Goal: Communication & Community: Connect with others

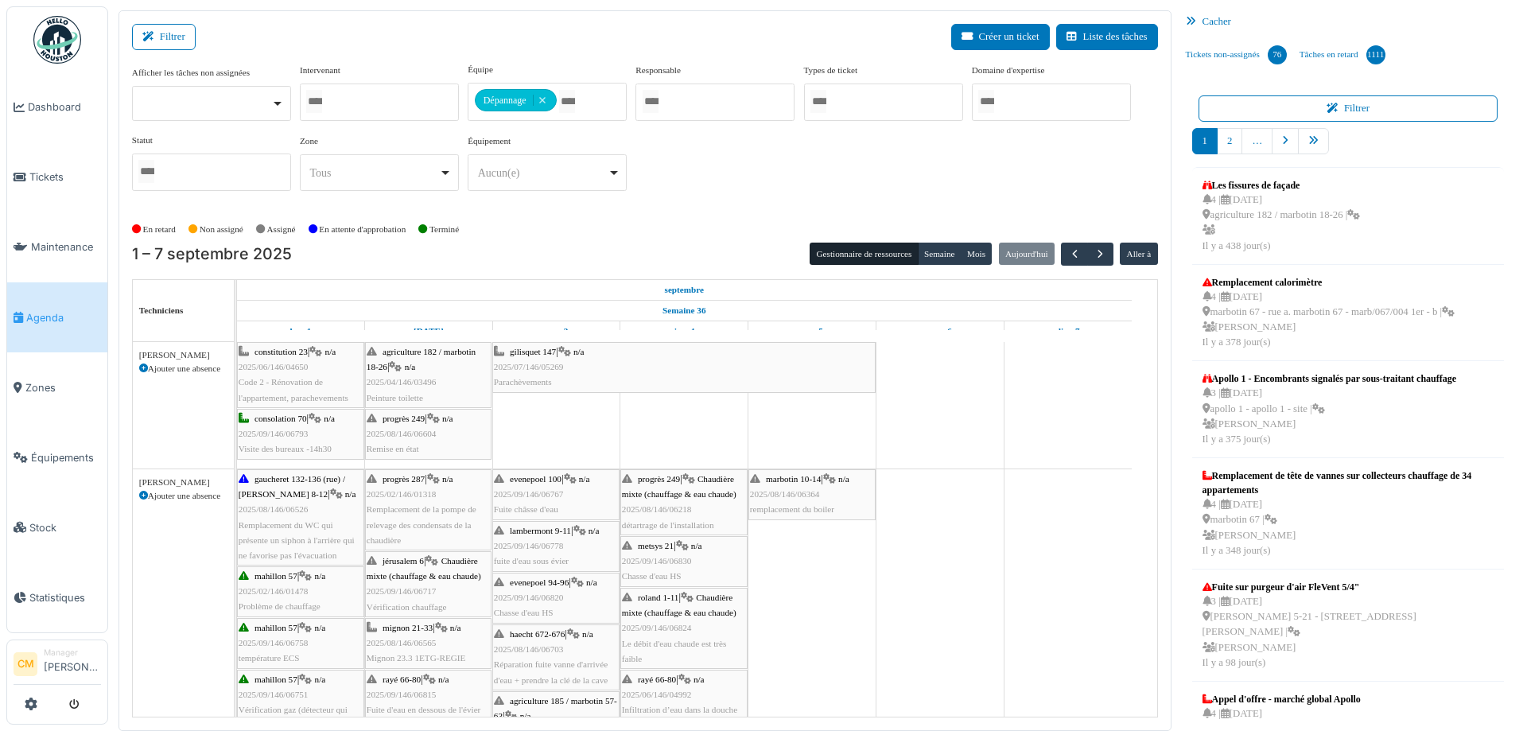
scroll to position [1406, 0]
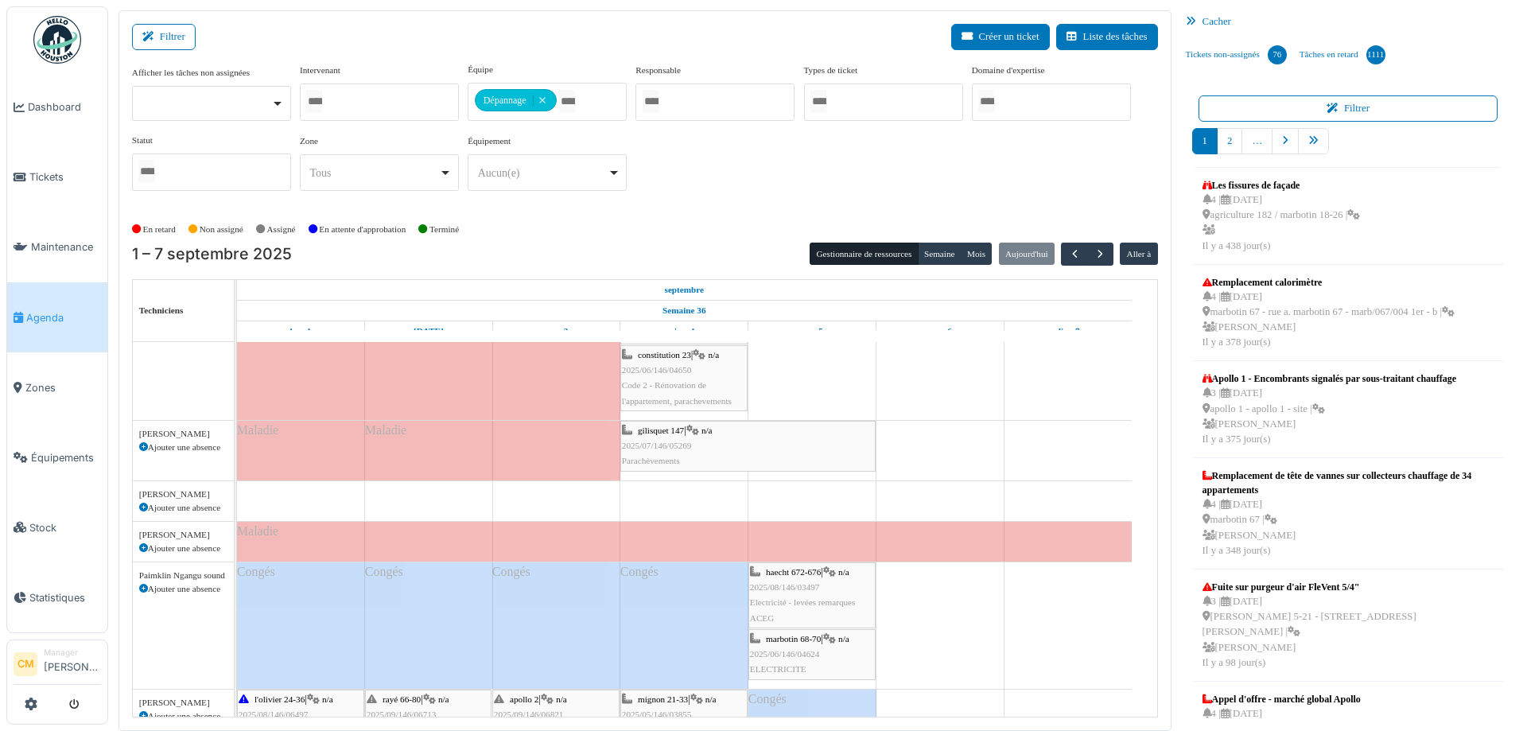
click at [402, 101] on div at bounding box center [379, 102] width 159 height 37
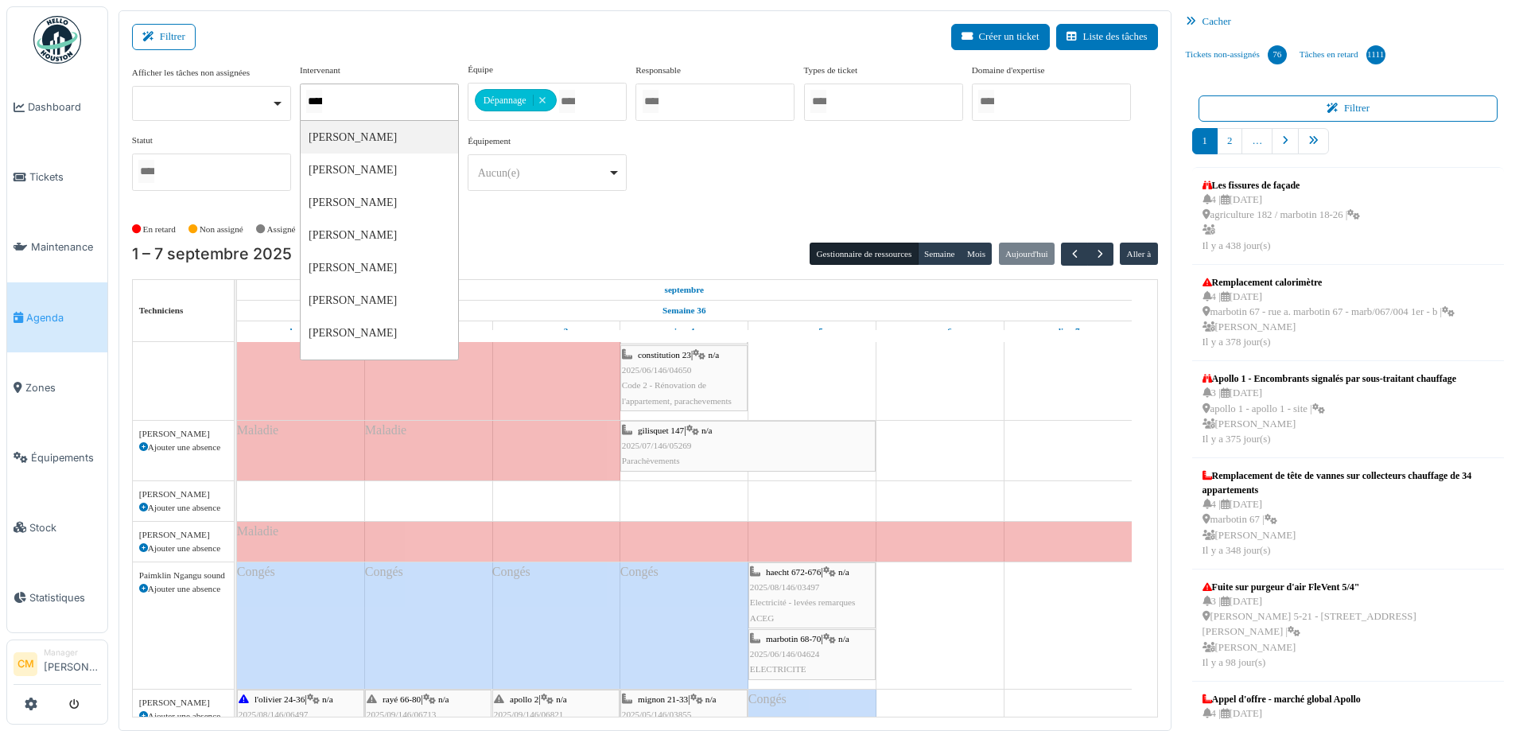
type input "******"
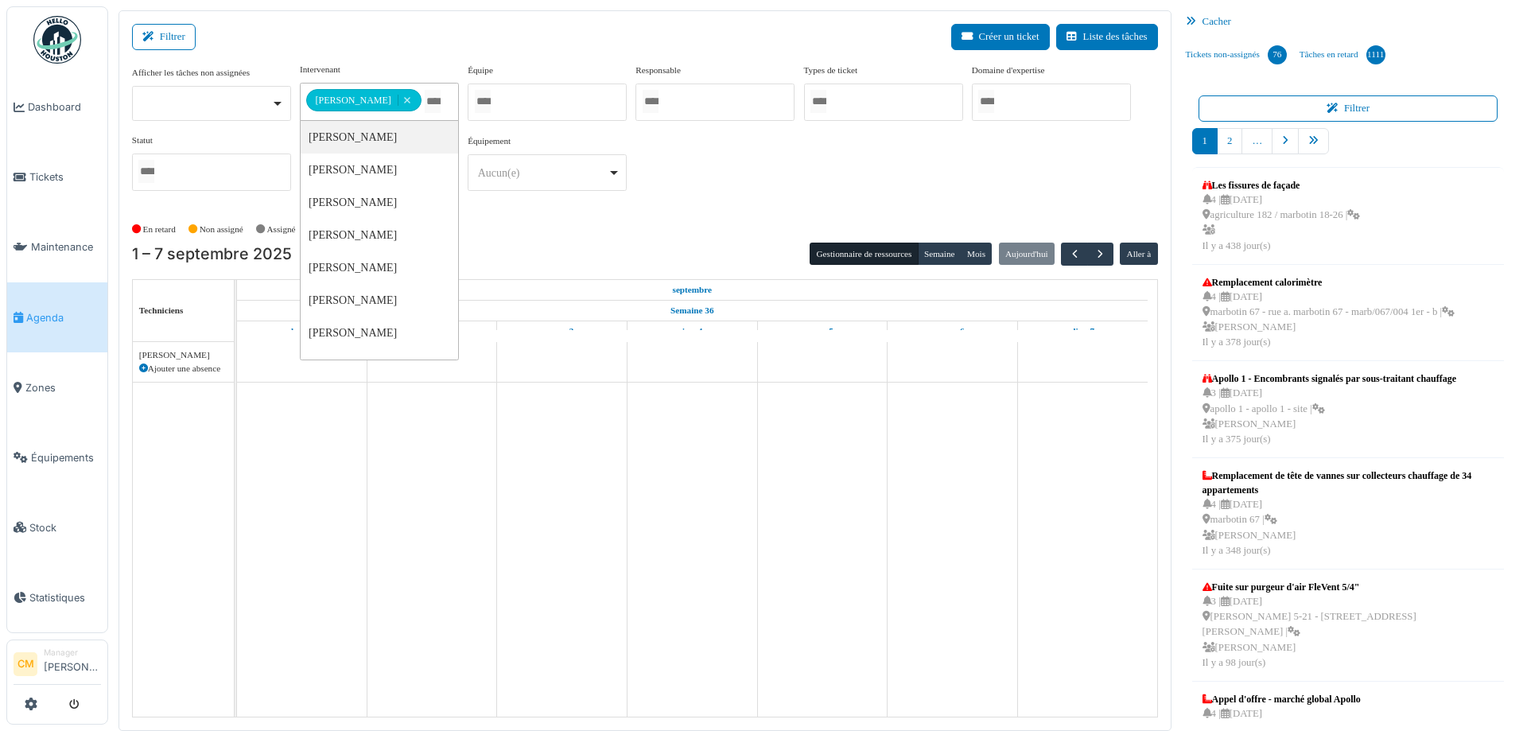
scroll to position [0, 0]
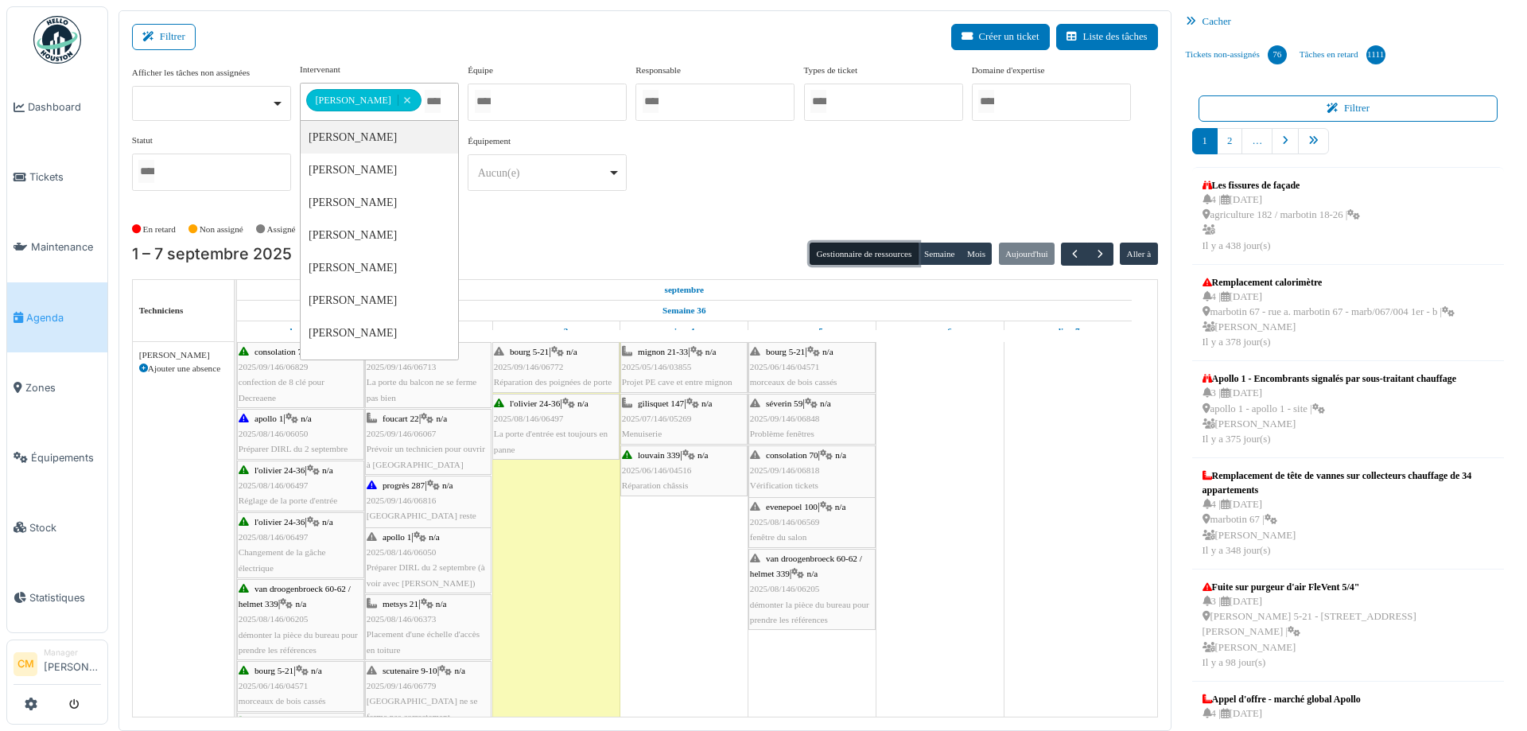
click at [836, 254] on button "Gestionnaire de ressources" at bounding box center [864, 254] width 108 height 22
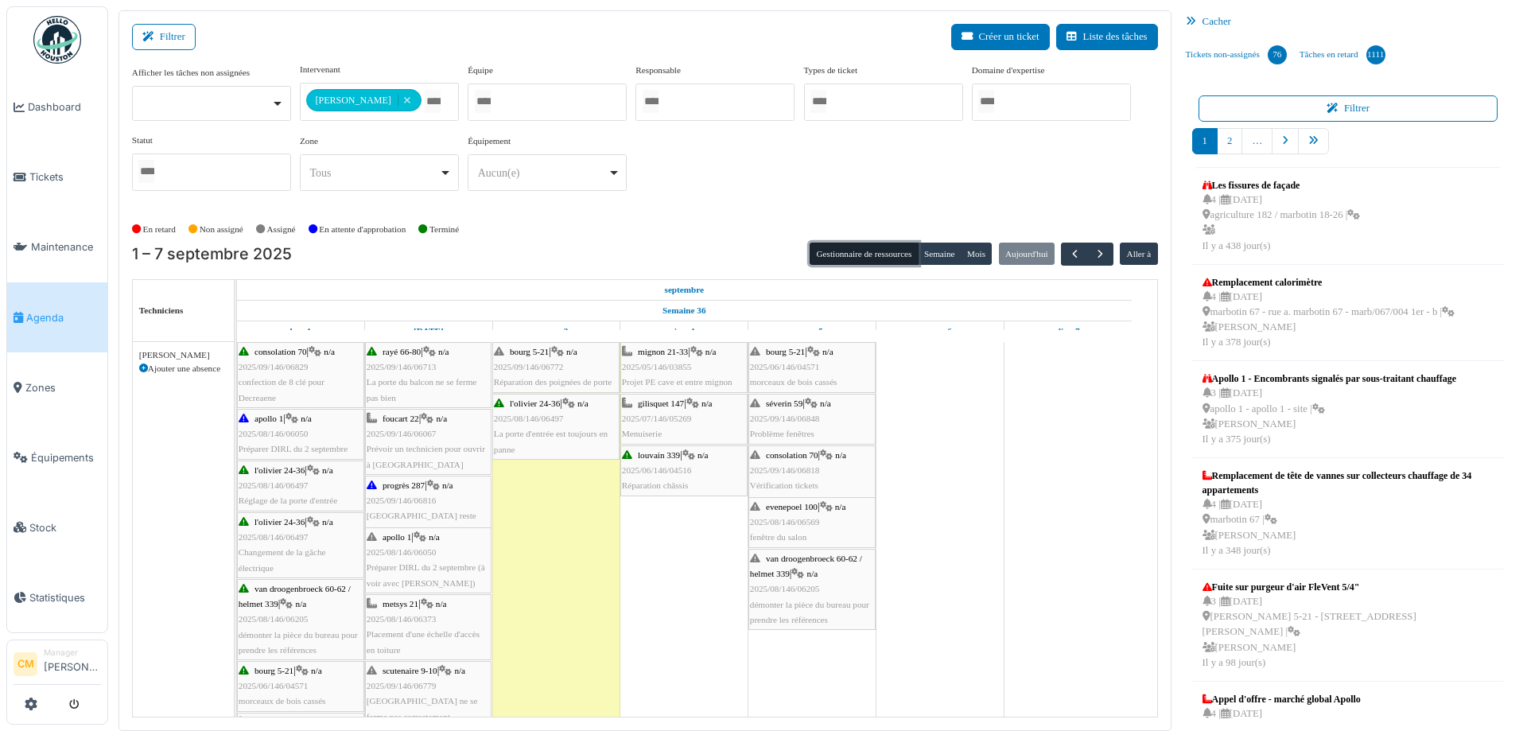
click at [394, 453] on div "foucart 22 | n/a 2025/09/146/06067 Prévoir un technicien pour ouvrir à SIBELGA" at bounding box center [428, 441] width 123 height 61
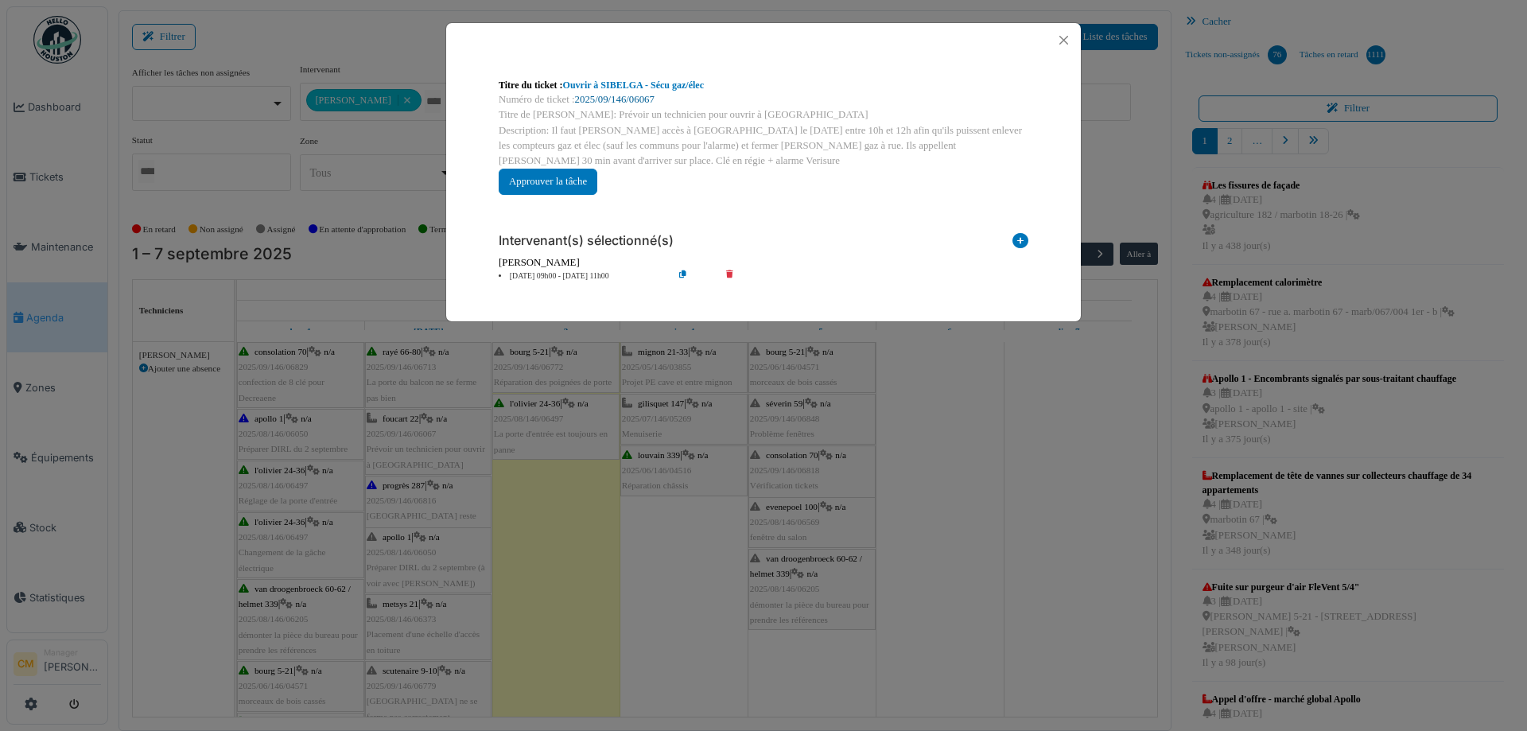
click at [614, 98] on link "2025/09/146/06067" at bounding box center [615, 99] width 80 height 11
click at [1066, 44] on button "Close" at bounding box center [1063, 39] width 21 height 21
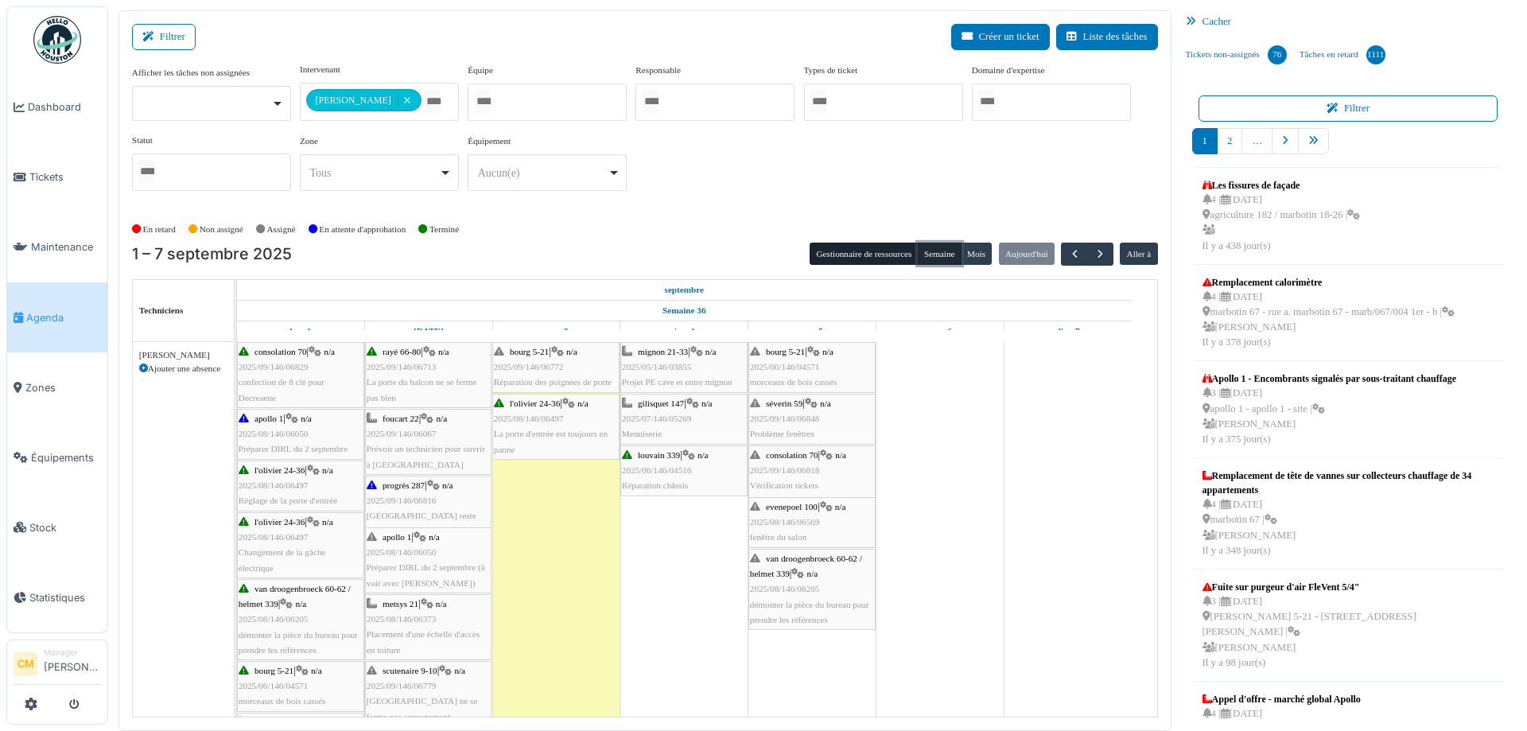
click at [930, 248] on button "Semaine" at bounding box center [940, 254] width 44 height 22
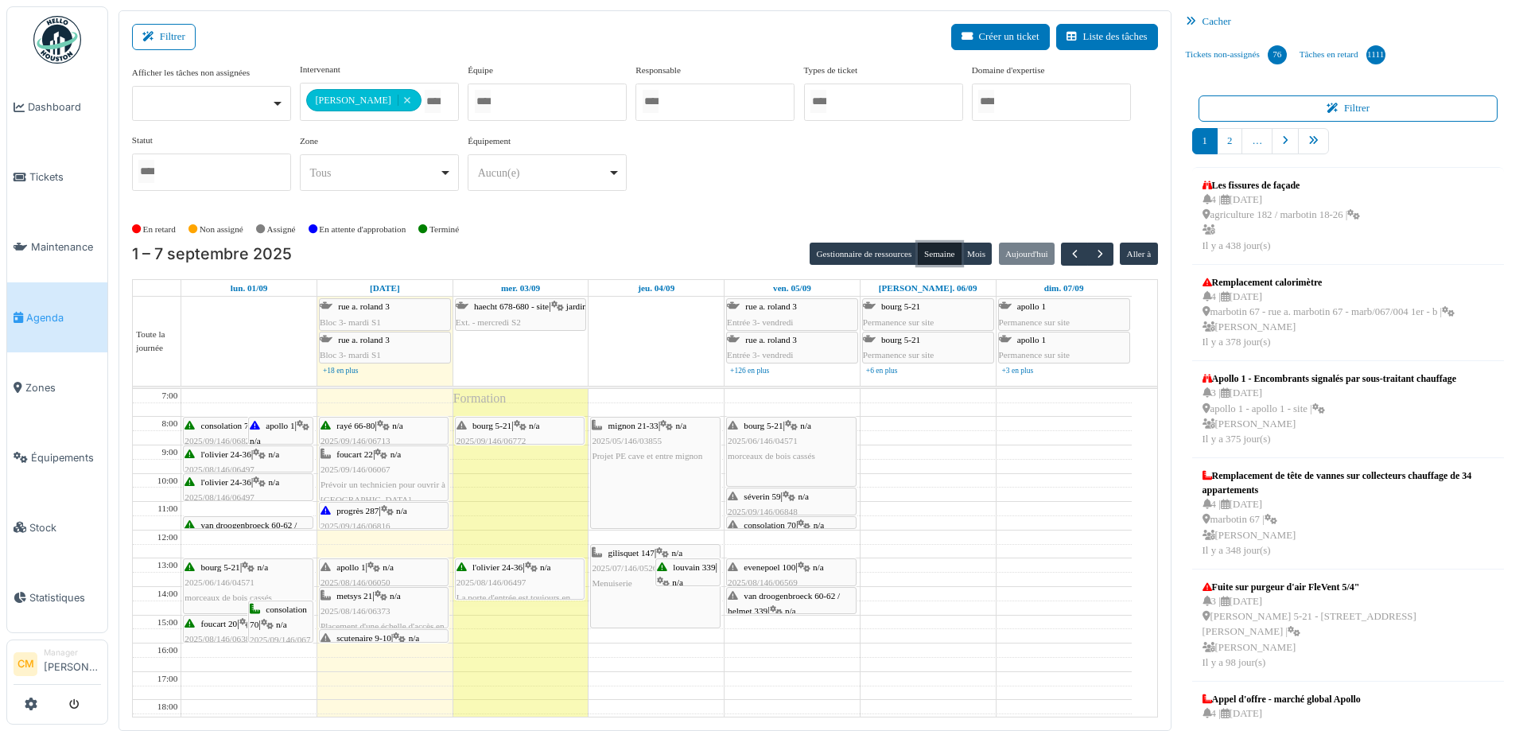
click at [355, 570] on span "apollo 1" at bounding box center [350, 567] width 29 height 10
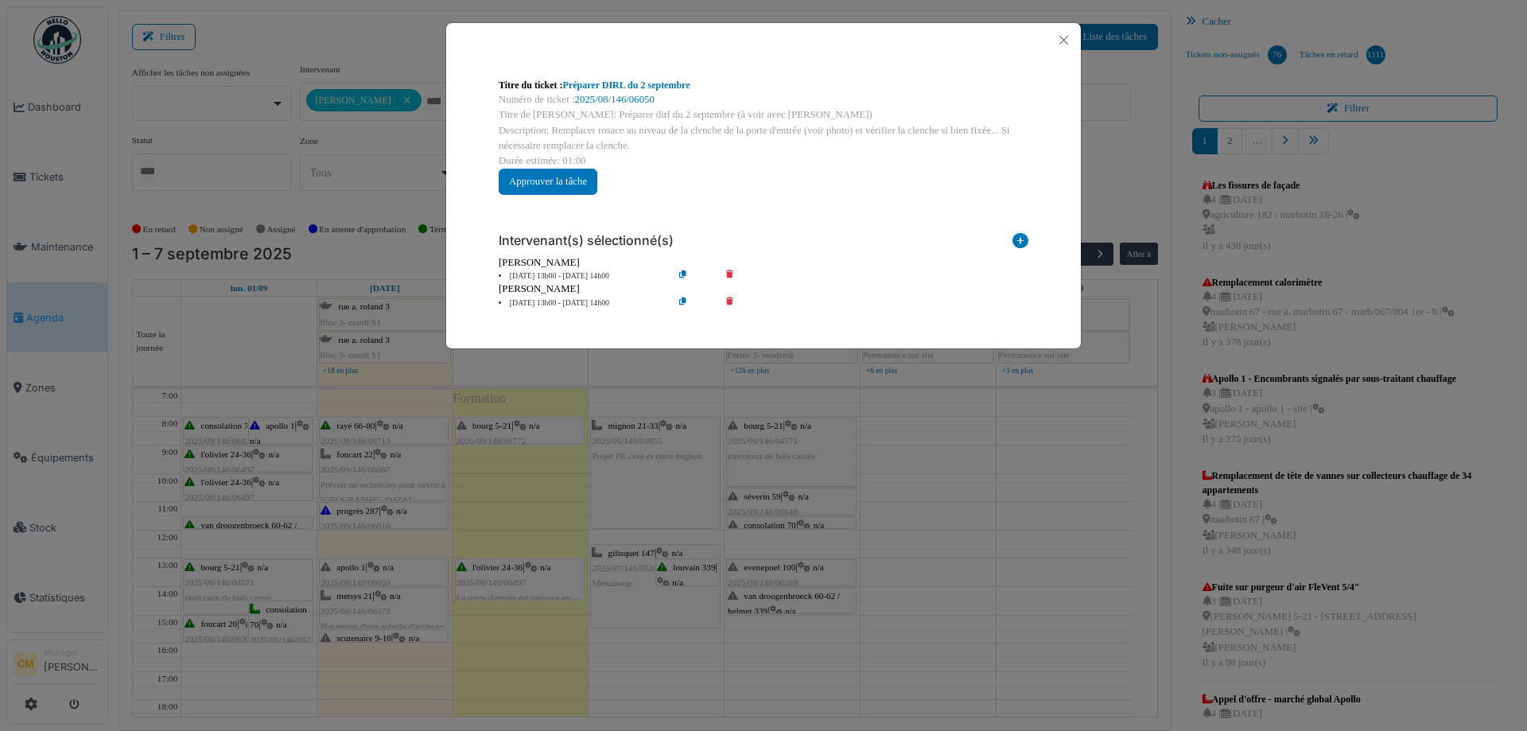
click at [379, 636] on div "Titre du ticket : Préparer DIRL du 2 septembre Numéro de ticket : 2025/08/146/0…" at bounding box center [763, 365] width 1527 height 731
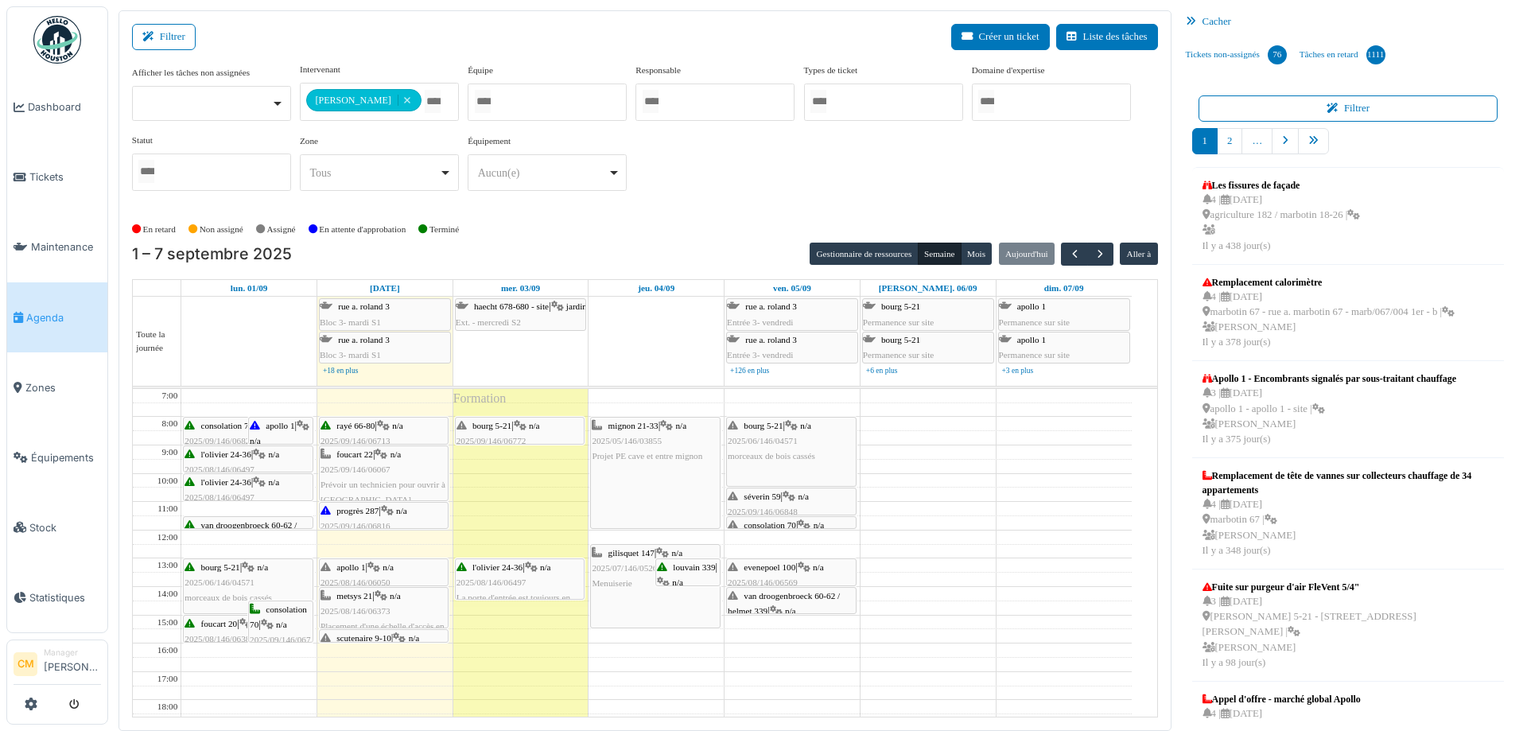
click at [379, 636] on span "scutenaire 9-10" at bounding box center [363, 638] width 55 height 10
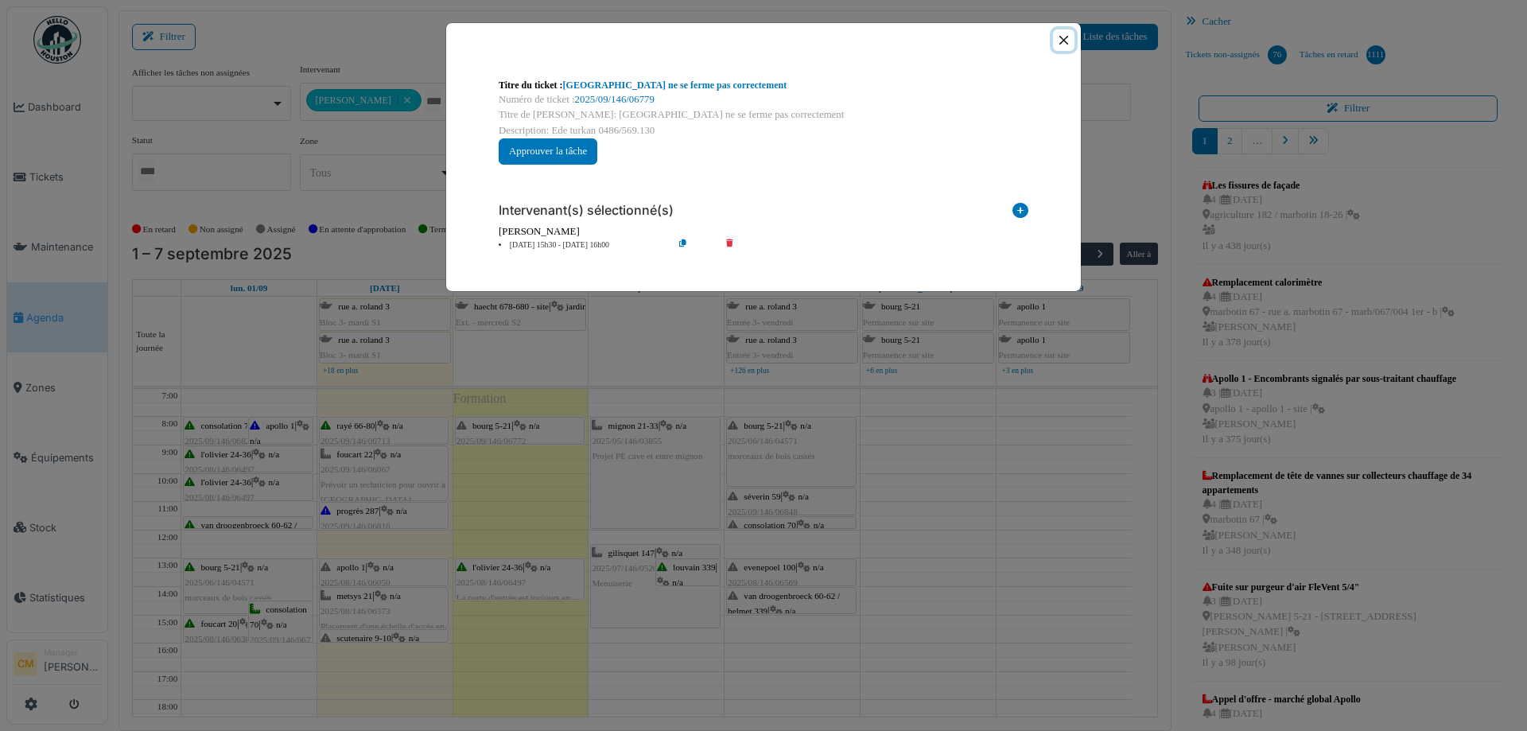
click at [1062, 38] on button "Close" at bounding box center [1063, 39] width 21 height 21
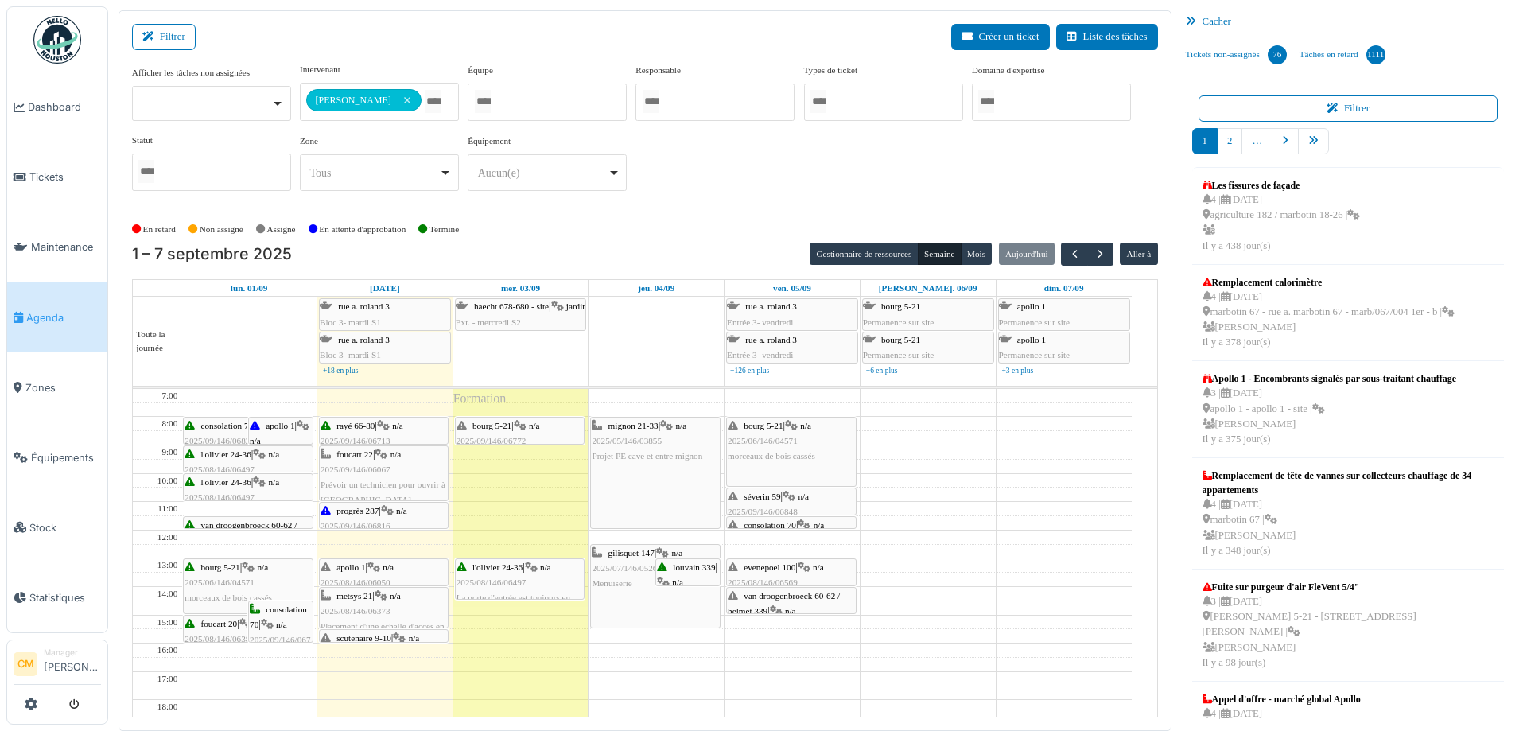
click at [491, 432] on div "bourg 5-21 | n/a 2025/09/146/06772 Réparation des poignées de porte" at bounding box center [519, 441] width 126 height 46
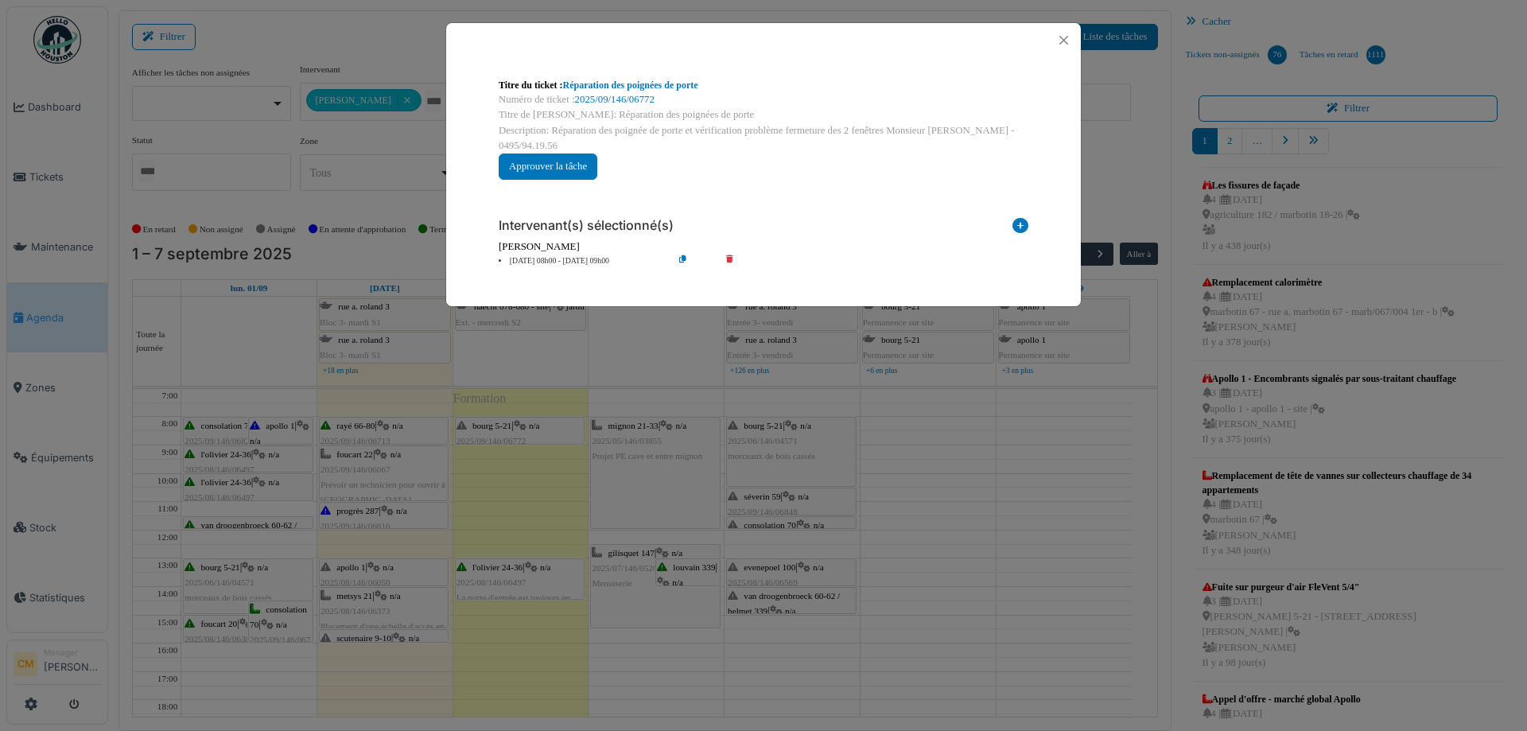
click at [499, 573] on div "Titre du ticket : Réparation des poignées de porte Numéro de ticket : 2025/09/1…" at bounding box center [763, 365] width 1527 height 731
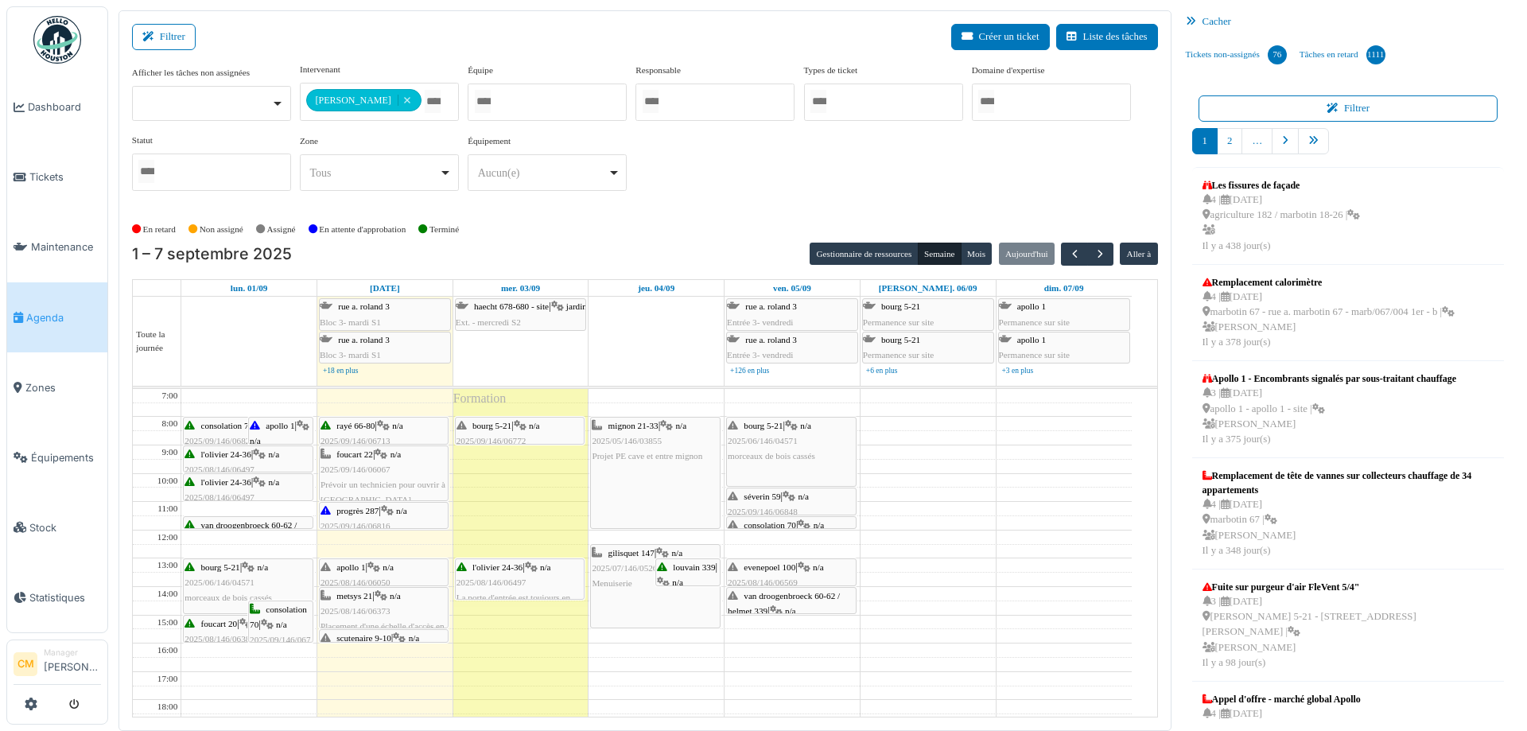
click at [485, 588] on div "l'olivier 24-36 | n/a 2025/08/146/06497 La porte d'entrée est toujours en panne" at bounding box center [519, 590] width 126 height 61
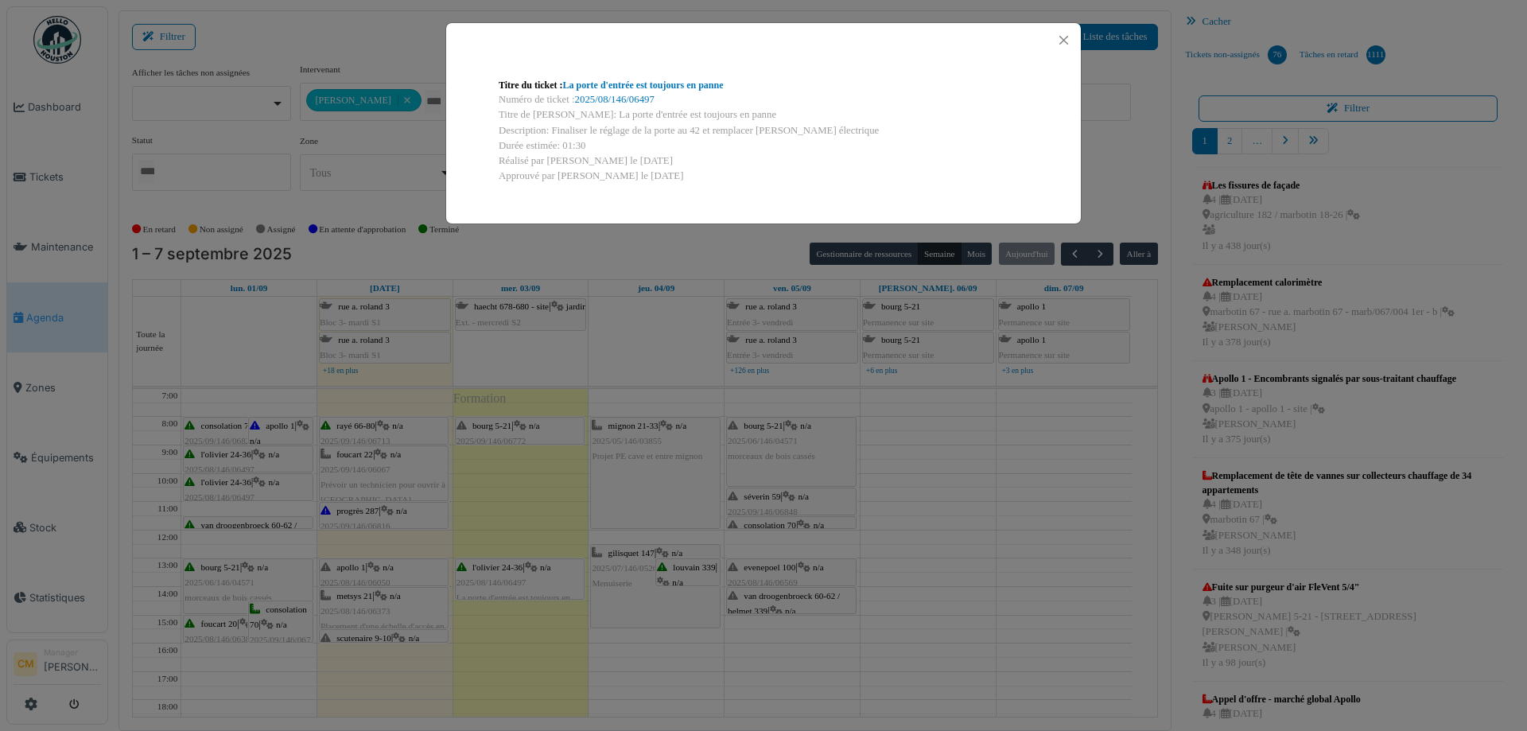
click at [495, 470] on div "Titre du ticket : La porte d'entrée est toujours en panne Numéro de ticket : 20…" at bounding box center [763, 365] width 1527 height 731
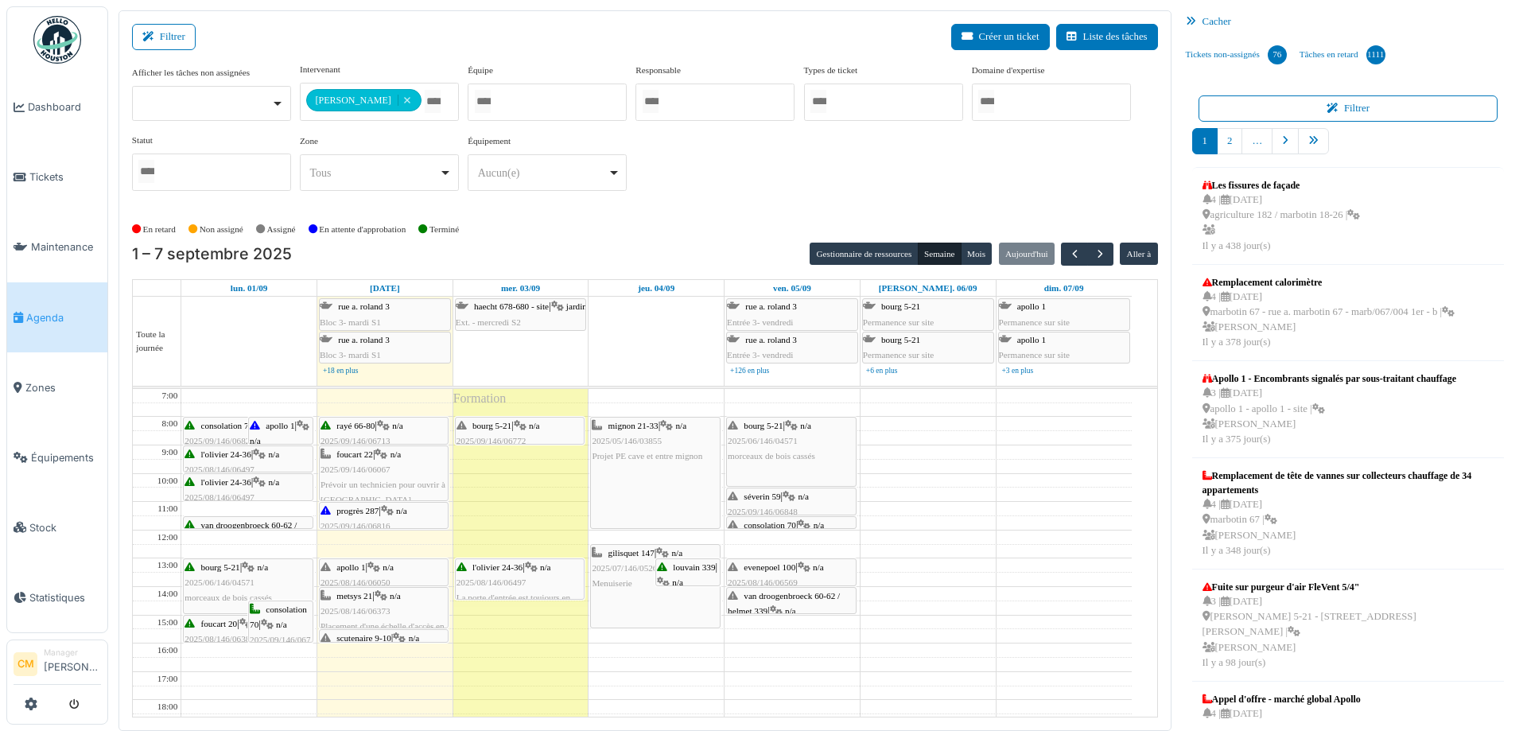
click at [489, 581] on span "2025/08/146/06497" at bounding box center [491, 582] width 70 height 10
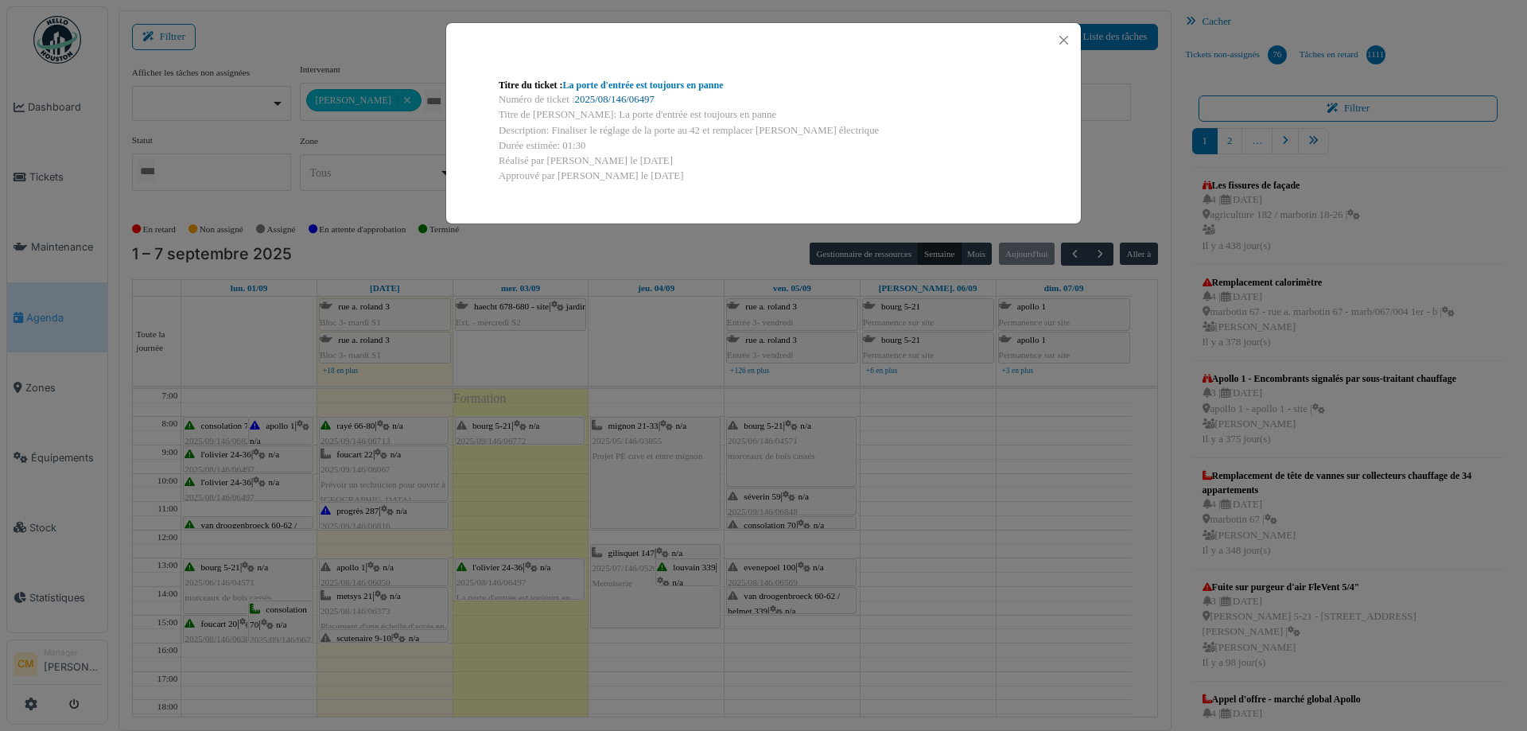
click at [604, 99] on link "2025/08/146/06497" at bounding box center [615, 99] width 80 height 11
click at [1062, 37] on button "Close" at bounding box center [1063, 39] width 21 height 21
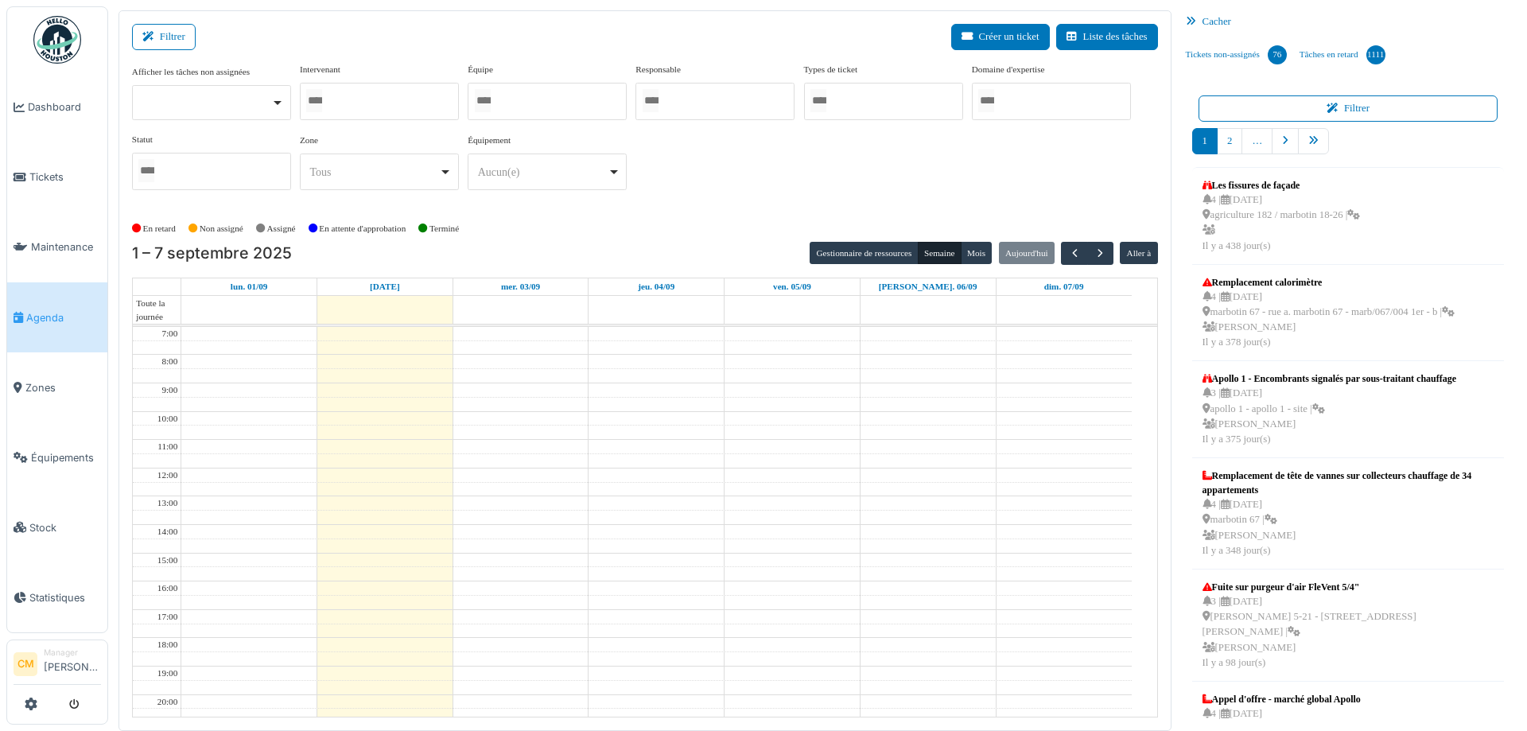
click at [278, 104] on div at bounding box center [211, 102] width 159 height 35
click at [367, 95] on div at bounding box center [379, 101] width 159 height 37
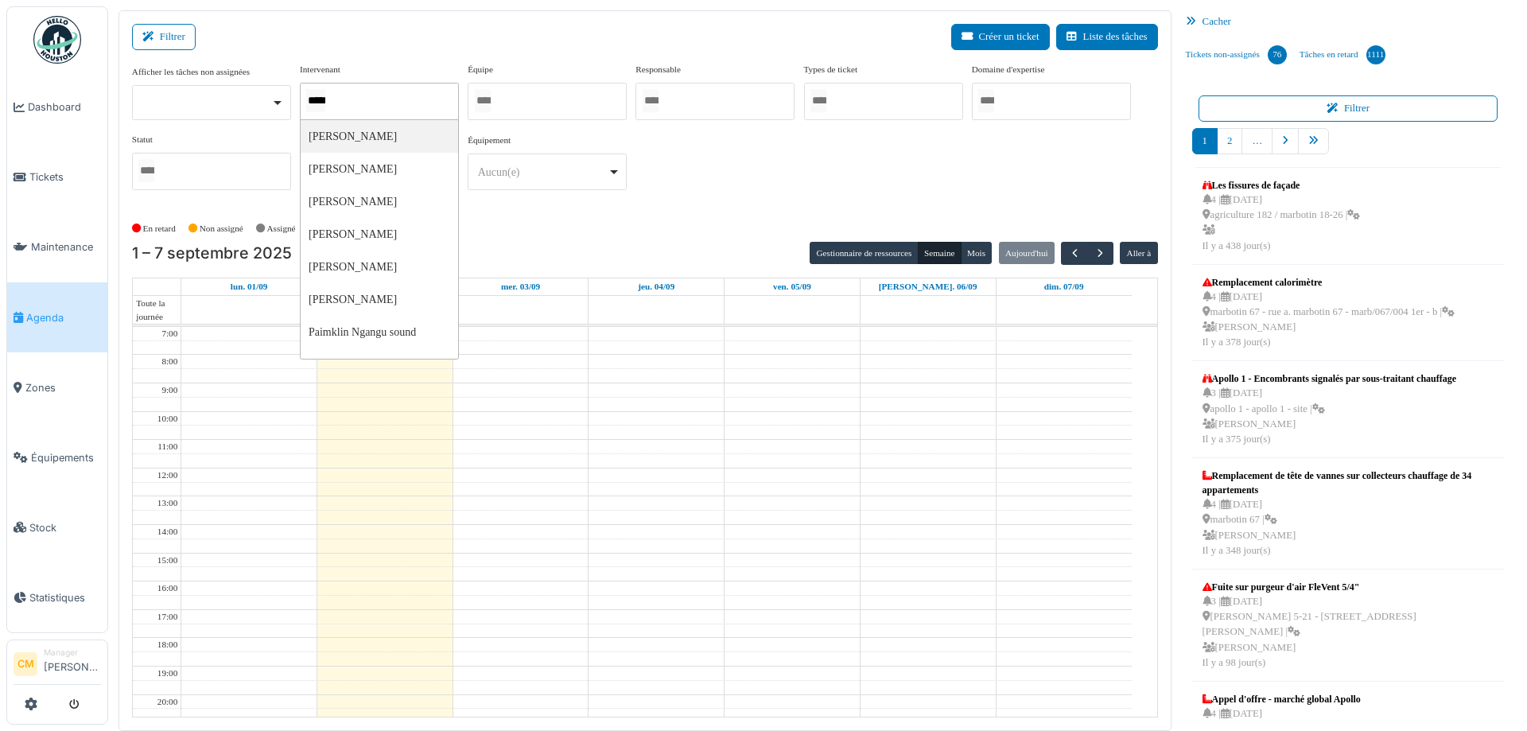
type input "******"
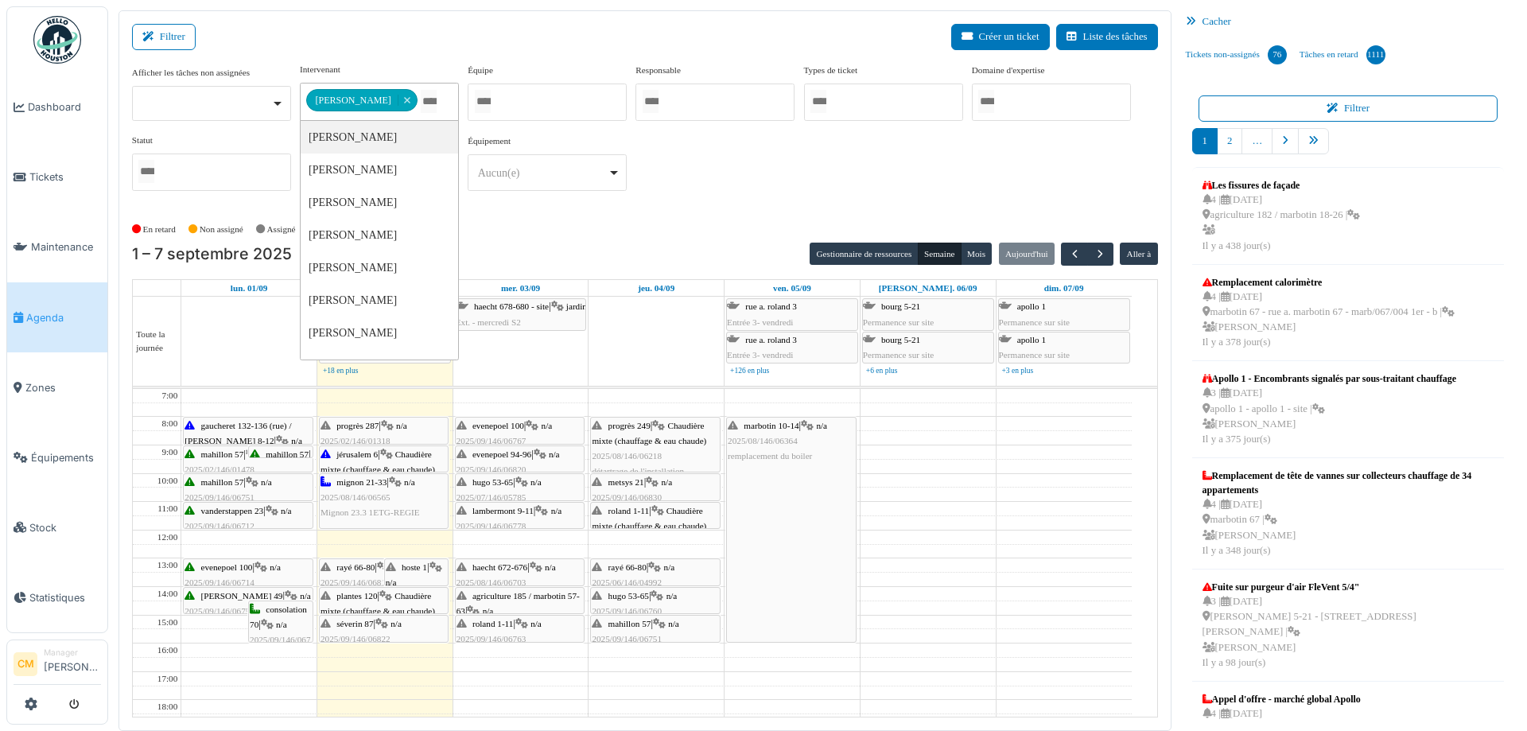
click at [643, 227] on div "En retard Non assigné Assigné En attente d'approbation Terminé" at bounding box center [645, 229] width 1026 height 26
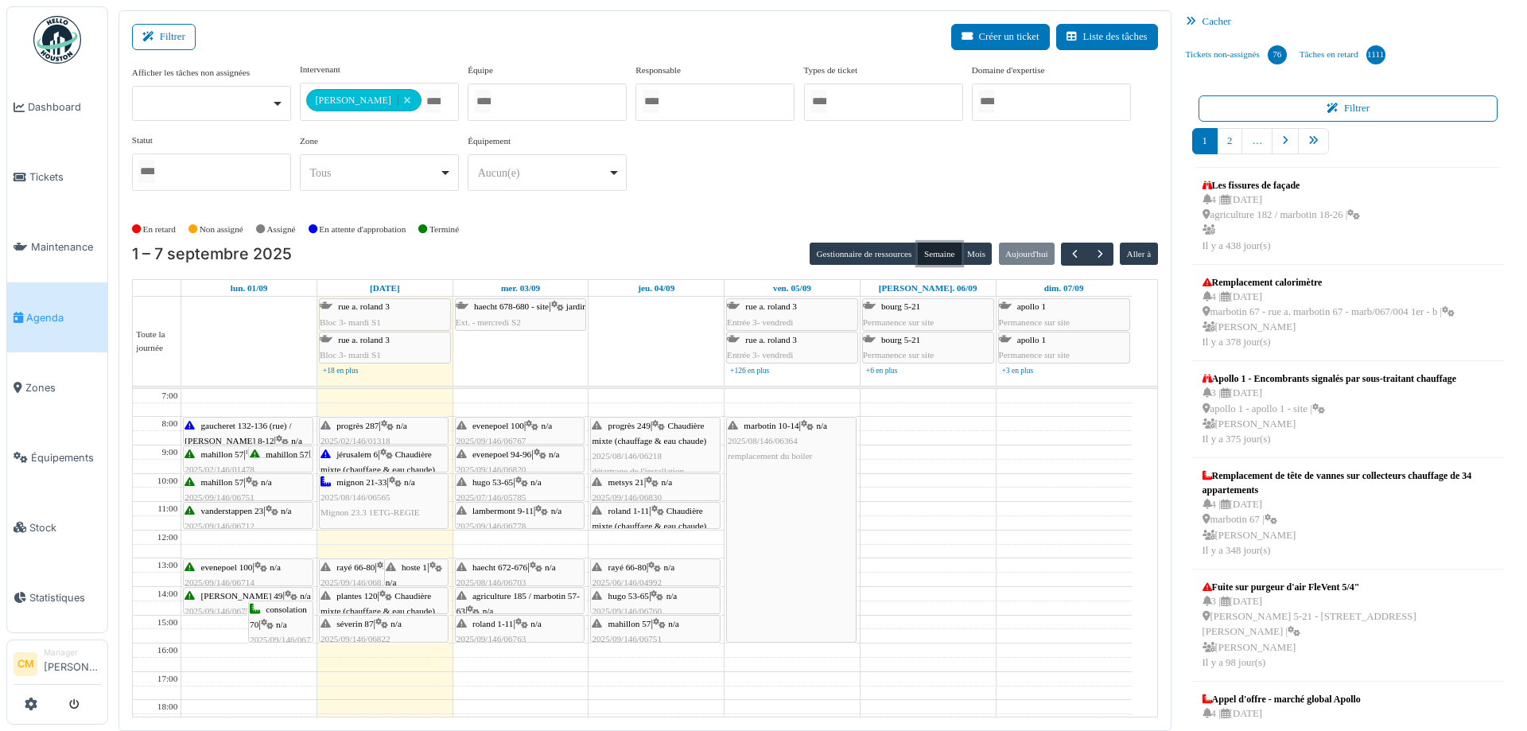
click at [927, 255] on button "Semaine" at bounding box center [940, 254] width 44 height 22
click at [1068, 254] on span "button" at bounding box center [1075, 254] width 14 height 14
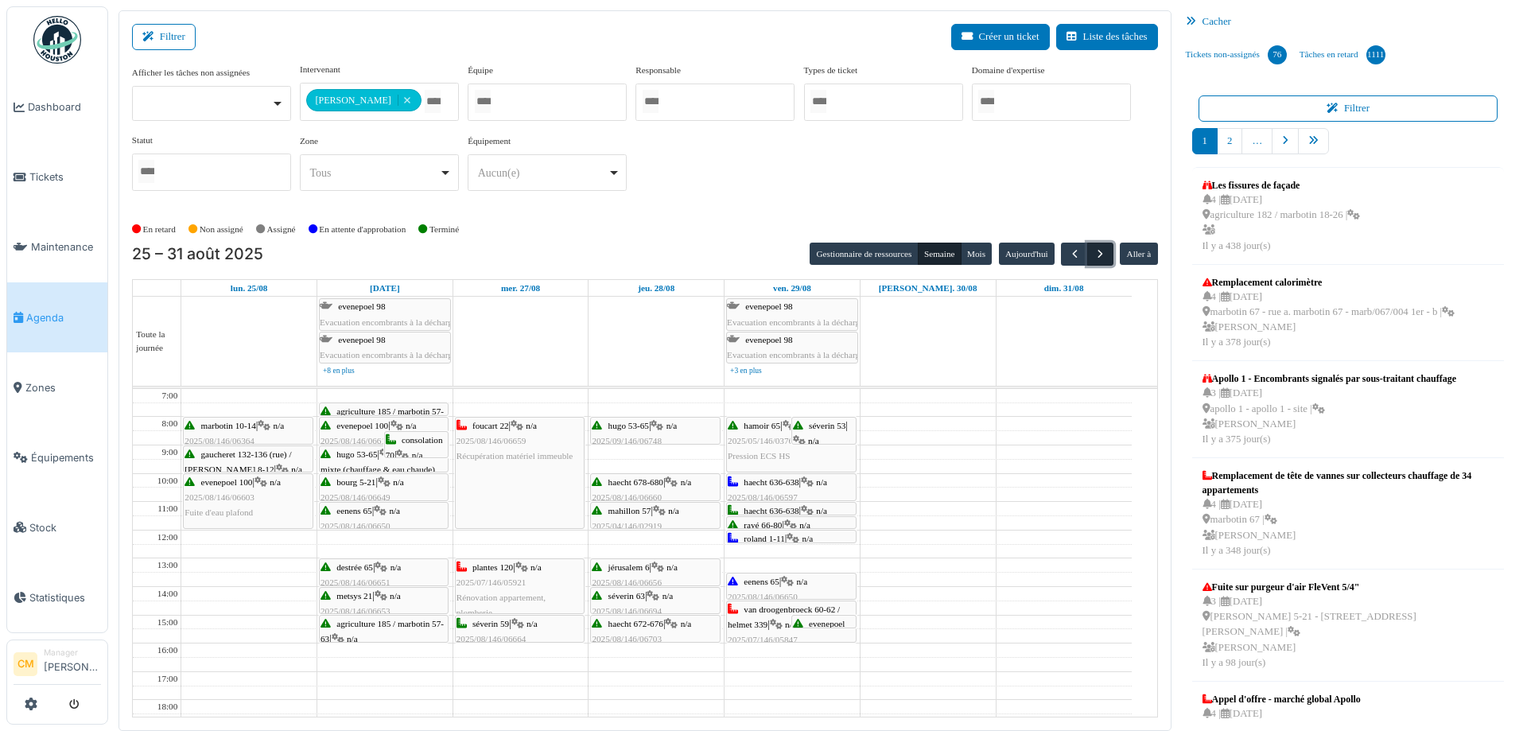
click at [1094, 253] on span "button" at bounding box center [1101, 254] width 14 height 14
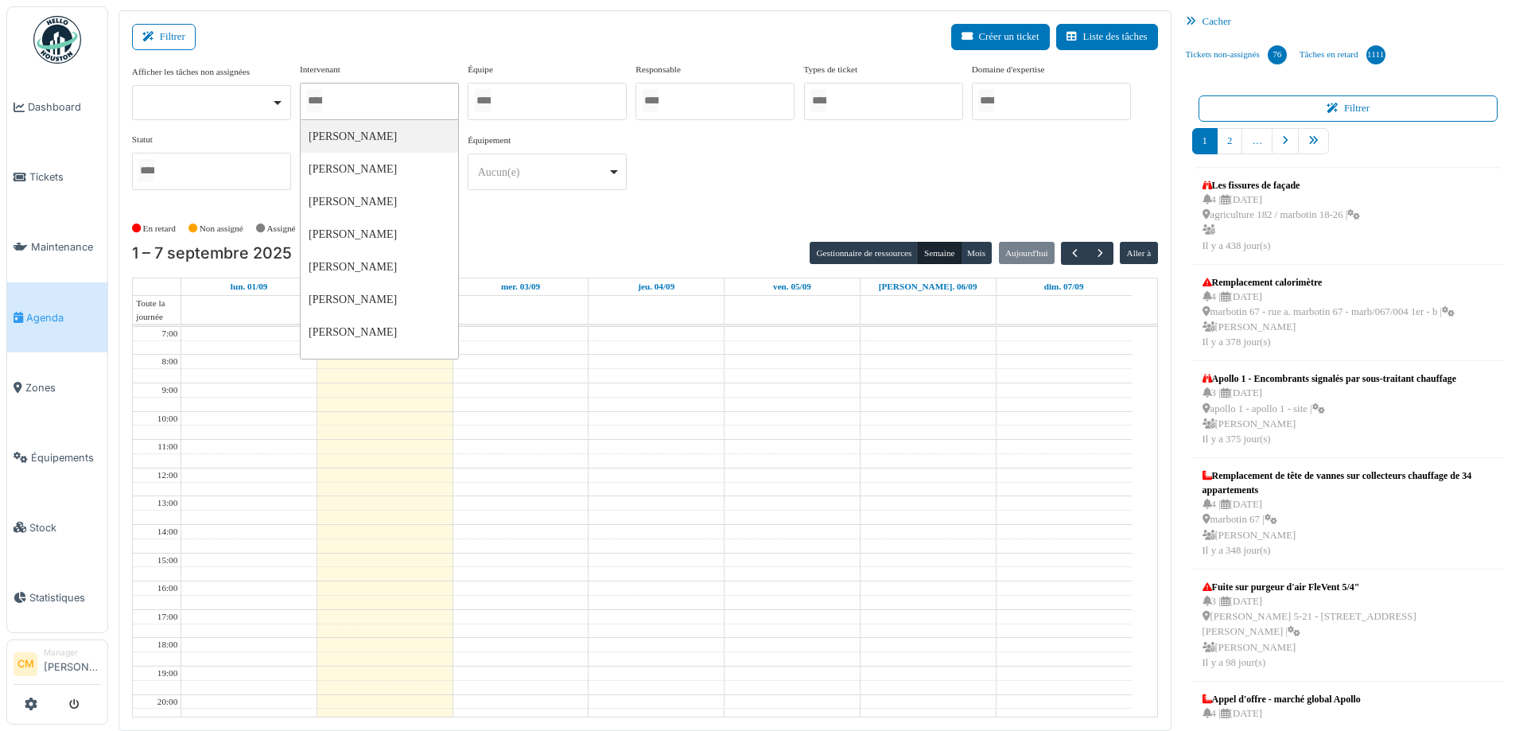
click at [363, 99] on div at bounding box center [379, 101] width 159 height 37
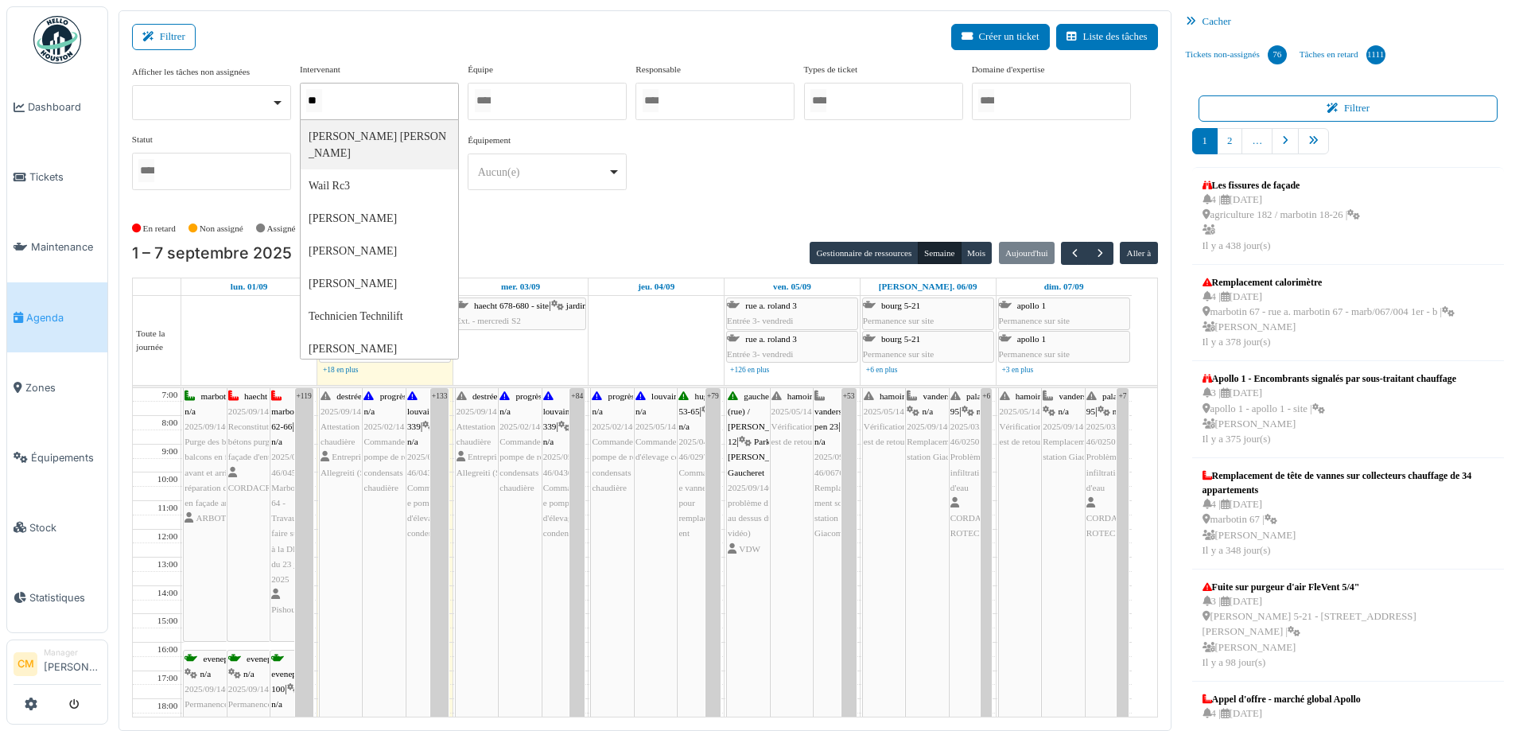
type input "*"
type input "**"
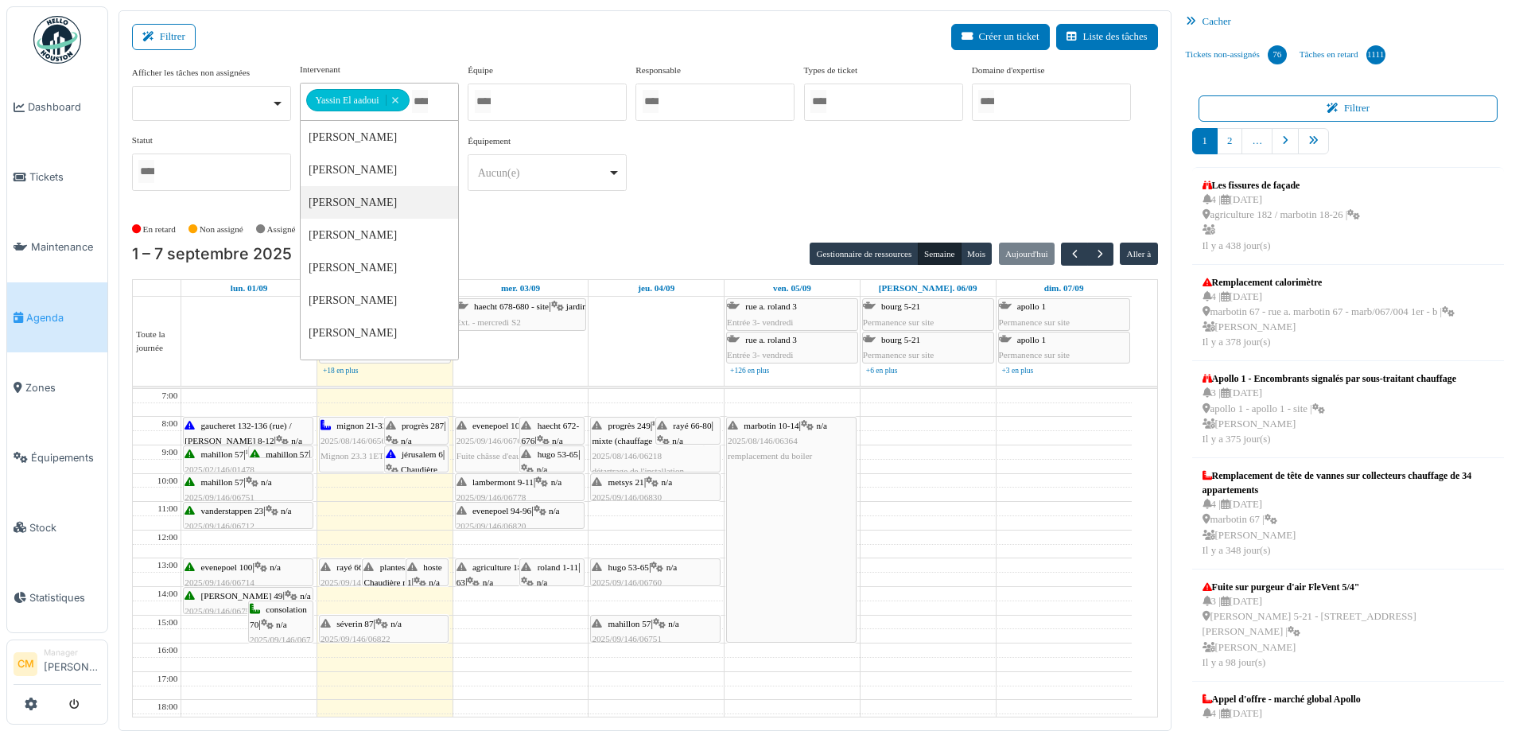
click at [732, 166] on div "**********" at bounding box center [645, 133] width 1026 height 141
click at [338, 573] on div "rayé 66-80 | n/a 2025/09/146/06815 Fuite d'eau en dessous de l'évier dans la cu…" at bounding box center [362, 605] width 84 height 91
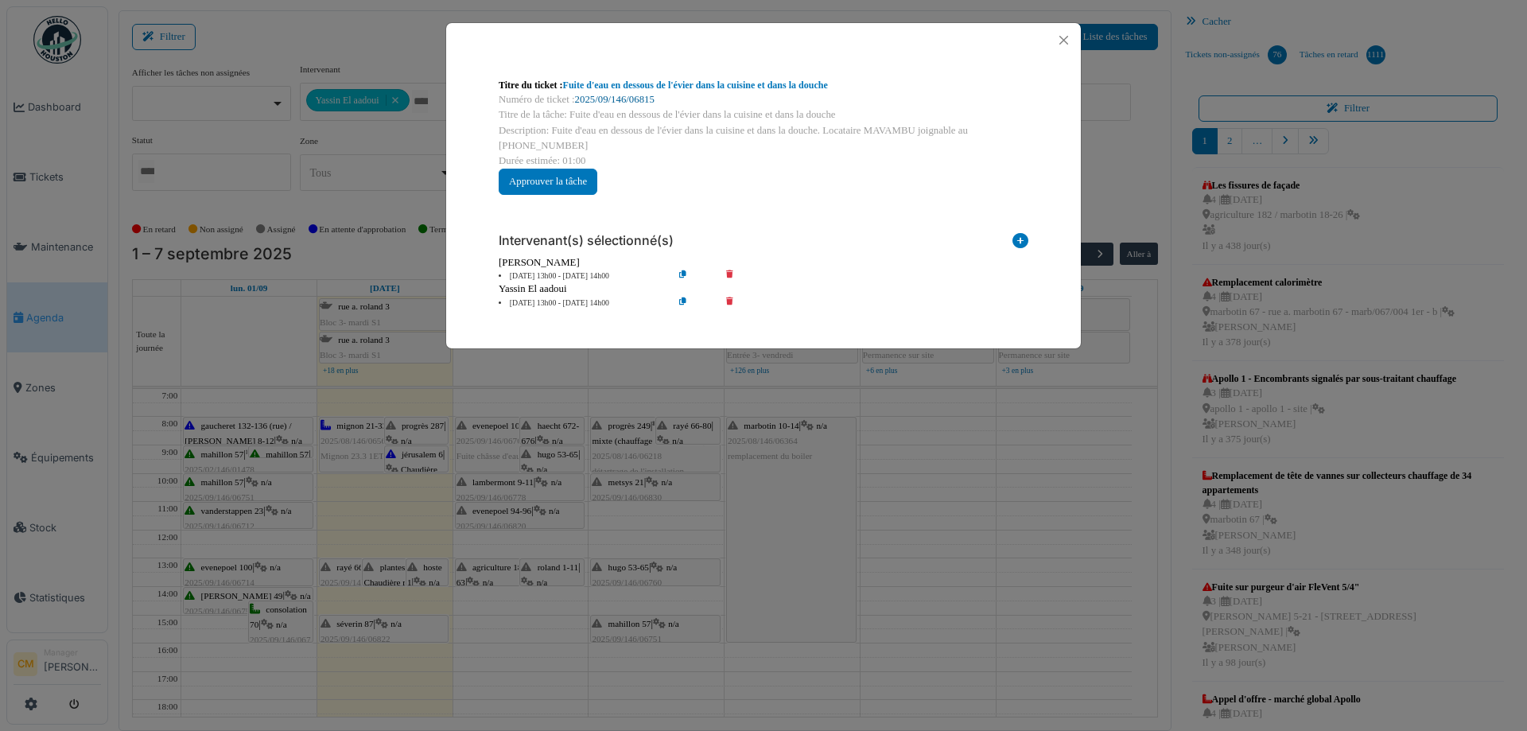
click at [623, 96] on link "2025/09/146/06815" at bounding box center [615, 99] width 80 height 11
click at [1064, 38] on button "Close" at bounding box center [1063, 39] width 21 height 21
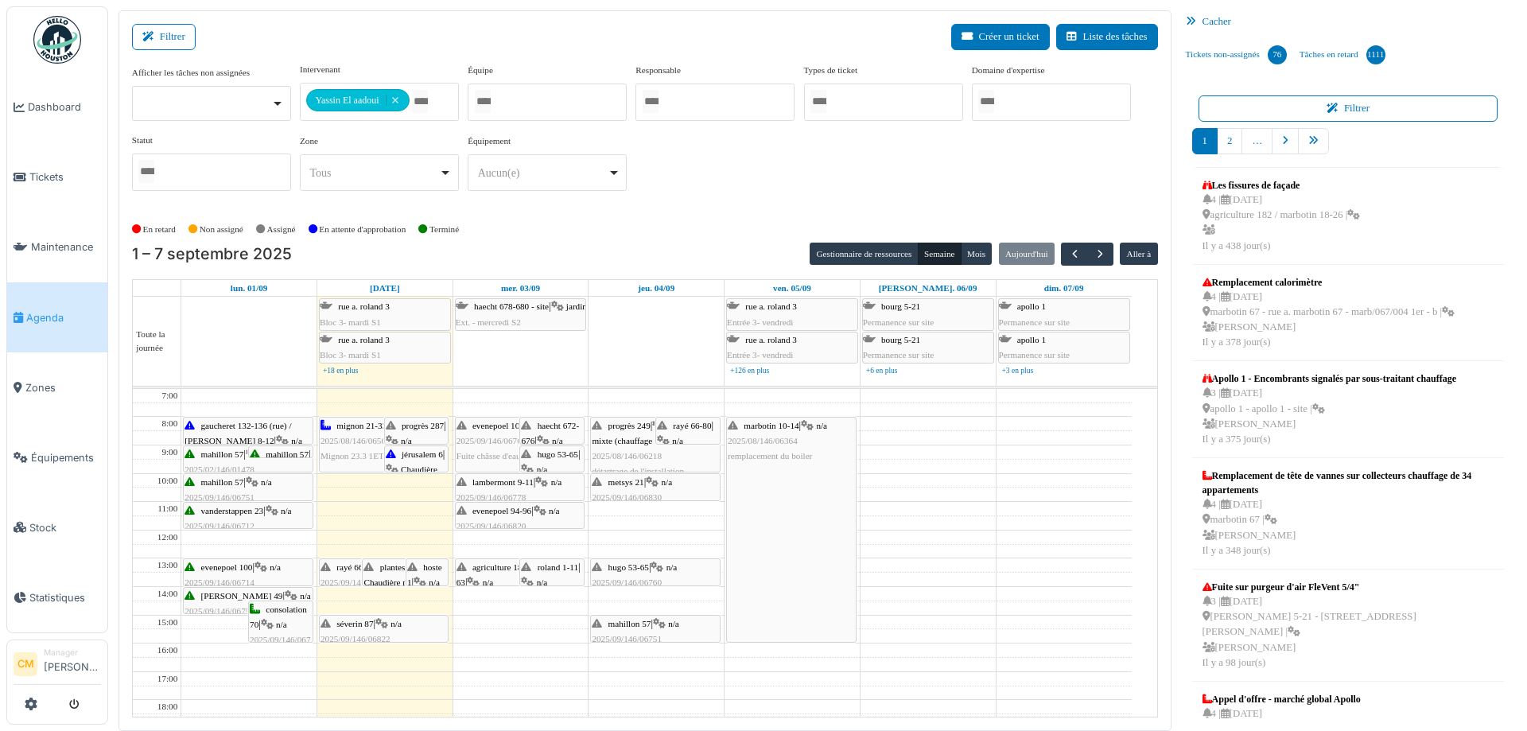
click at [382, 577] on span "Chaudière mixte (chauffage & eau chaude)" at bounding box center [393, 597] width 61 height 40
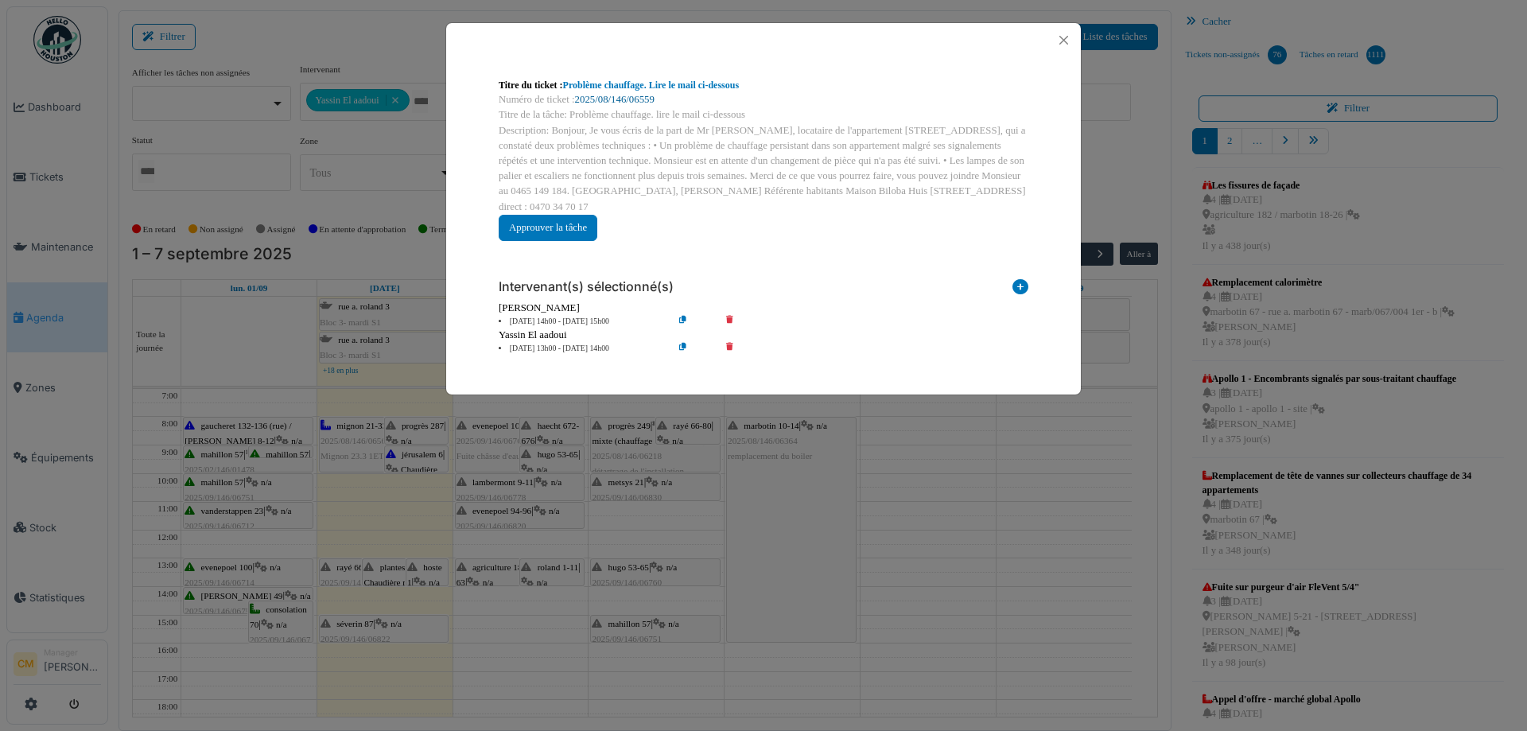
click at [608, 98] on link "2025/08/146/06559" at bounding box center [615, 99] width 80 height 11
click at [1066, 36] on button "Close" at bounding box center [1063, 39] width 21 height 21
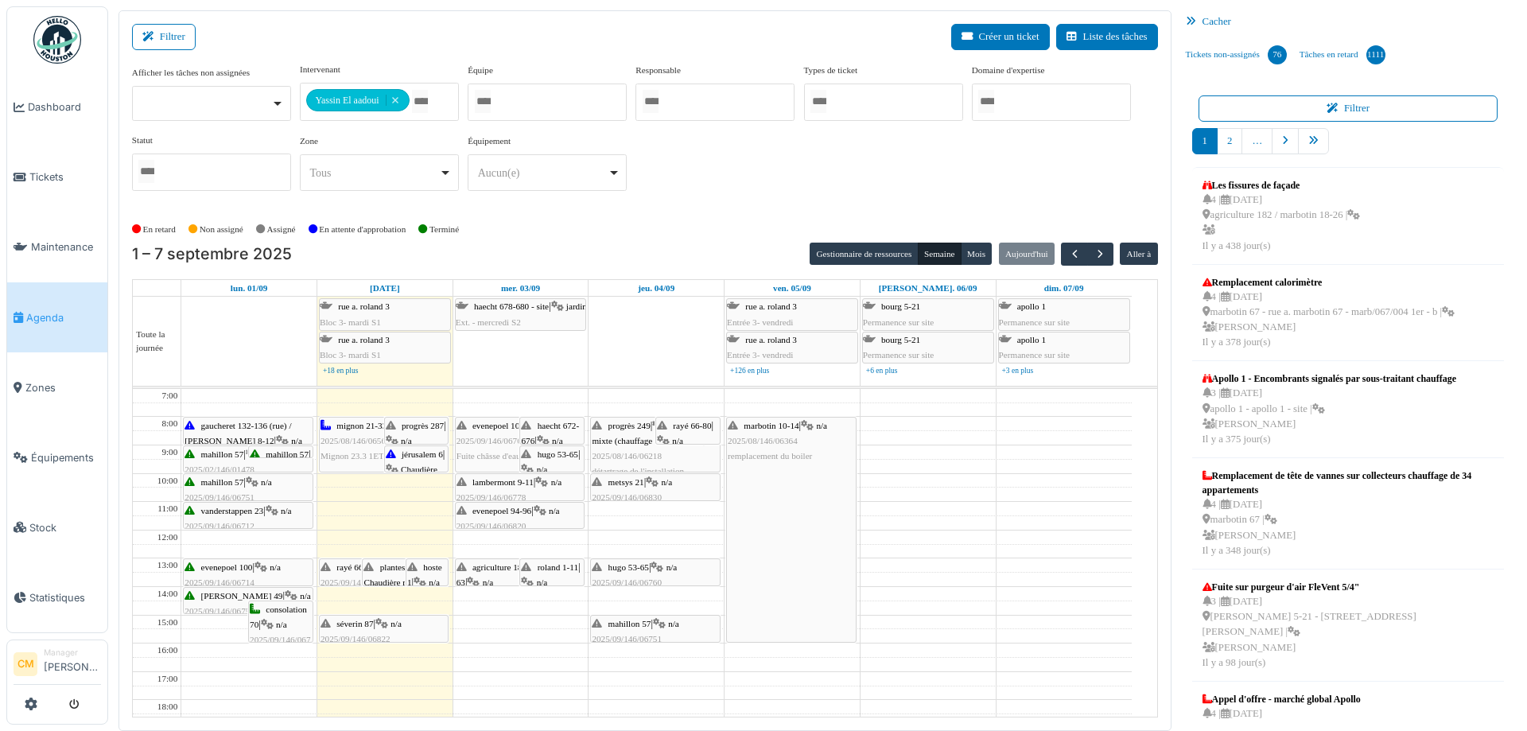
click at [424, 575] on div "hoste 1 | n/a 2025/09/146/06851 Problème eau chaude" at bounding box center [427, 605] width 41 height 91
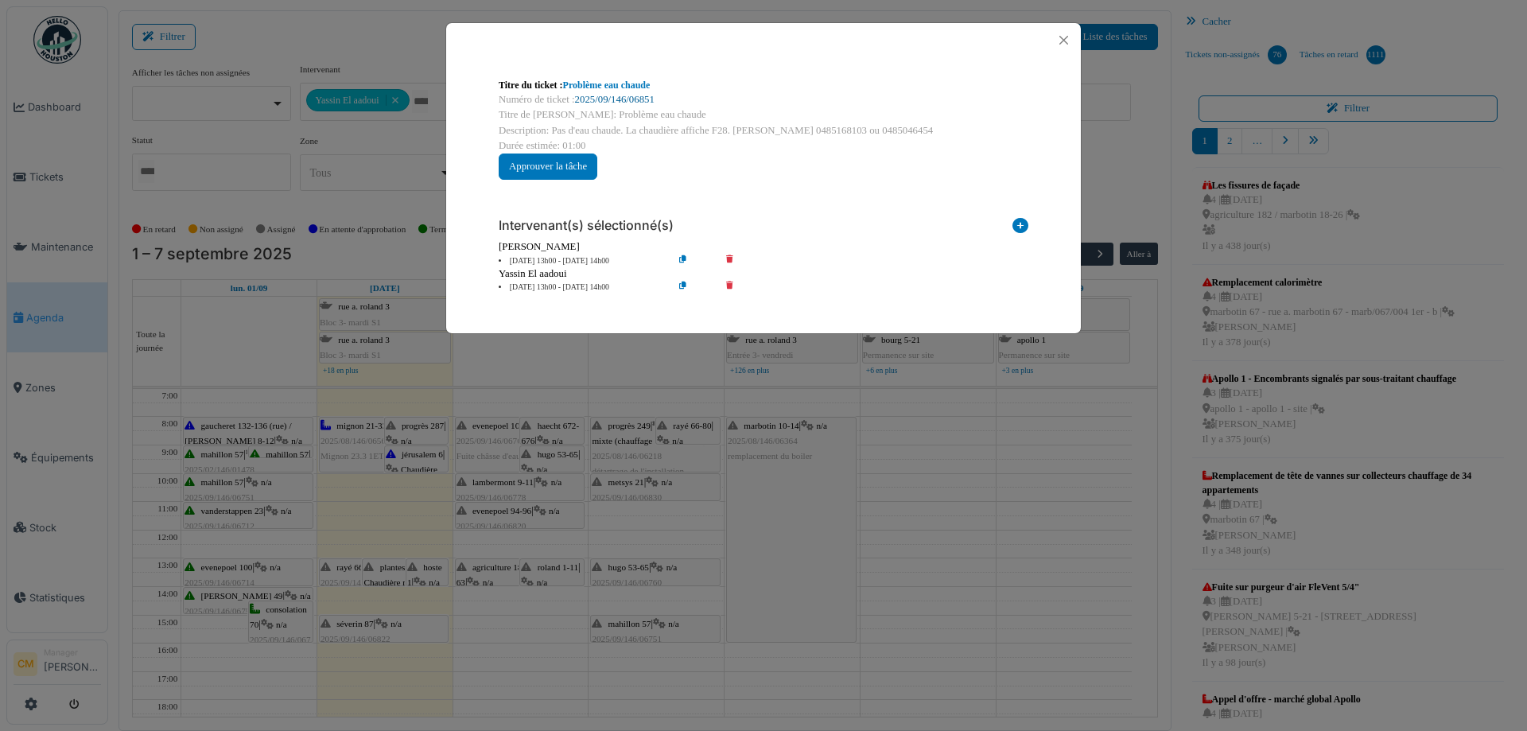
click at [615, 95] on link "2025/09/146/06851" at bounding box center [615, 99] width 80 height 11
click at [1064, 41] on button "Close" at bounding box center [1063, 39] width 21 height 21
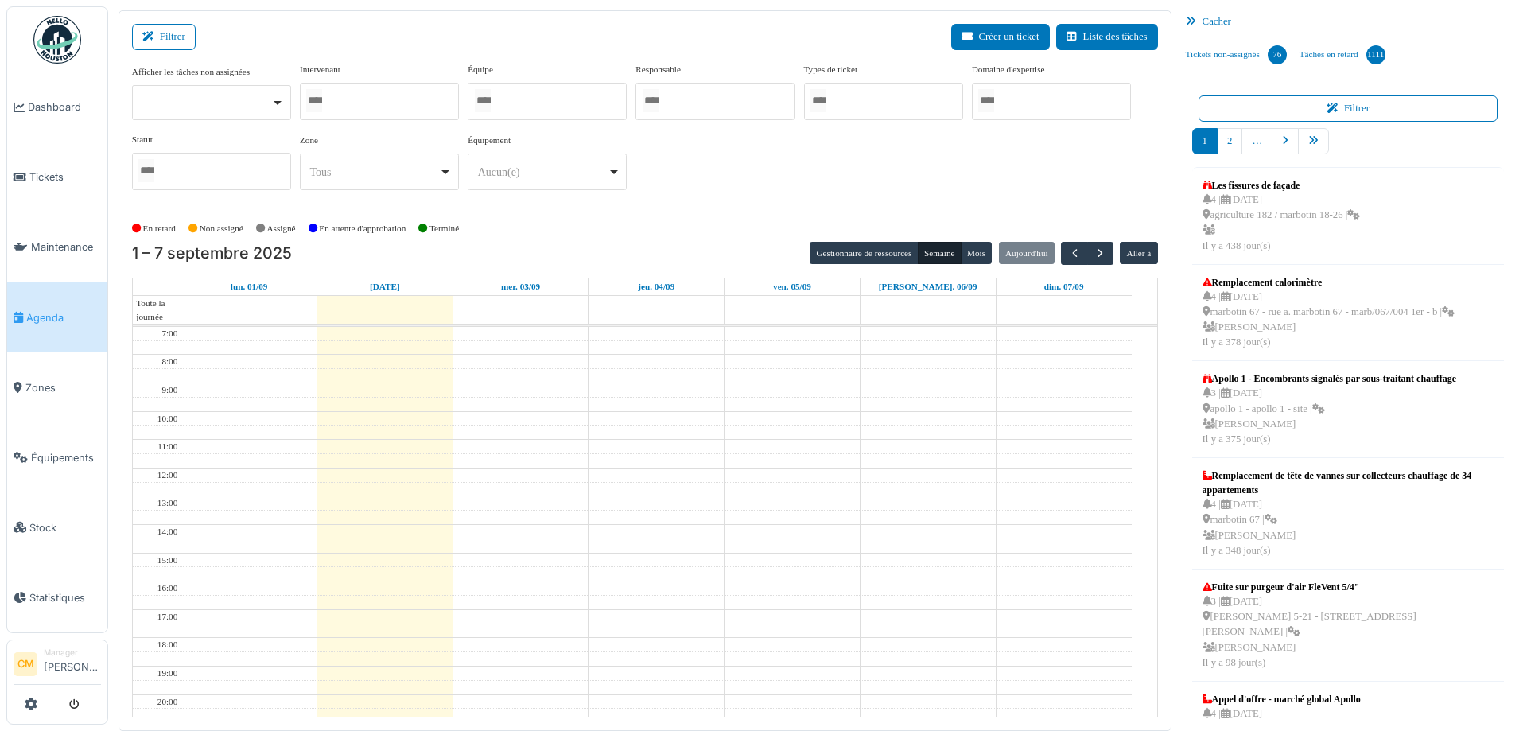
drag, startPoint x: 398, startPoint y: 97, endPoint x: 396, endPoint y: 122, distance: 24.8
click at [396, 95] on div at bounding box center [379, 101] width 159 height 37
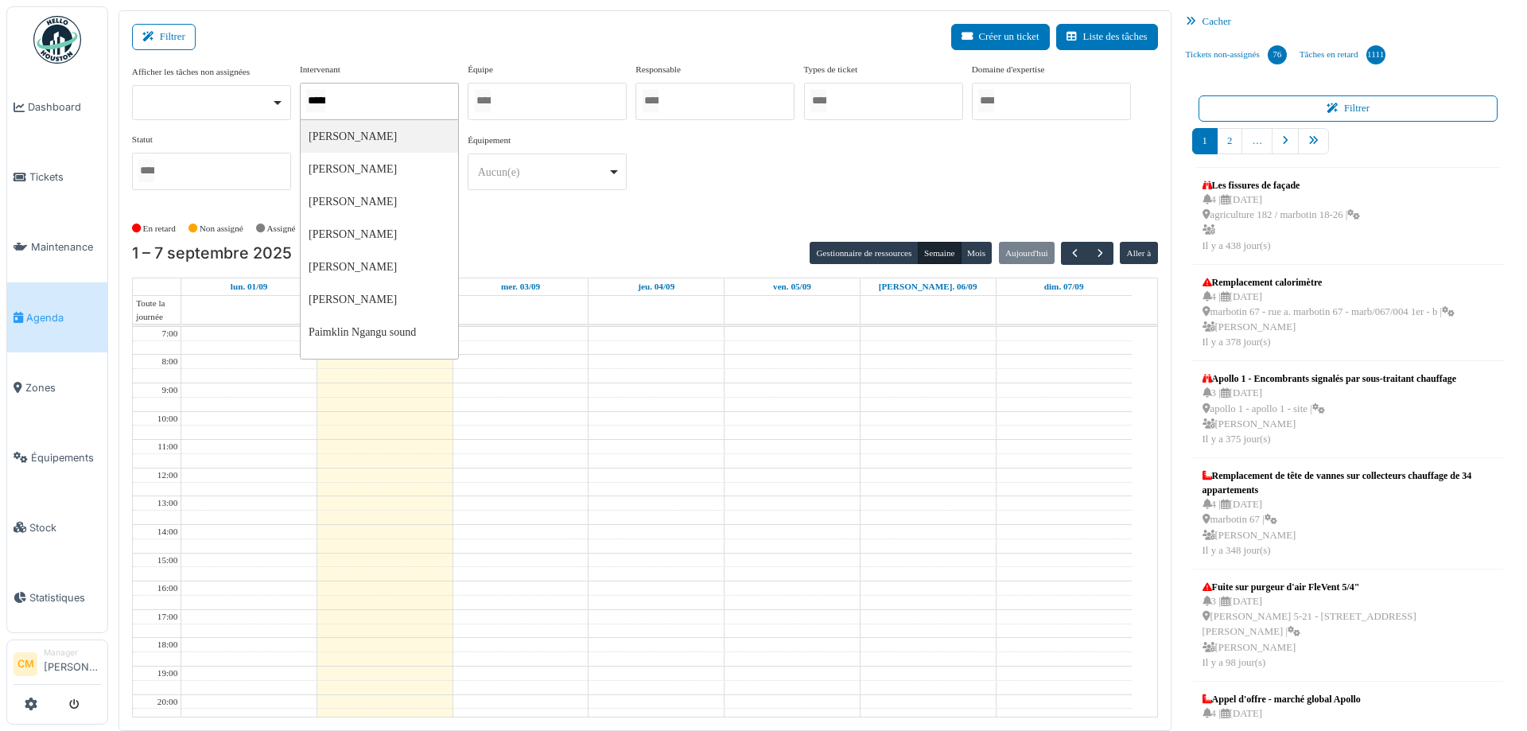
type input "******"
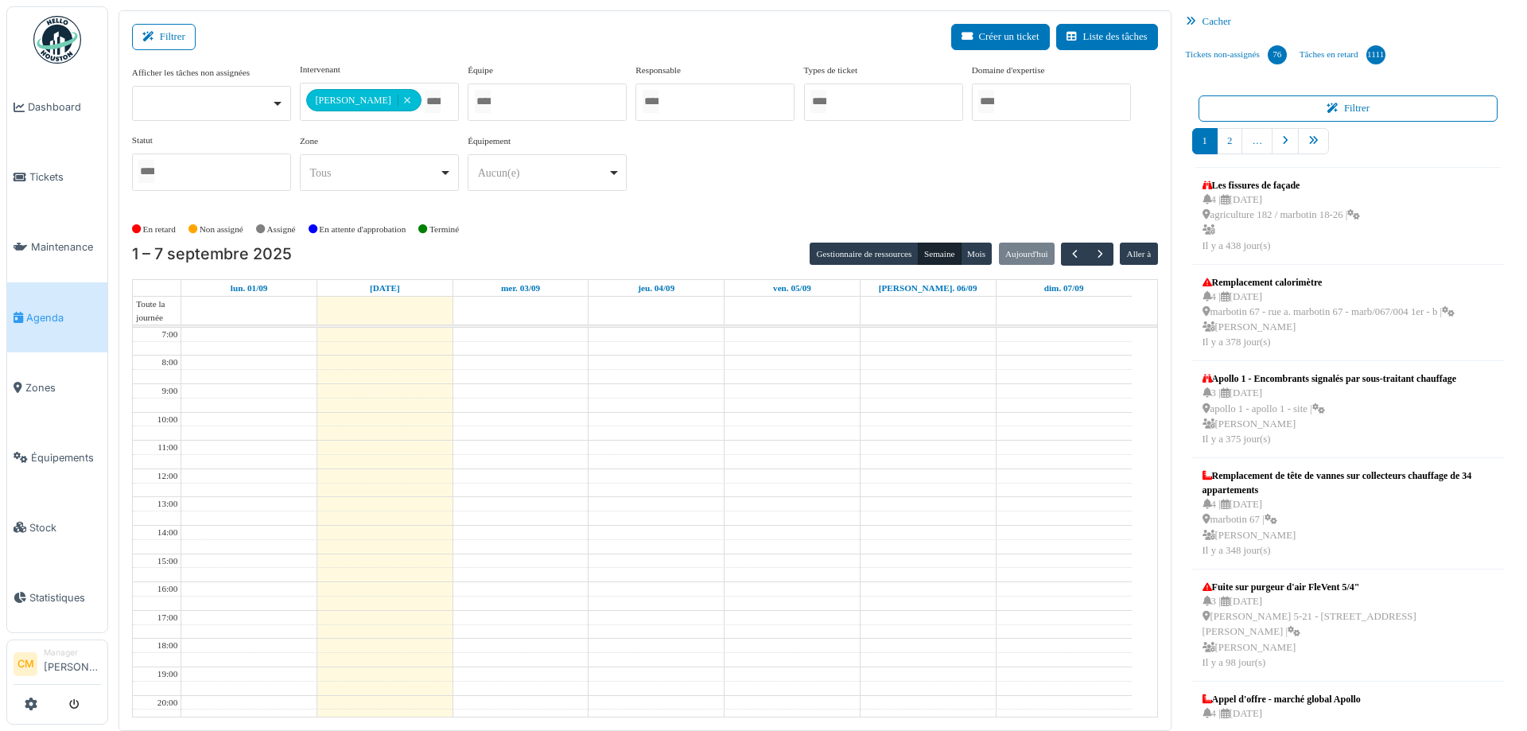
click at [405, 35] on div "Filtrer Créer un ticket Liste des tâches" at bounding box center [645, 43] width 1026 height 39
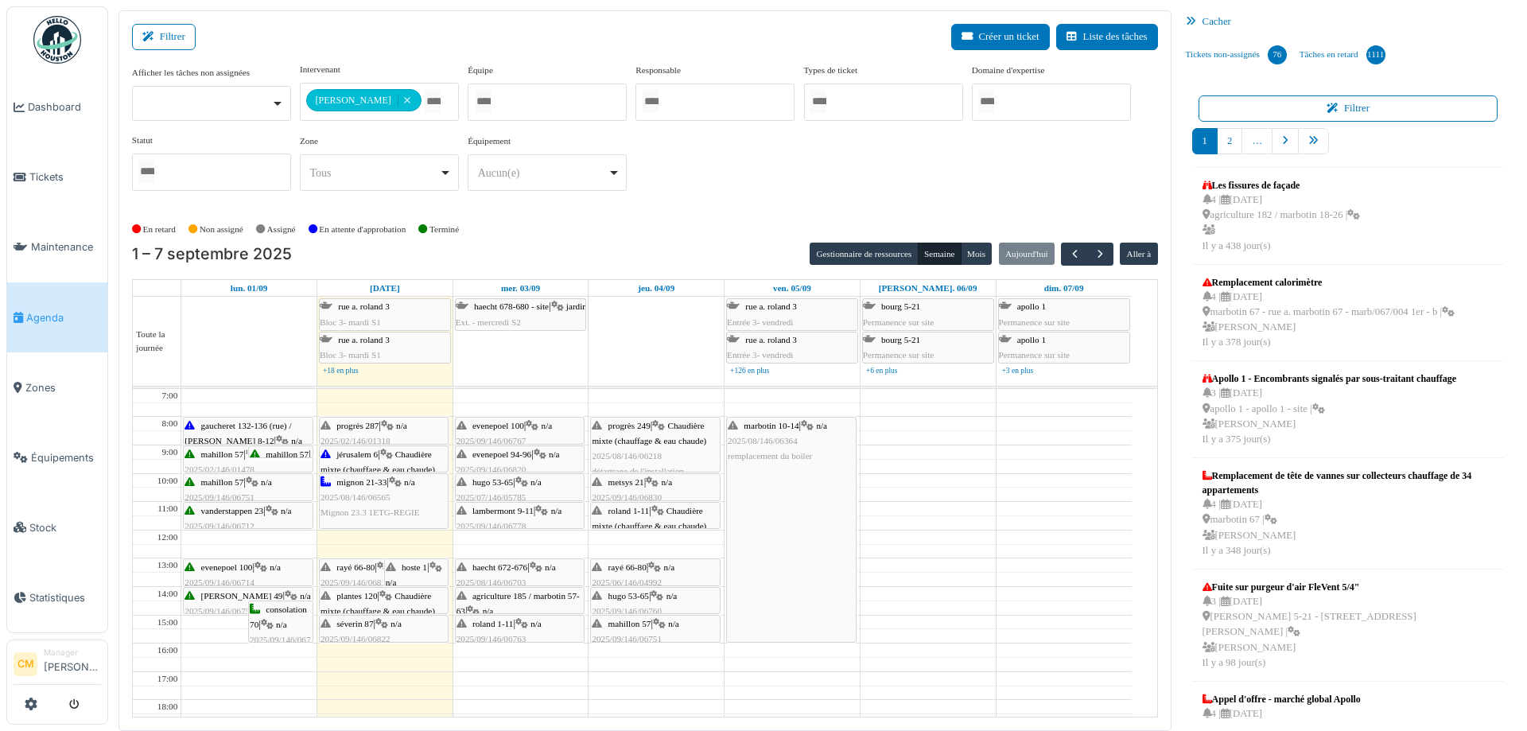
click at [345, 577] on span "2025/09/146/06815" at bounding box center [355, 582] width 70 height 10
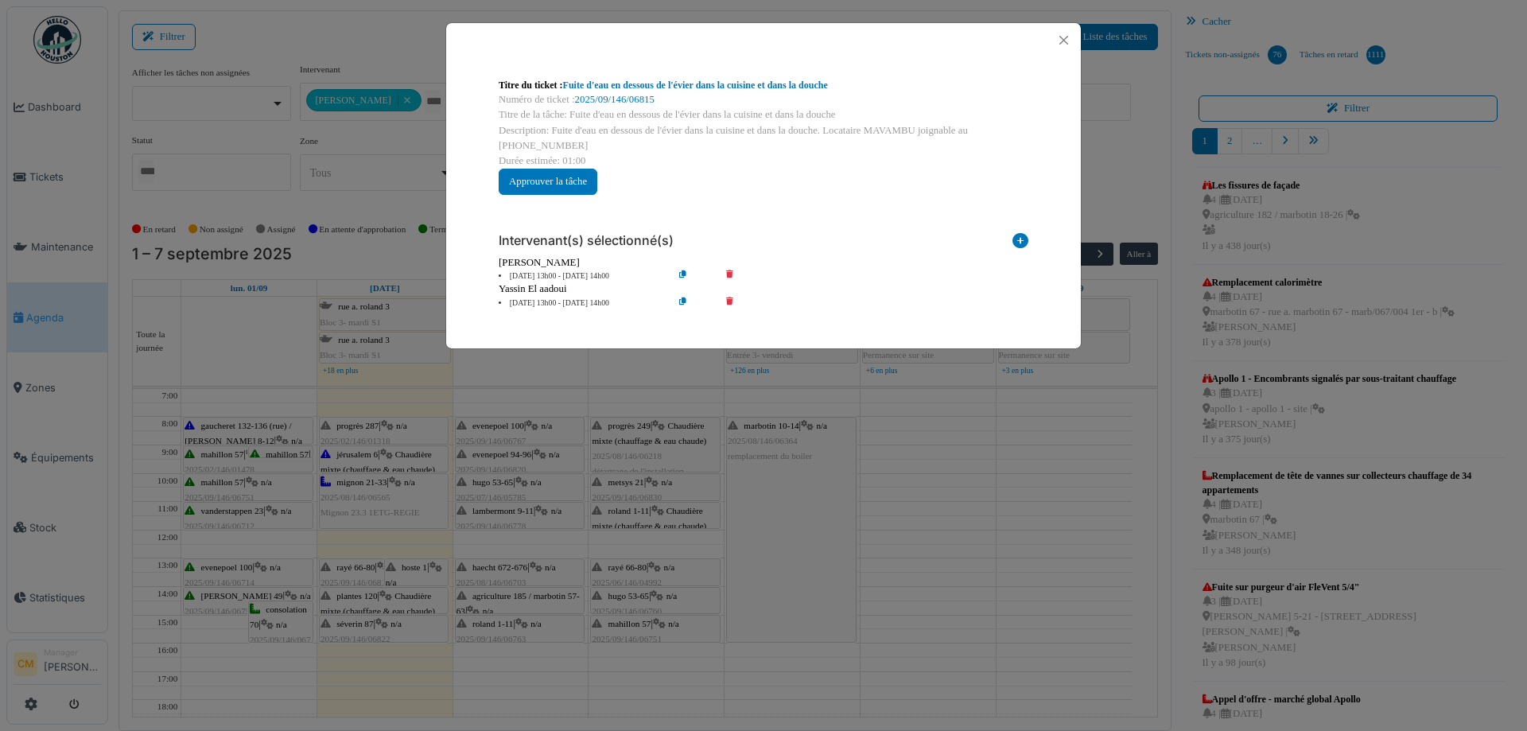
click at [405, 576] on div "Titre du ticket : Fuite d'eau en dessous de l'évier dans la cuisine et dans la …" at bounding box center [763, 365] width 1527 height 731
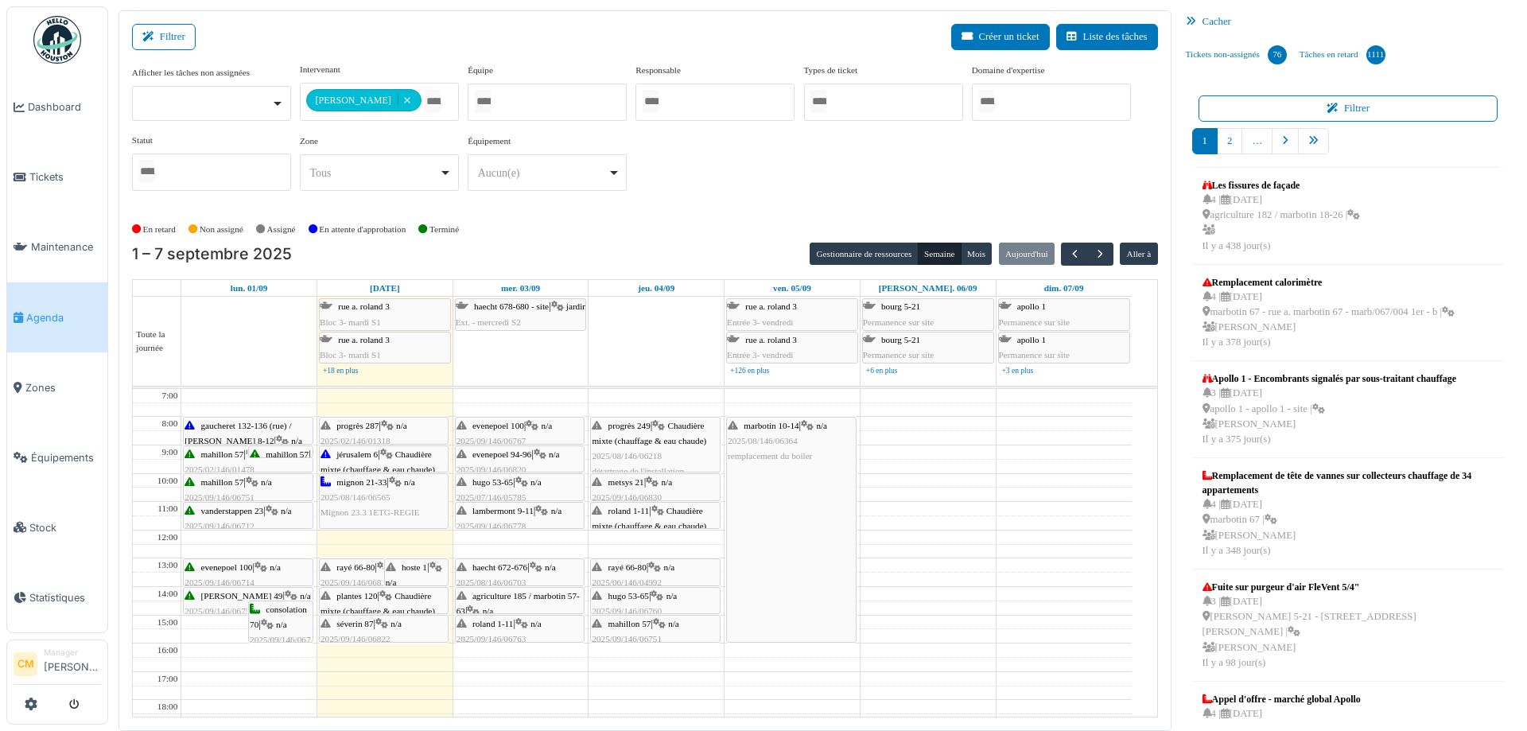
click at [405, 576] on div "hoste 1 | n/a 2025/09/146/06851 Problème eau chaude" at bounding box center [417, 605] width 62 height 91
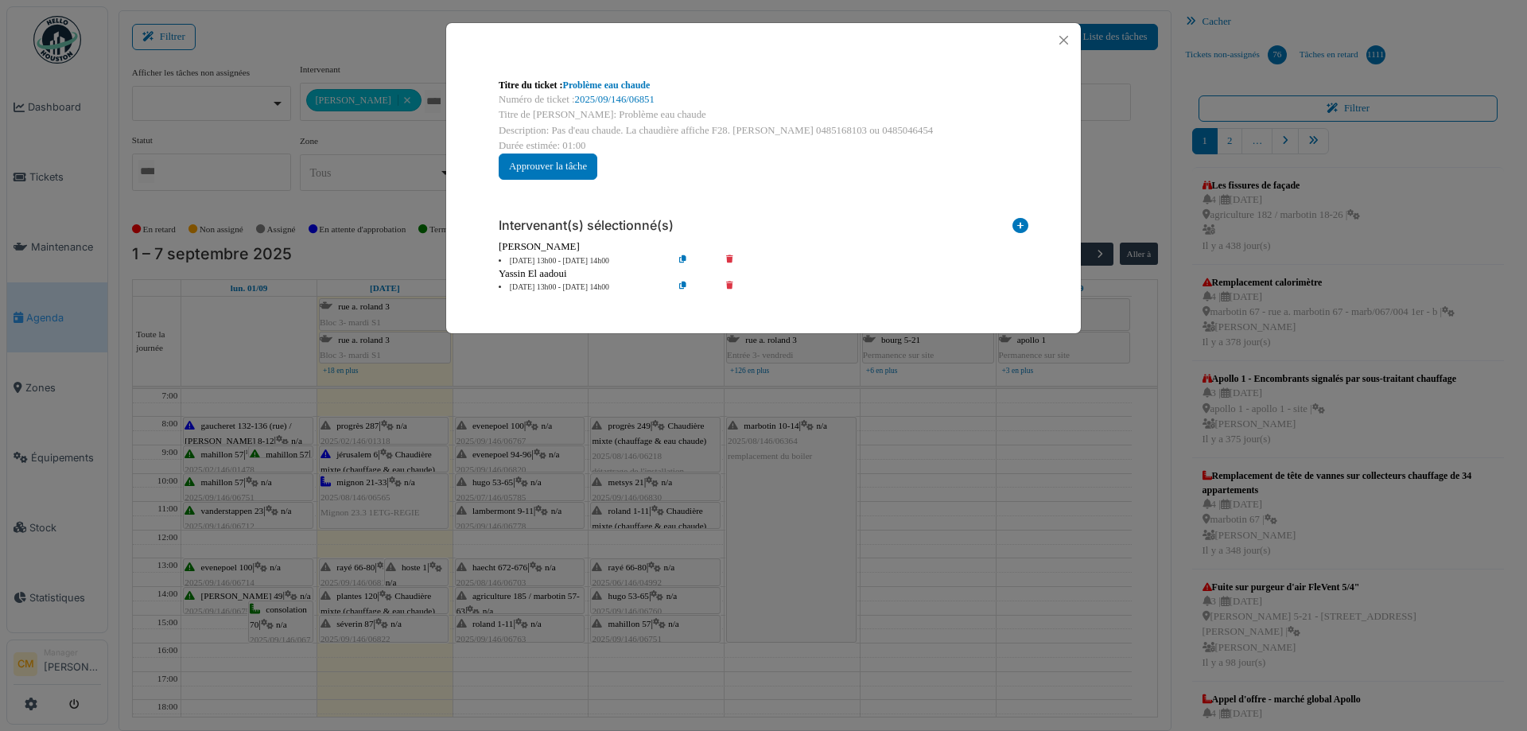
click at [356, 595] on div "Titre du ticket : Problème eau chaude Numéro de ticket : 2025/09/146/06851 Titr…" at bounding box center [763, 365] width 1527 height 731
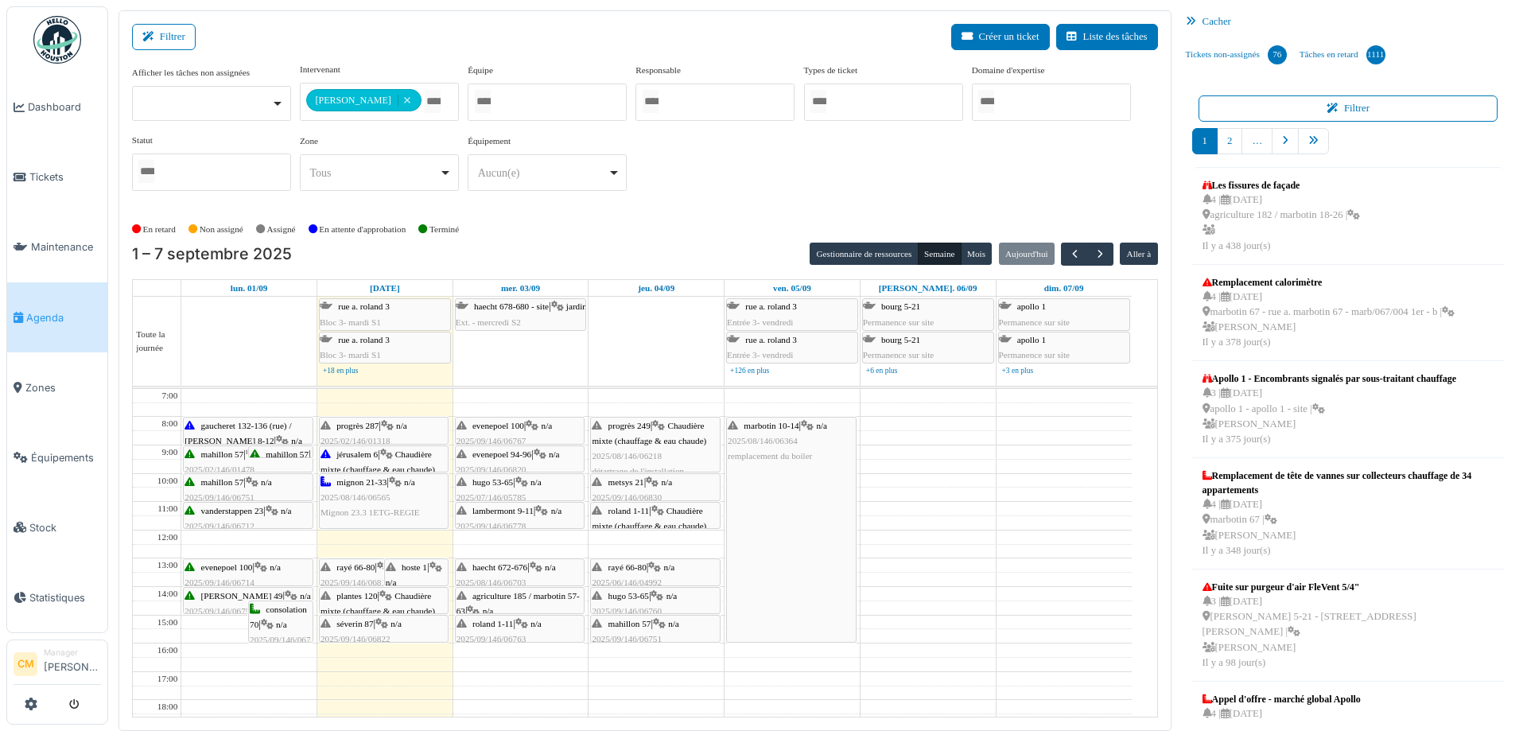
click at [355, 603] on div "plantes 120 | Chaudière mixte (chauffage & eau chaude) 2025/08/146/06559 Problè…" at bounding box center [383, 627] width 126 height 76
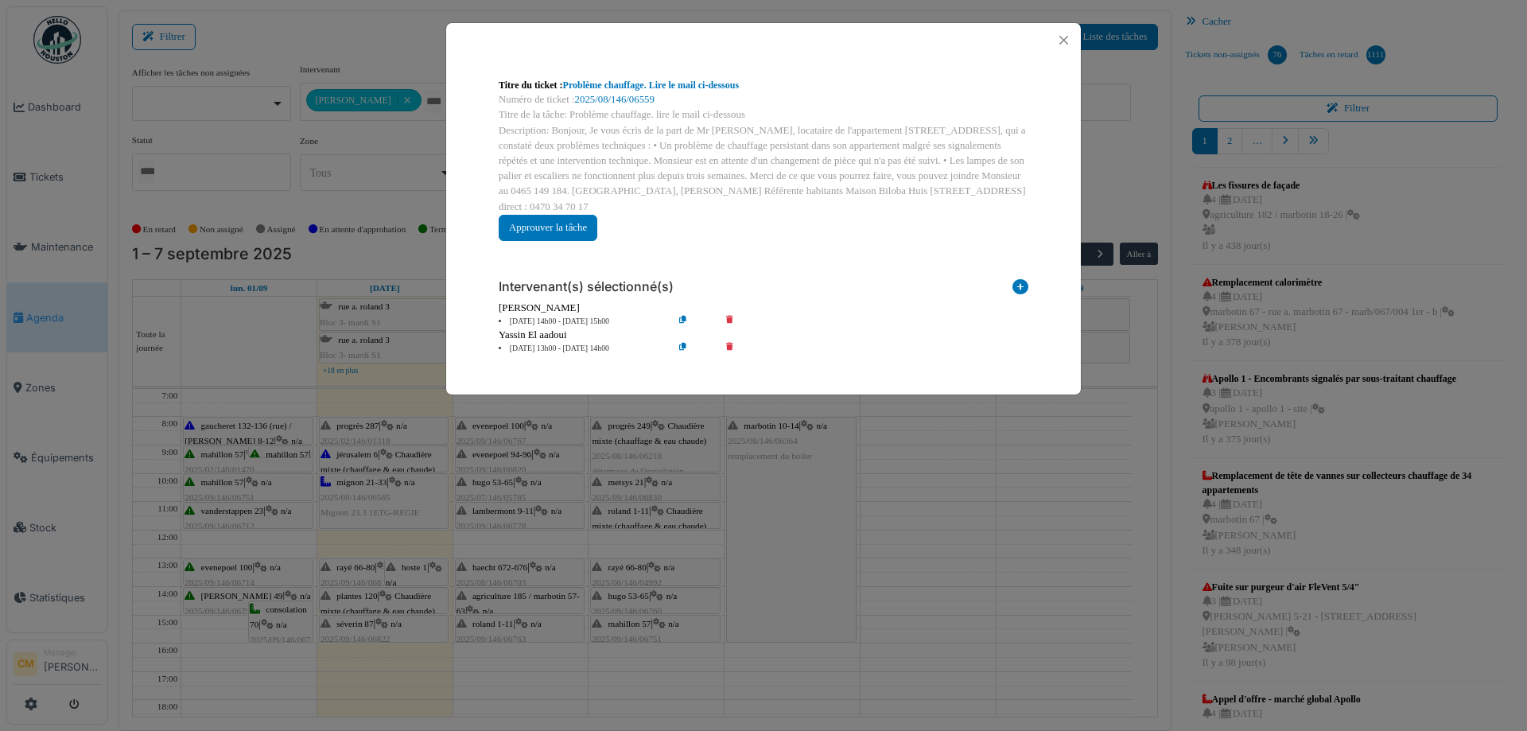
click at [728, 347] on icon at bounding box center [740, 349] width 45 height 12
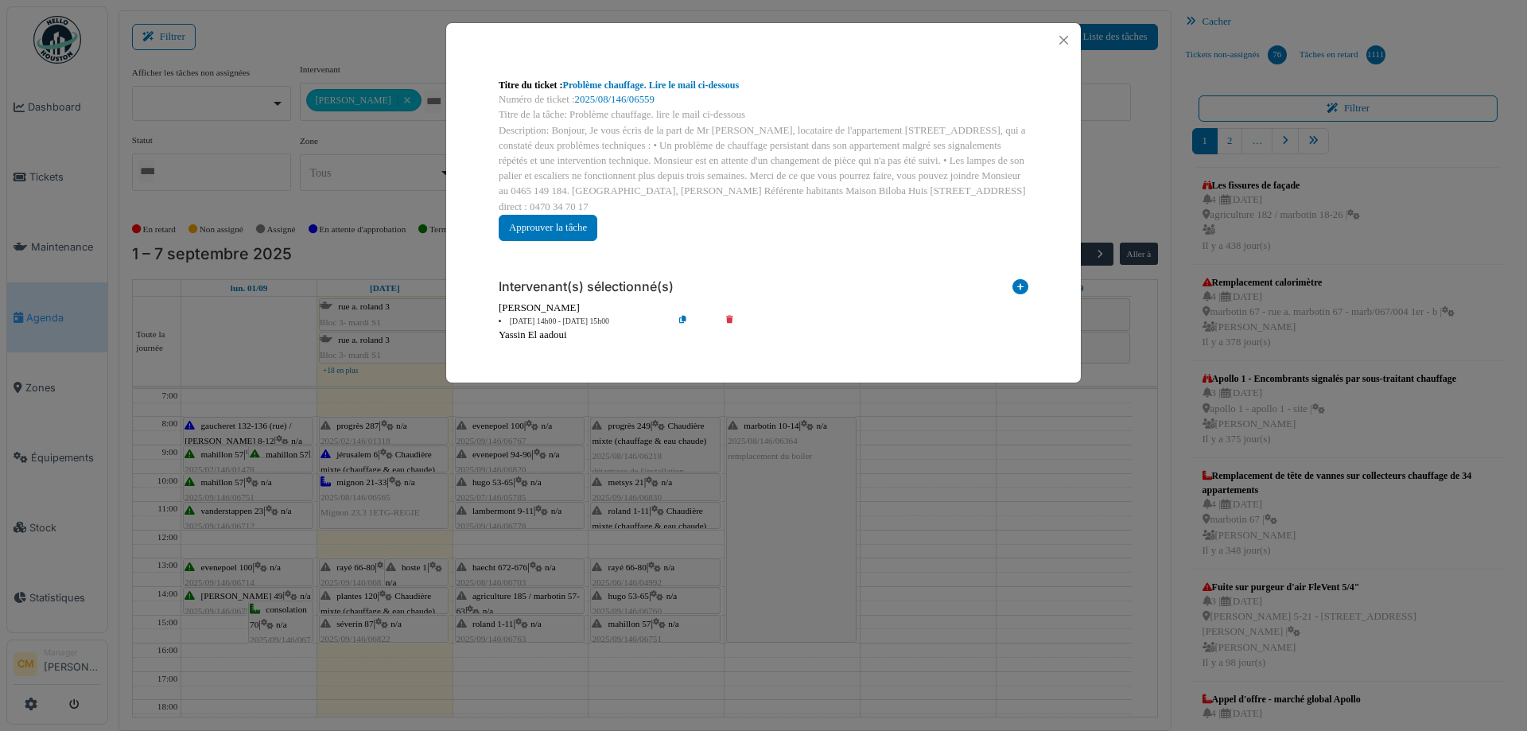
click at [682, 321] on icon at bounding box center [695, 322] width 45 height 12
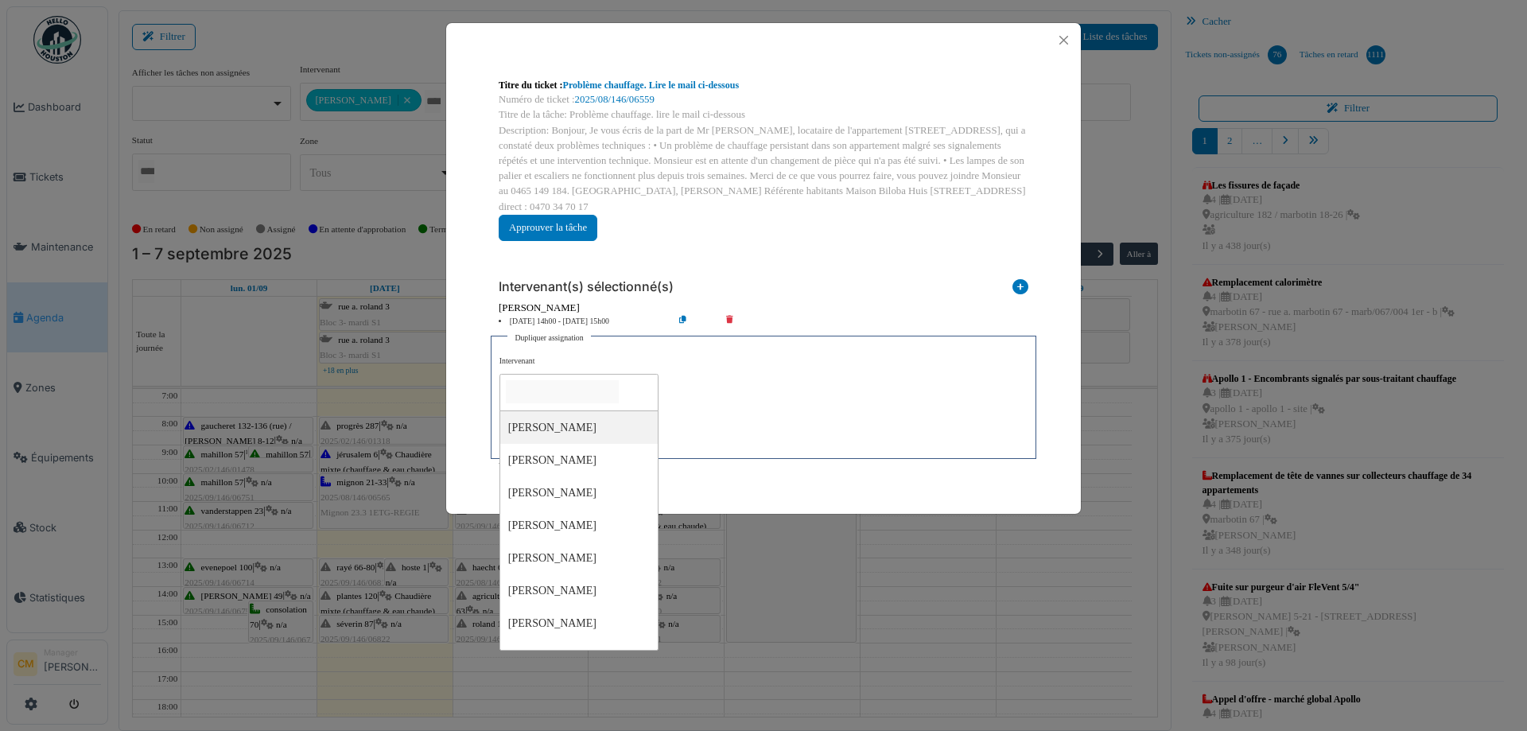
click at [535, 398] on input "null" at bounding box center [562, 391] width 113 height 23
type input "****"
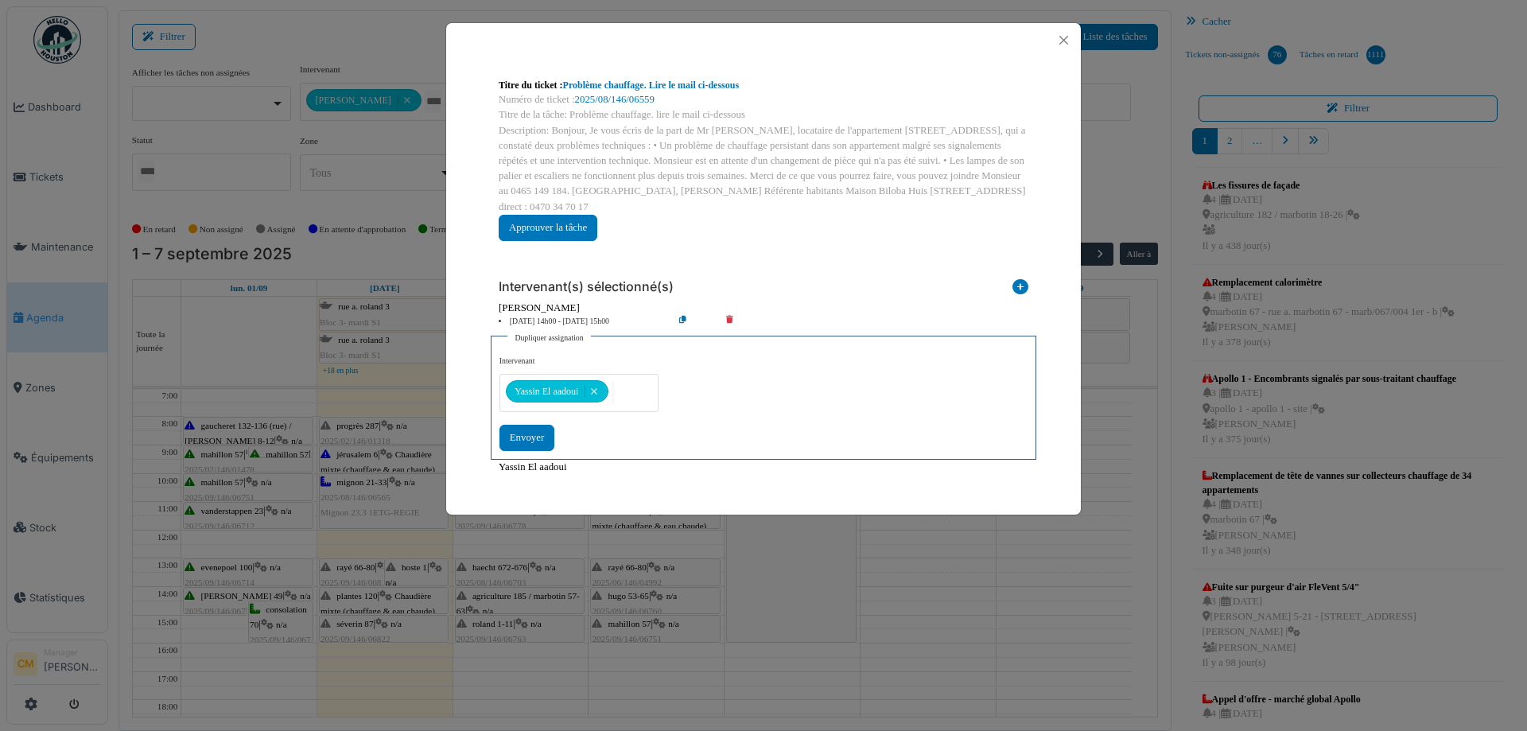
click at [784, 388] on div "**********" at bounding box center [763, 402] width 528 height 95
click at [524, 434] on div "Envoyer" at bounding box center [526, 438] width 55 height 26
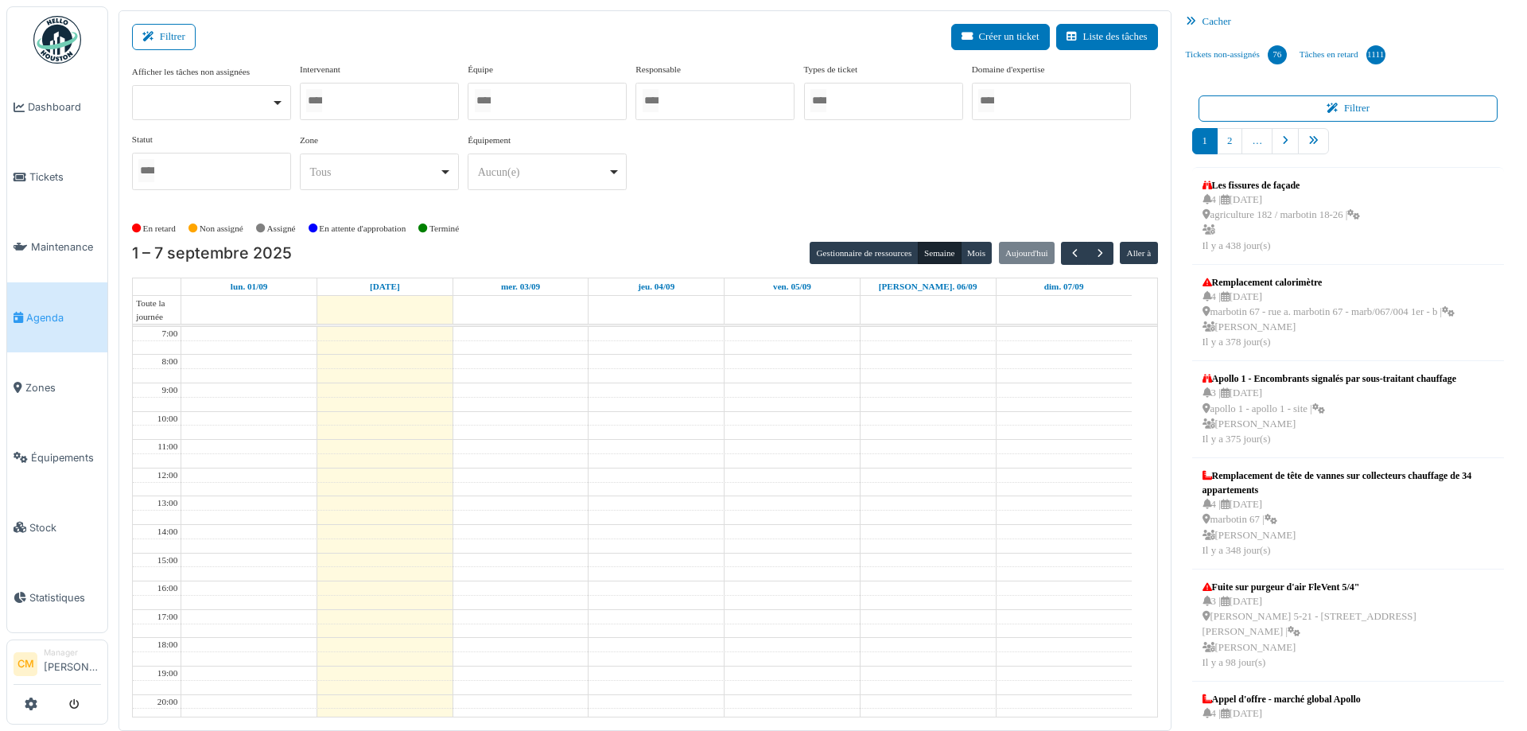
click at [371, 103] on div at bounding box center [379, 101] width 159 height 37
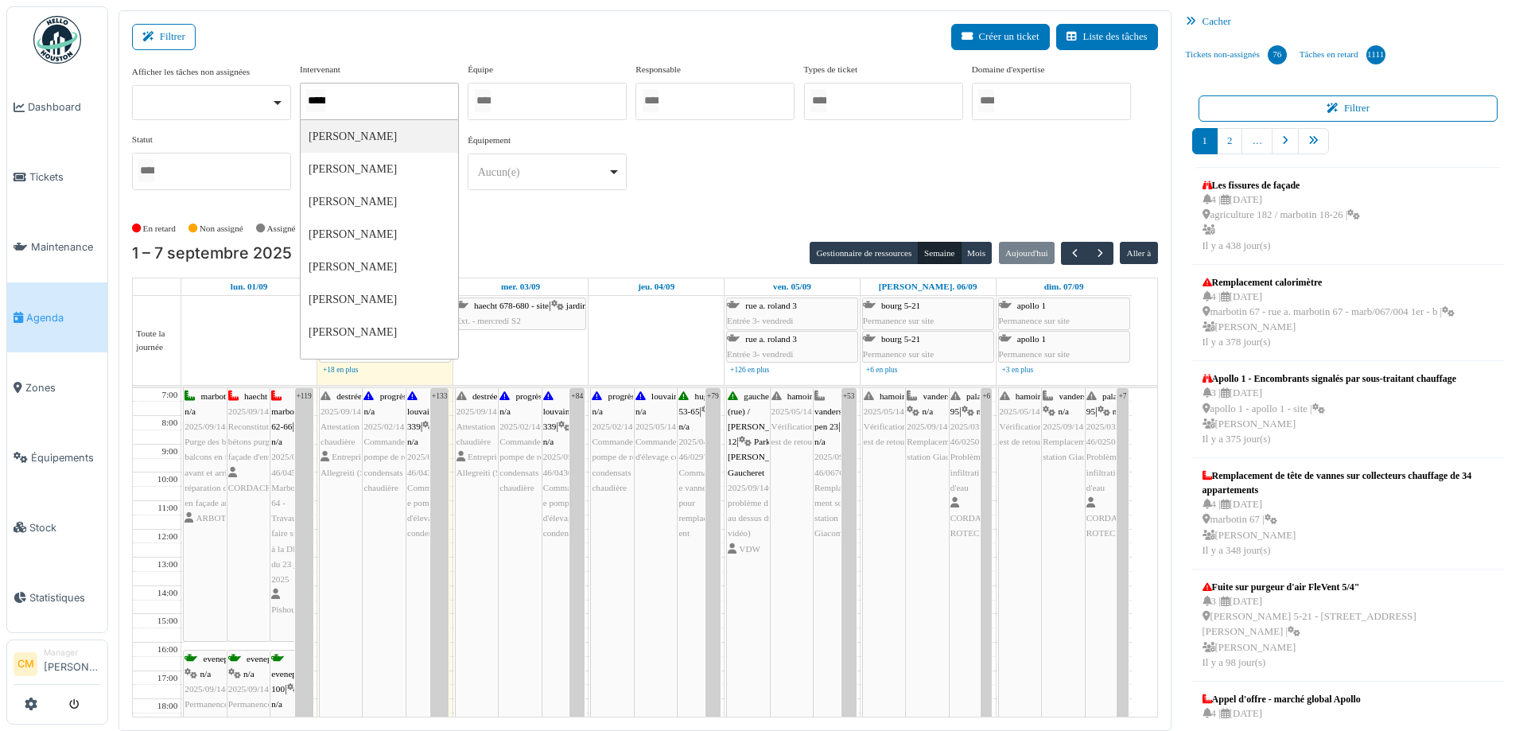
type input "******"
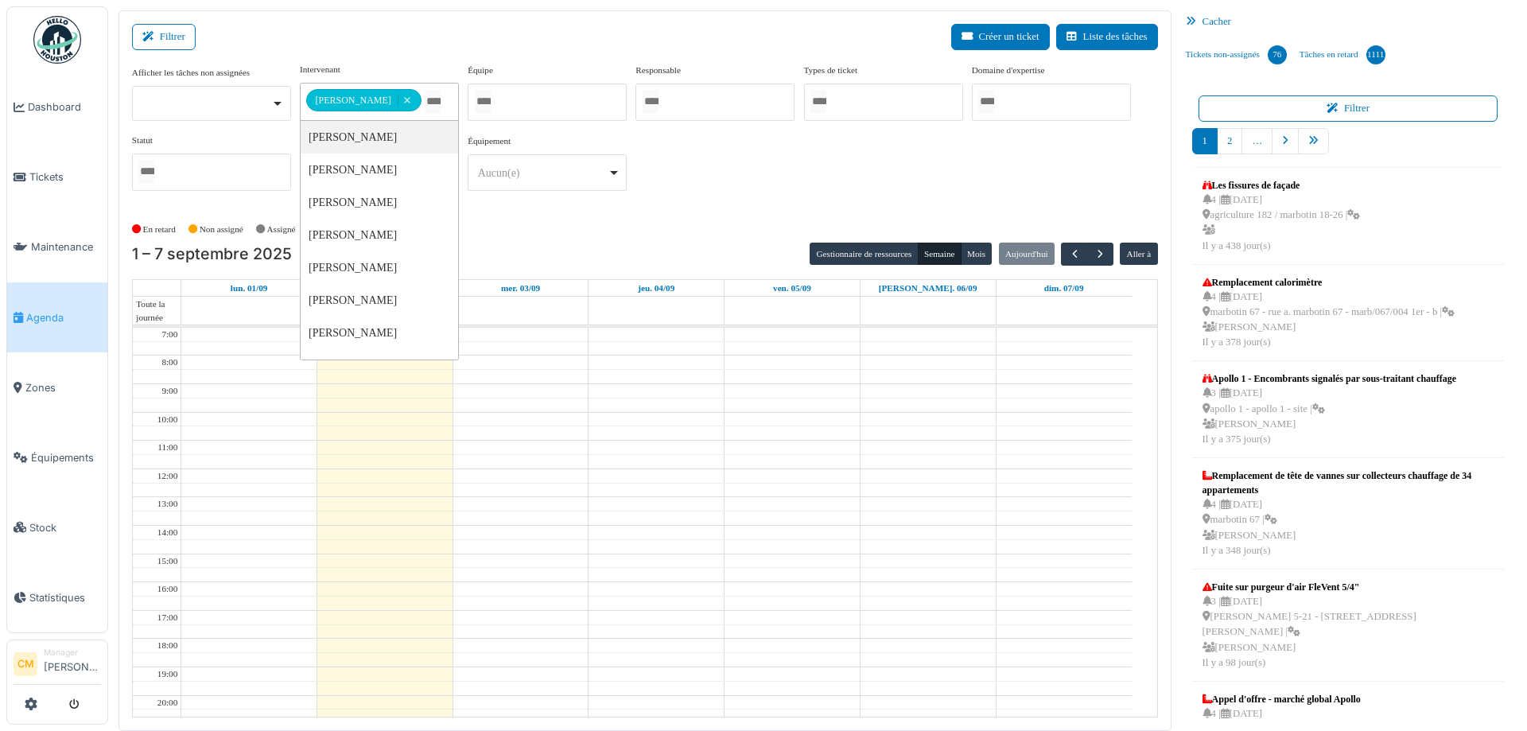
click at [738, 181] on div "**********" at bounding box center [645, 133] width 1026 height 141
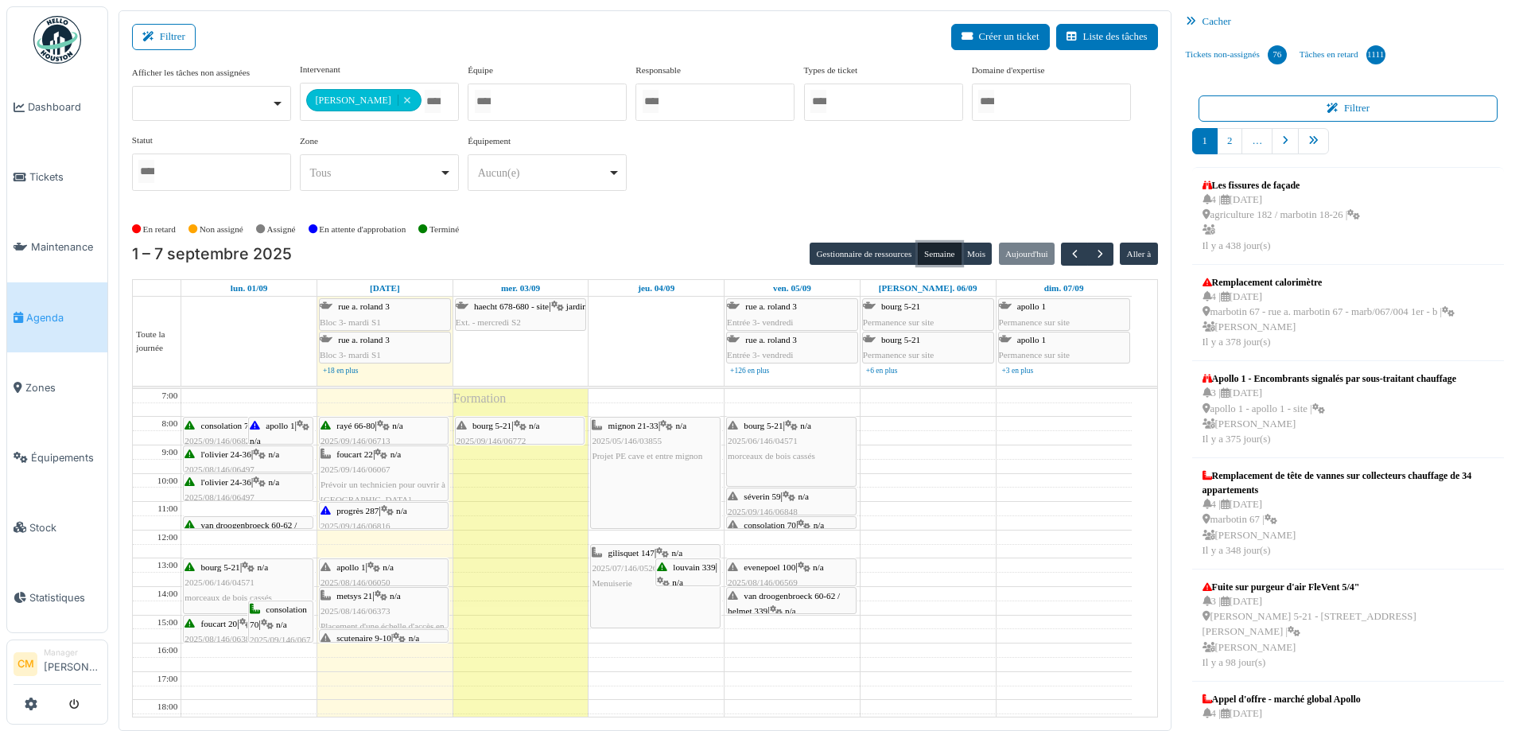
click at [925, 254] on button "Semaine" at bounding box center [940, 254] width 44 height 22
click at [493, 436] on span "2025/09/146/06772" at bounding box center [491, 441] width 70 height 10
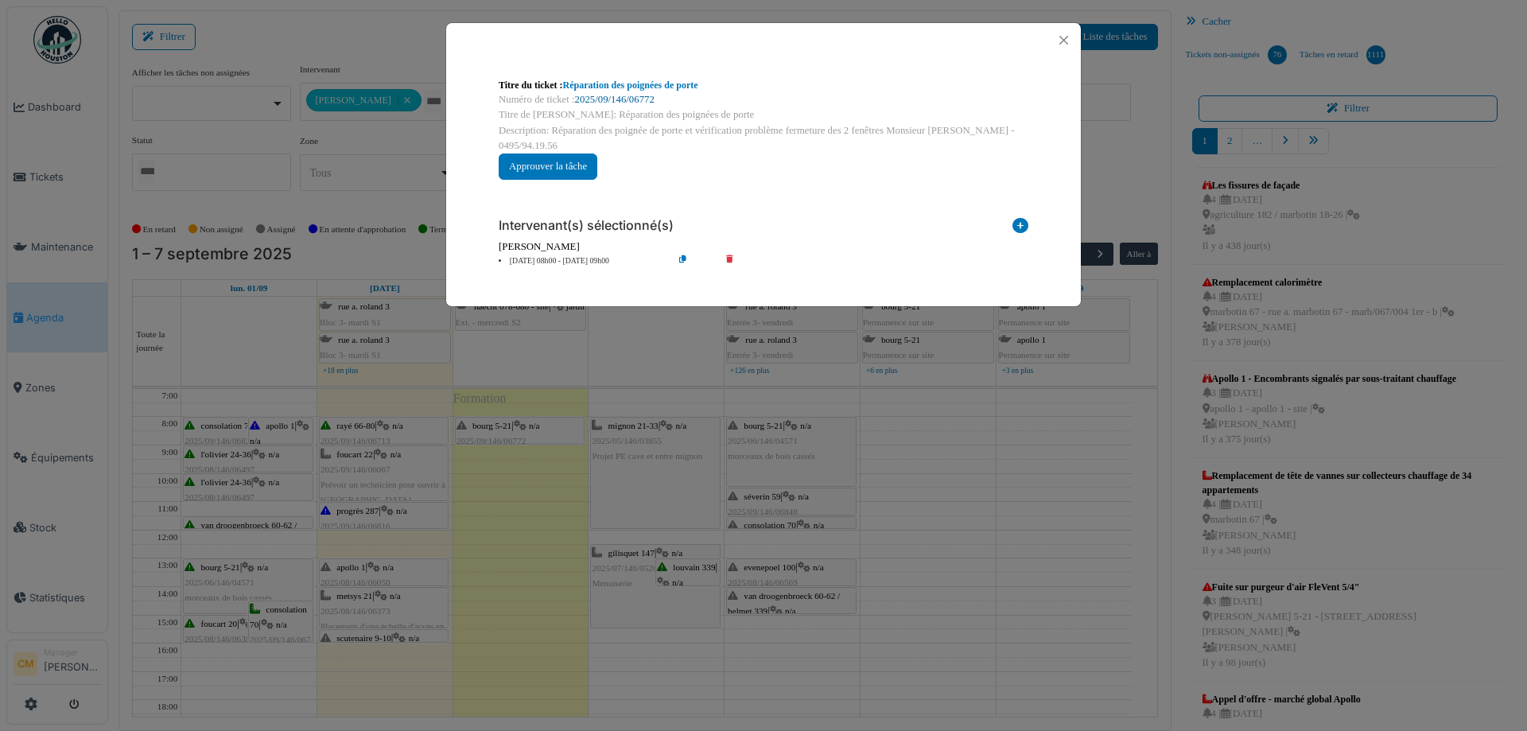
click at [622, 99] on link "2025/09/146/06772" at bounding box center [615, 99] width 80 height 11
click at [1065, 43] on button "Close" at bounding box center [1063, 39] width 21 height 21
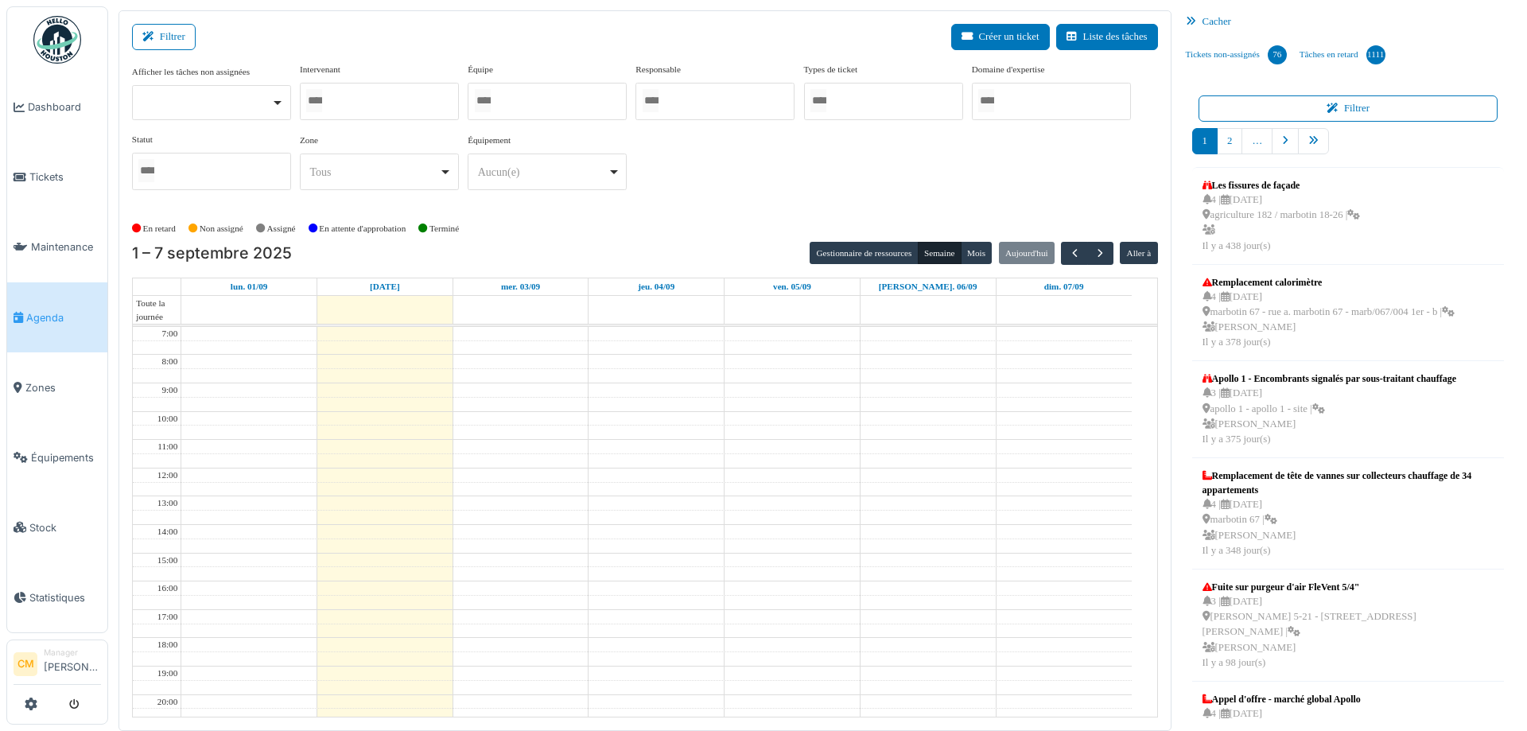
click at [378, 110] on div at bounding box center [379, 101] width 159 height 37
type input "****"
click at [728, 183] on div "**********" at bounding box center [645, 133] width 1026 height 141
click at [925, 258] on button "Semaine" at bounding box center [940, 254] width 44 height 22
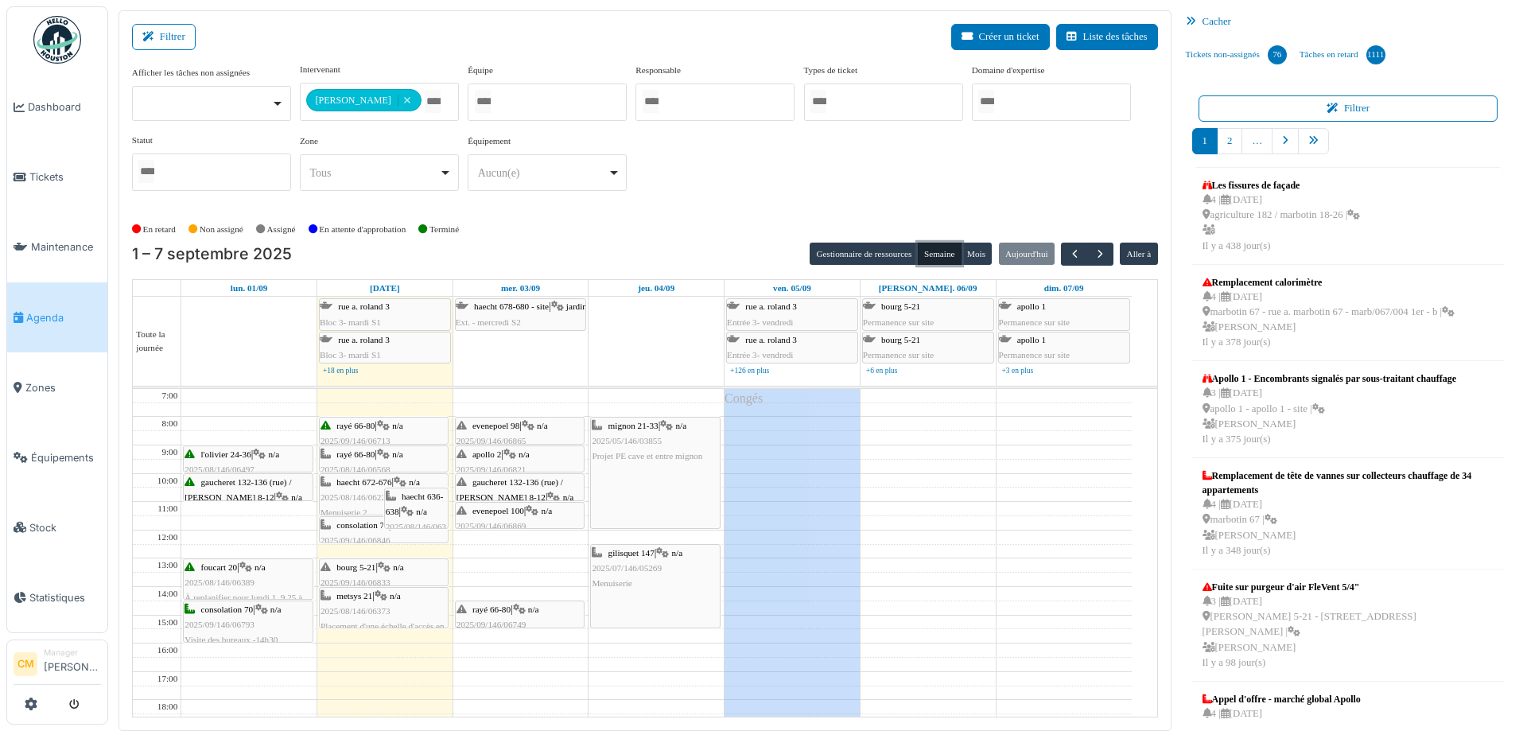
click at [507, 424] on span "evenepoel 98" at bounding box center [495, 426] width 47 height 10
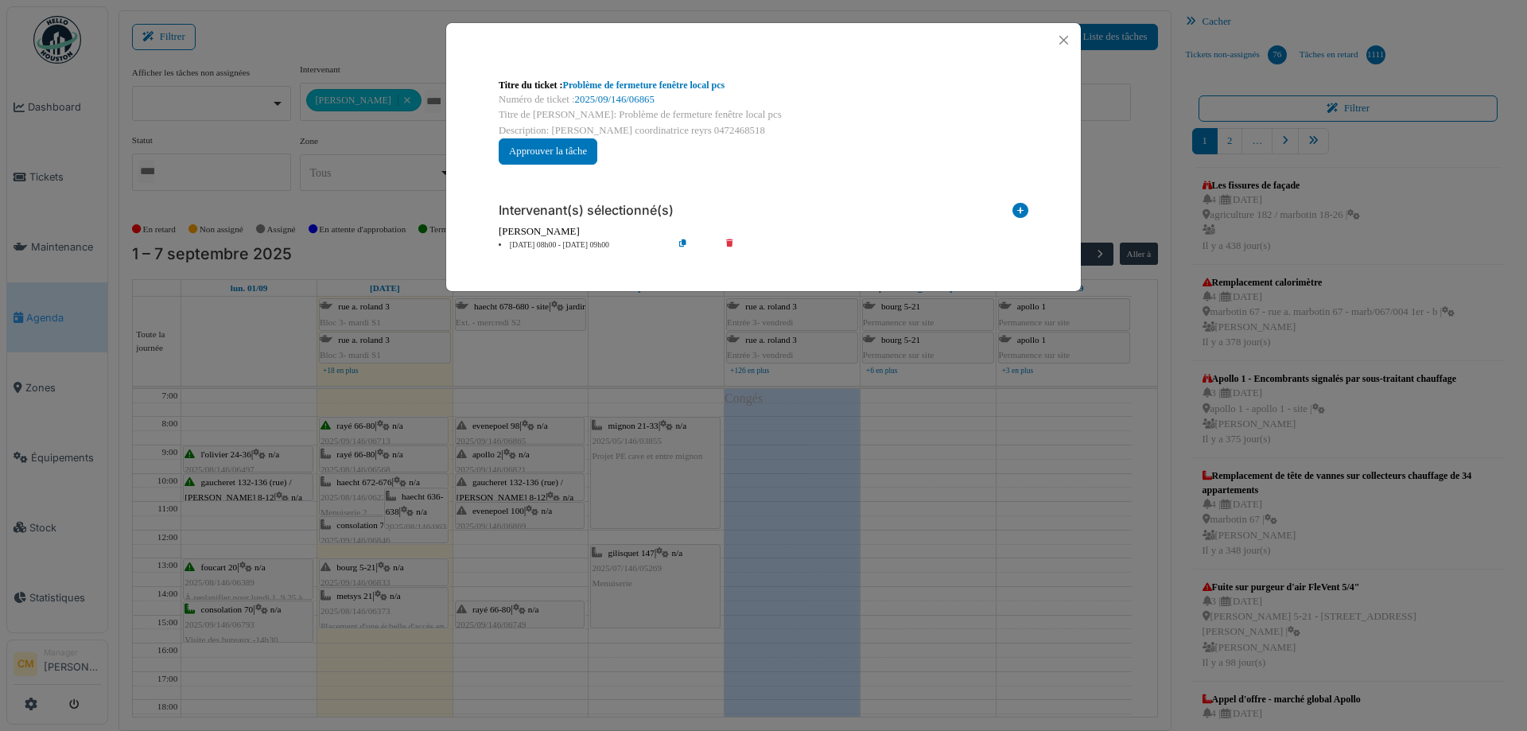
click at [487, 455] on div "Titre du ticket : Problème de fermeture fenêtre local pcs Numéro de ticket : 20…" at bounding box center [763, 365] width 1527 height 731
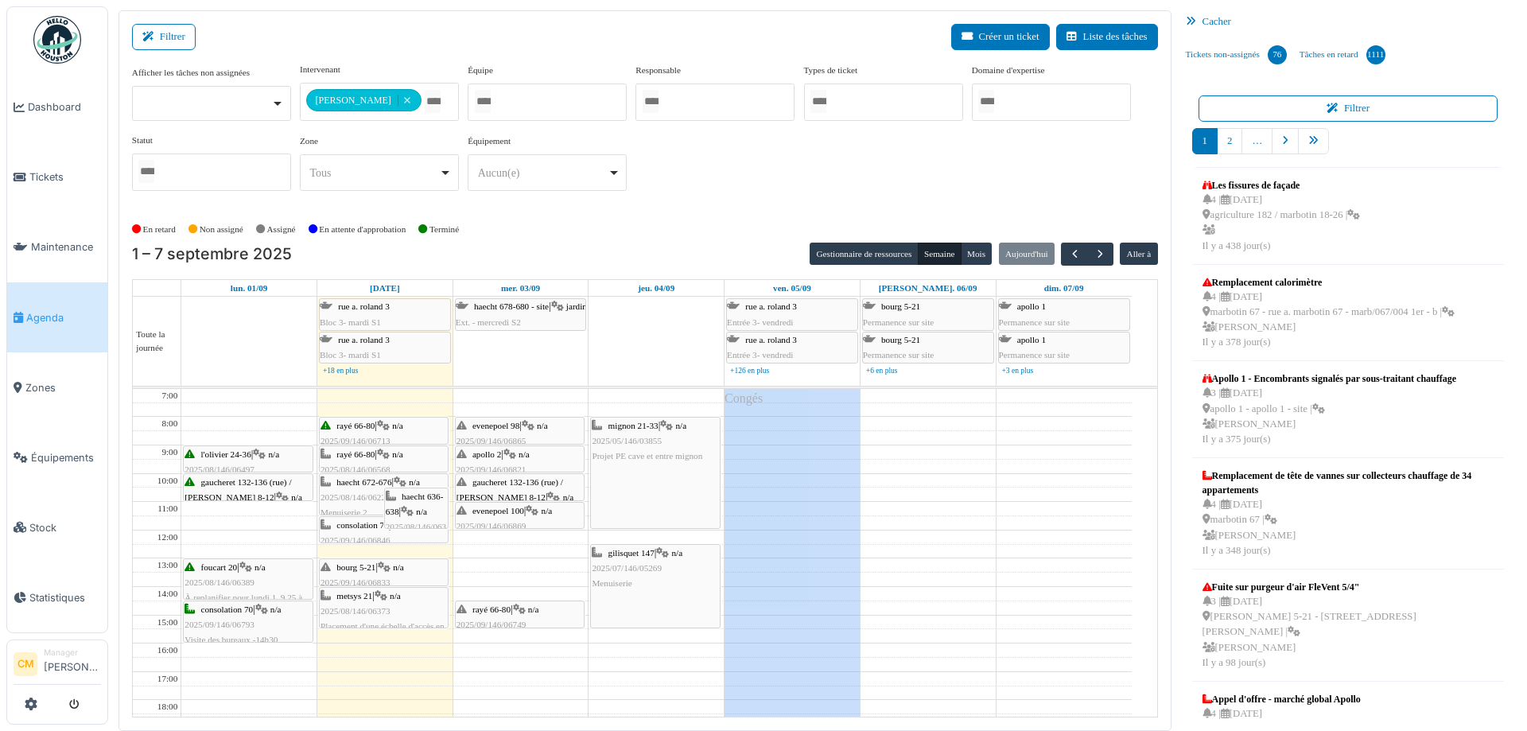
click at [487, 455] on span "apollo 2" at bounding box center [486, 454] width 29 height 10
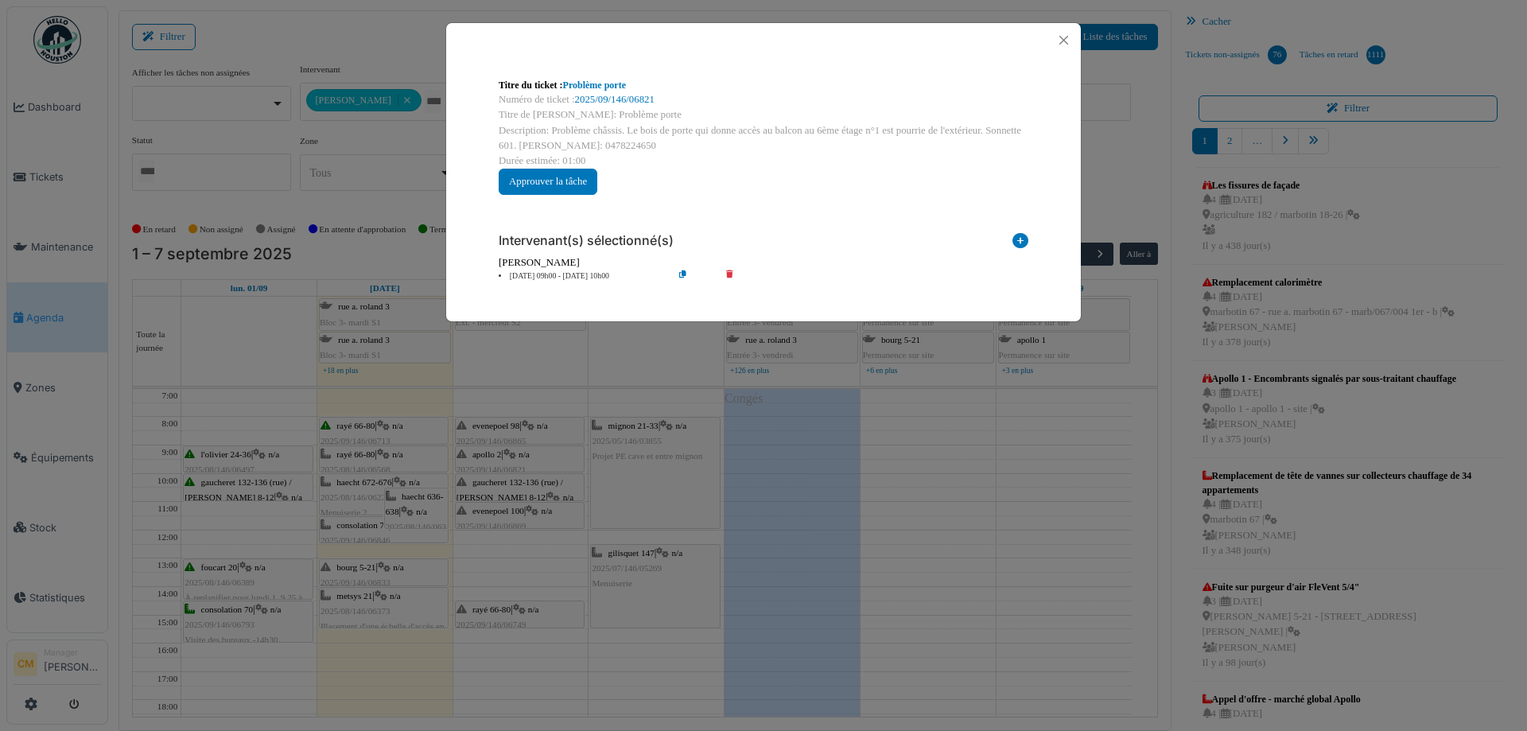
click at [488, 481] on div "Titre du ticket : Problème porte Numéro de ticket : 2025/09/146/06821 Titre de …" at bounding box center [763, 365] width 1527 height 731
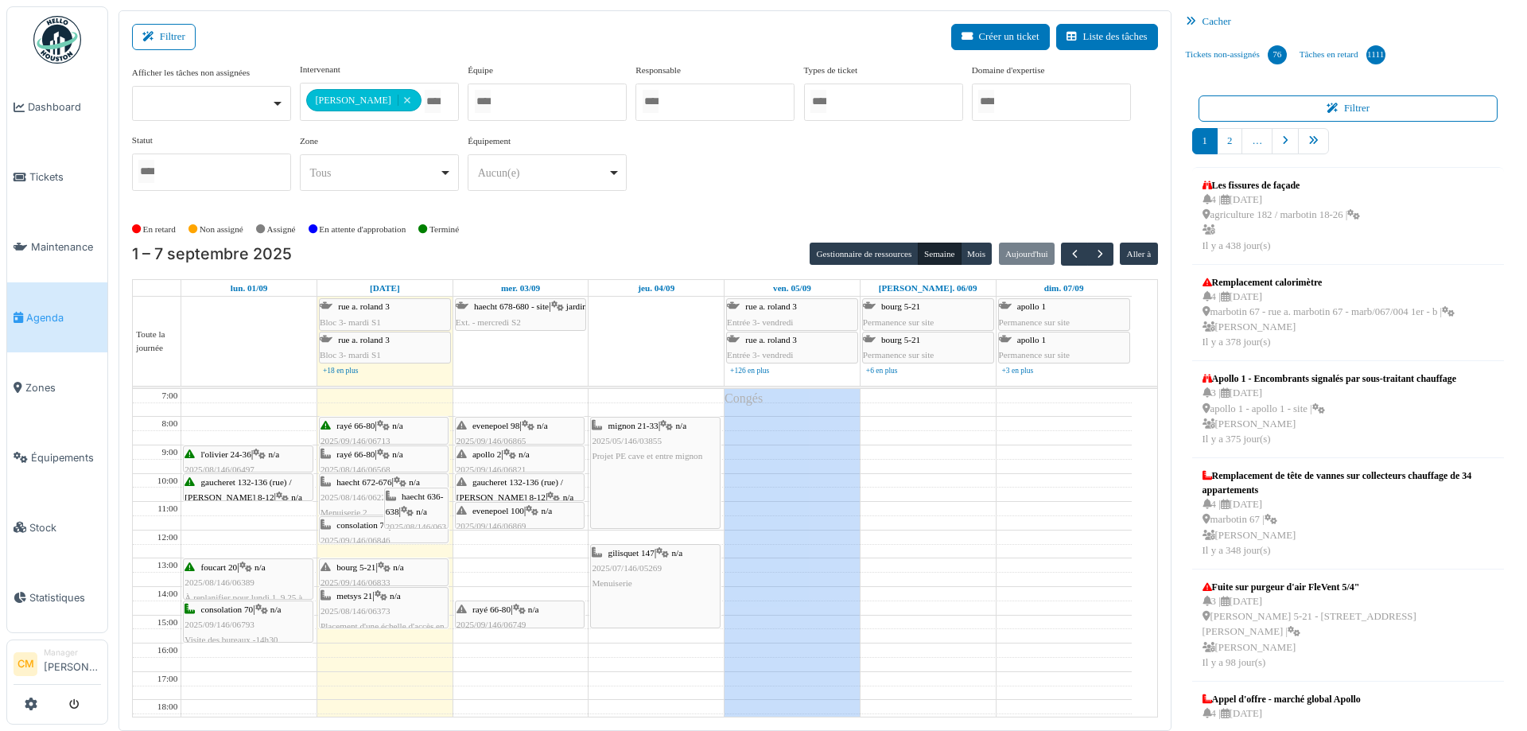
click at [490, 486] on div "gaucheret 132-136 (rue) / thomas 8-12 | n/a 2025/07/146/05916 Sécuriser la port…" at bounding box center [519, 513] width 126 height 76
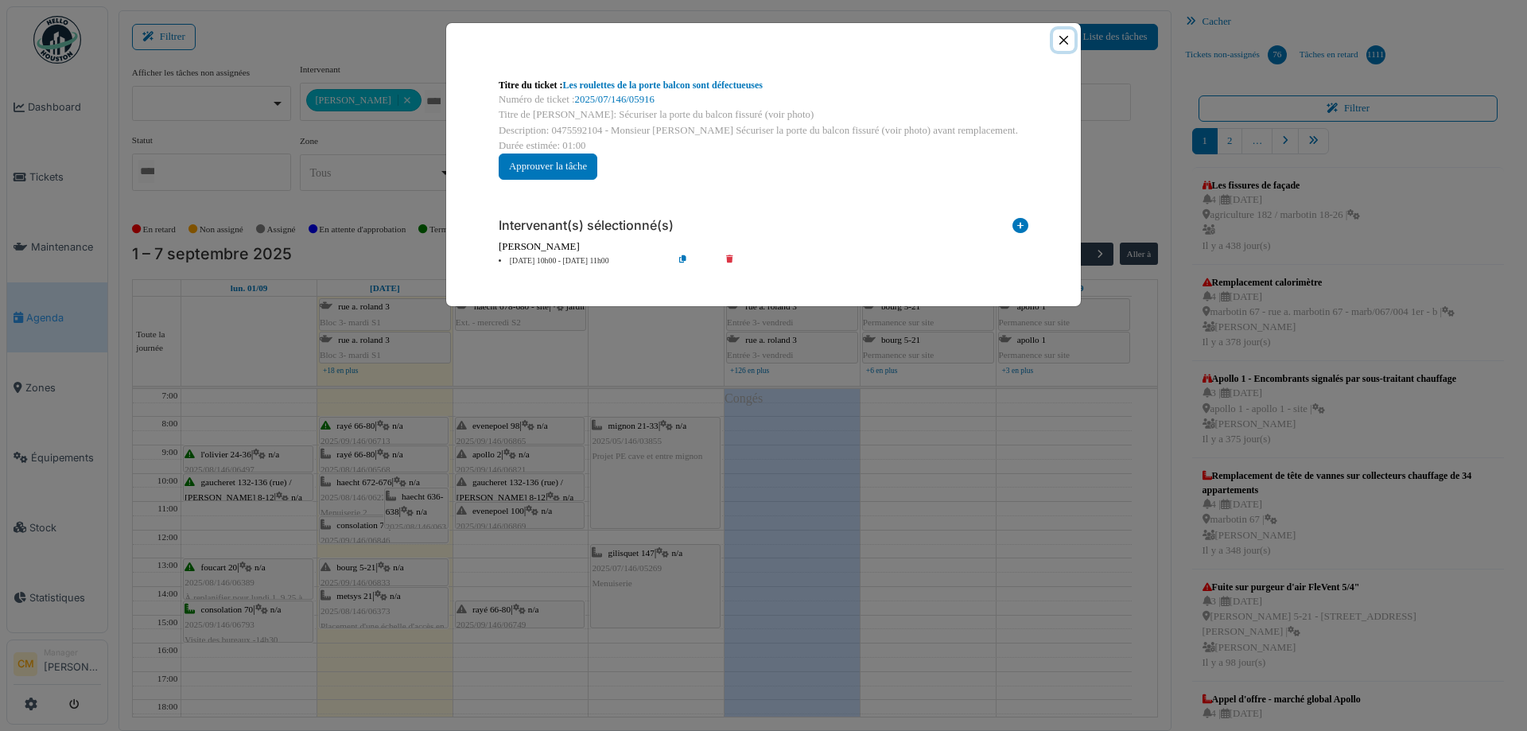
click at [1069, 40] on button "Close" at bounding box center [1063, 39] width 21 height 21
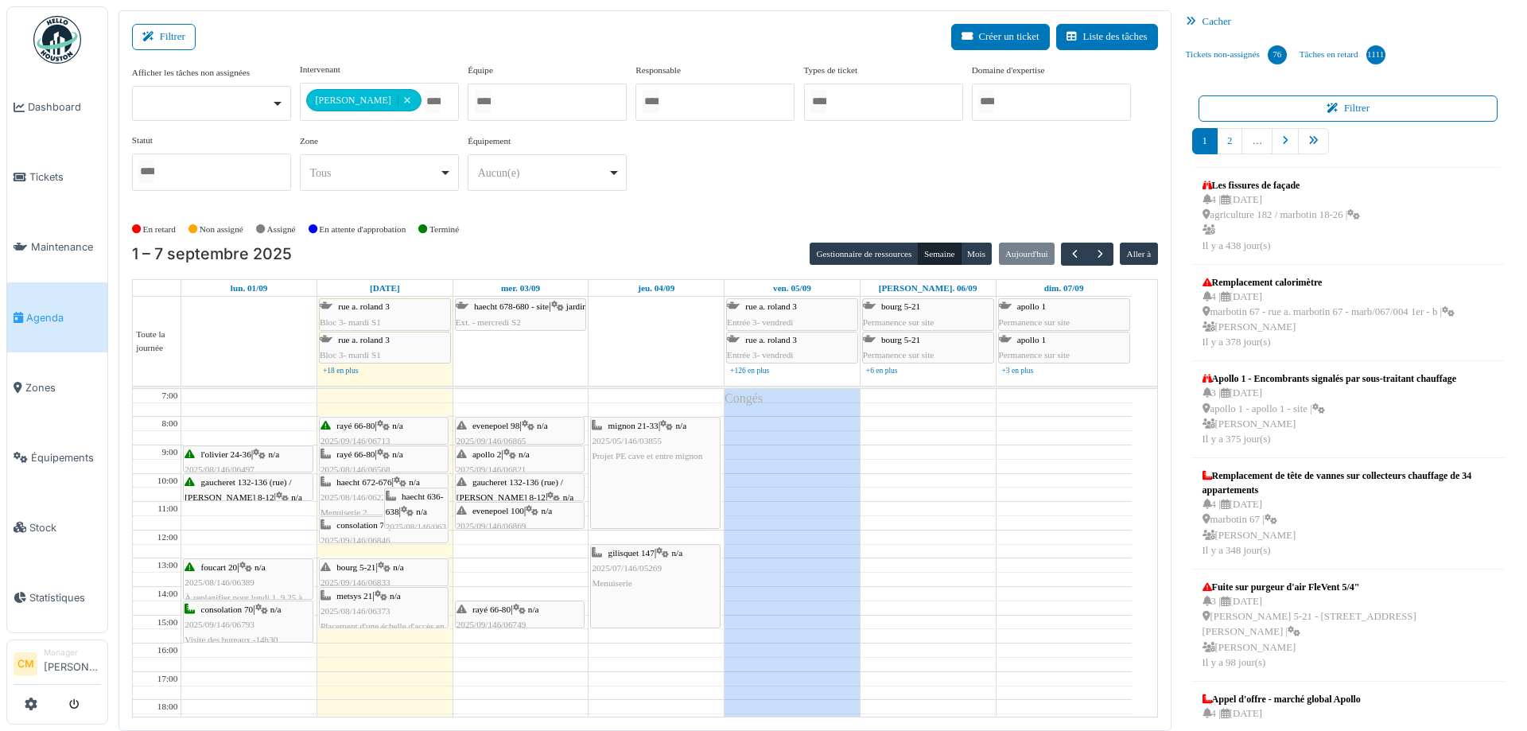
click at [479, 514] on span "evenepoel 100" at bounding box center [498, 511] width 52 height 10
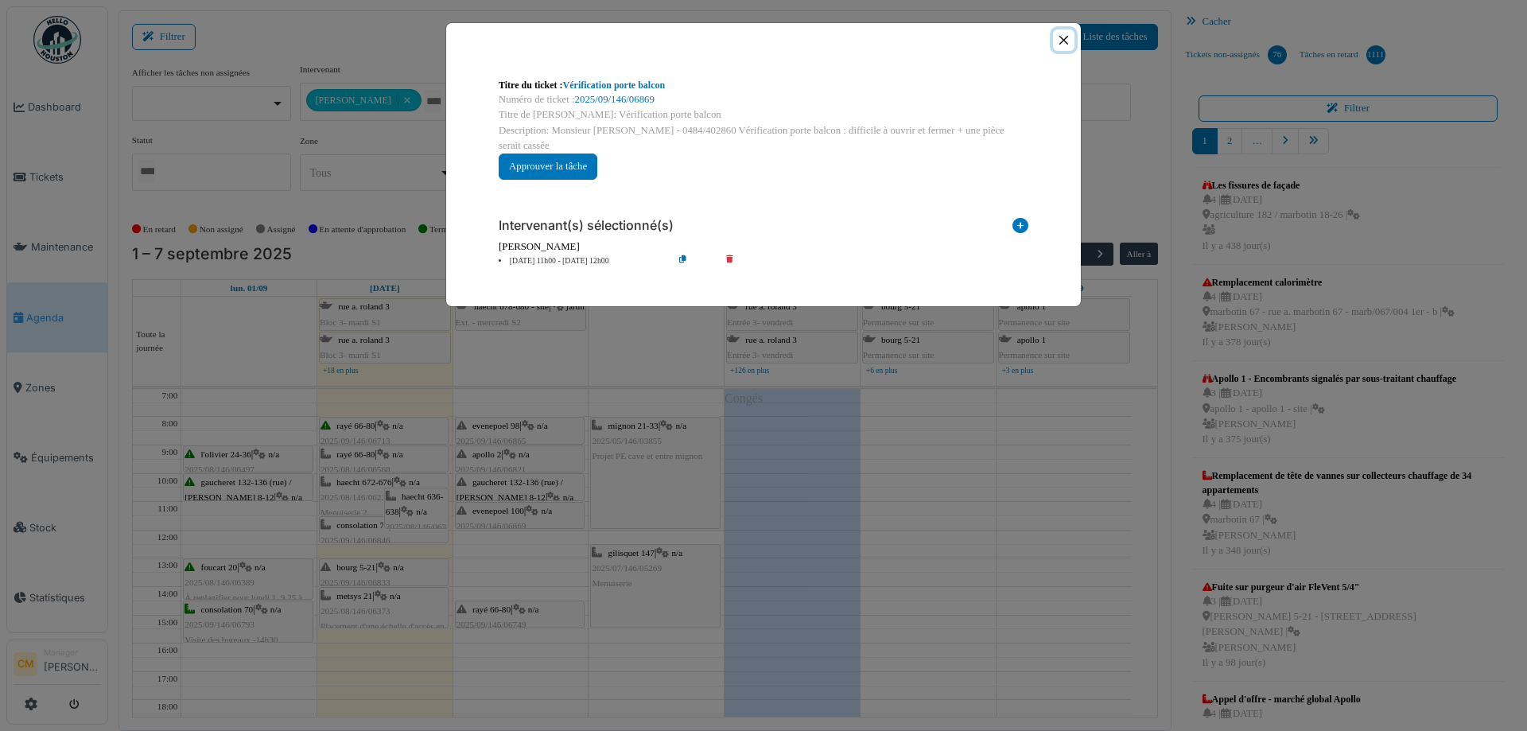
click at [1062, 41] on button "Close" at bounding box center [1063, 39] width 21 height 21
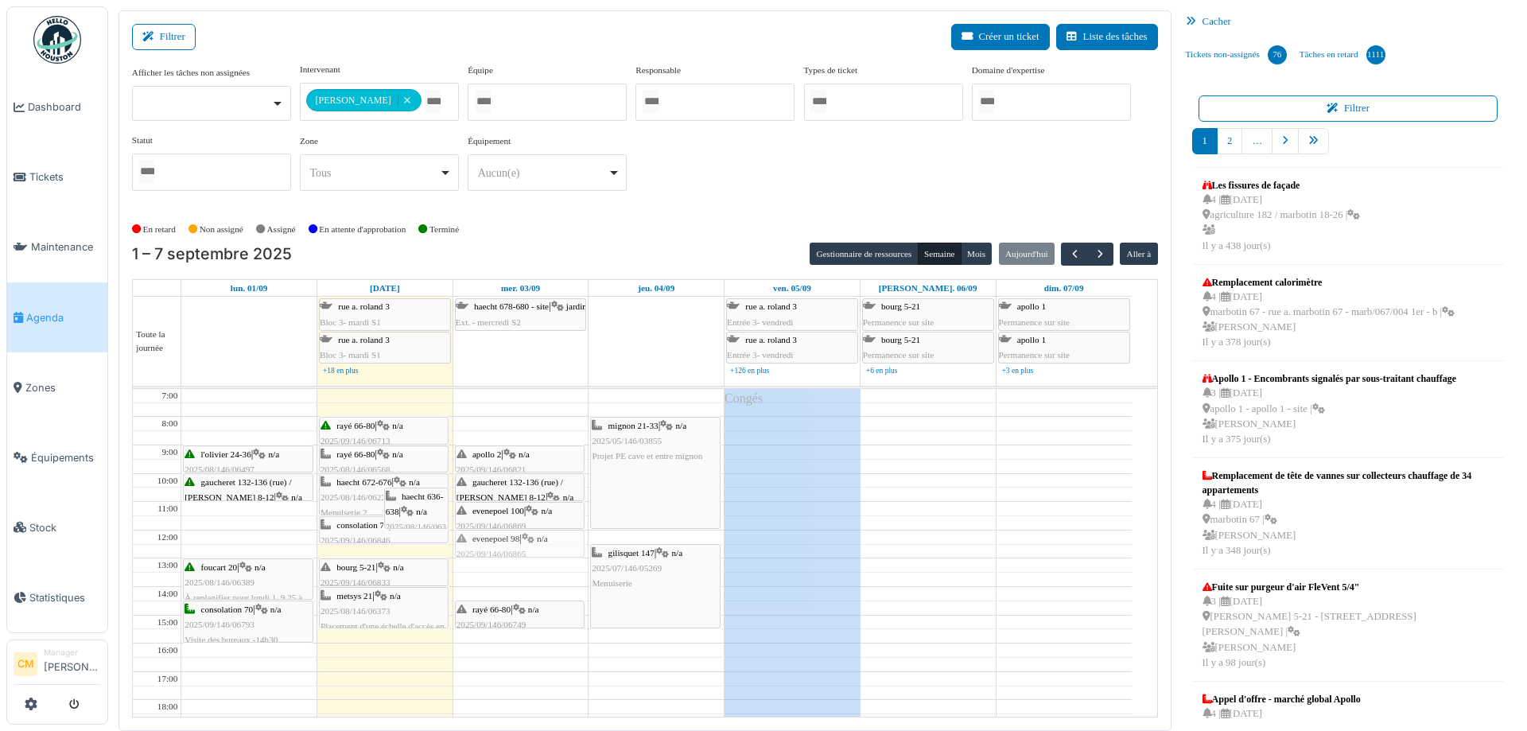
drag, startPoint x: 504, startPoint y: 426, endPoint x: 499, endPoint y: 545, distance: 118.6
click at [499, 545] on div "evenepoel 98 | n/a 2025/09/146/06865 Problème de fermeture fenêtre local pcs ap…" at bounding box center [520, 629] width 135 height 480
drag, startPoint x: 507, startPoint y: 460, endPoint x: 508, endPoint y: 436, distance: 24.7
click at [508, 436] on div "apollo 2 | n/a 2025/09/146/06821 Problème porte gaucheret 132-136 (rue) / thoma…" at bounding box center [520, 629] width 135 height 480
click at [501, 459] on div "apollo 2 | n/a 2025/09/146/06821 Problème porte gaucheret 132-136 (rue) / thoma…" at bounding box center [520, 629] width 135 height 480
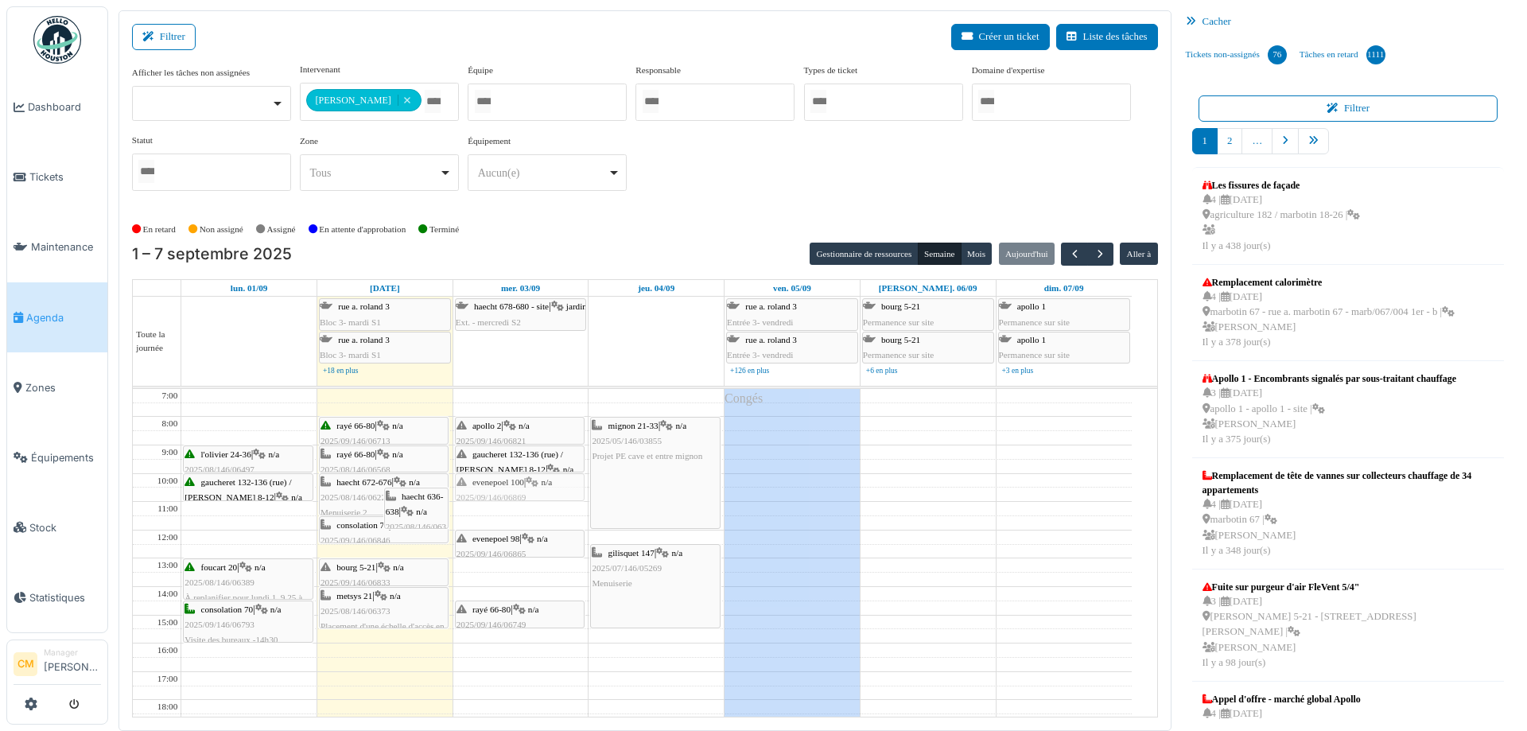
drag, startPoint x: 496, startPoint y: 518, endPoint x: 498, endPoint y: 487, distance: 31.1
click at [498, 487] on div "apollo 2 | n/a 2025/09/146/06821 Problème porte gaucheret 132-136 (rue) / thoma…" at bounding box center [520, 629] width 135 height 480
drag, startPoint x: 494, startPoint y: 542, endPoint x: 494, endPoint y: 513, distance: 29.4
click at [494, 513] on div "apollo 2 | n/a 2025/09/146/06821 Problème porte gaucheret 132-136 (rue) / thoma…" at bounding box center [520, 629] width 135 height 480
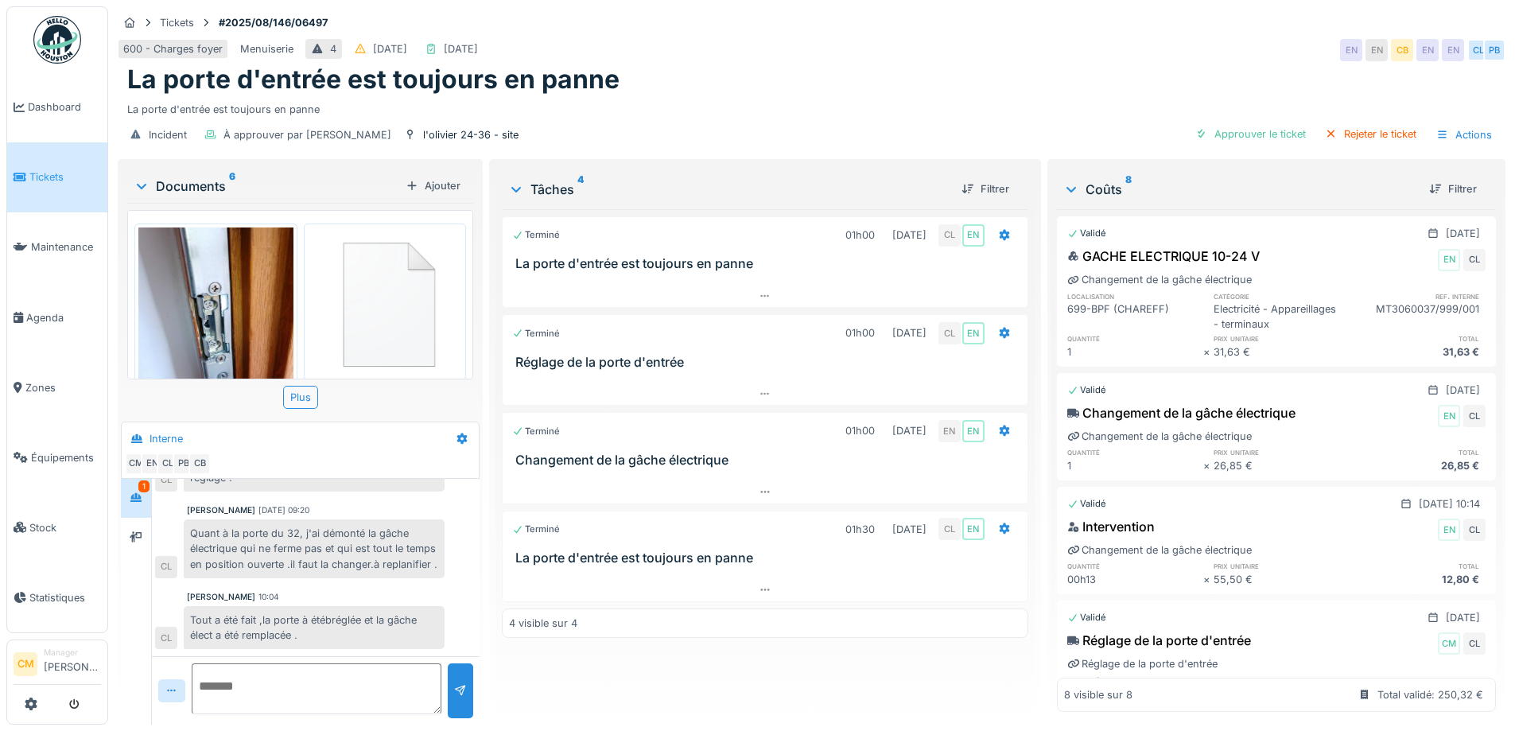
scroll to position [12, 0]
click at [134, 532] on icon at bounding box center [136, 537] width 13 height 10
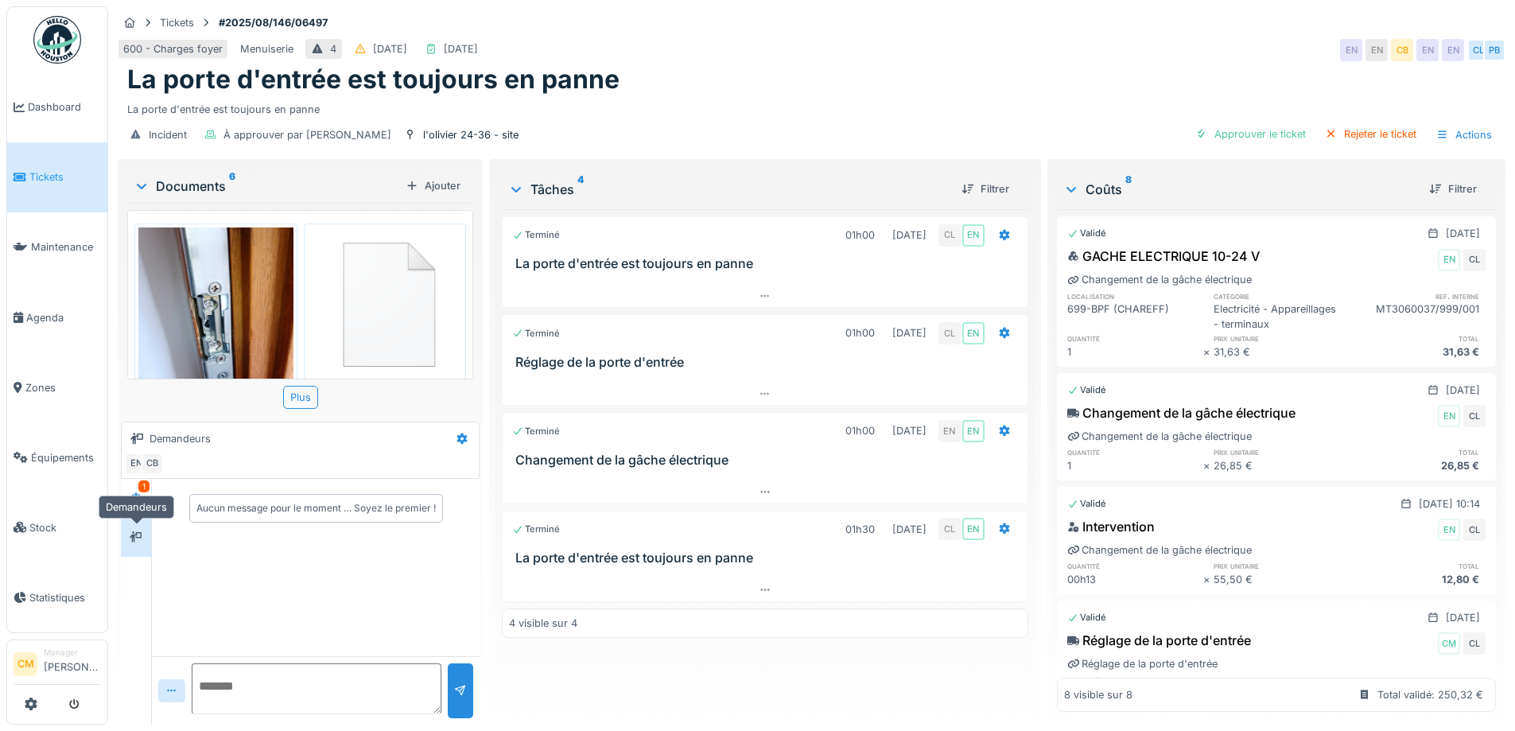
scroll to position [0, 0]
click at [133, 492] on icon at bounding box center [136, 497] width 13 height 10
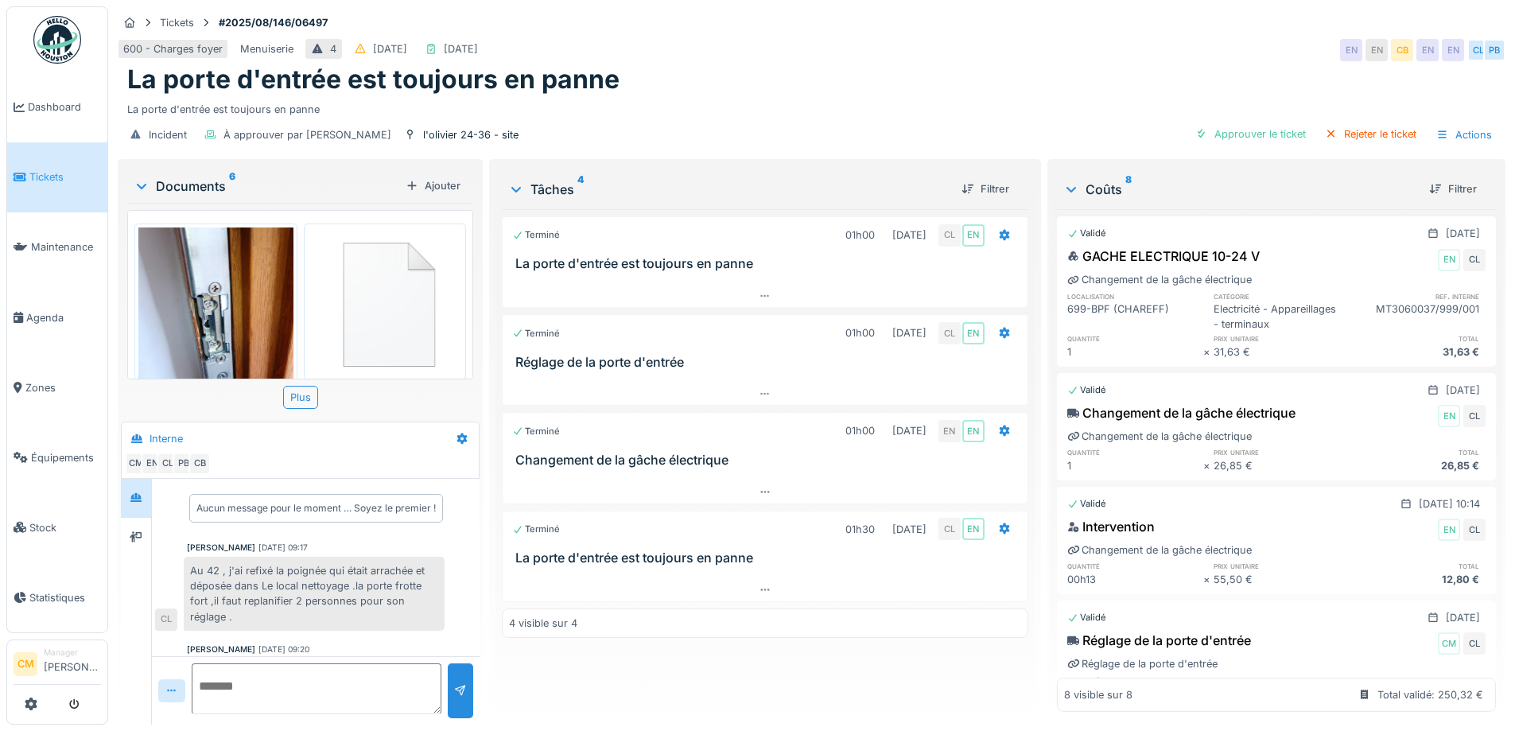
scroll to position [80, 0]
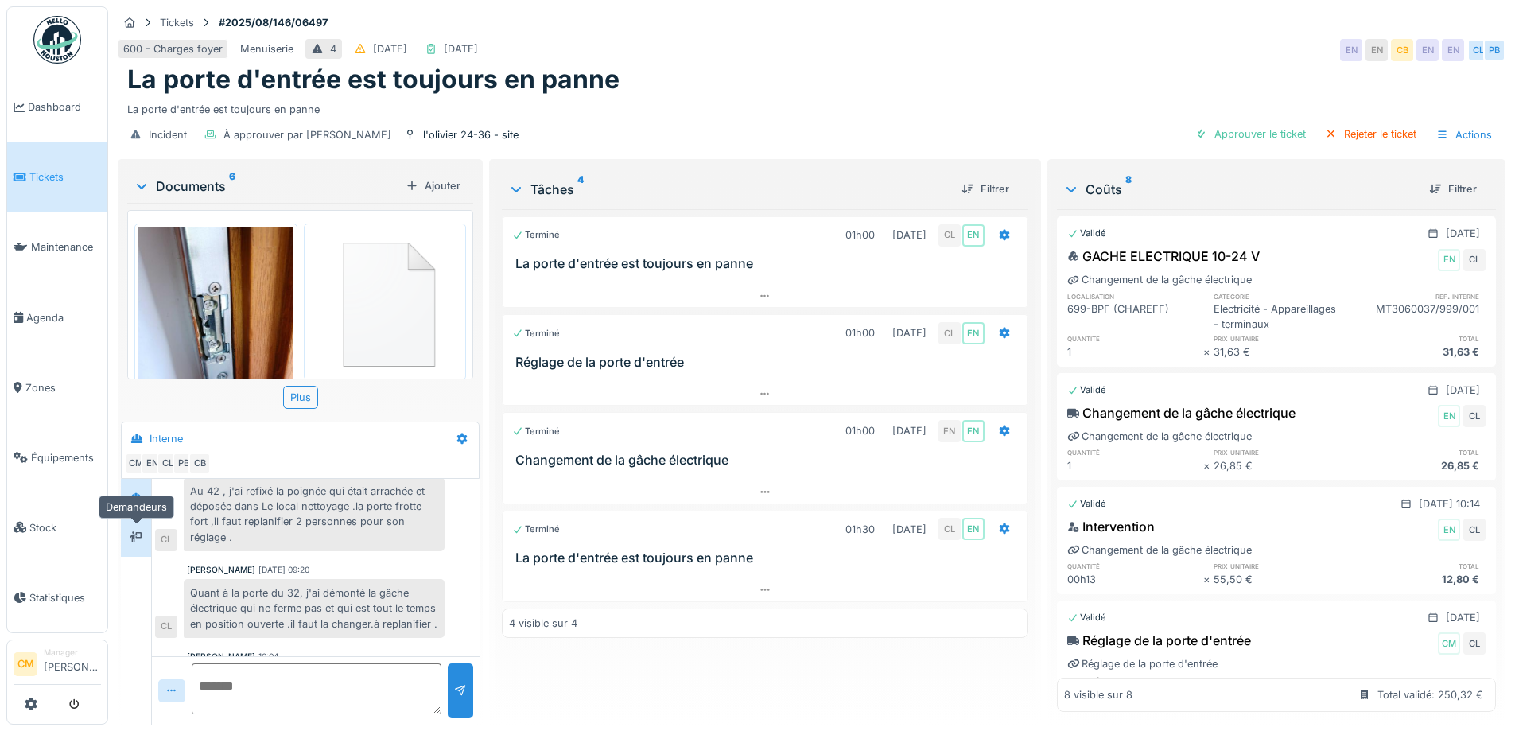
click at [134, 531] on icon at bounding box center [136, 536] width 13 height 11
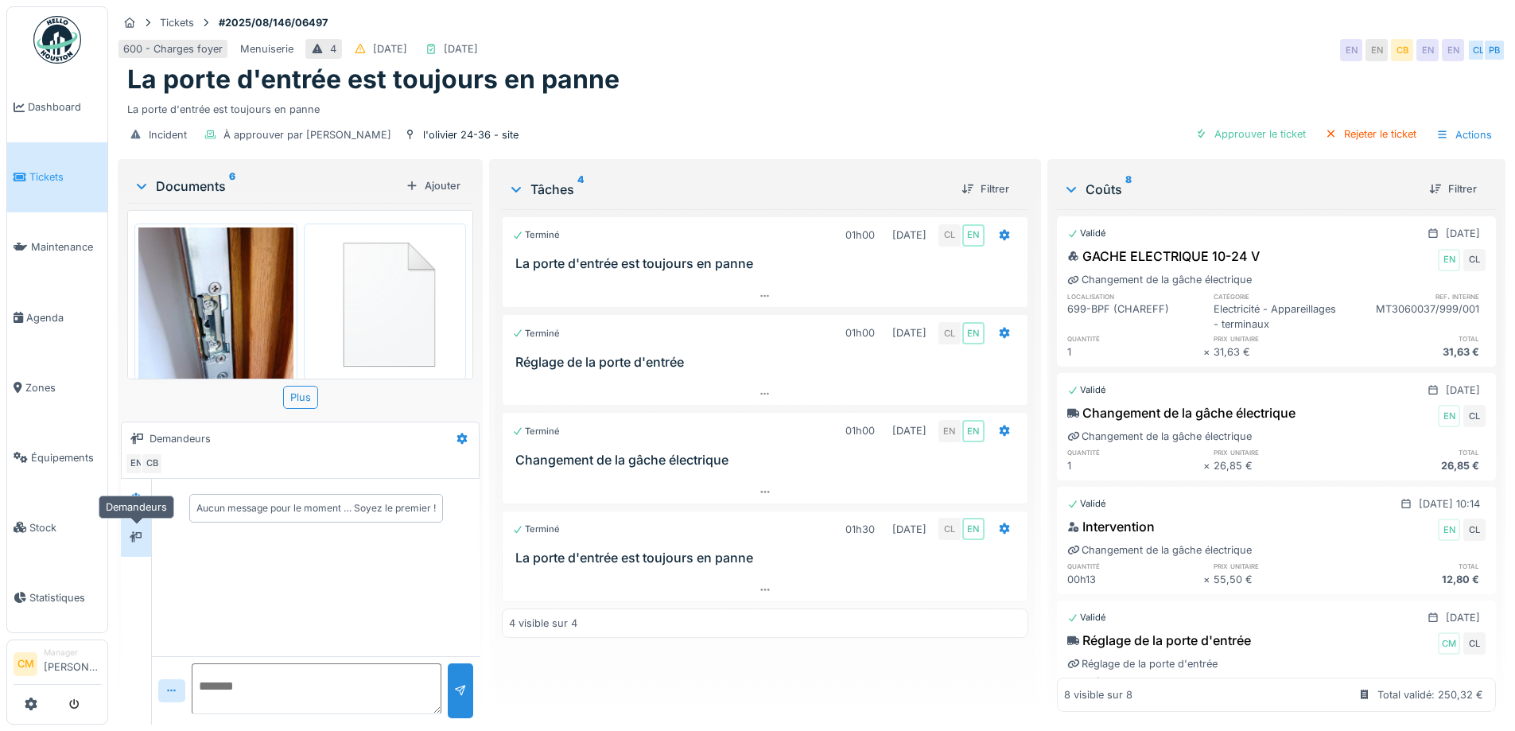
scroll to position [0, 0]
click at [126, 488] on div at bounding box center [136, 498] width 24 height 20
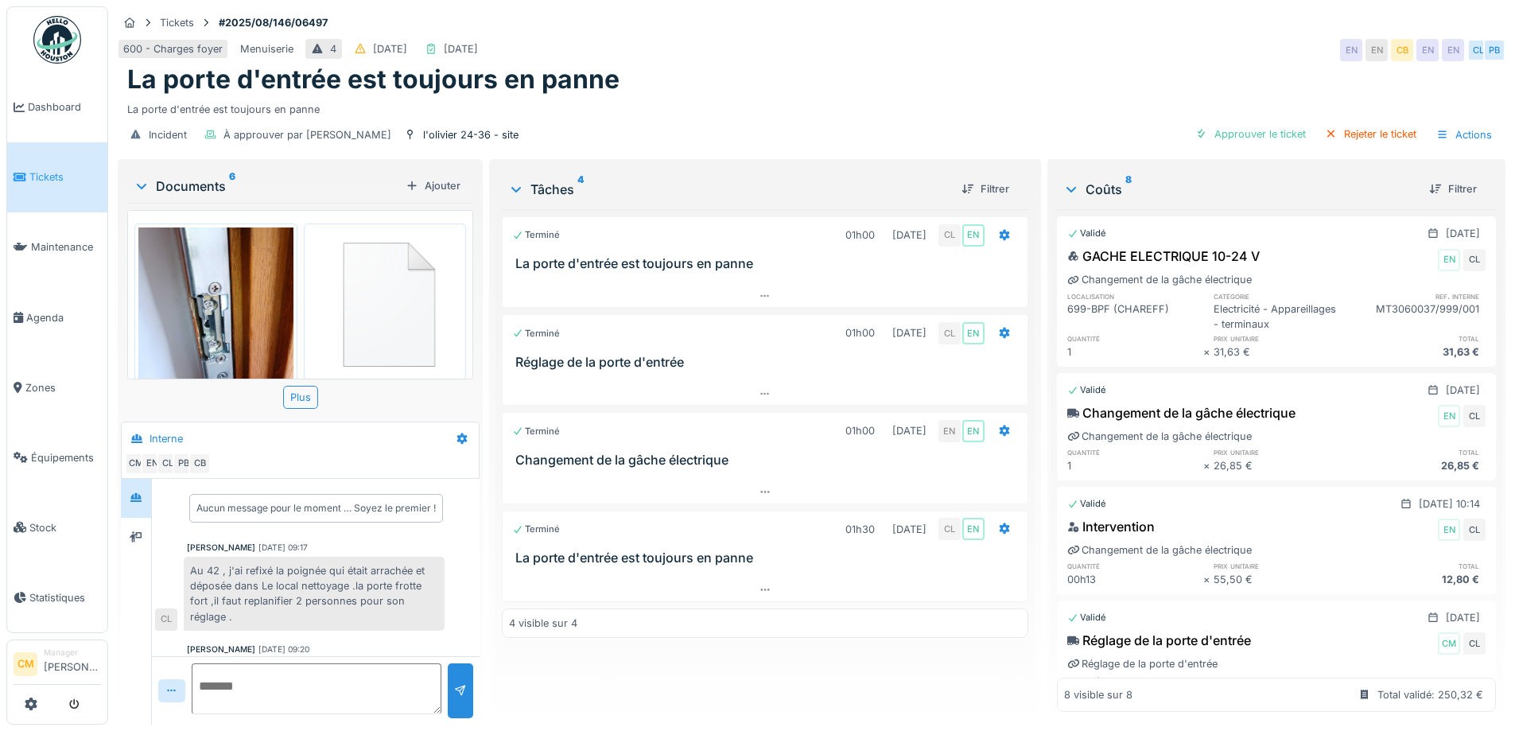
scroll to position [154, 0]
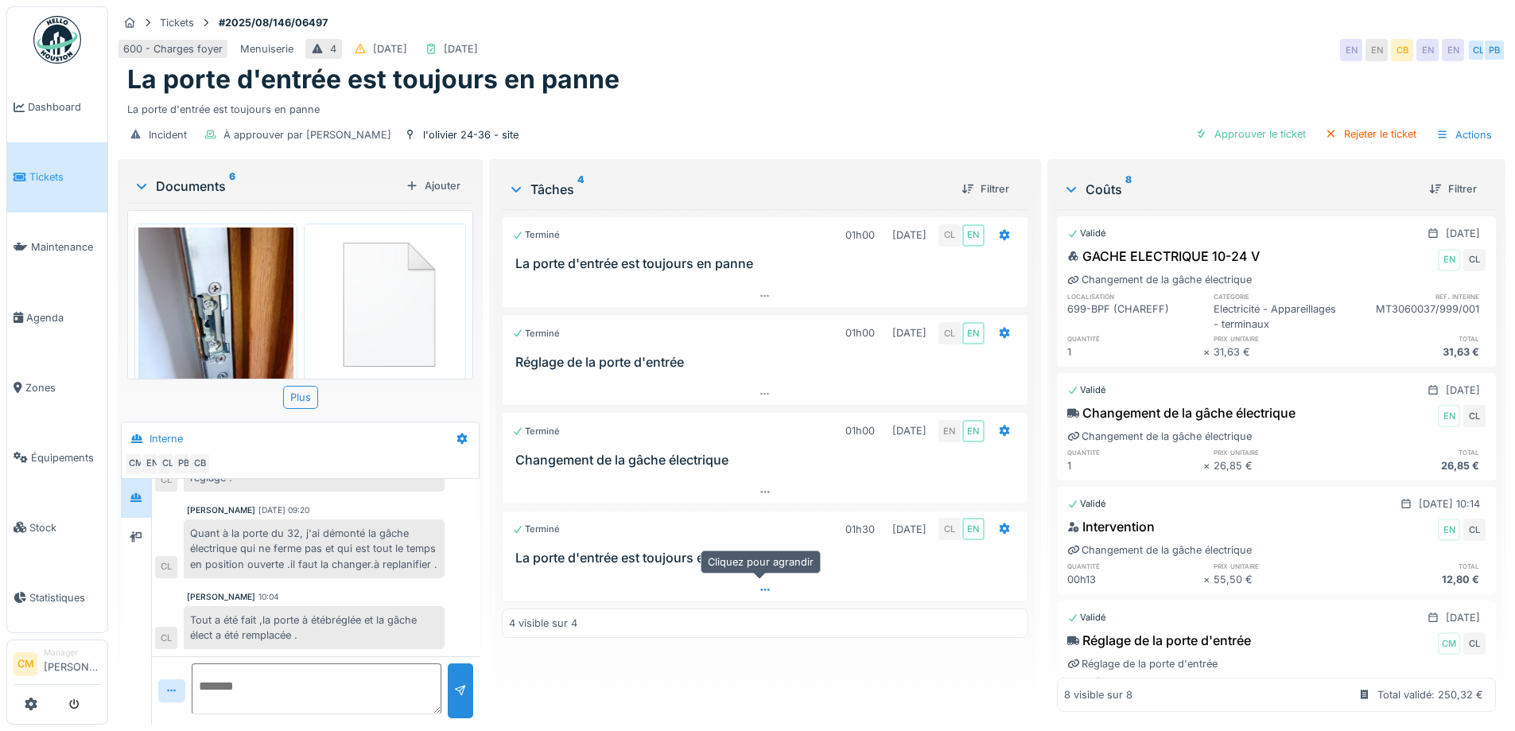
click at [759, 585] on icon at bounding box center [765, 590] width 13 height 10
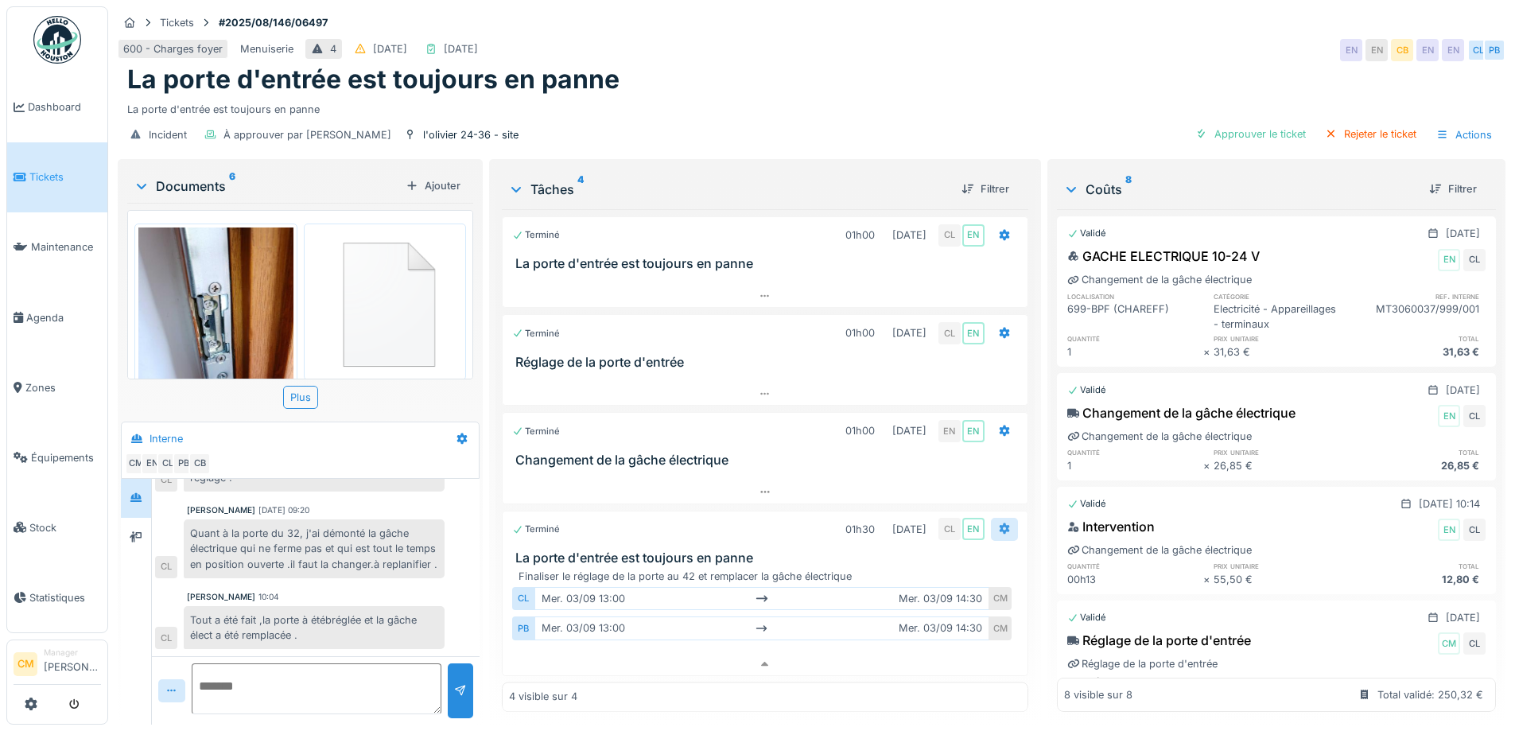
click at [999, 523] on icon at bounding box center [1004, 528] width 10 height 11
click at [769, 525] on div "Terminé 01h30 03/09/2025 CL EN" at bounding box center [764, 529] width 505 height 23
click at [736, 523] on div "Terminé 01h30 03/09/2025 CL EN" at bounding box center [764, 529] width 505 height 23
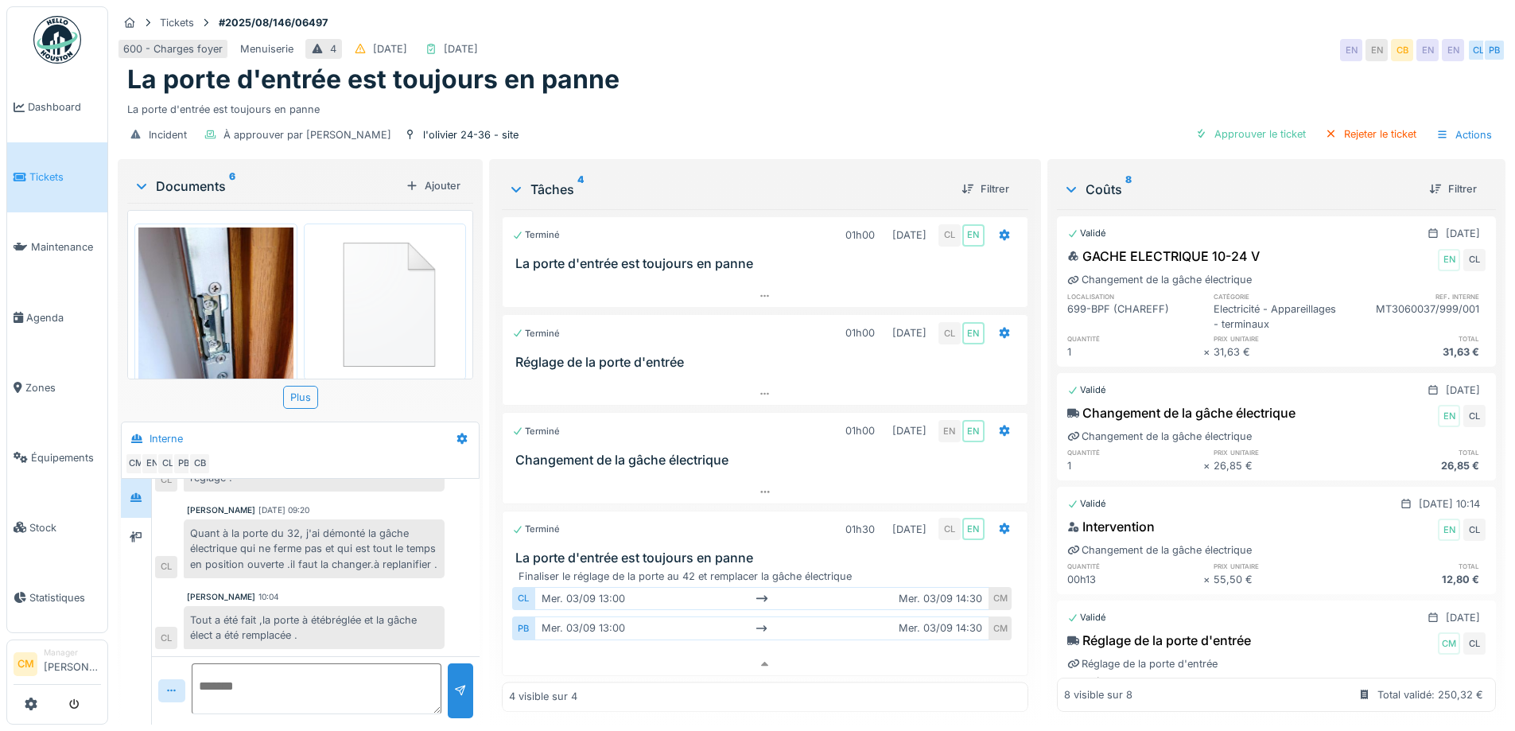
click at [852, 453] on h3 "Changement de la gâche électrique" at bounding box center [767, 460] width 505 height 15
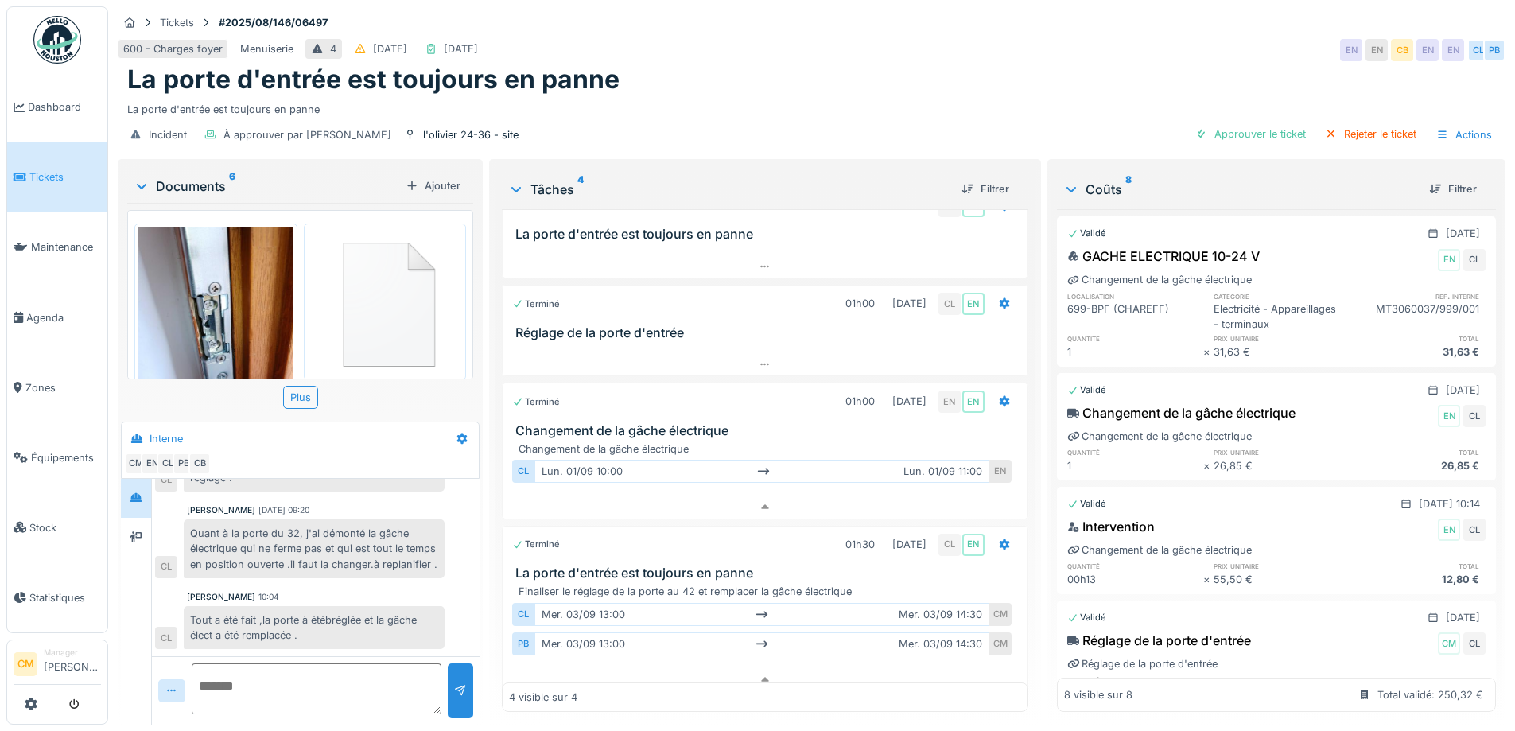
scroll to position [45, 0]
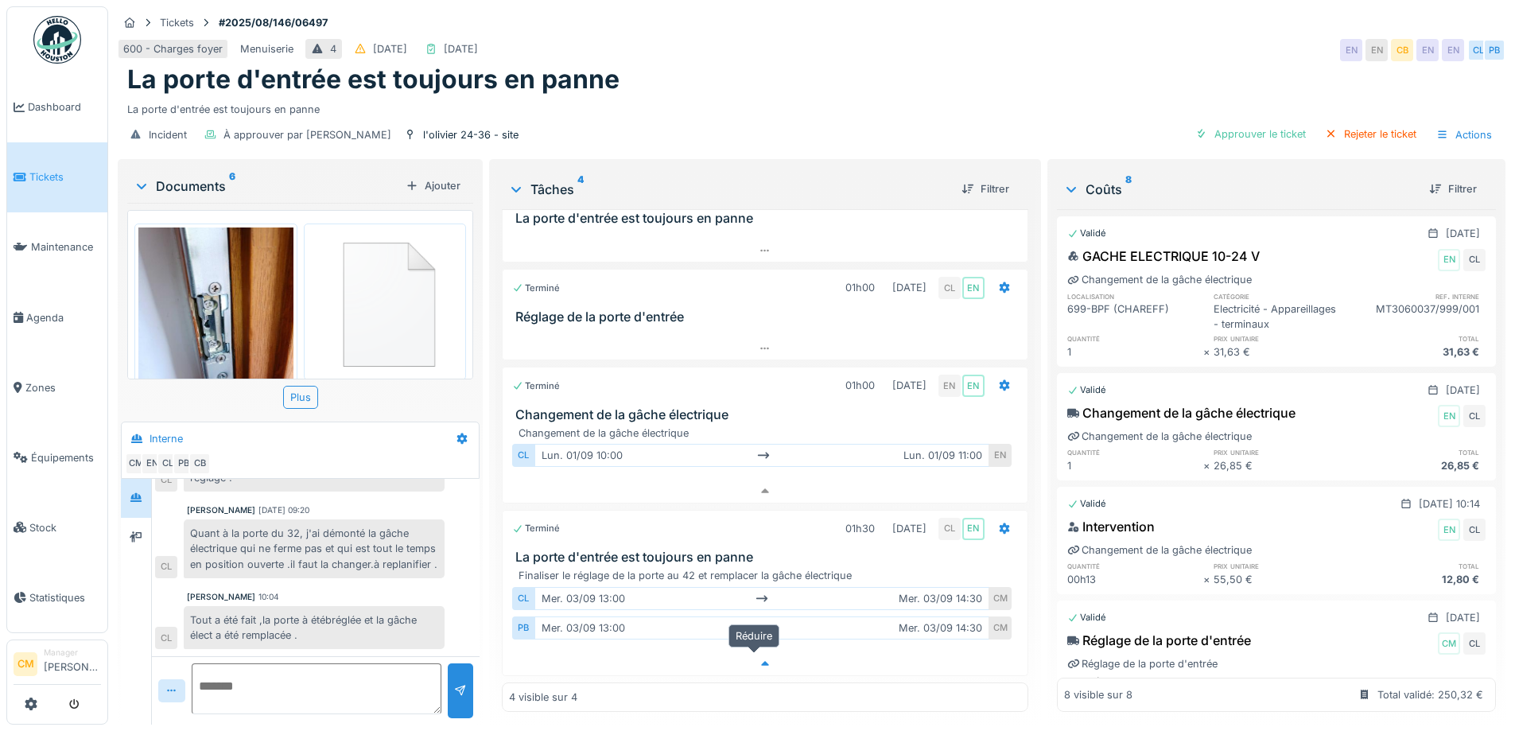
click at [759, 658] on icon at bounding box center [765, 663] width 13 height 10
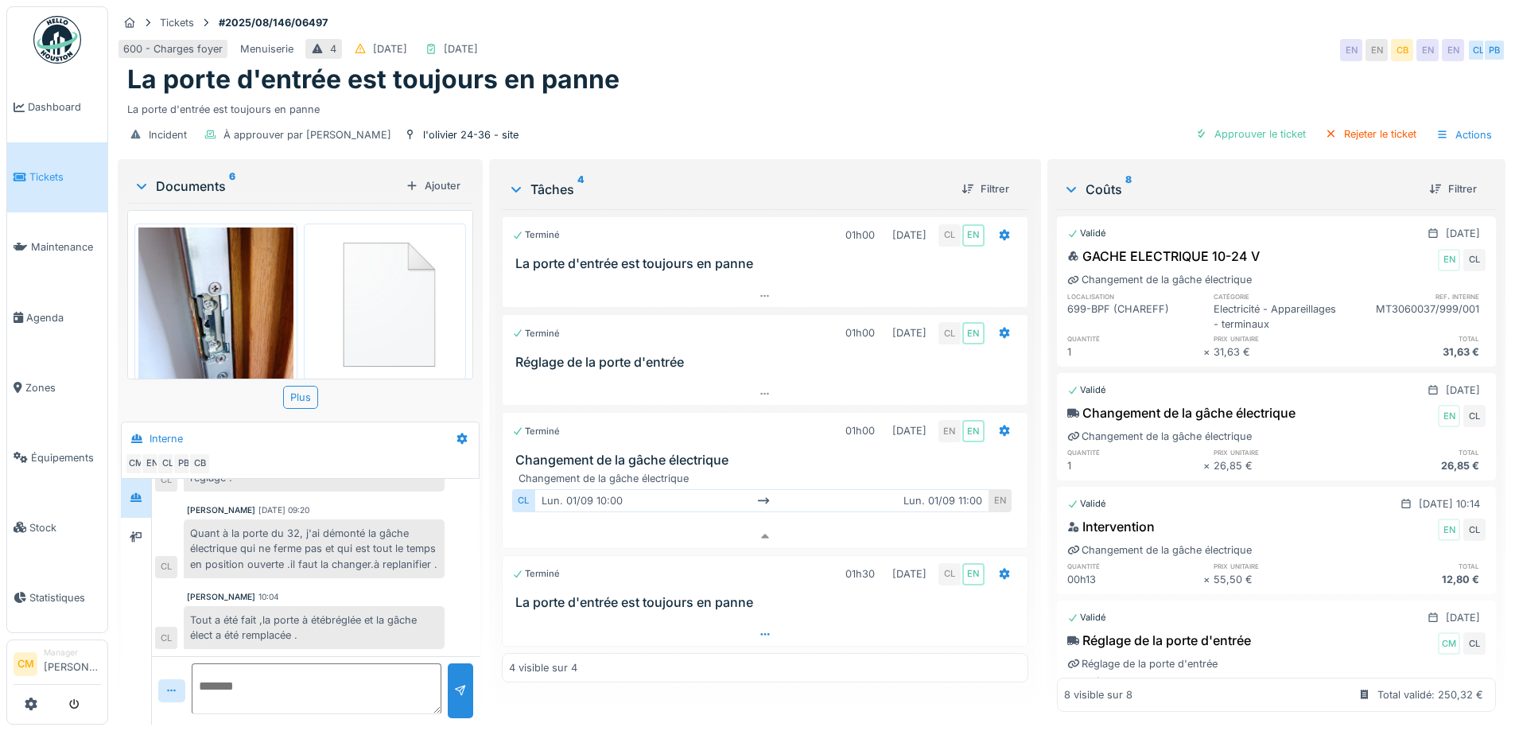
scroll to position [0, 0]
click at [761, 534] on icon at bounding box center [765, 536] width 8 height 5
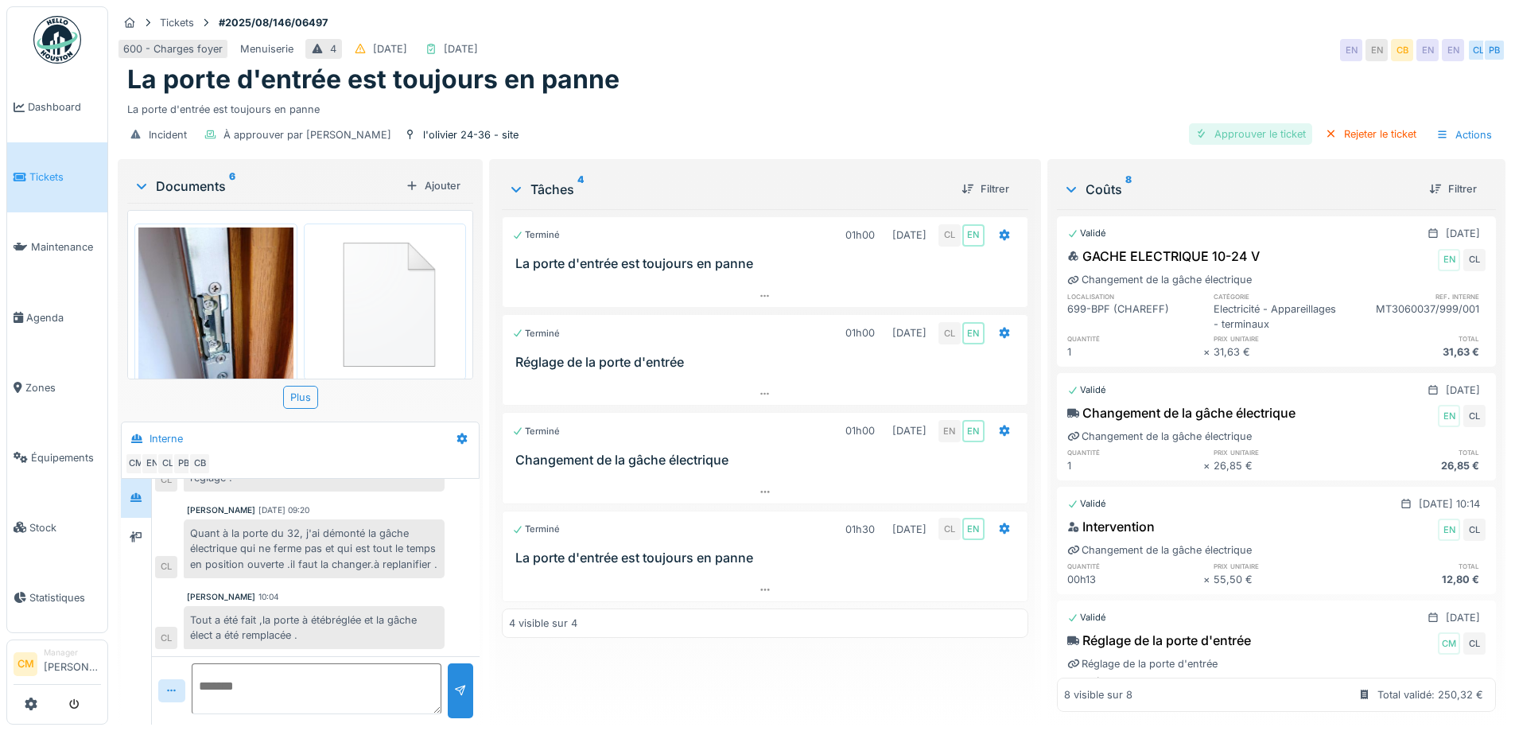
click at [1231, 126] on div "Approuver le ticket" at bounding box center [1250, 133] width 123 height 21
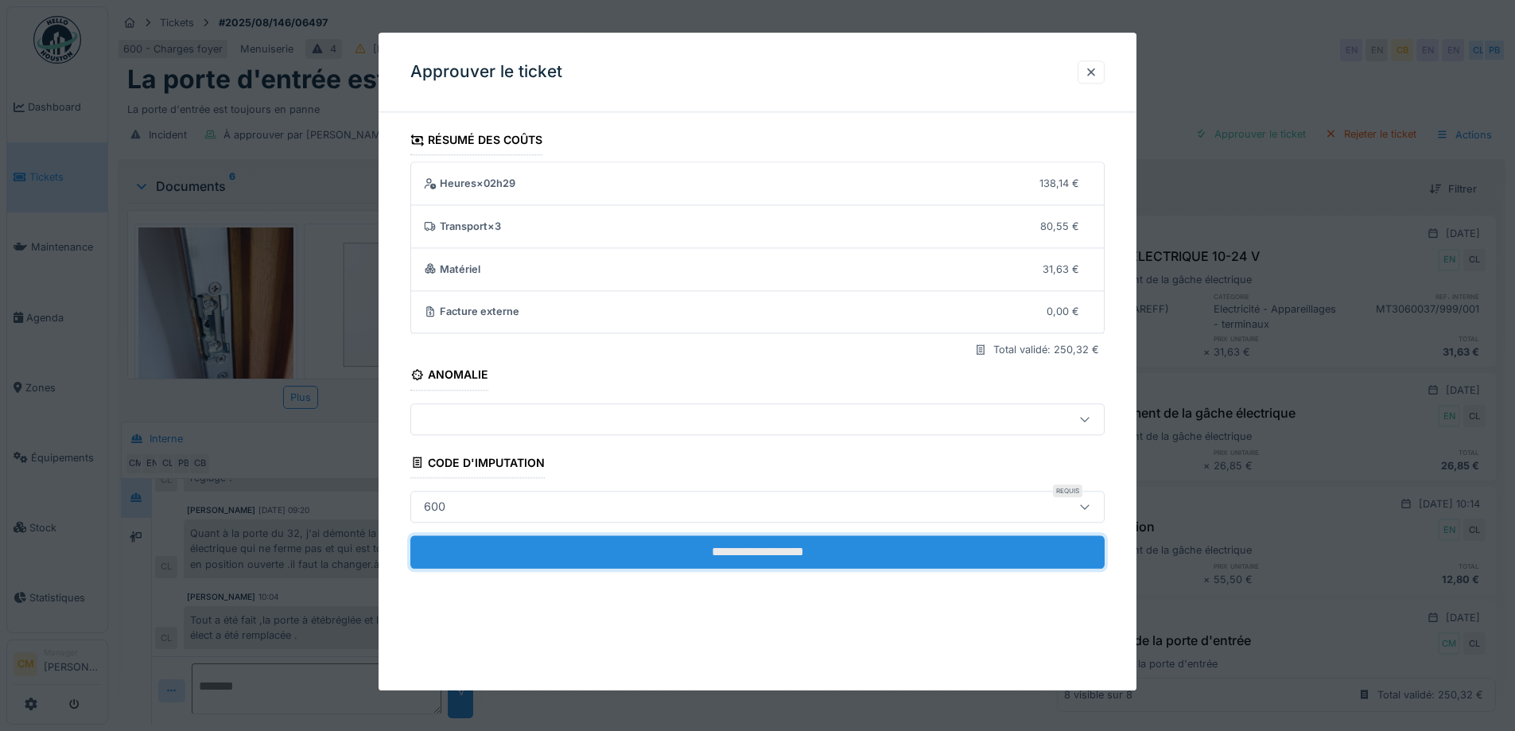
click at [673, 549] on input "**********" at bounding box center [757, 551] width 694 height 33
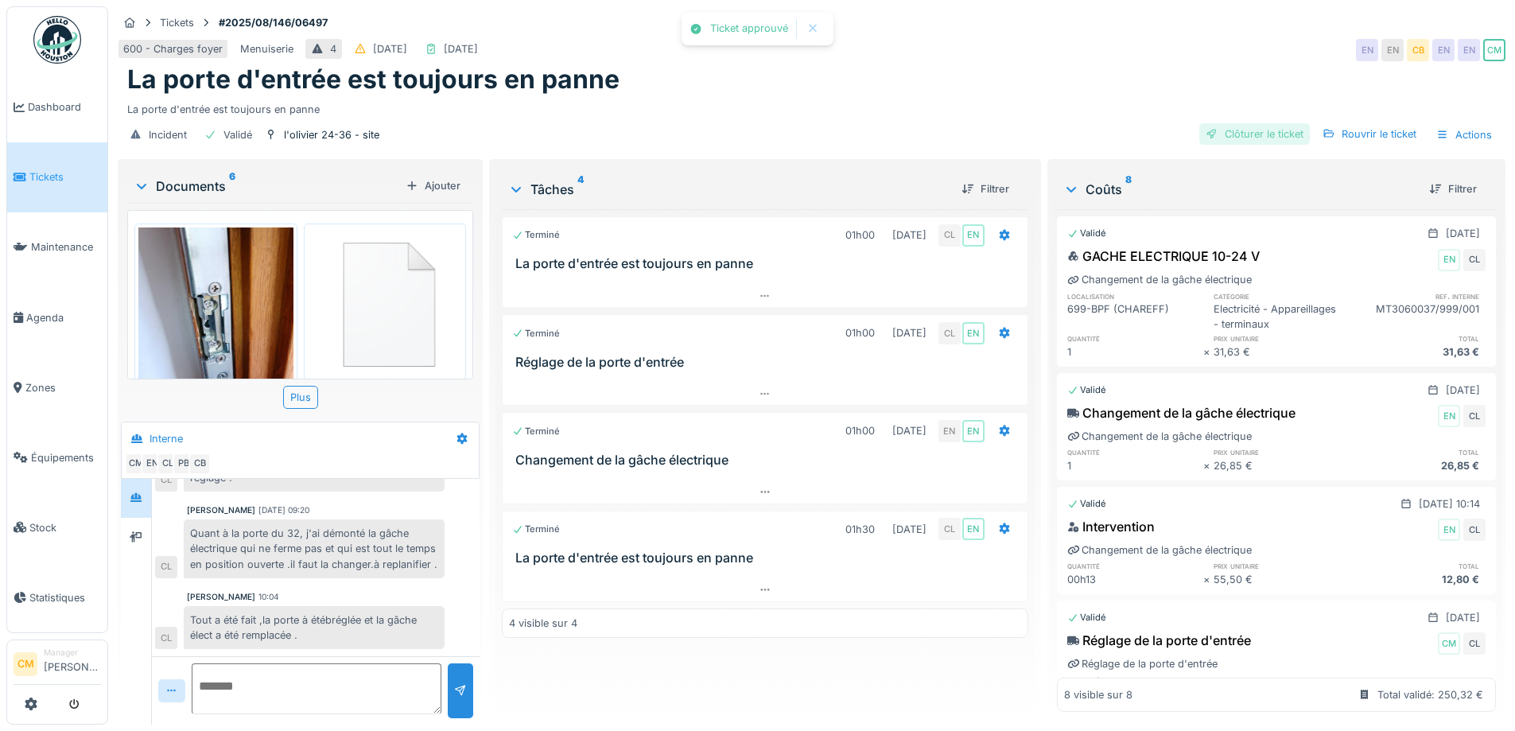
click at [1257, 123] on div "Clôturer le ticket" at bounding box center [1254, 133] width 111 height 21
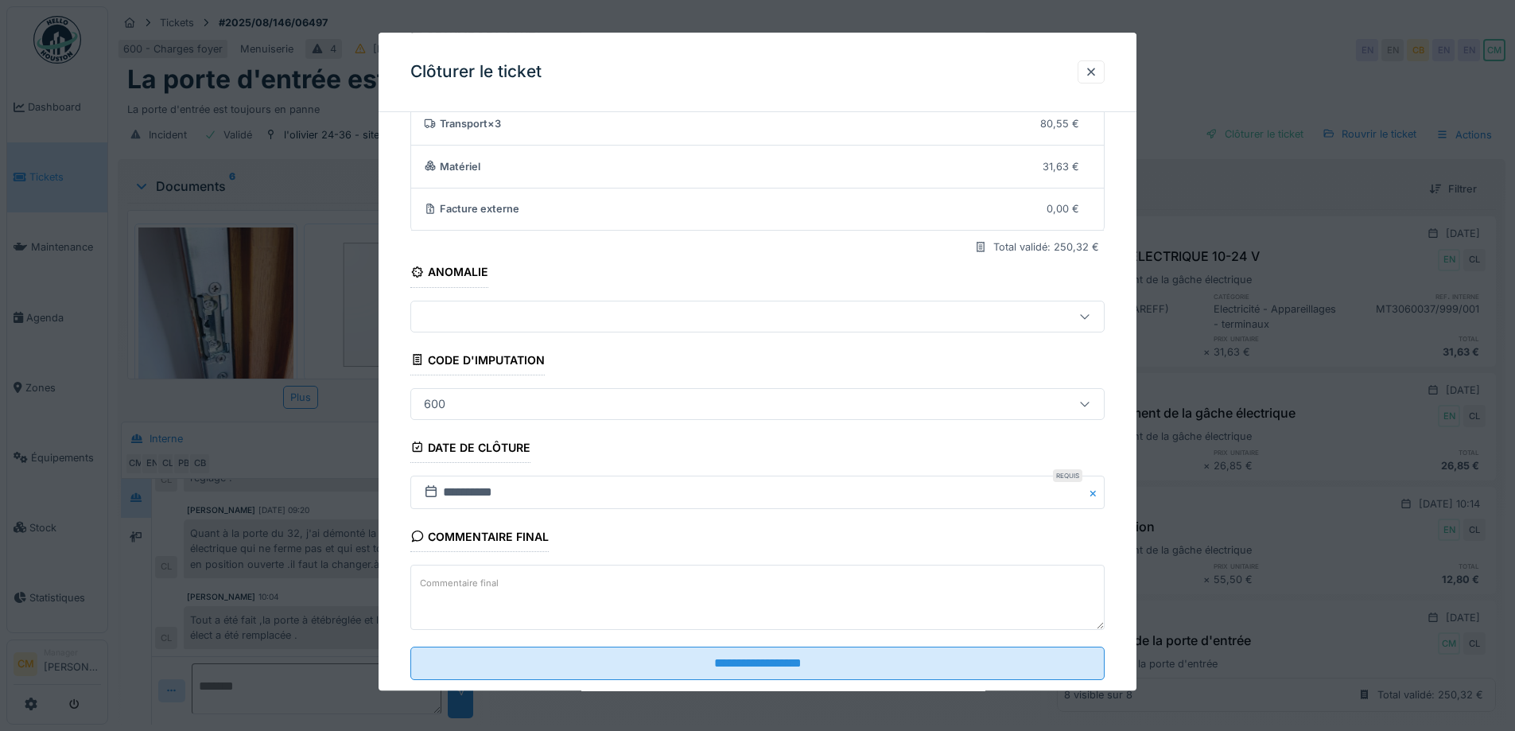
scroll to position [137, 0]
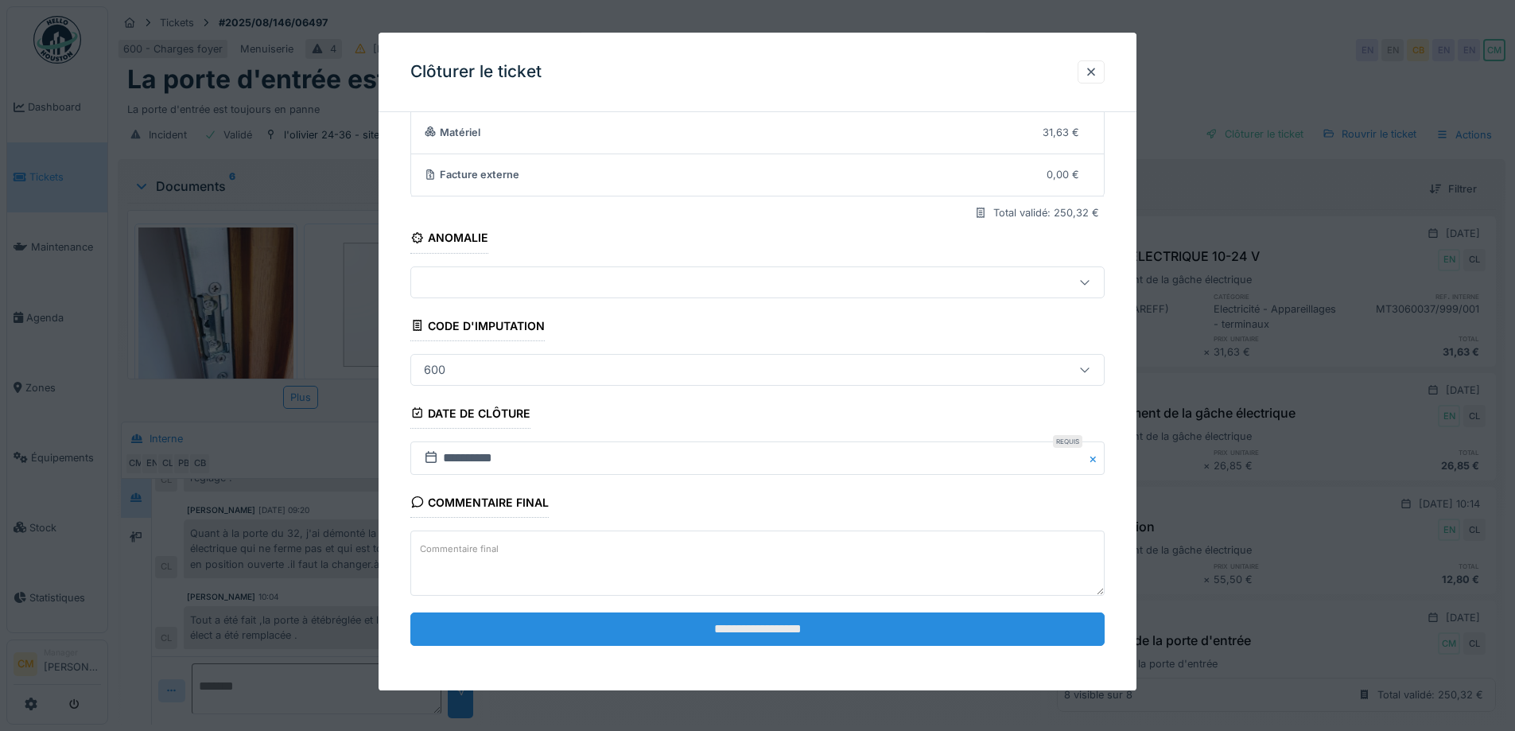
click at [744, 622] on input "**********" at bounding box center [757, 628] width 694 height 33
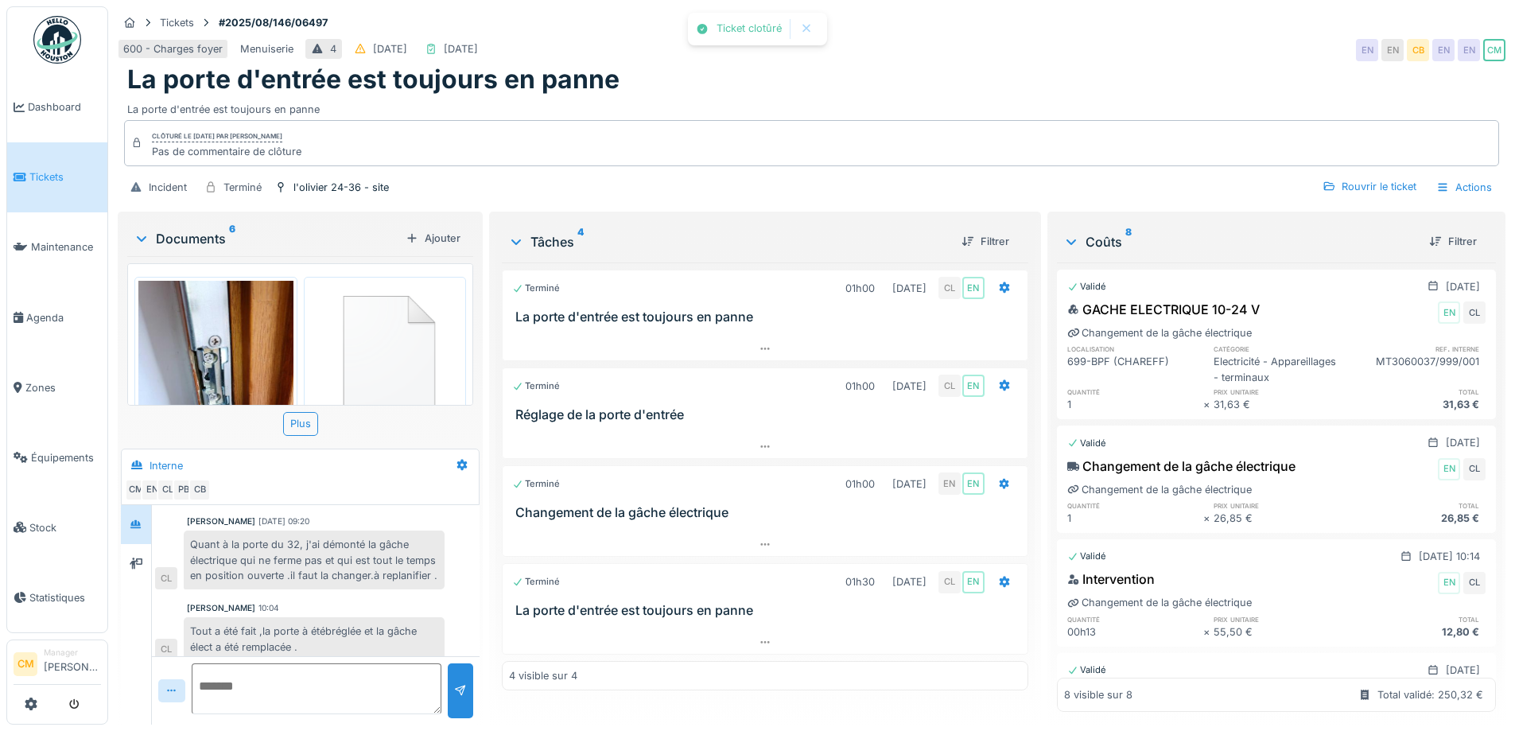
scroll to position [181, 0]
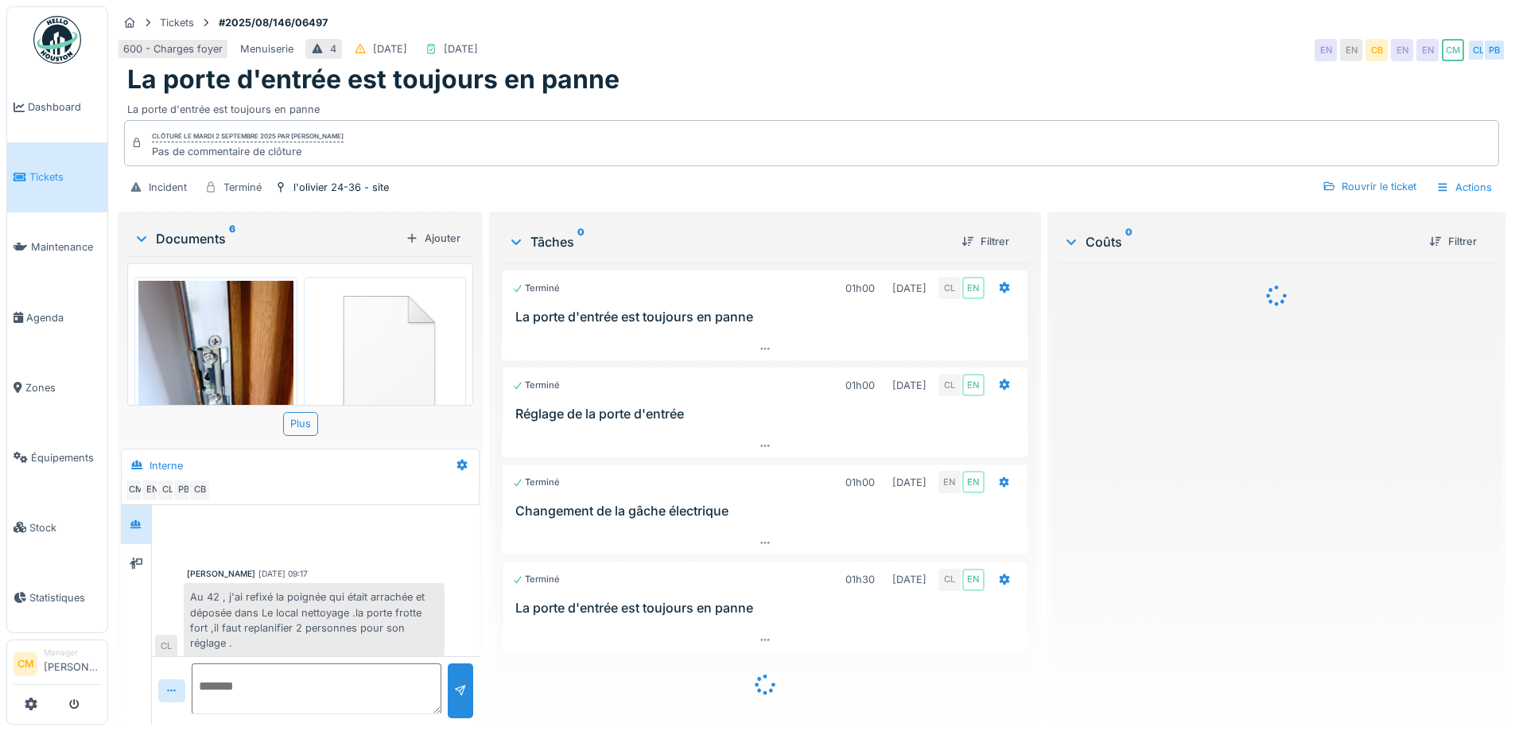
scroll to position [181, 0]
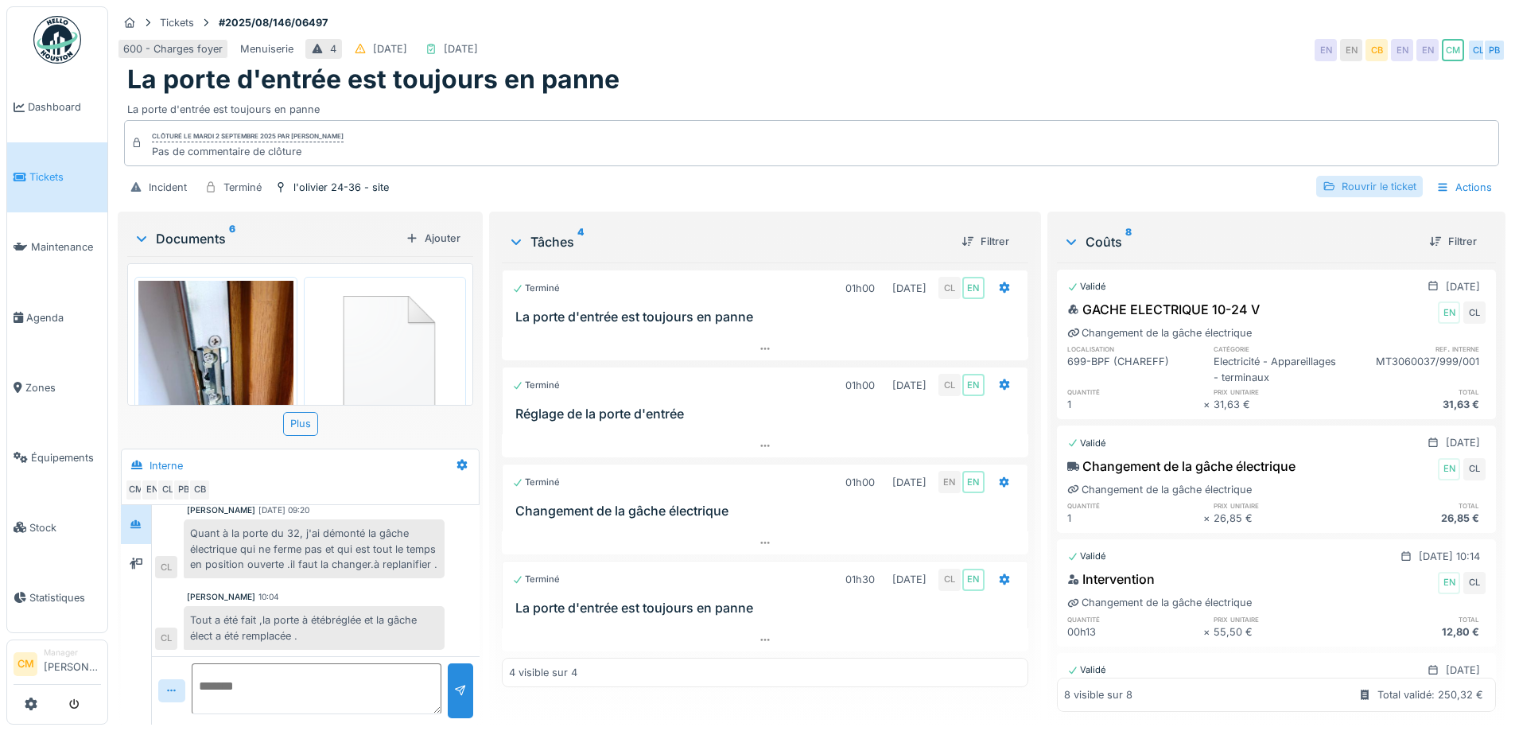
click at [1332, 185] on div "Rouvrir le ticket" at bounding box center [1369, 186] width 107 height 21
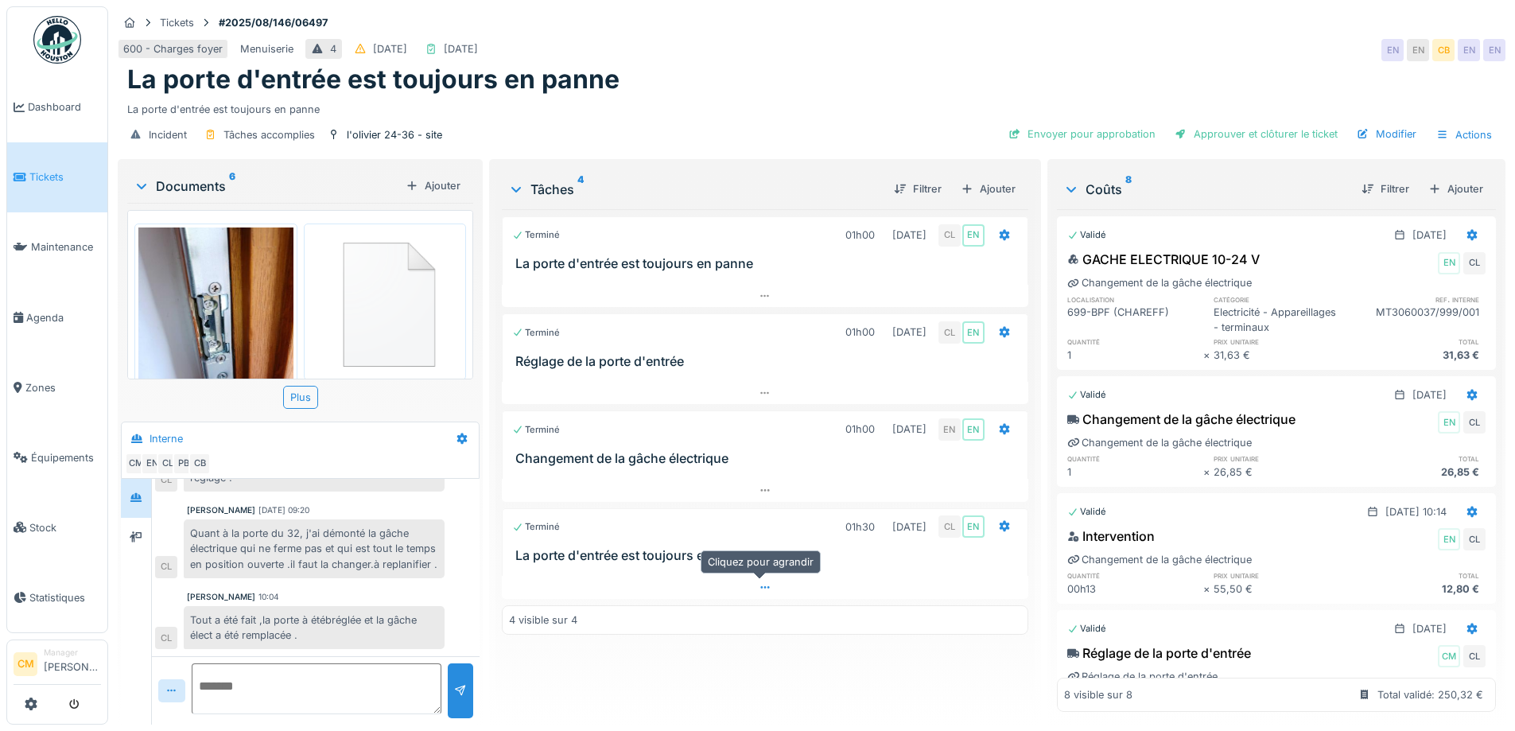
click at [749, 598] on div at bounding box center [765, 587] width 526 height 23
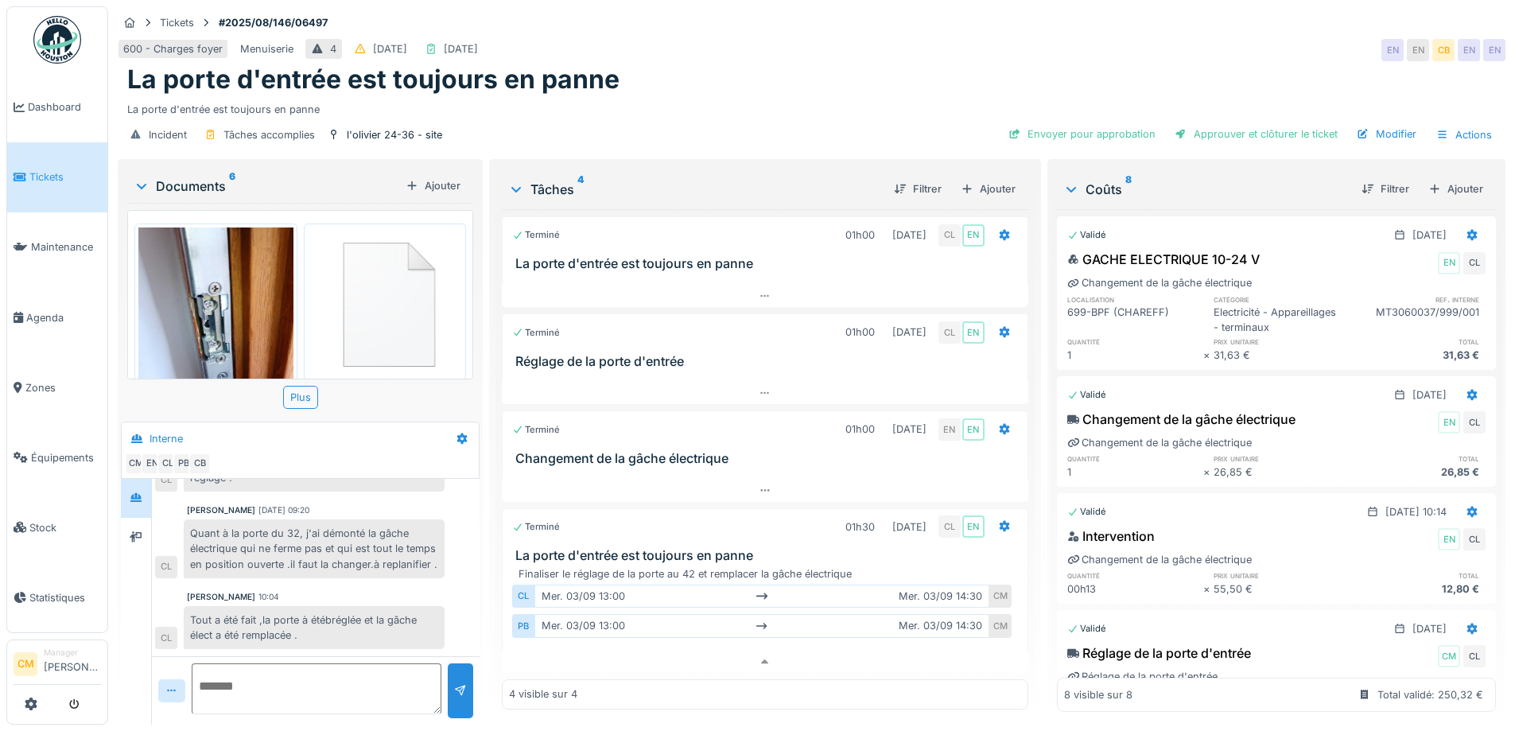
scroll to position [12, 0]
click at [999, 521] on icon at bounding box center [1004, 526] width 10 height 11
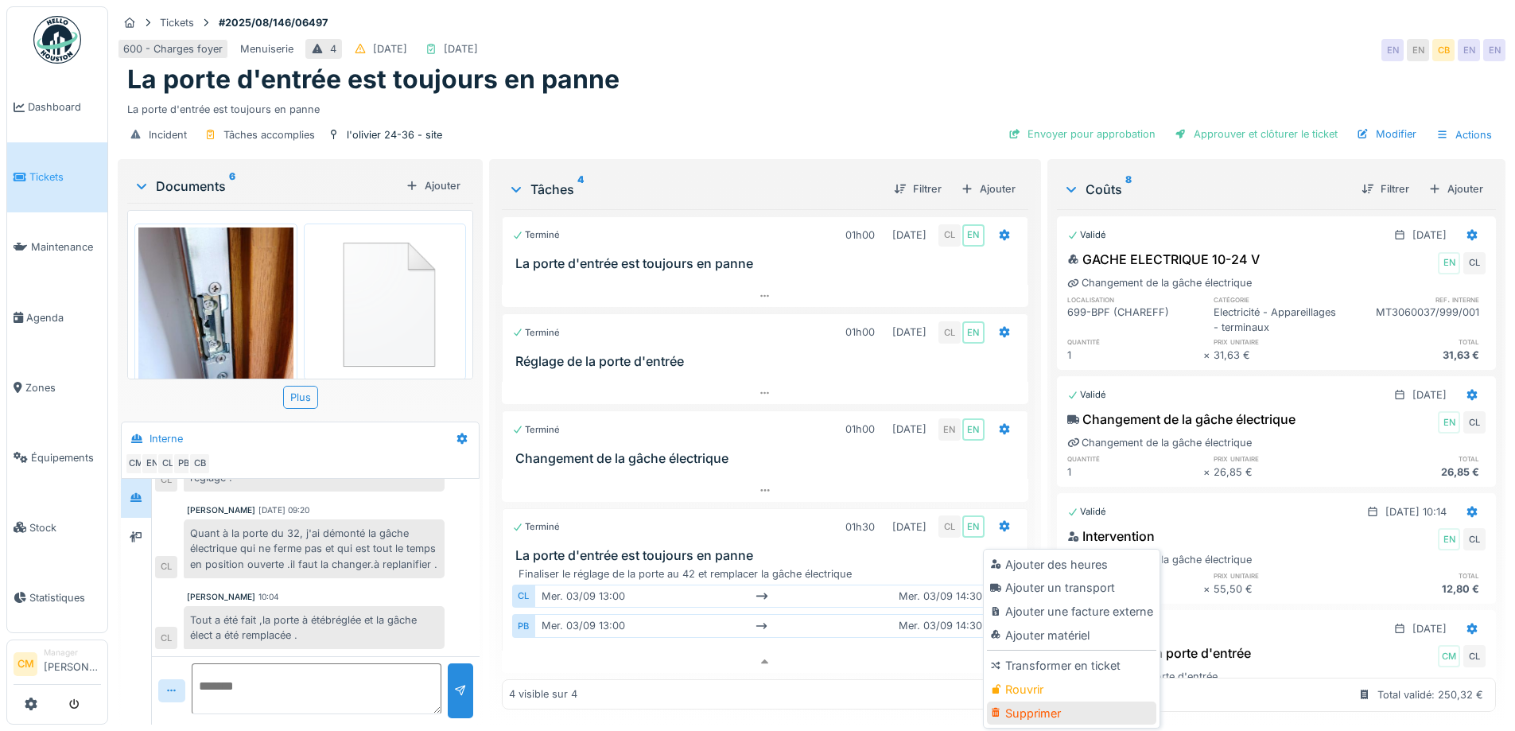
click at [1030, 701] on div "Supprimer" at bounding box center [1071, 713] width 169 height 24
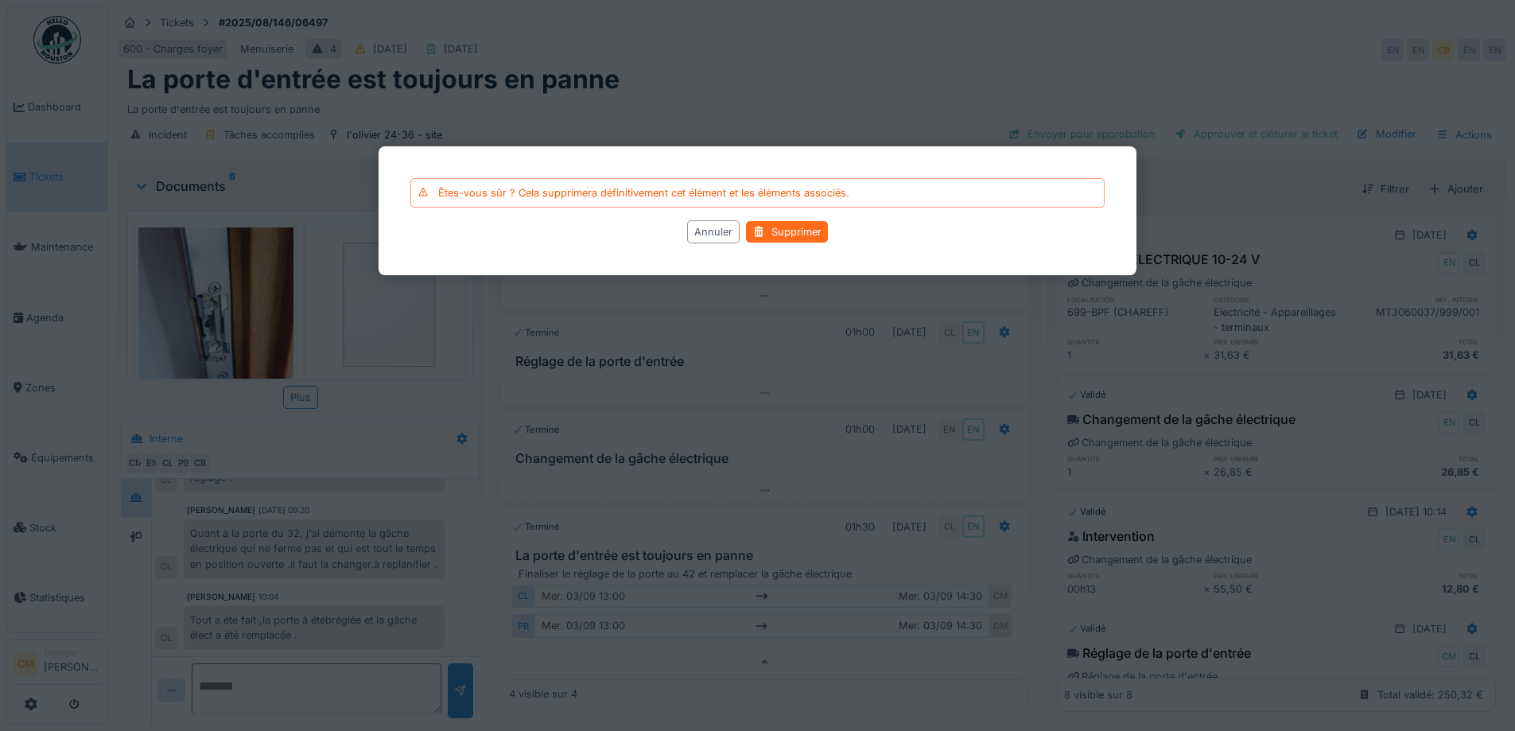
click at [791, 237] on div "Supprimer" at bounding box center [787, 231] width 82 height 21
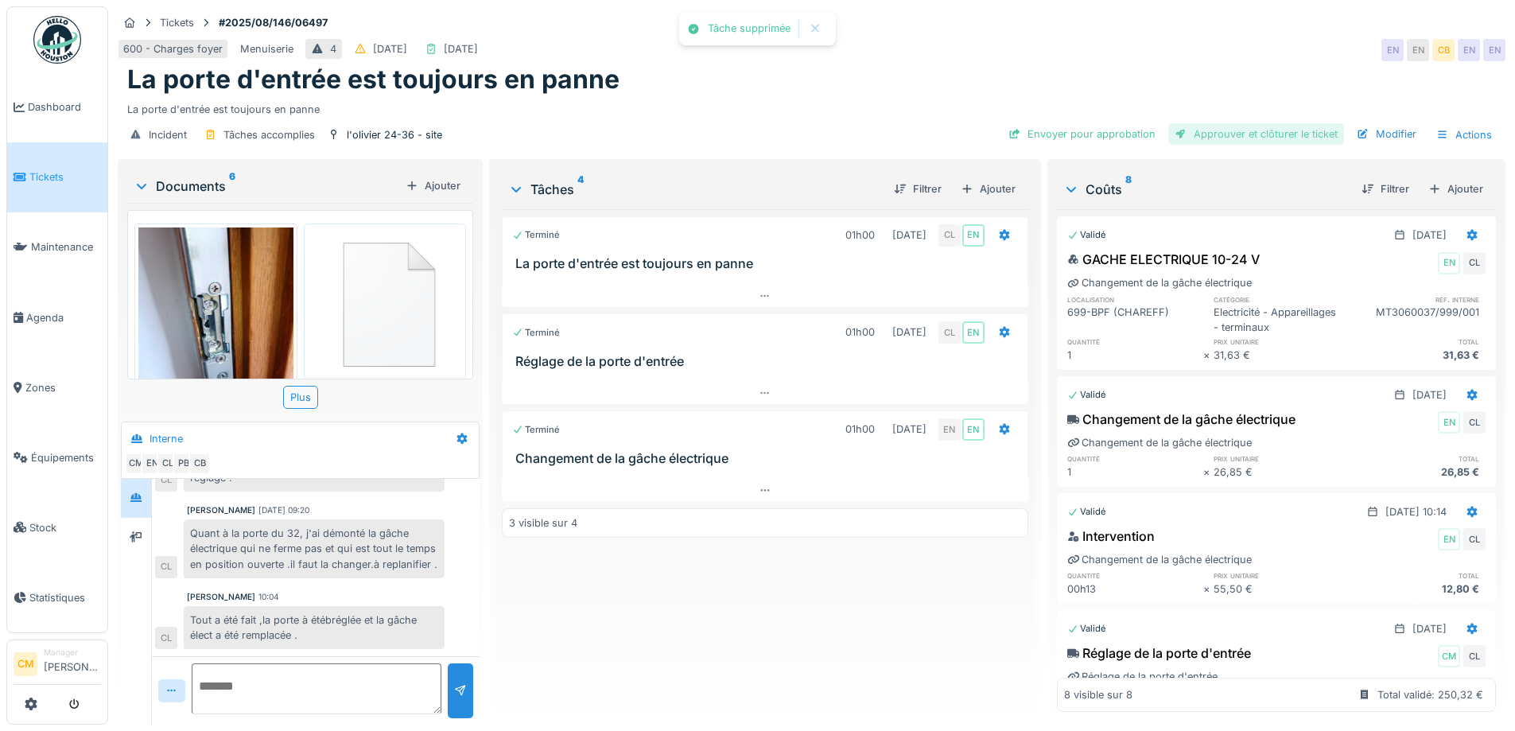
click at [1243, 123] on div "Approuver et clôturer le ticket" at bounding box center [1256, 133] width 176 height 21
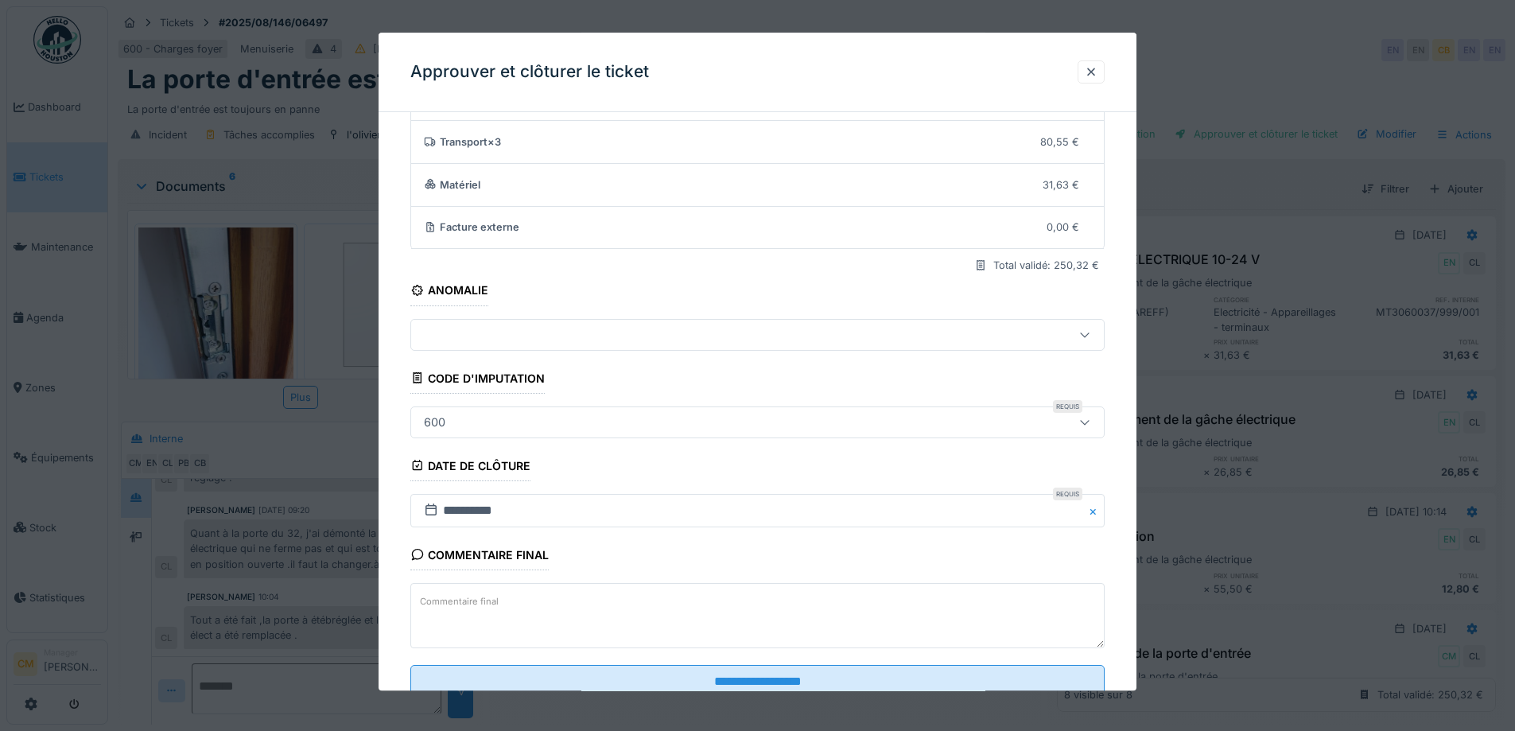
scroll to position [137, 0]
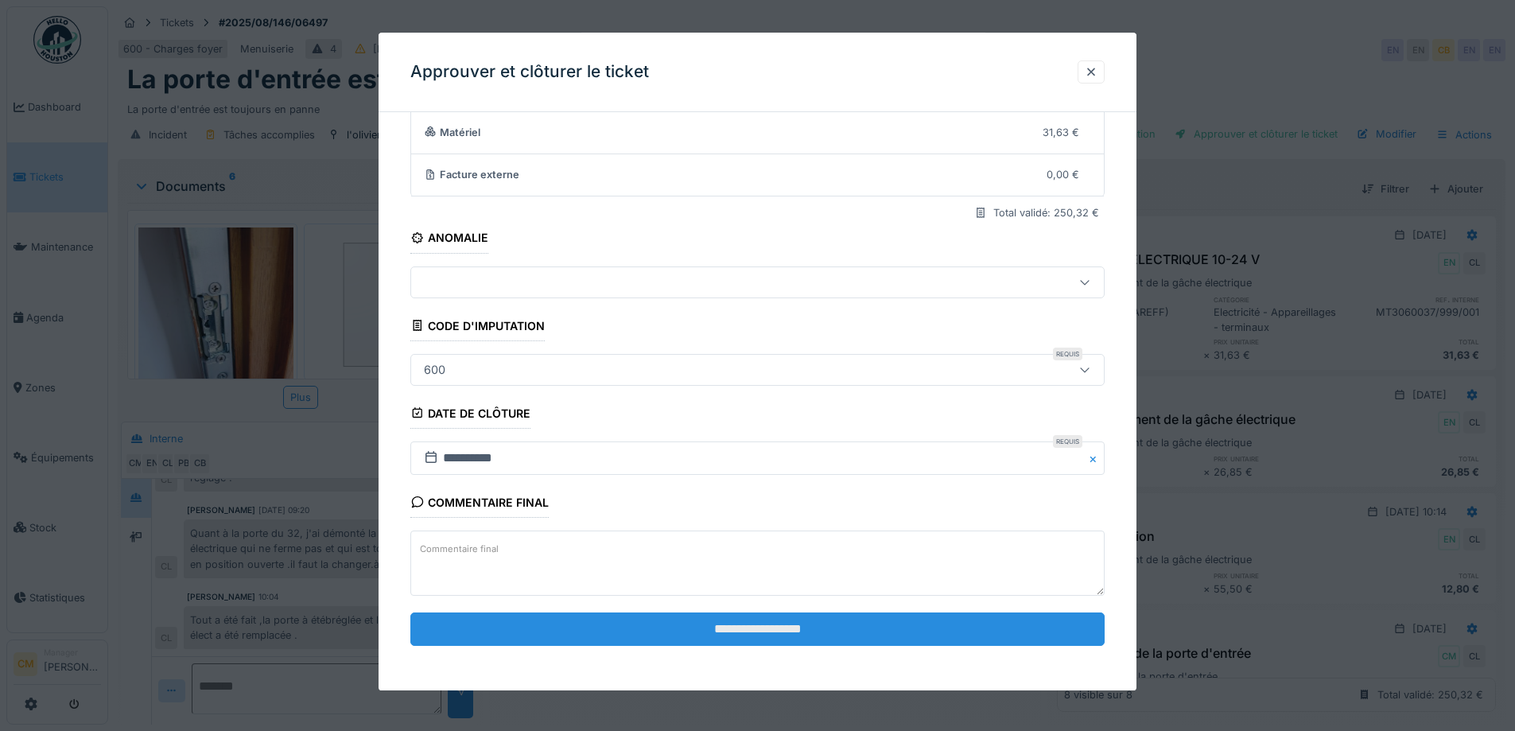
click at [754, 627] on input "**********" at bounding box center [757, 628] width 694 height 33
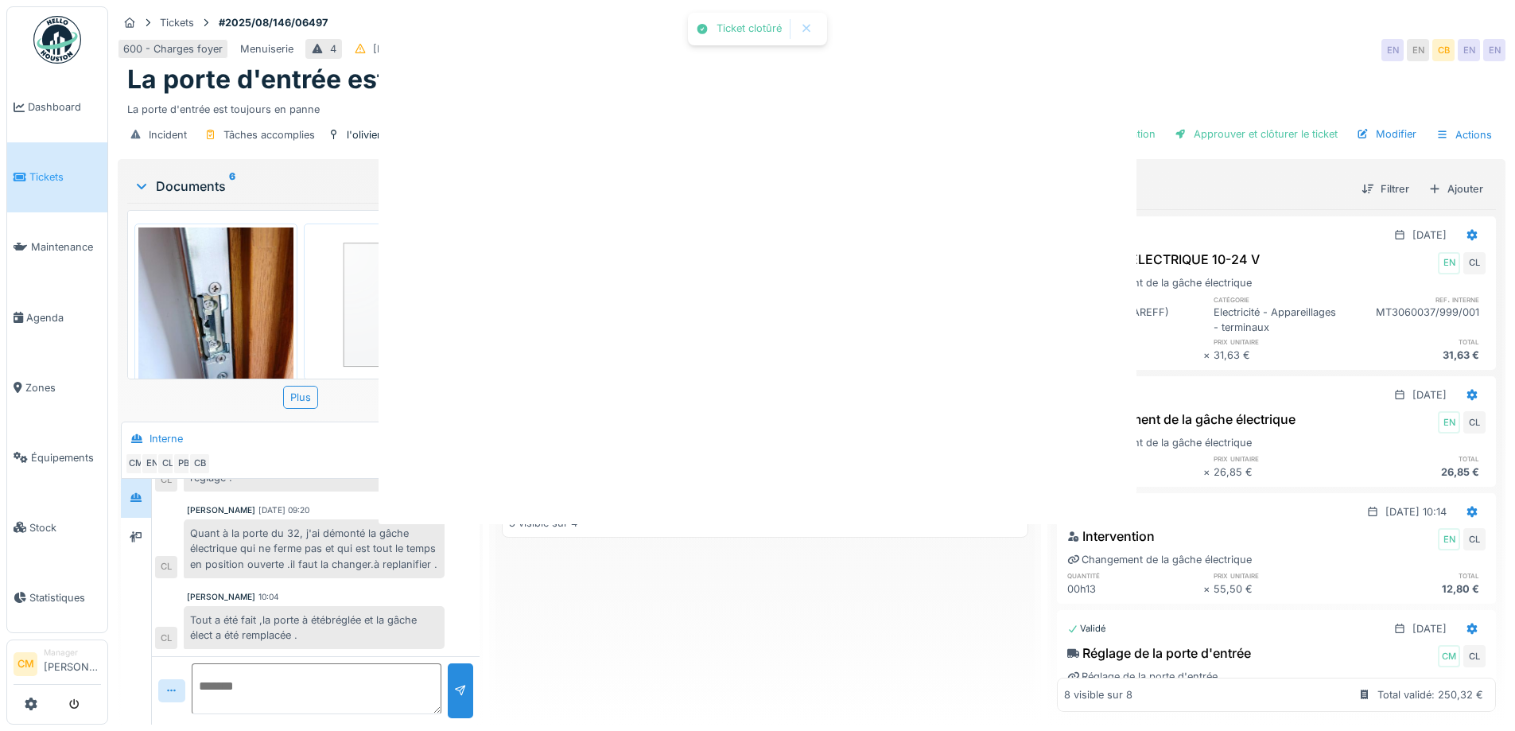
scroll to position [0, 0]
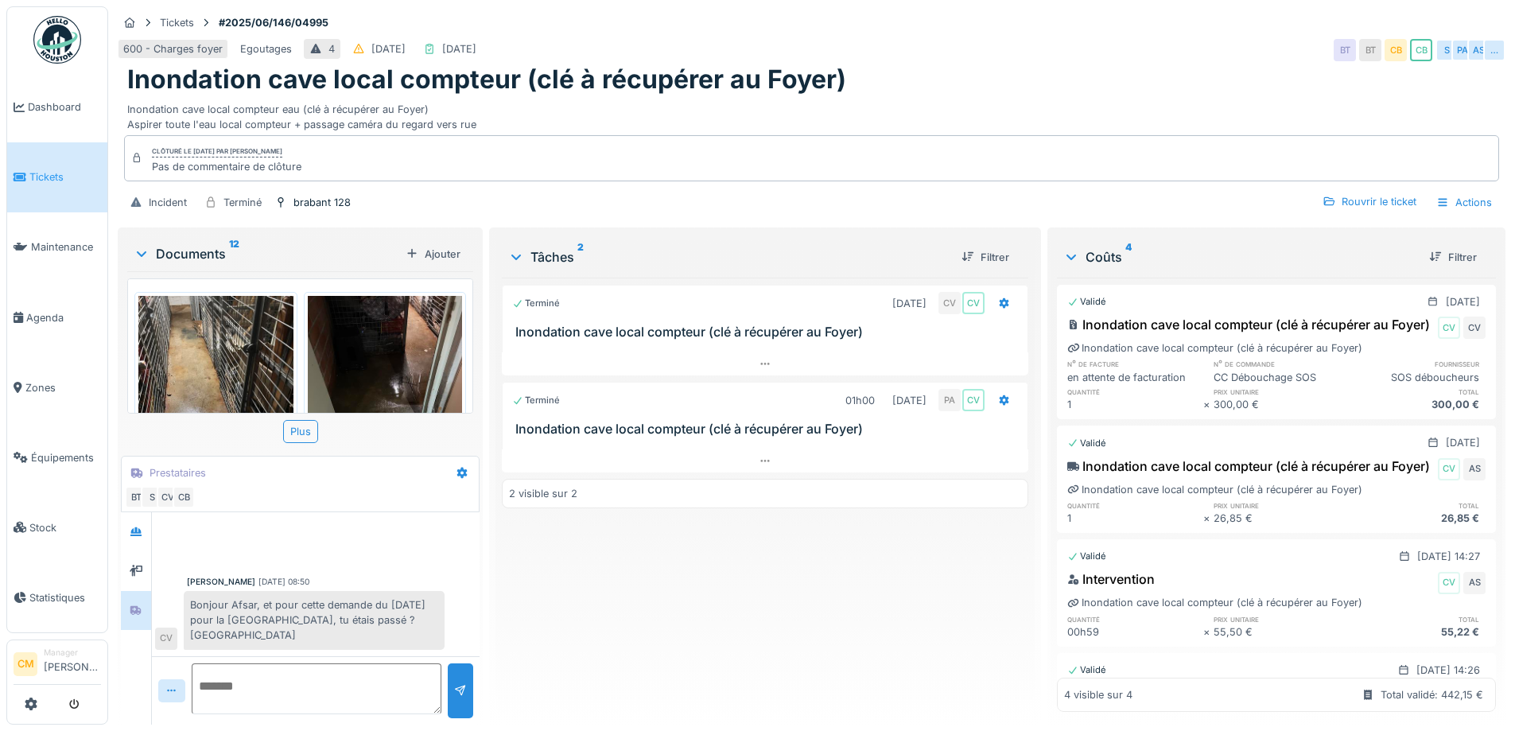
scroll to position [1167, 0]
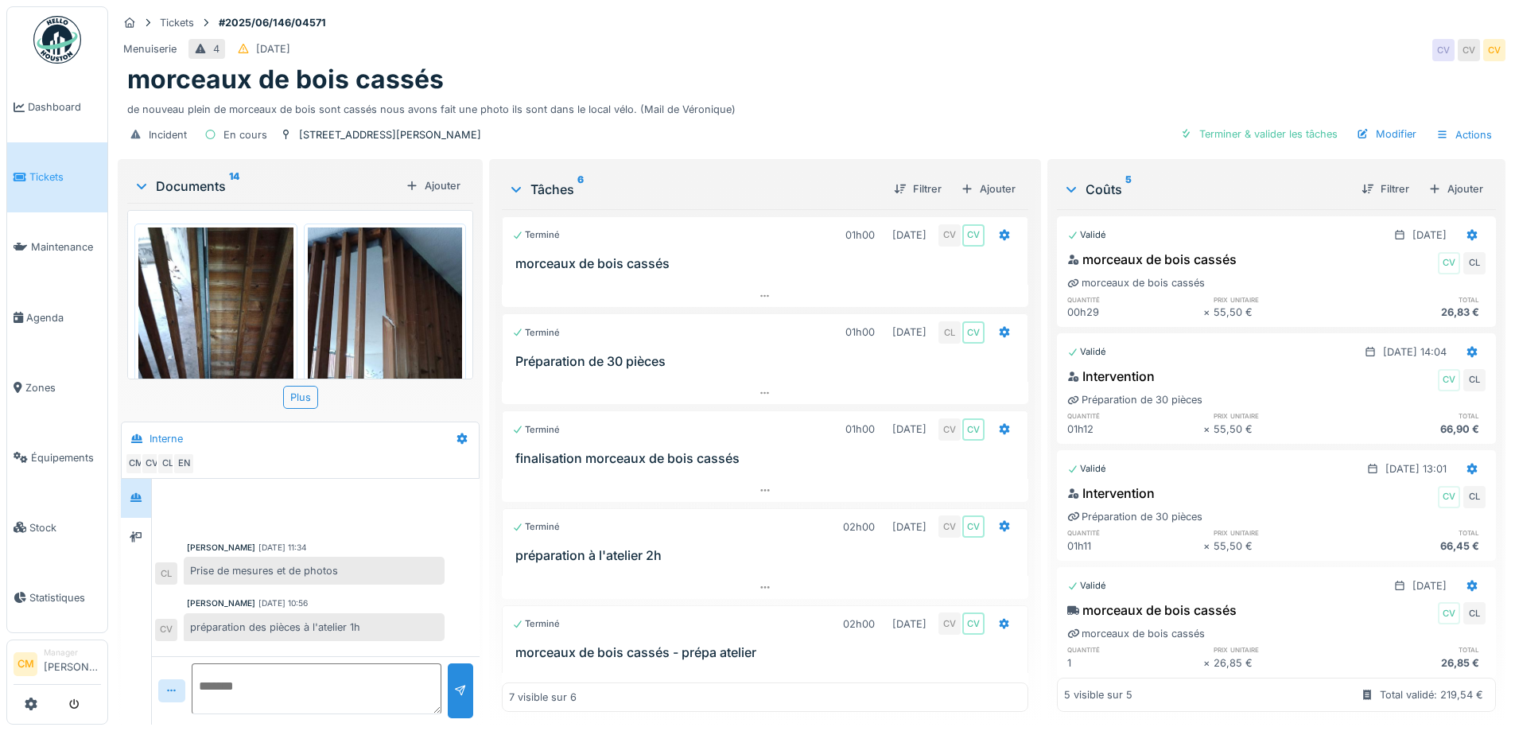
scroll to position [12, 0]
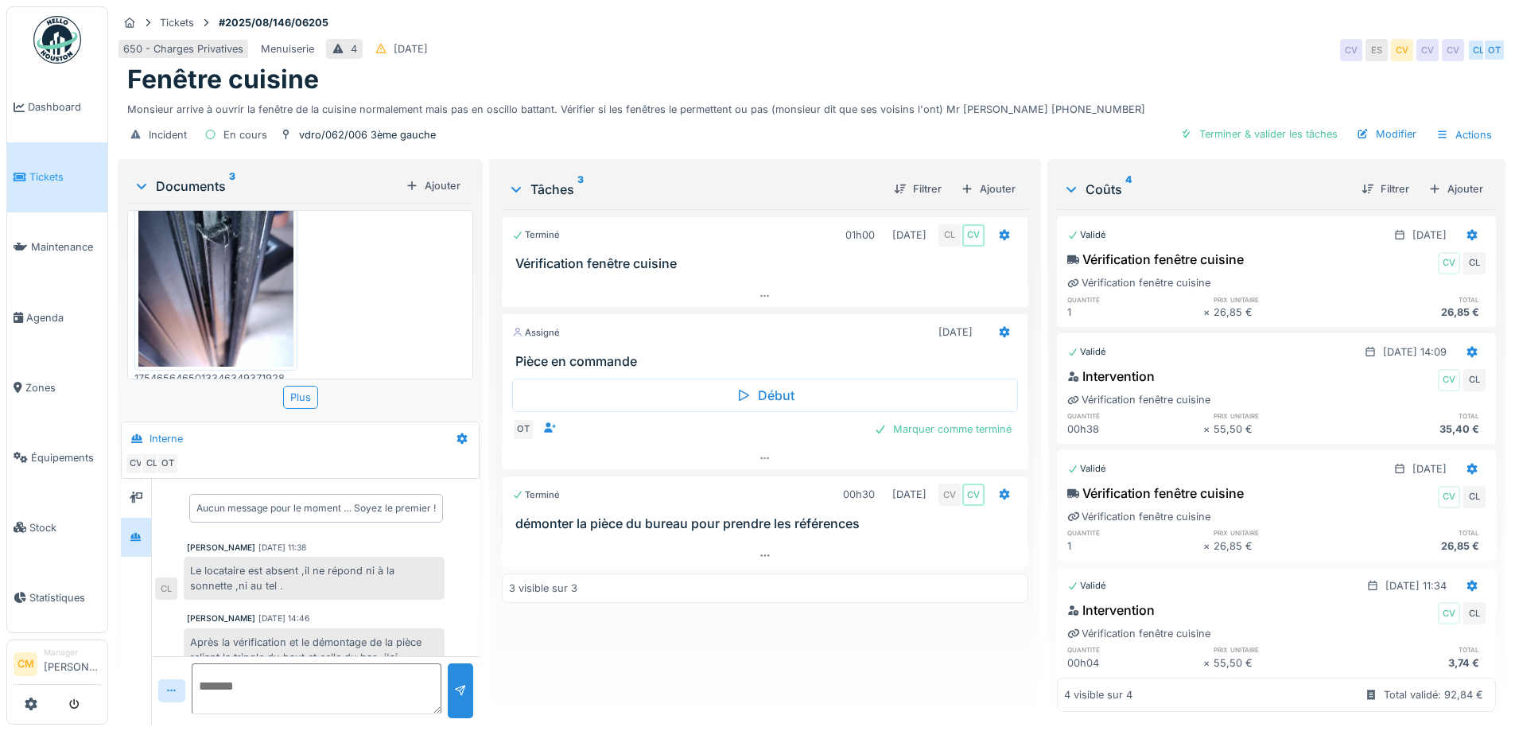
scroll to position [70, 0]
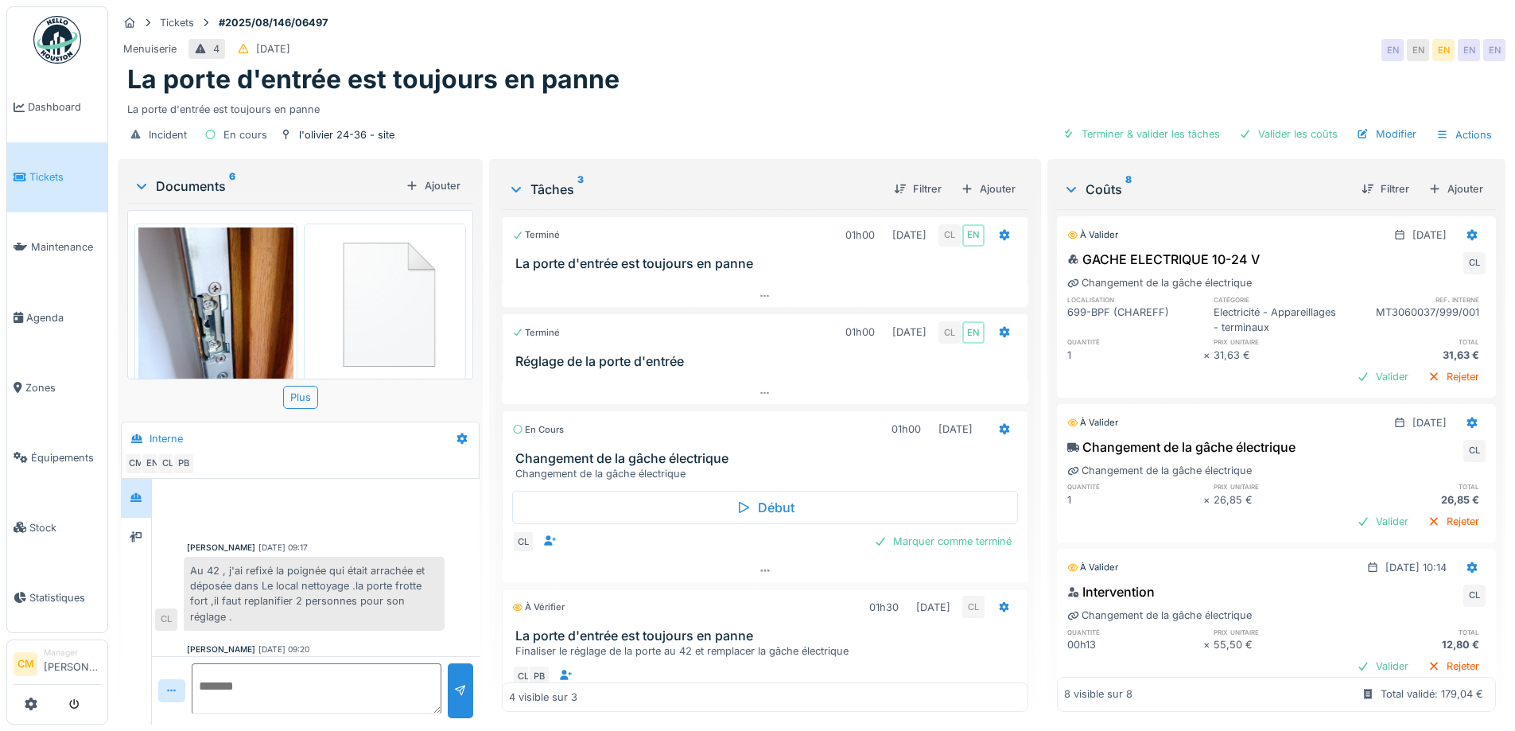
scroll to position [402, 0]
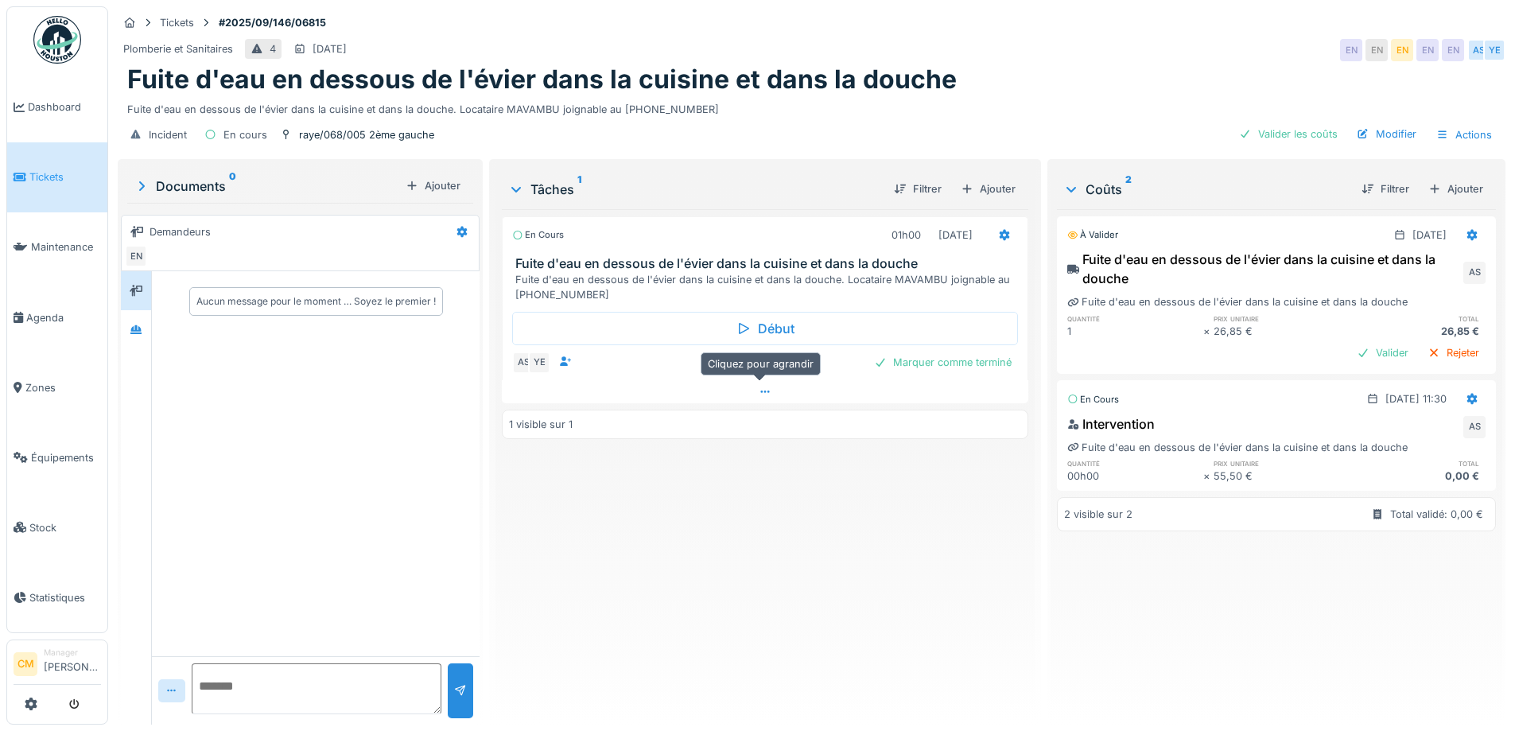
click at [759, 396] on icon at bounding box center [765, 392] width 13 height 10
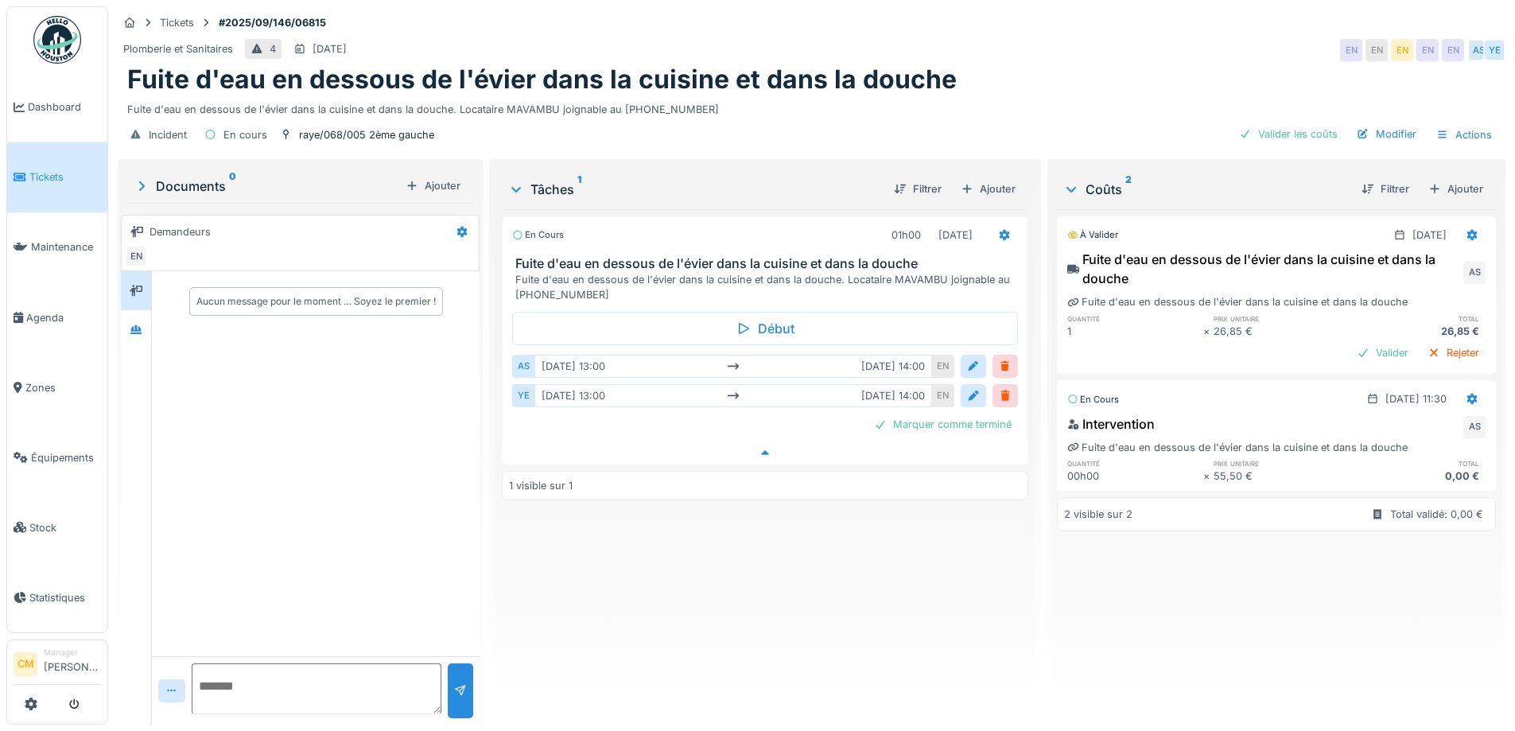
scroll to position [12, 0]
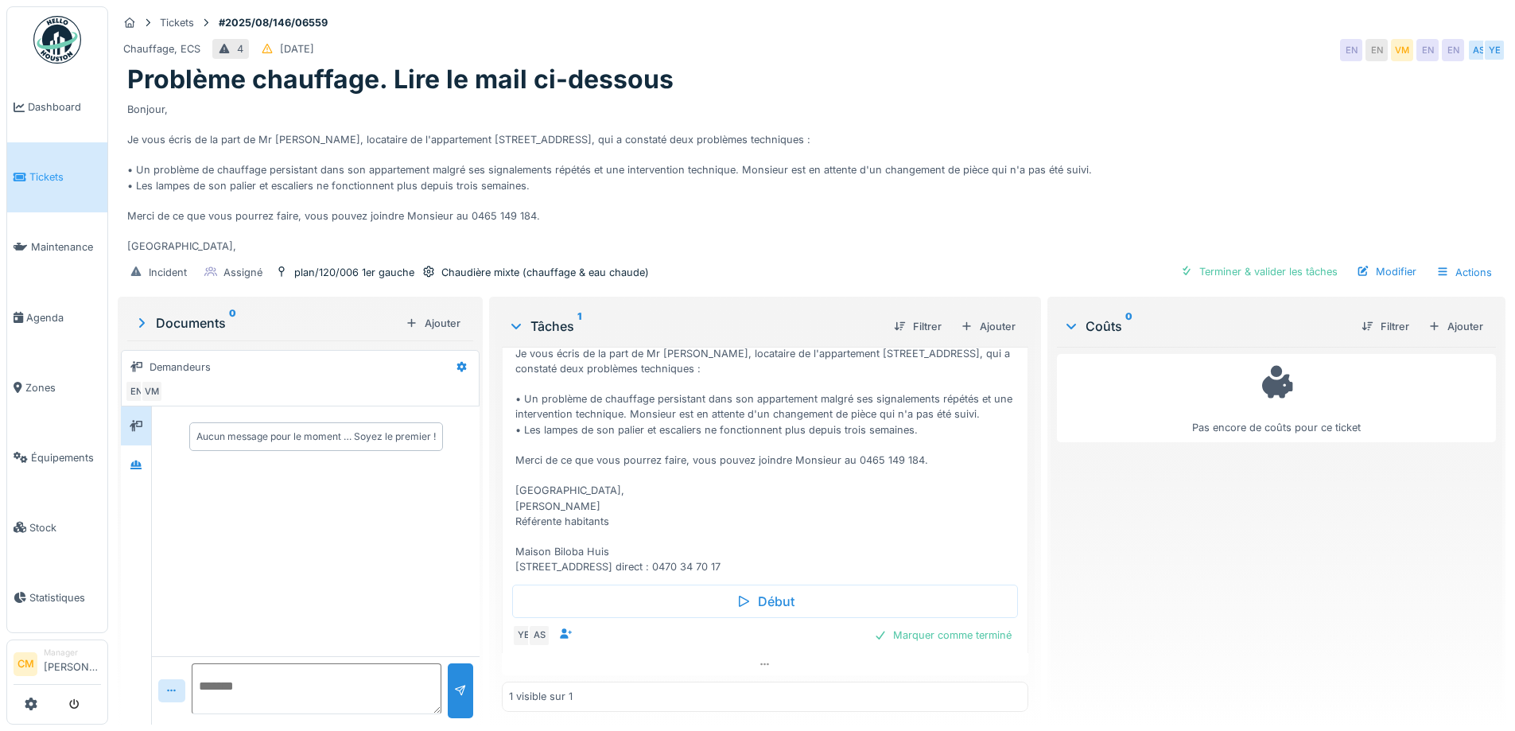
scroll to position [125, 0]
click at [751, 670] on div at bounding box center [765, 664] width 526 height 23
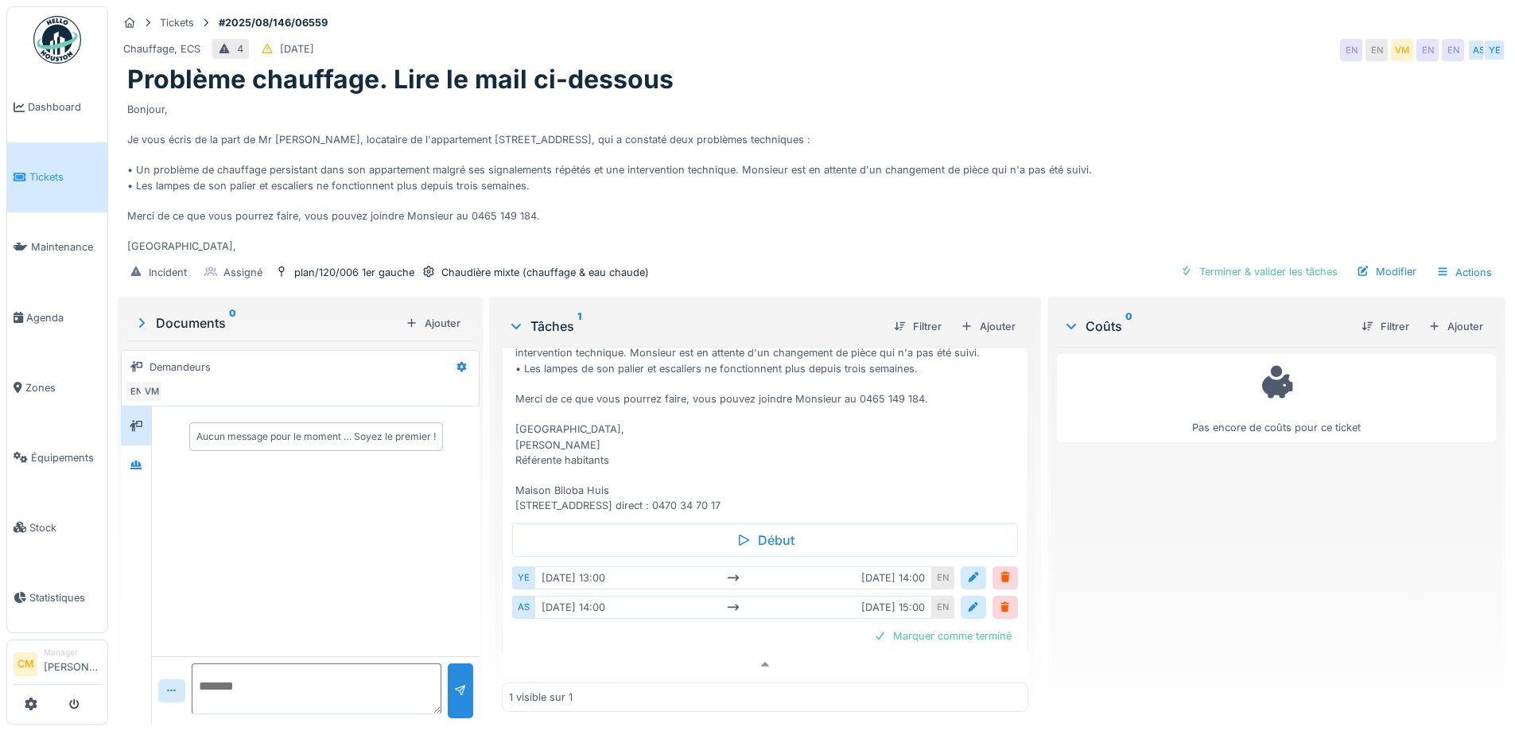
scroll to position [186, 0]
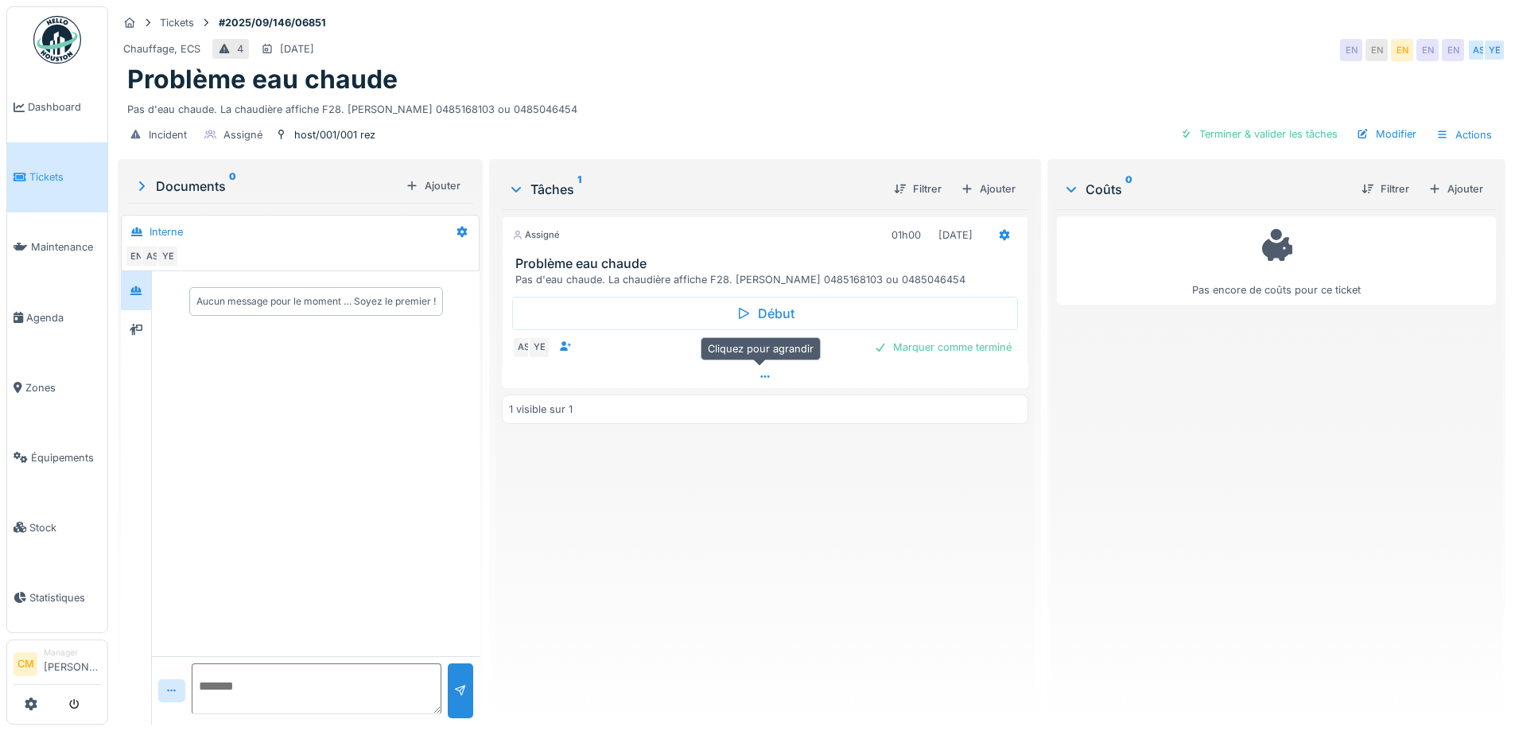
click at [759, 381] on icon at bounding box center [765, 376] width 13 height 10
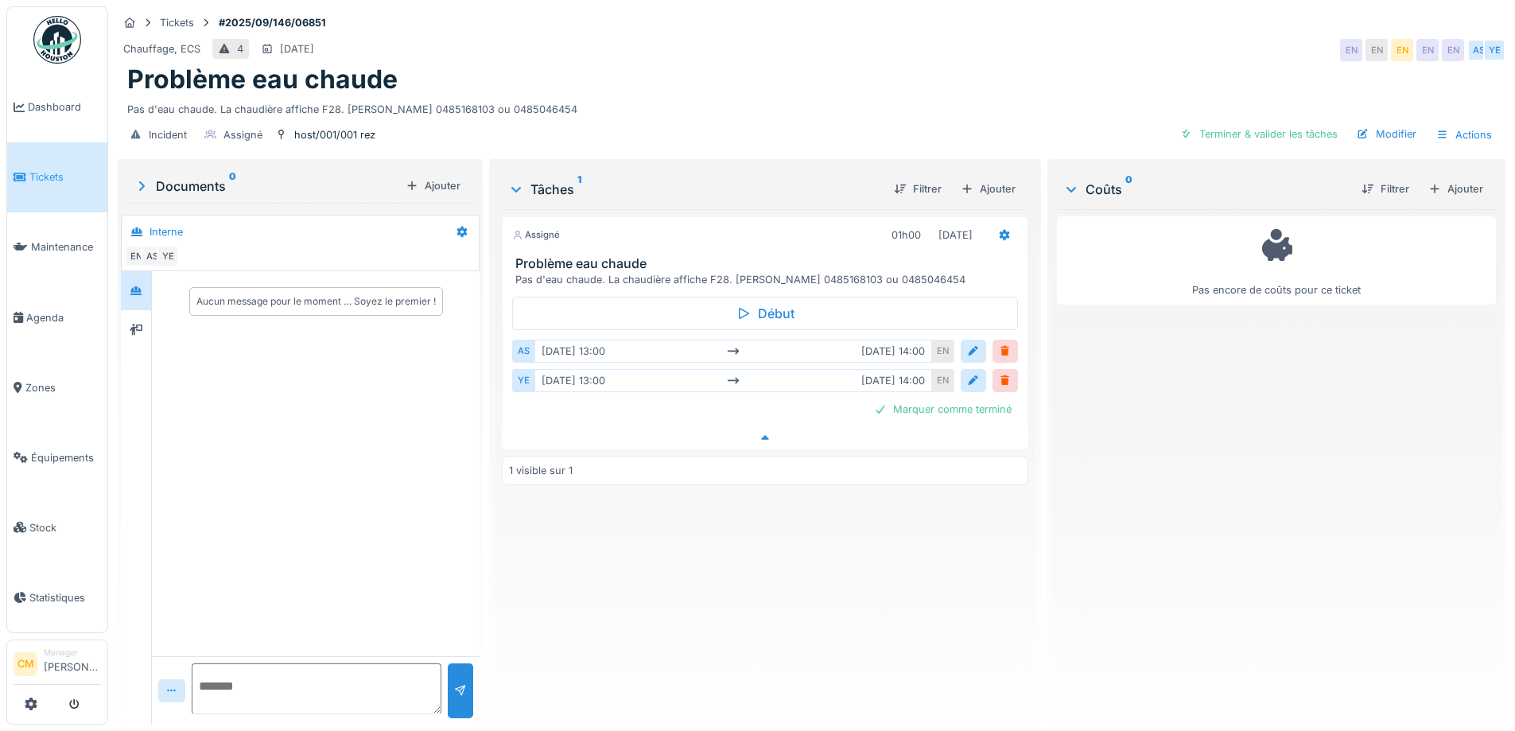
scroll to position [12, 0]
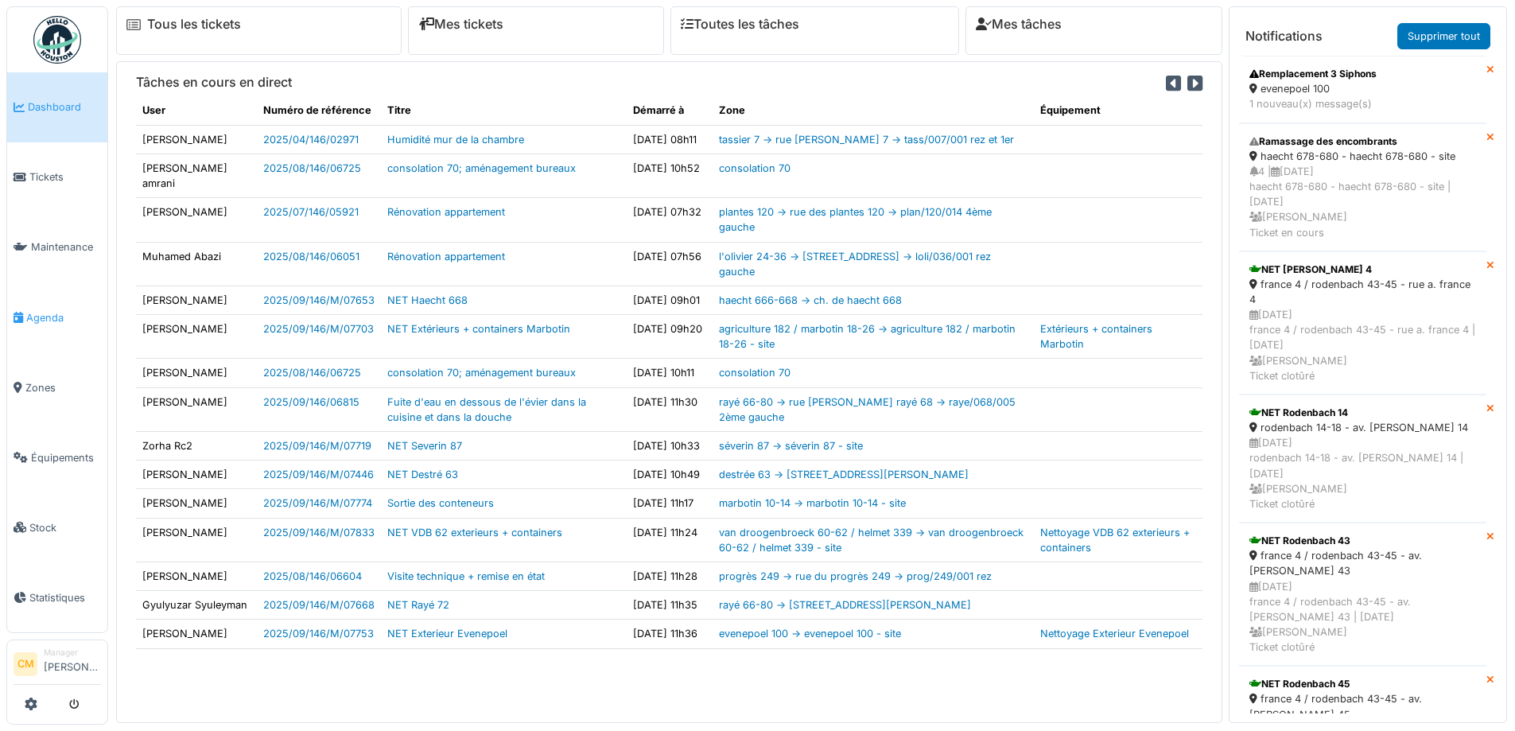
click at [32, 310] on span "Agenda" at bounding box center [63, 317] width 75 height 15
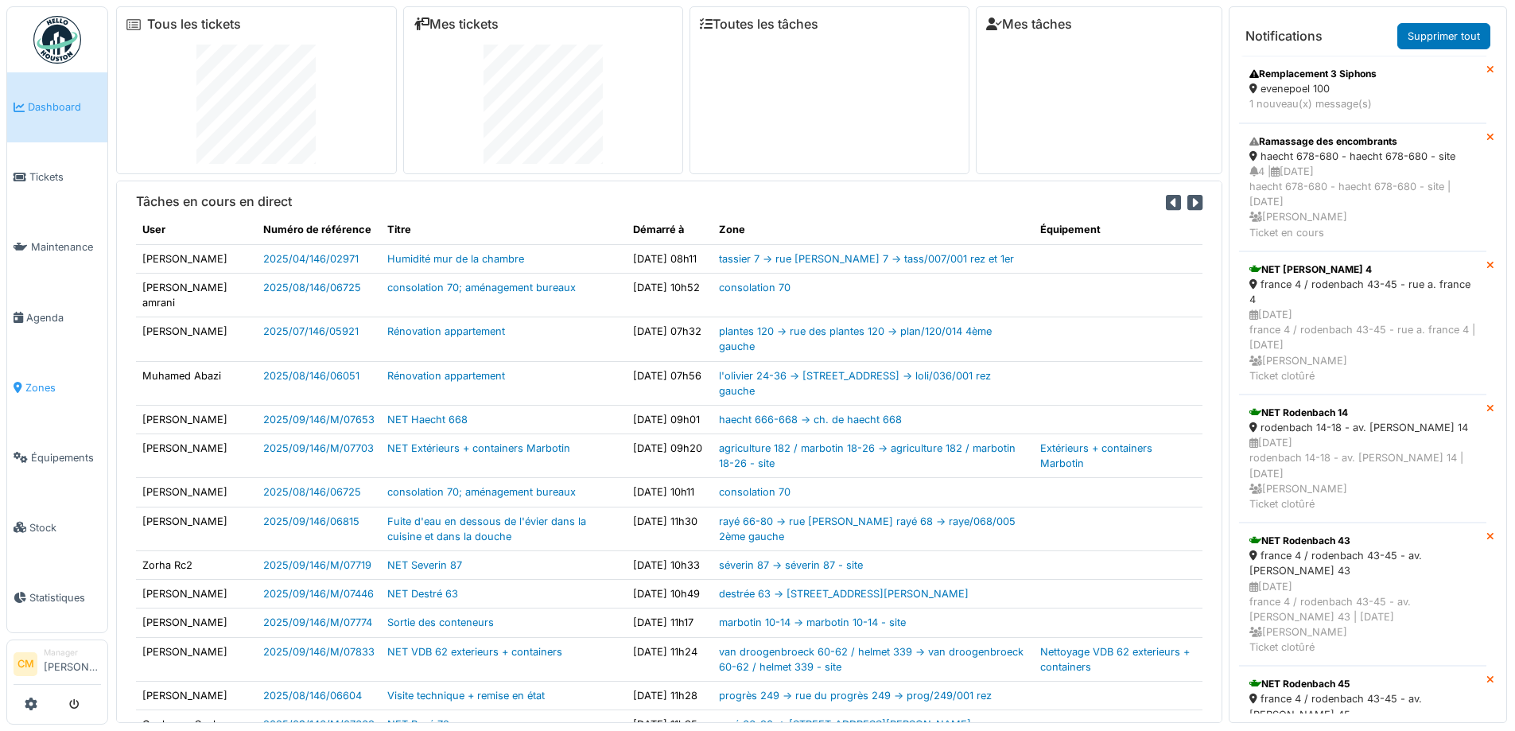
click at [33, 383] on span "Zones" at bounding box center [63, 387] width 76 height 15
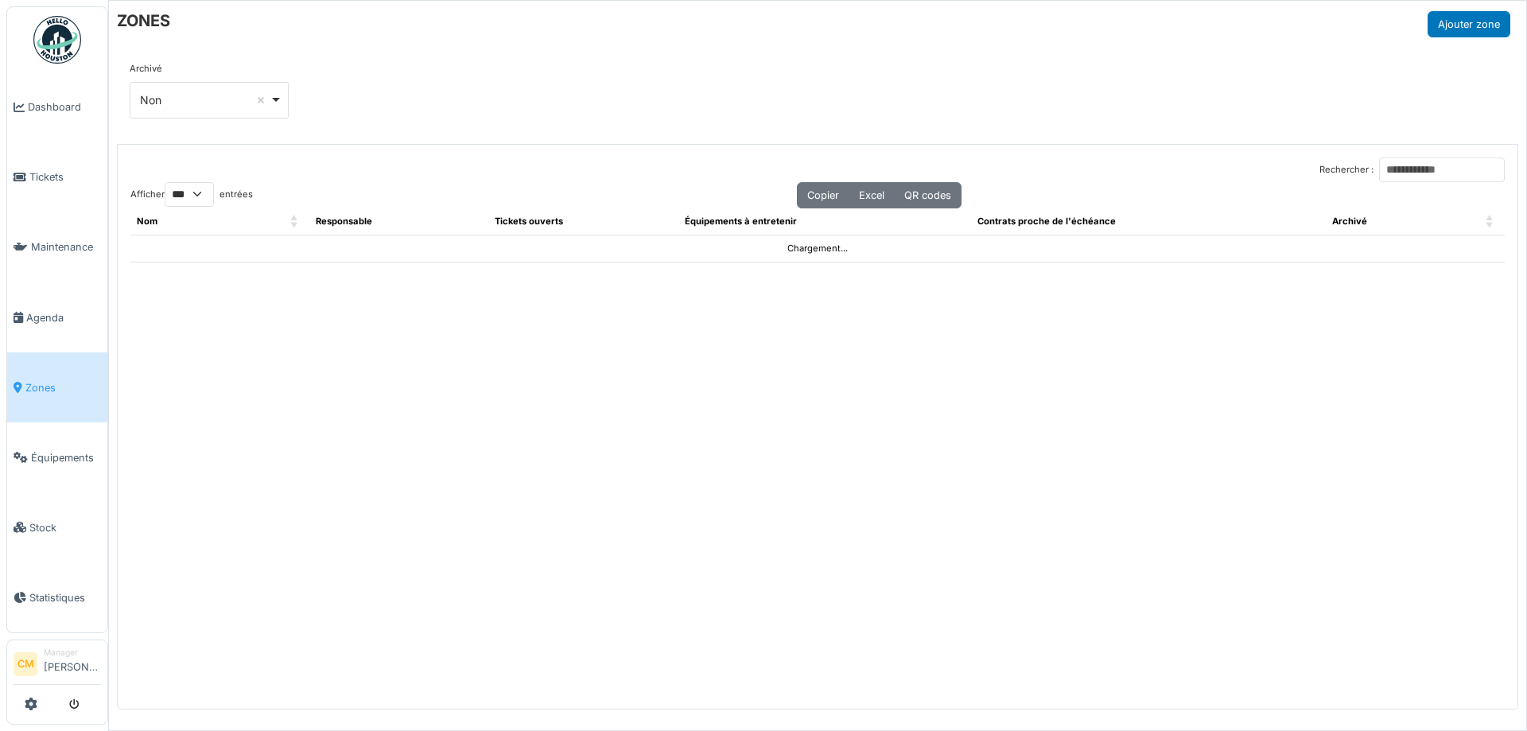
select select "***"
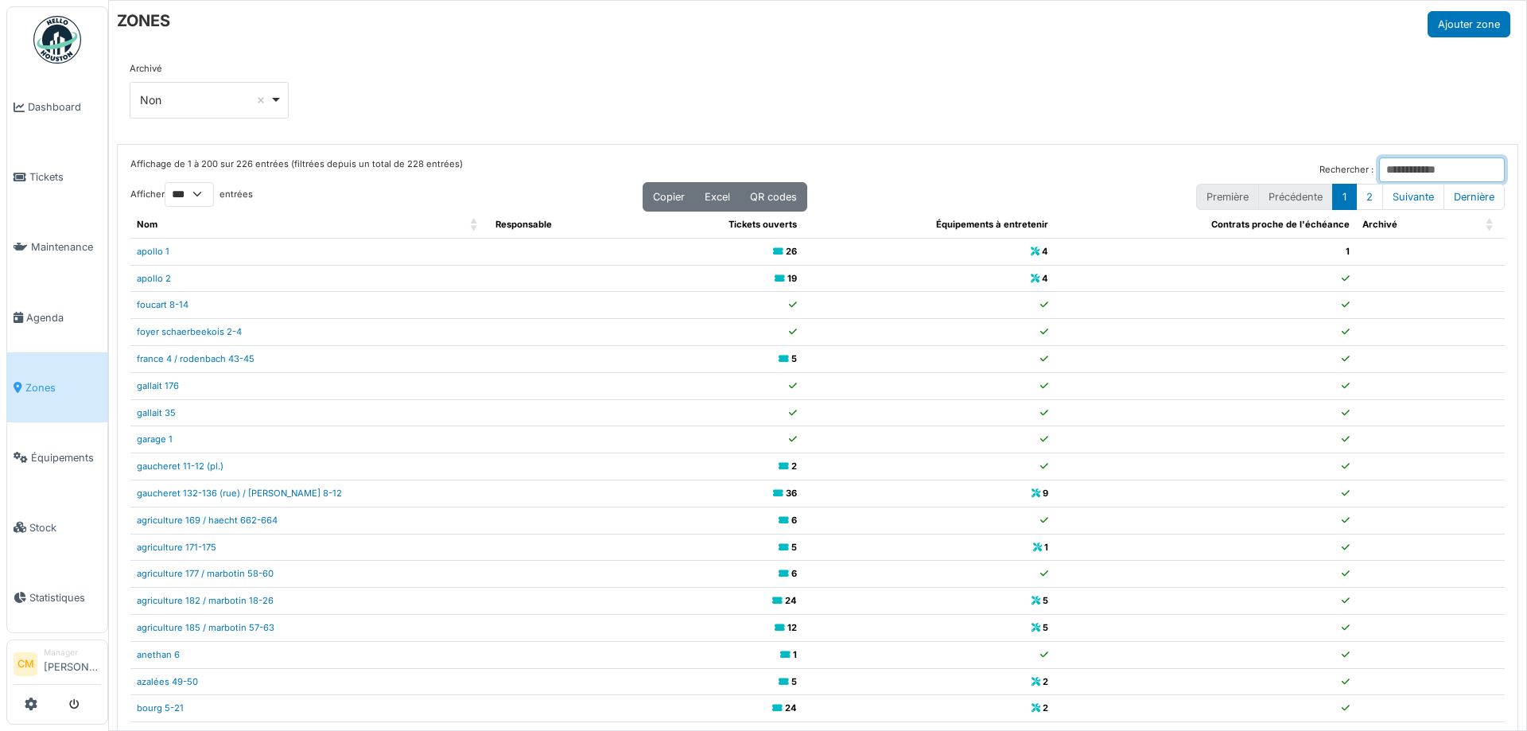
click at [1379, 169] on input "Rechercher :" at bounding box center [1442, 169] width 126 height 25
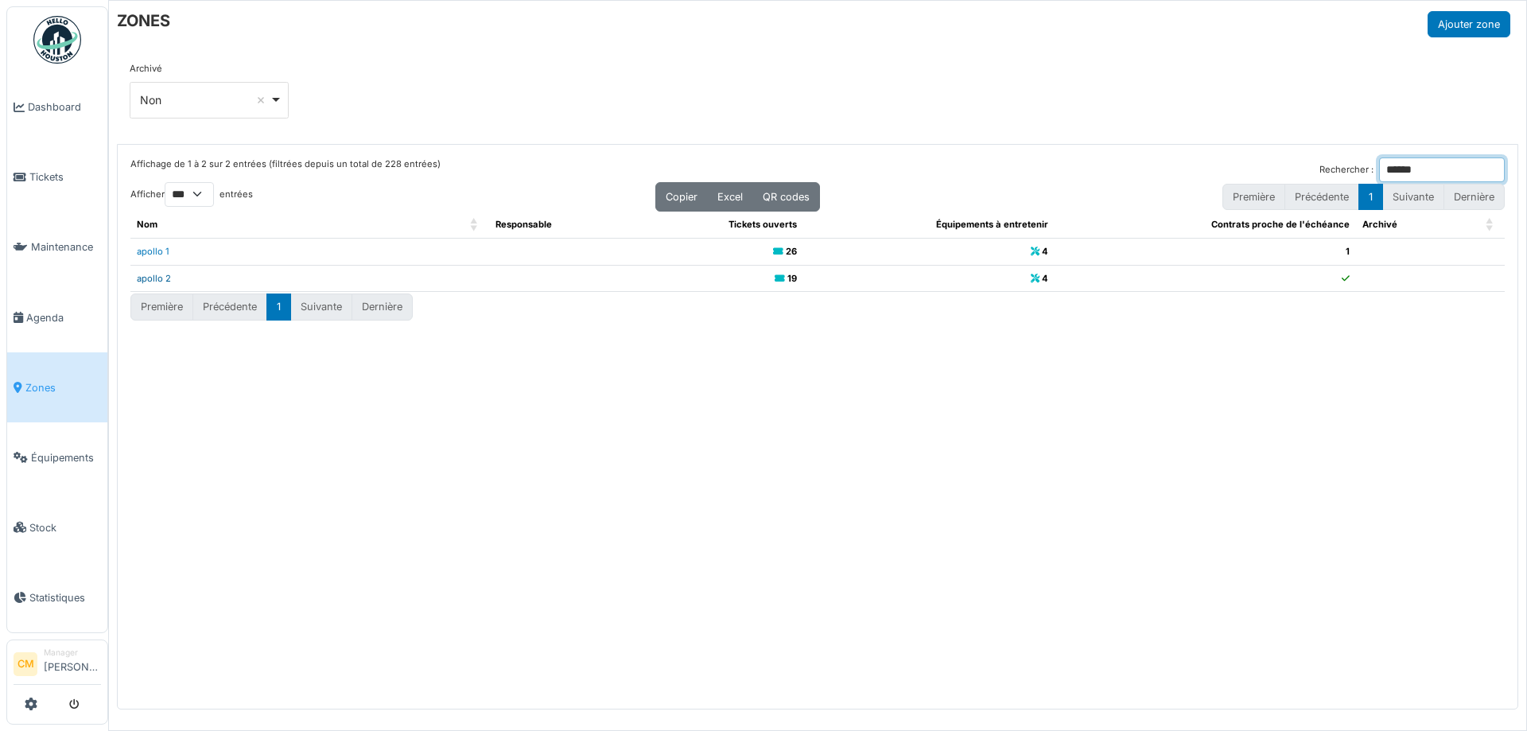
type input "******"
click at [151, 277] on link "apollo 2" at bounding box center [154, 278] width 34 height 11
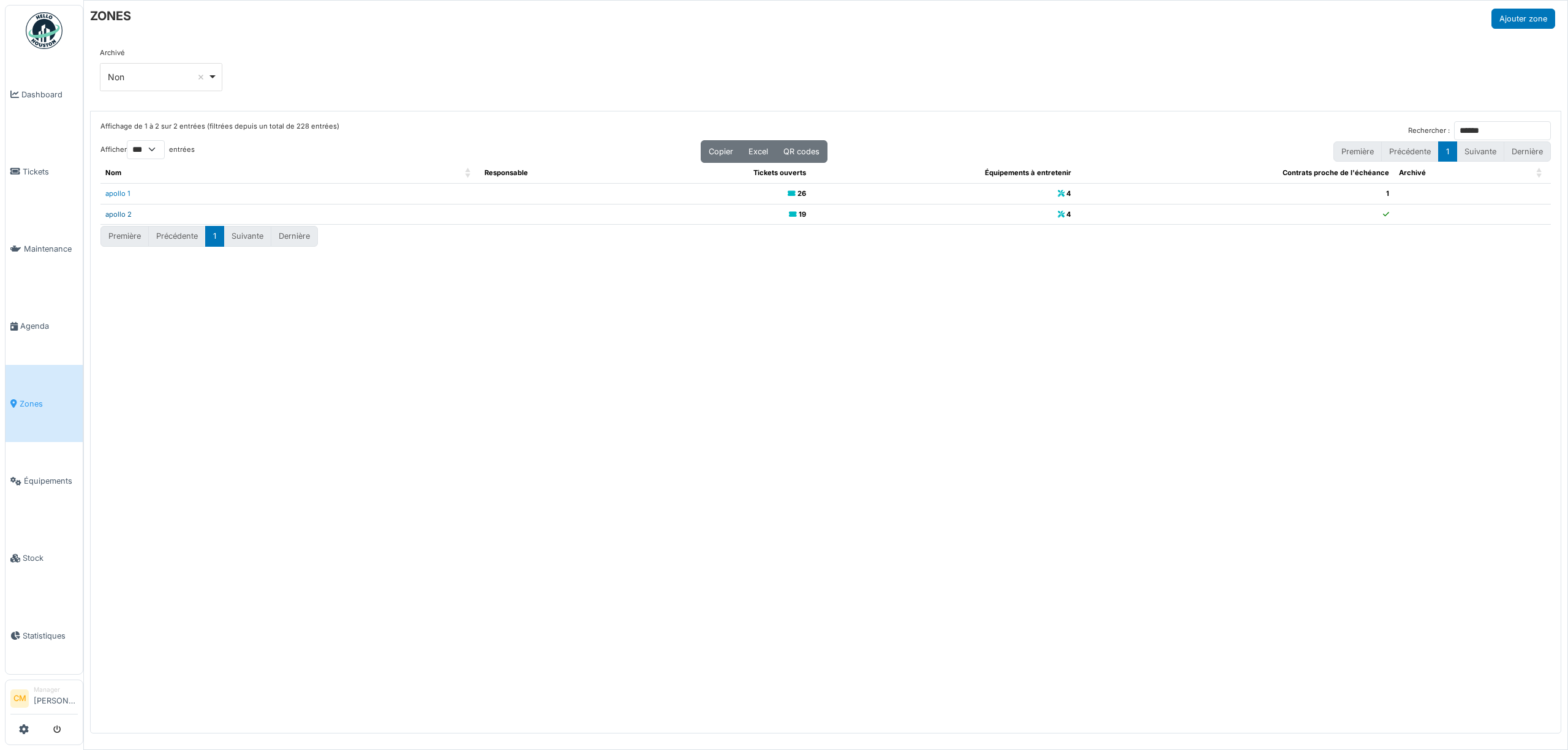
click at [118, 216] on link "apollo 2" at bounding box center [119, 214] width 26 height 8
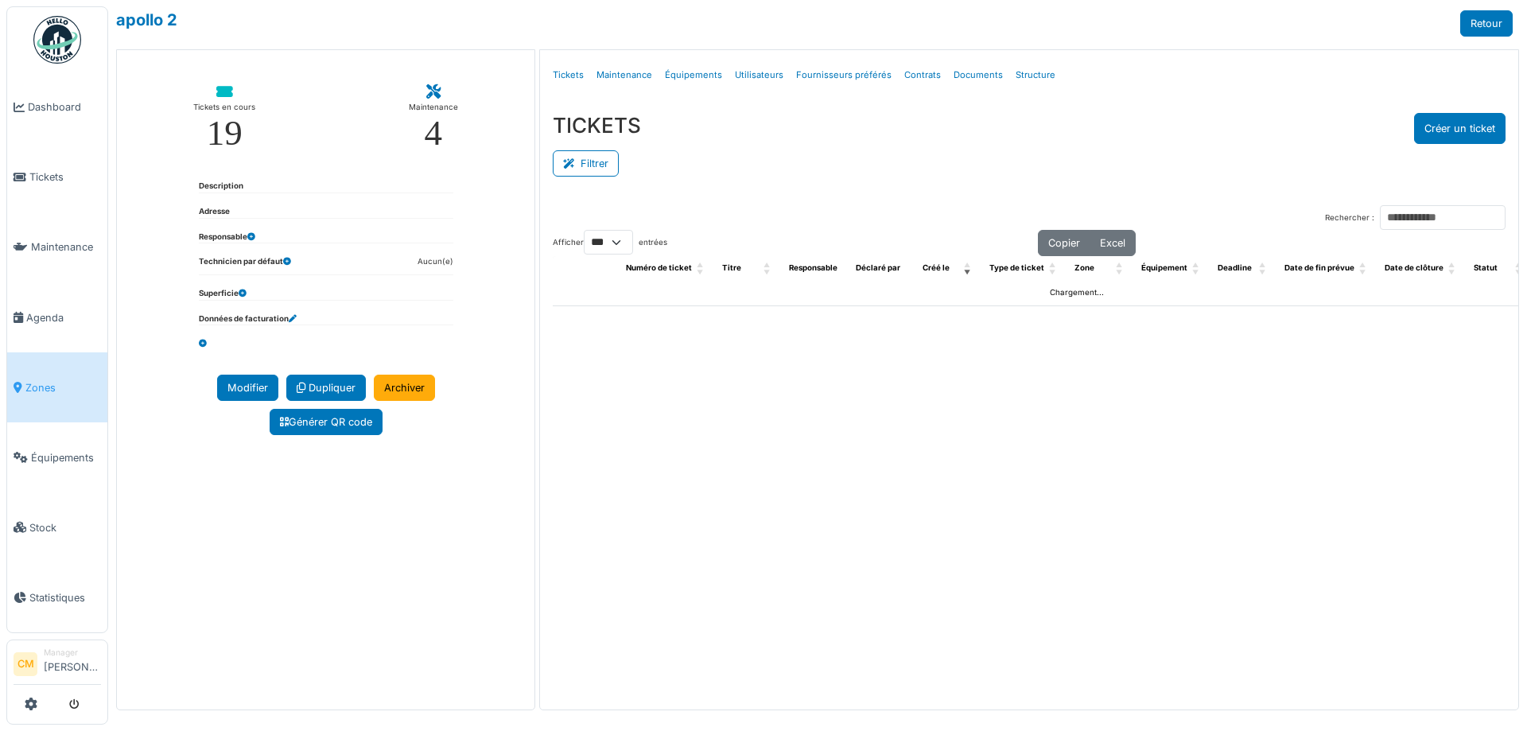
select select "***"
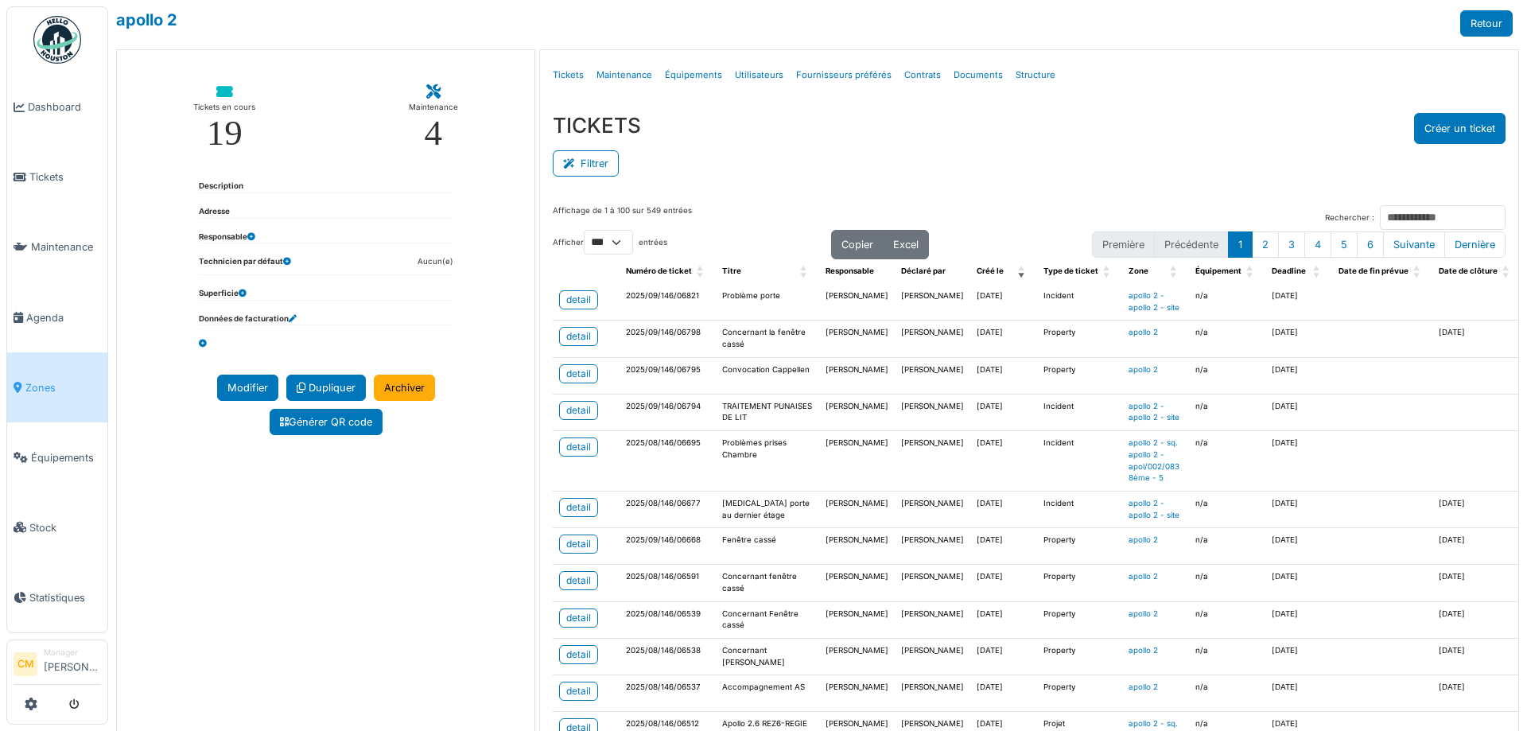
click at [1526, 272] on span "Statut" at bounding box center [1540, 270] width 24 height 9
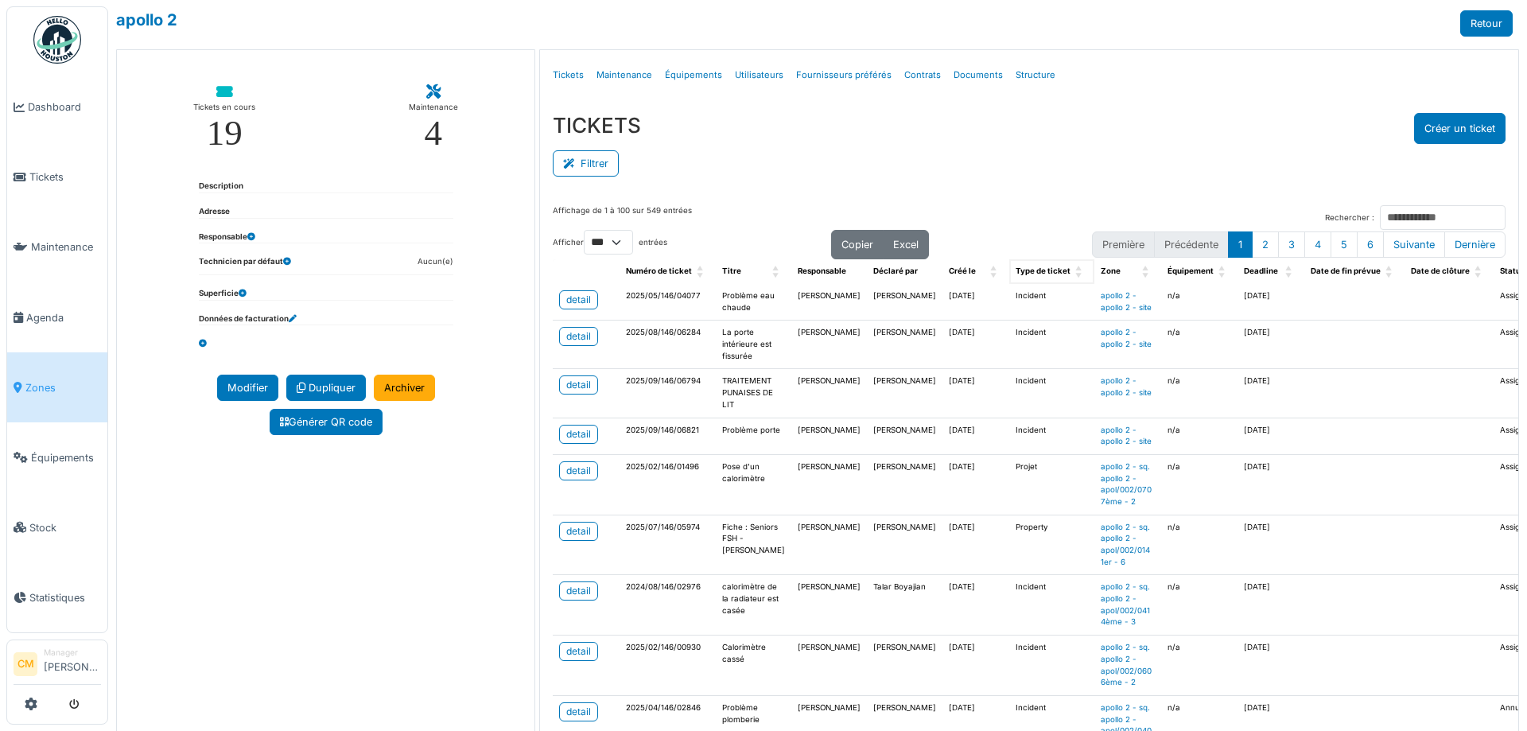
drag, startPoint x: 1473, startPoint y: 277, endPoint x: 1040, endPoint y: 278, distance: 432.6
click at [1040, 278] on tr "Numéro de ticket Titre Responsable Déclaré par Créé le Type de ticket Zone Équi…" at bounding box center [1090, 271] width 1074 height 25
drag, startPoint x: 1461, startPoint y: 270, endPoint x: 1040, endPoint y: 277, distance: 420.8
click at [1040, 277] on tr "Numéro de ticket Titre Responsable Déclaré par Créé le Type de ticket Zone Équi…" at bounding box center [1090, 271] width 1074 height 25
drag, startPoint x: 1471, startPoint y: 277, endPoint x: 1432, endPoint y: 278, distance: 39.0
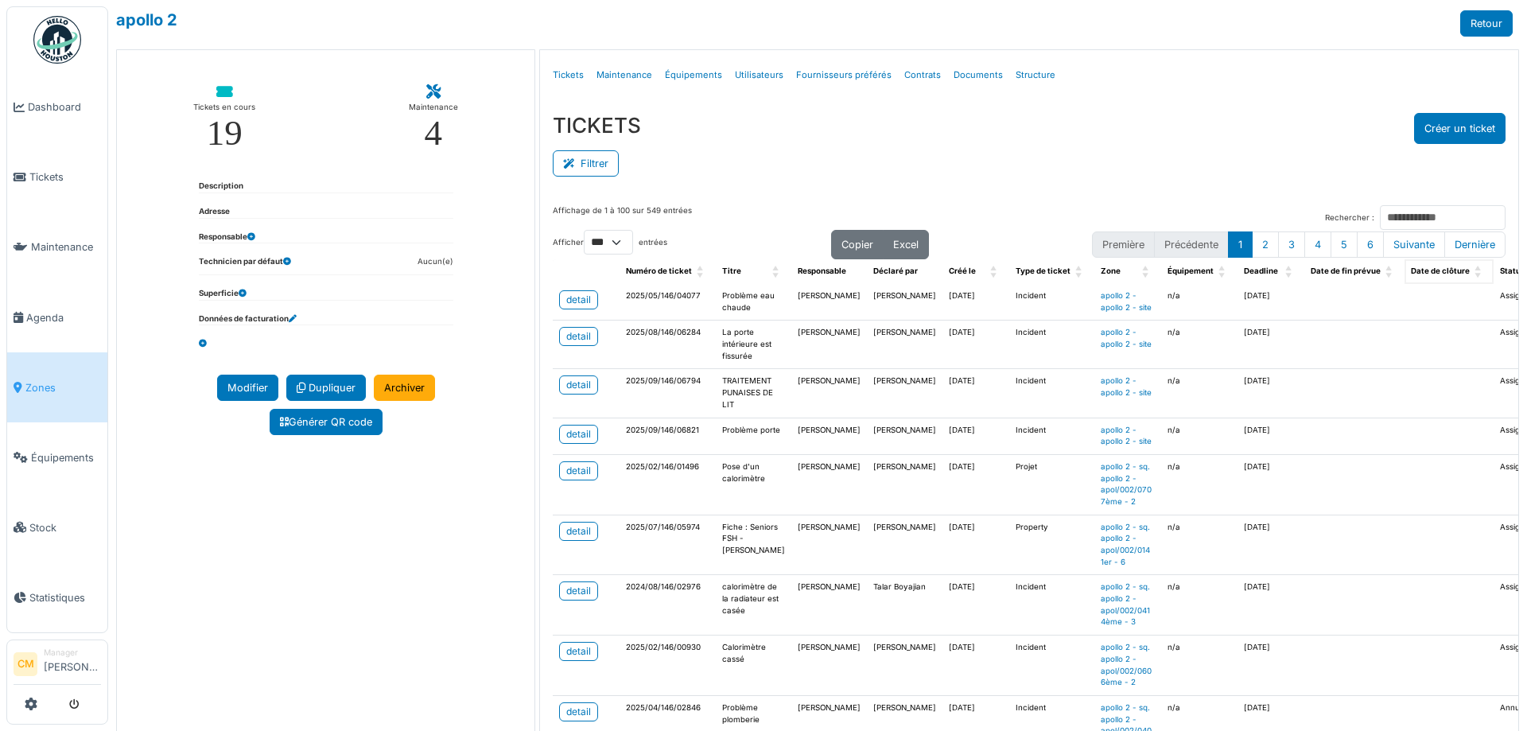
click at [1405, 281] on tr "Numéro de ticket Titre Responsable Déclaré par Créé le Type de ticket Zone Équi…" at bounding box center [1090, 271] width 1074 height 25
drag, startPoint x: 1476, startPoint y: 274, endPoint x: 1461, endPoint y: 273, distance: 15.2
click at [1500, 273] on span "Statut" at bounding box center [1512, 270] width 24 height 9
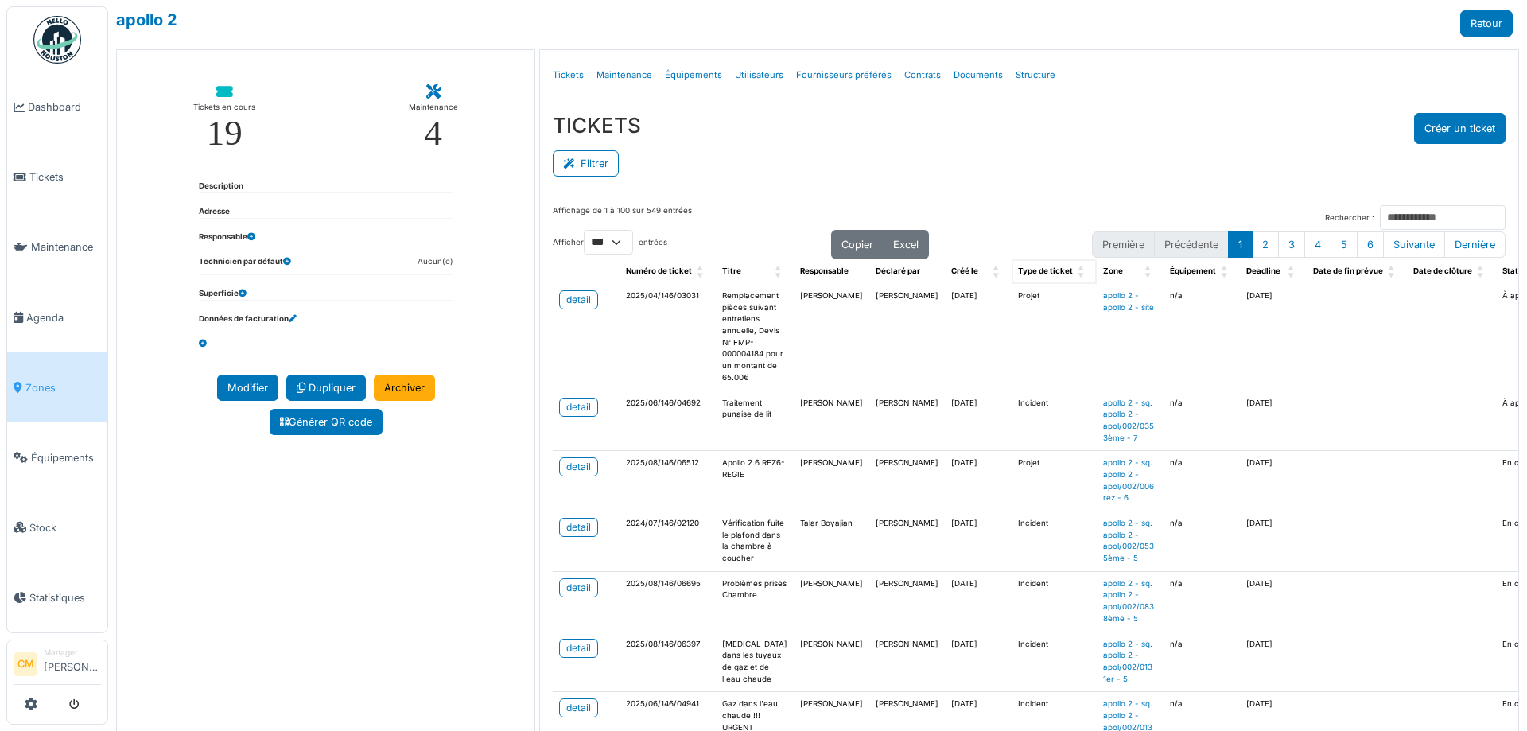
drag, startPoint x: 1468, startPoint y: 273, endPoint x: 972, endPoint y: 275, distance: 496.3
click at [972, 275] on tr "Numéro de ticket Titre Responsable Déclaré par Créé le Type de ticket Zone Équi…" at bounding box center [1091, 271] width 1077 height 25
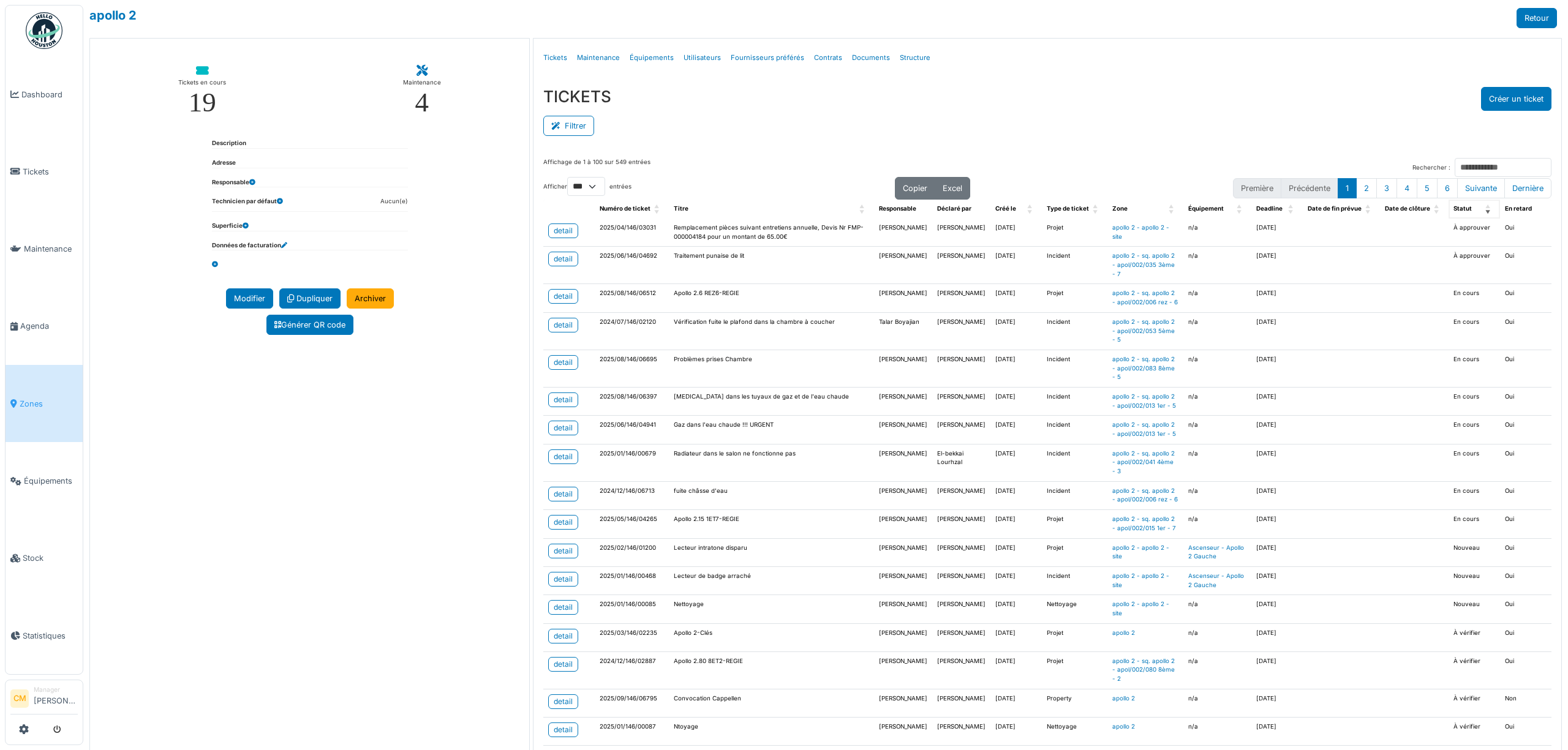
drag, startPoint x: 1443, startPoint y: 209, endPoint x: 1456, endPoint y: 213, distance: 13.6
click at [1175, 213] on div "Statut" at bounding box center [1467, 209] width 28 height 9
click at [1175, 209] on span "Statut" at bounding box center [1462, 208] width 18 height 7
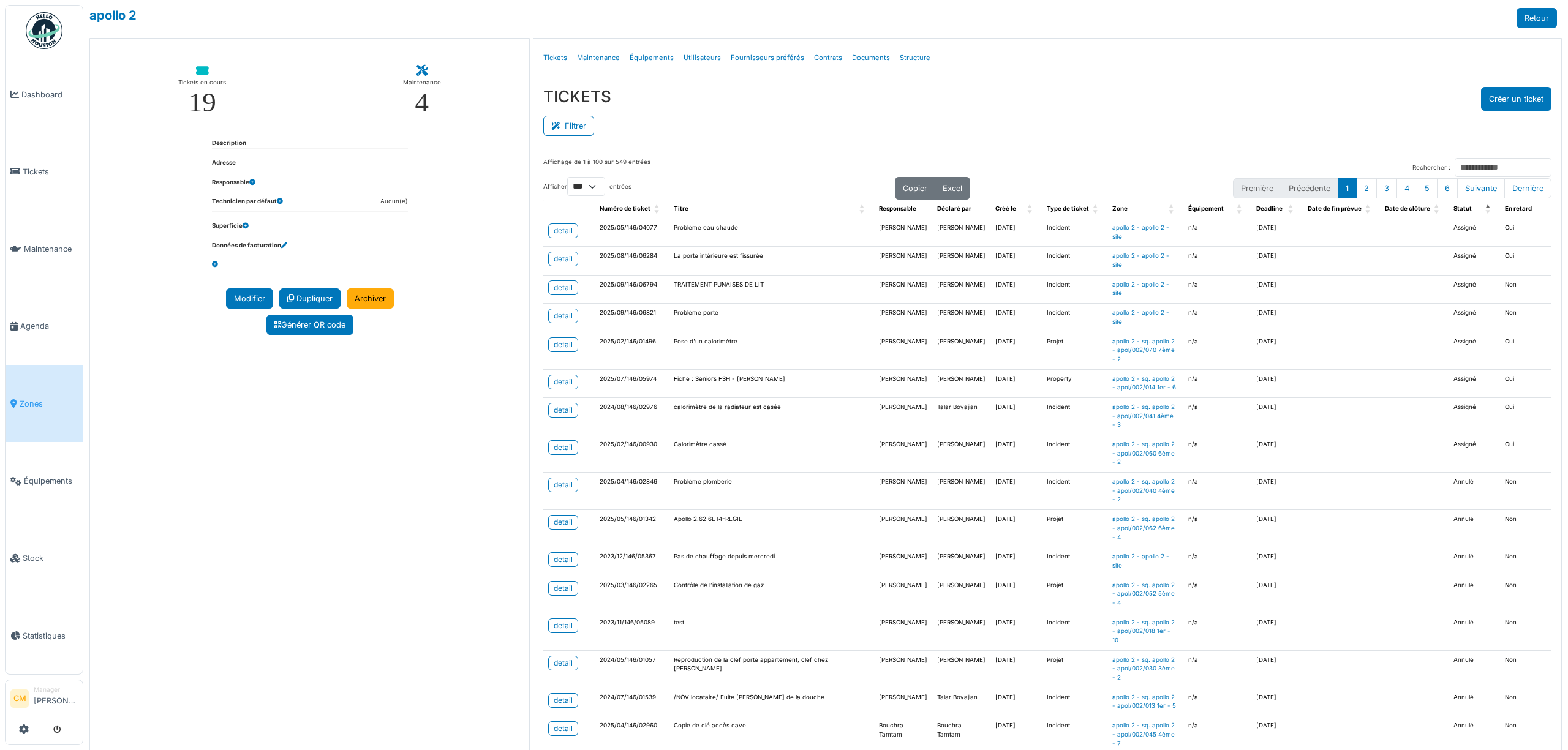
drag, startPoint x: 1446, startPoint y: 209, endPoint x: 826, endPoint y: 247, distance: 621.2
drag, startPoint x: 1443, startPoint y: 208, endPoint x: 935, endPoint y: 193, distance: 508.2
click at [861, 208] on tr "Numéro de ticket Titre Responsable Déclaré par Créé le Type de ticket Zone Équi…" at bounding box center [1047, 209] width 1008 height 19
drag, startPoint x: 1451, startPoint y: 212, endPoint x: 1392, endPoint y: 209, distance: 59.1
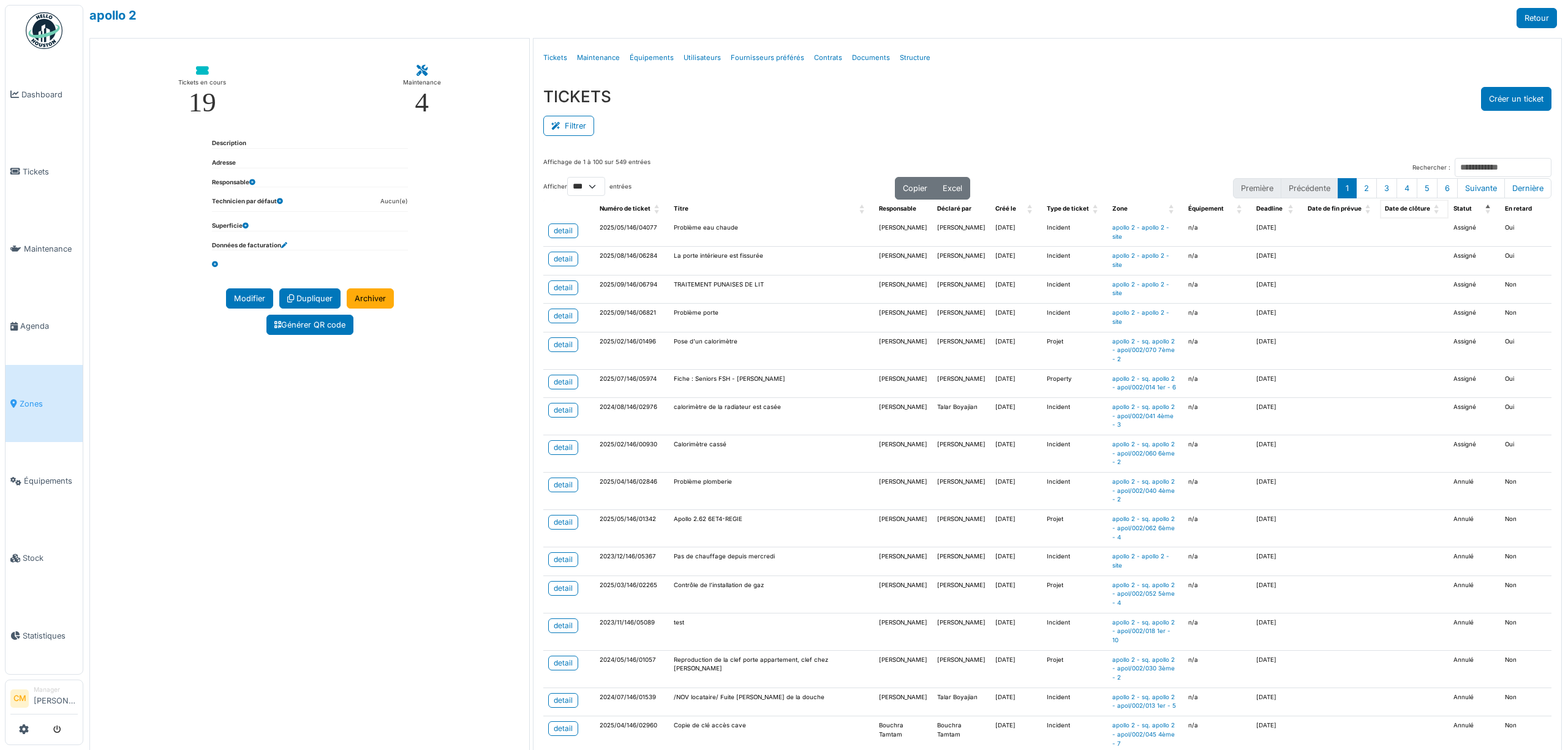
click at [1175, 209] on tr "Numéro de ticket Titre Responsable Déclaré par Créé le Type de ticket Zone Équi…" at bounding box center [1047, 209] width 1008 height 19
click at [903, 55] on link "Structure" at bounding box center [915, 57] width 40 height 28
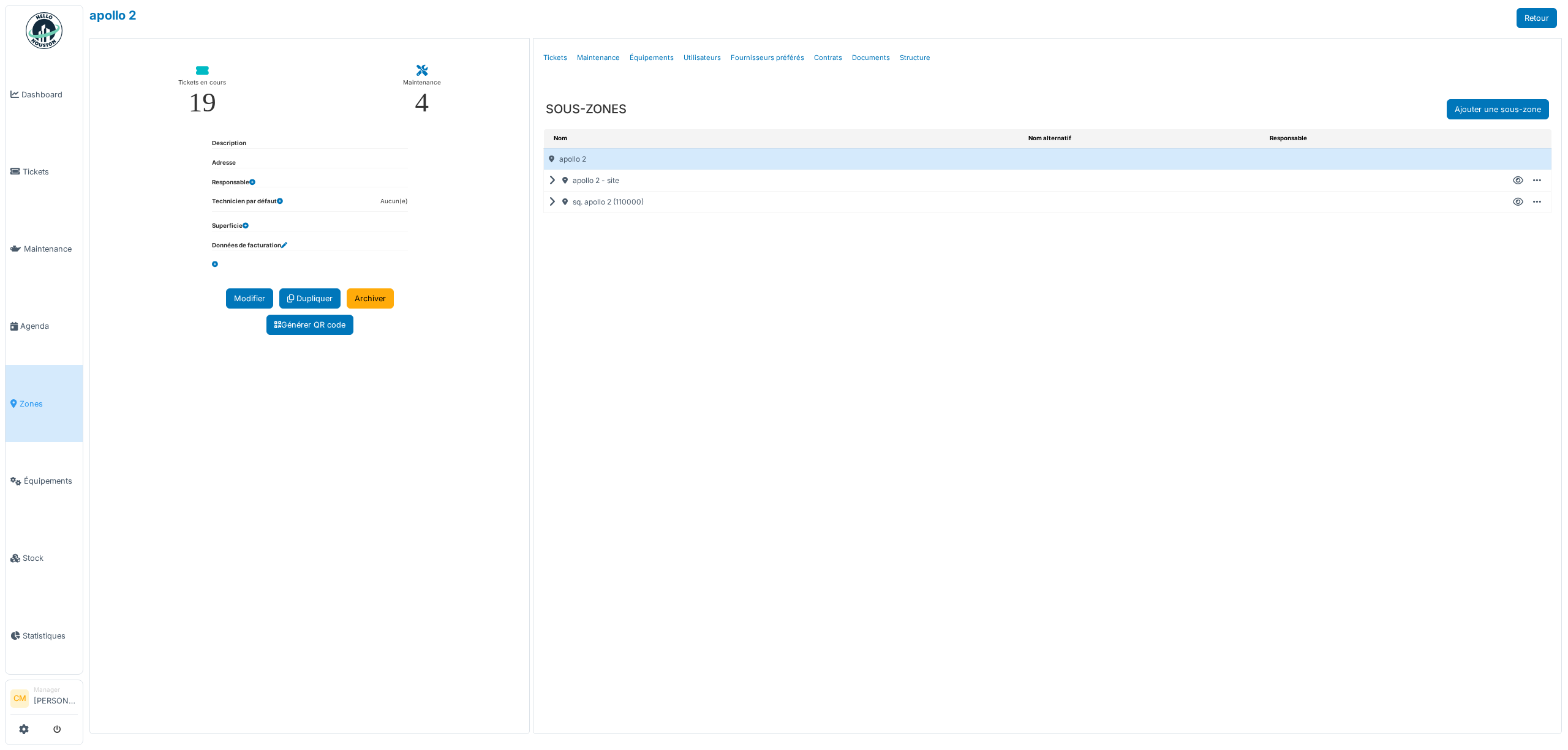
click at [555, 202] on icon at bounding box center [554, 202] width 12 height 1
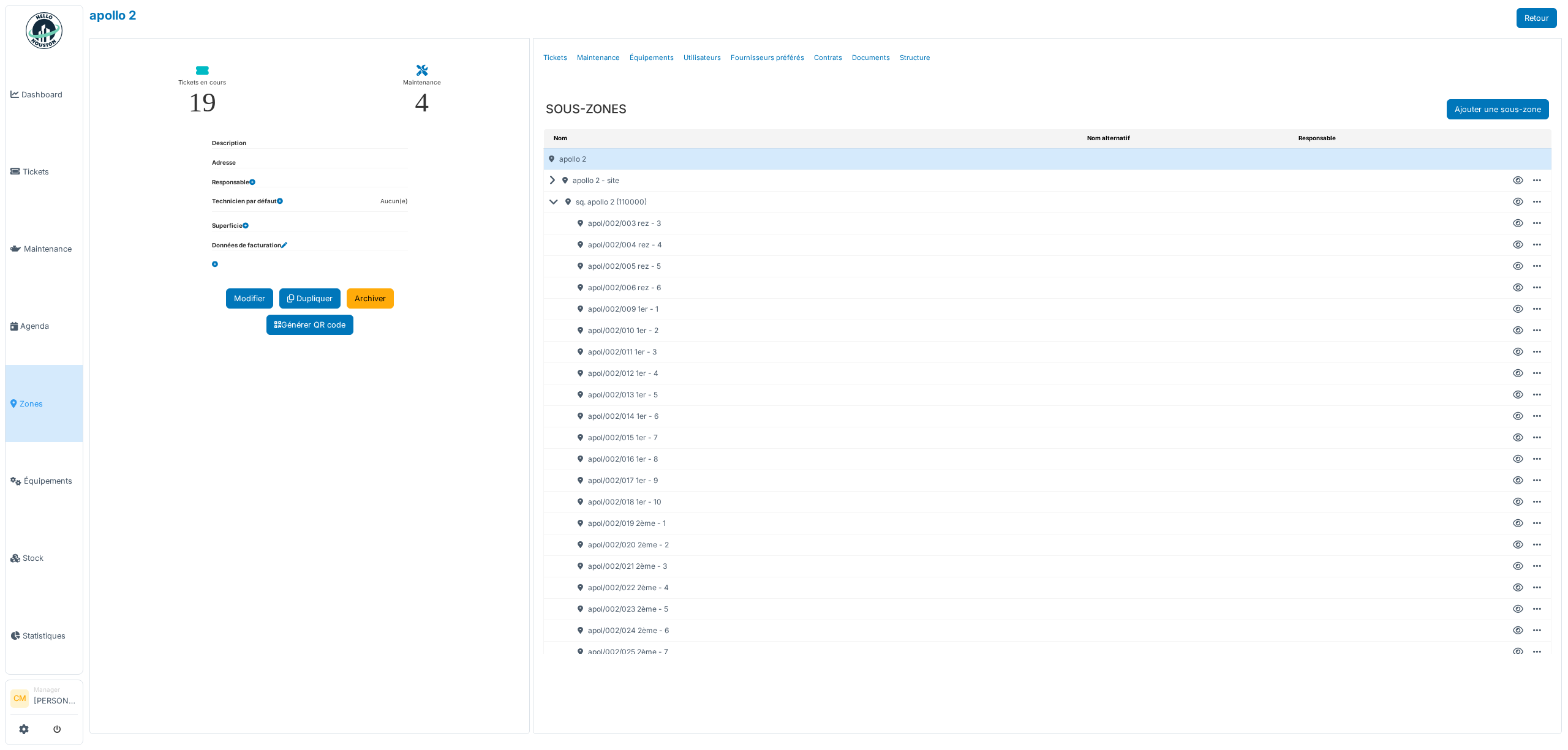
click at [1175, 374] on icon at bounding box center [1518, 373] width 11 height 1
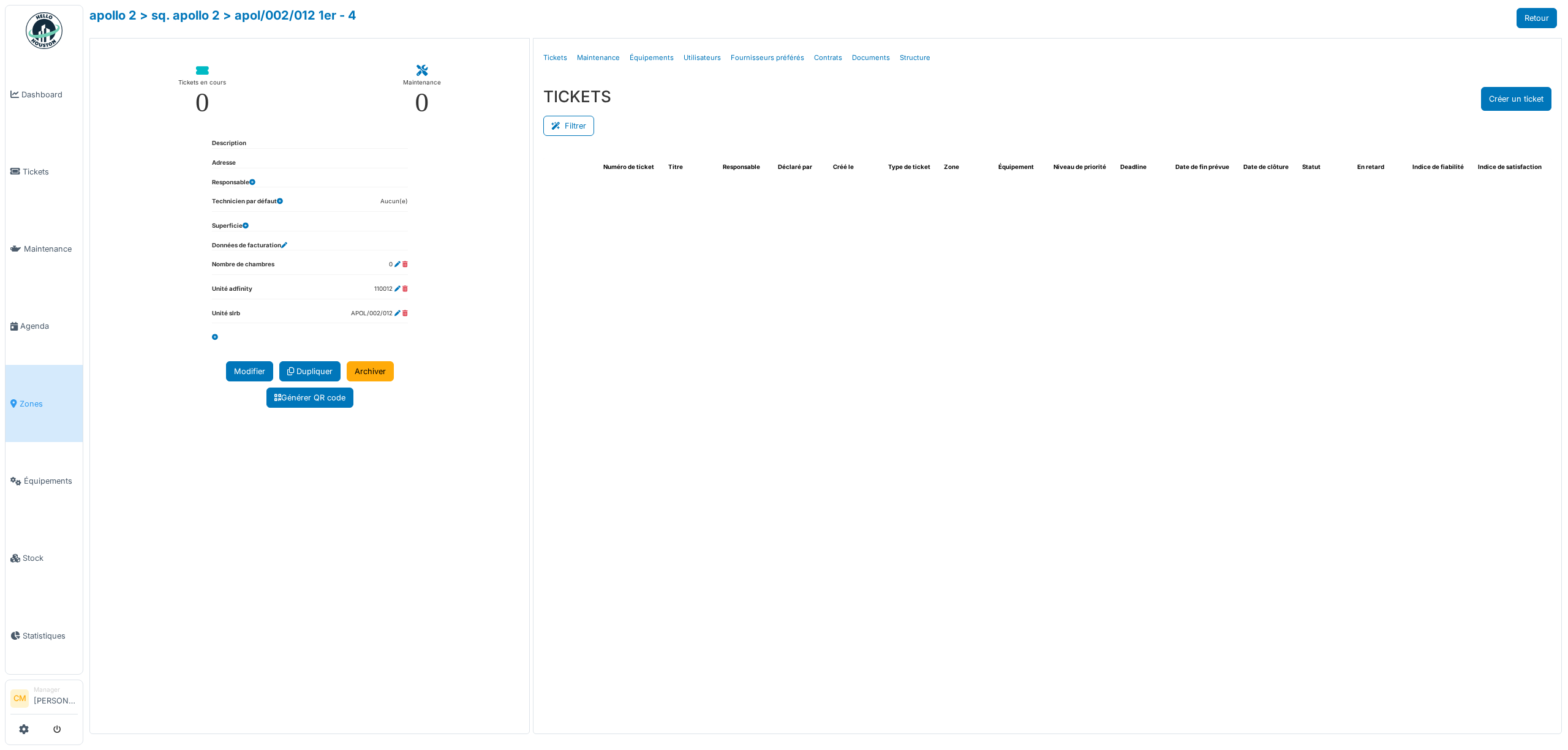
select select "***"
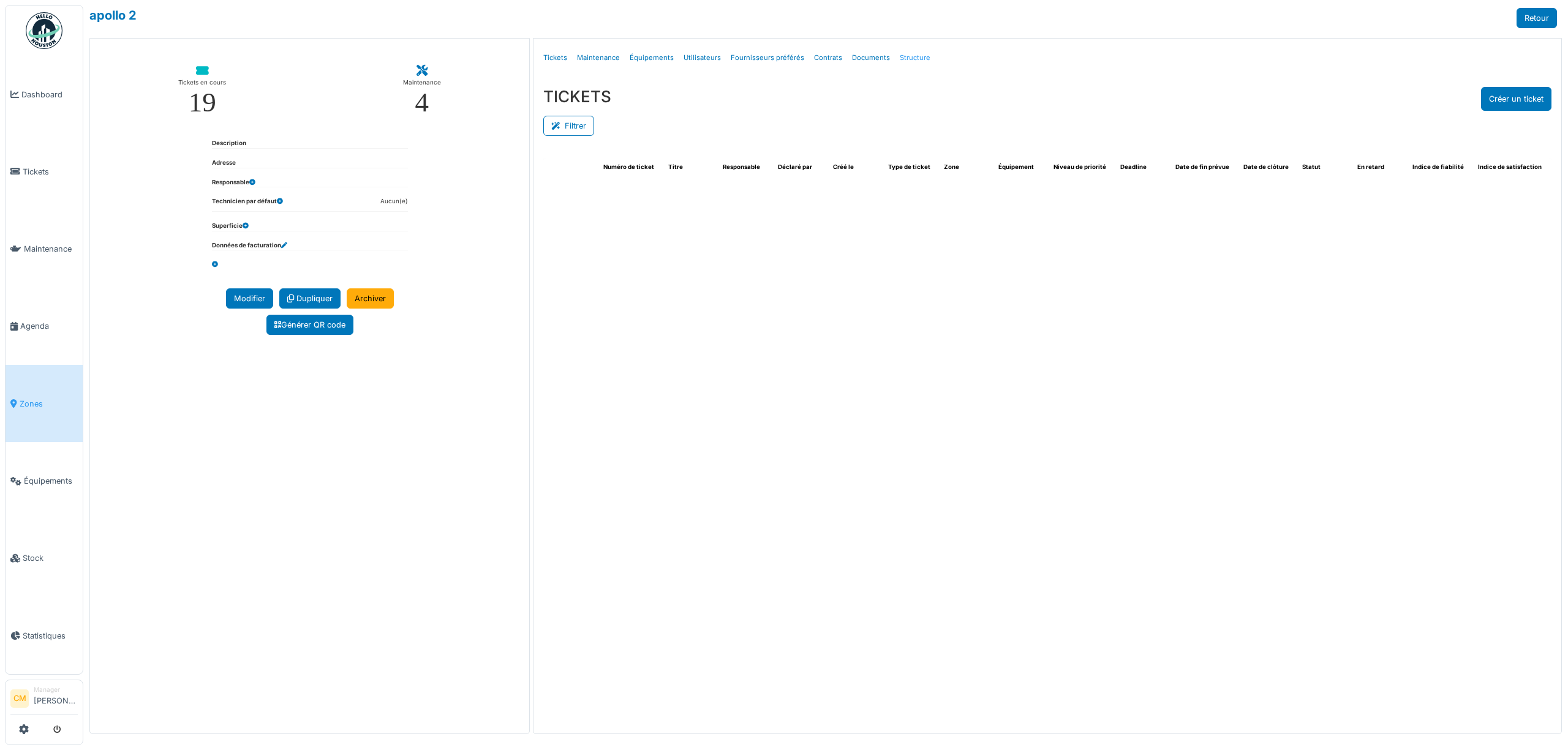
select select "***"
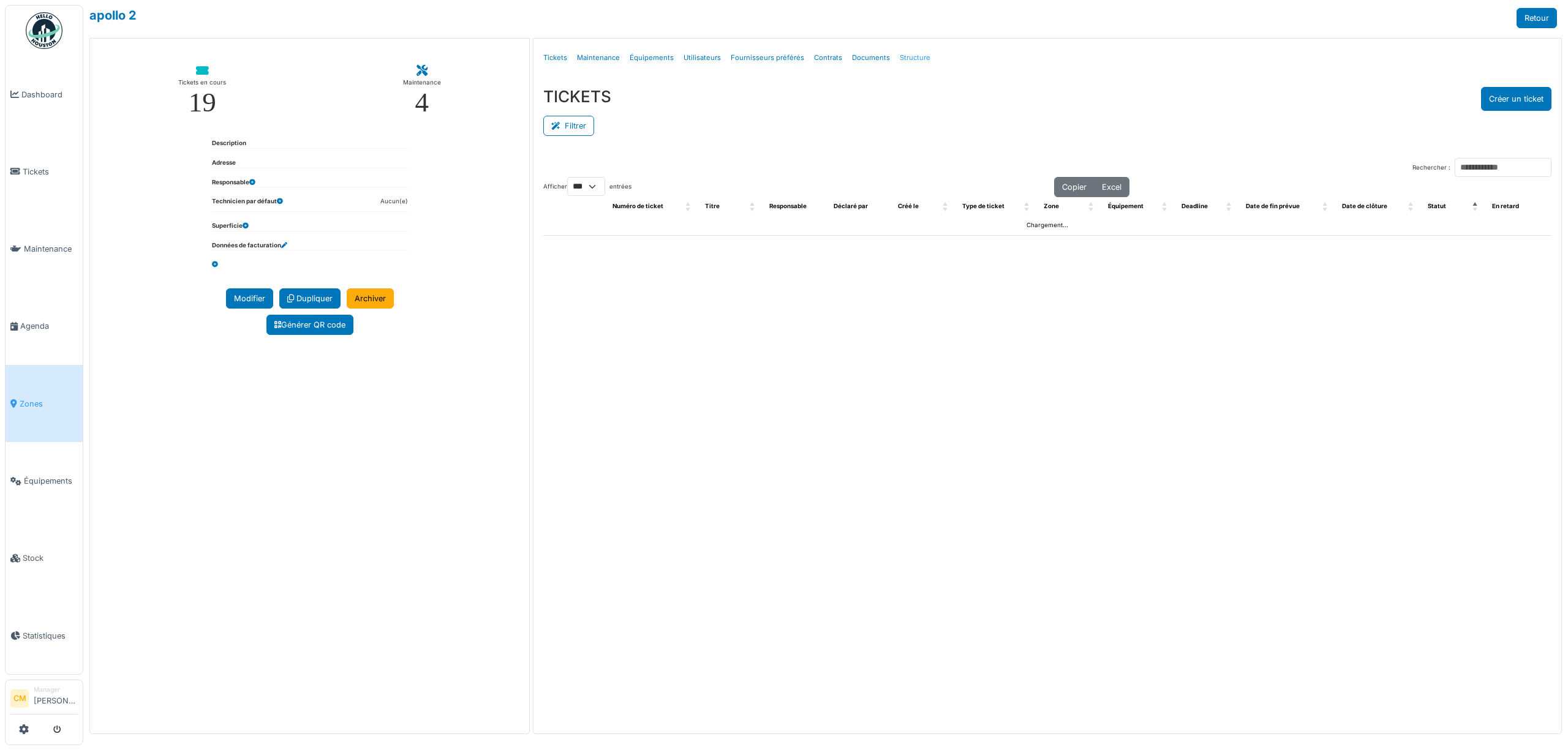
click at [906, 56] on link "Structure" at bounding box center [915, 57] width 40 height 28
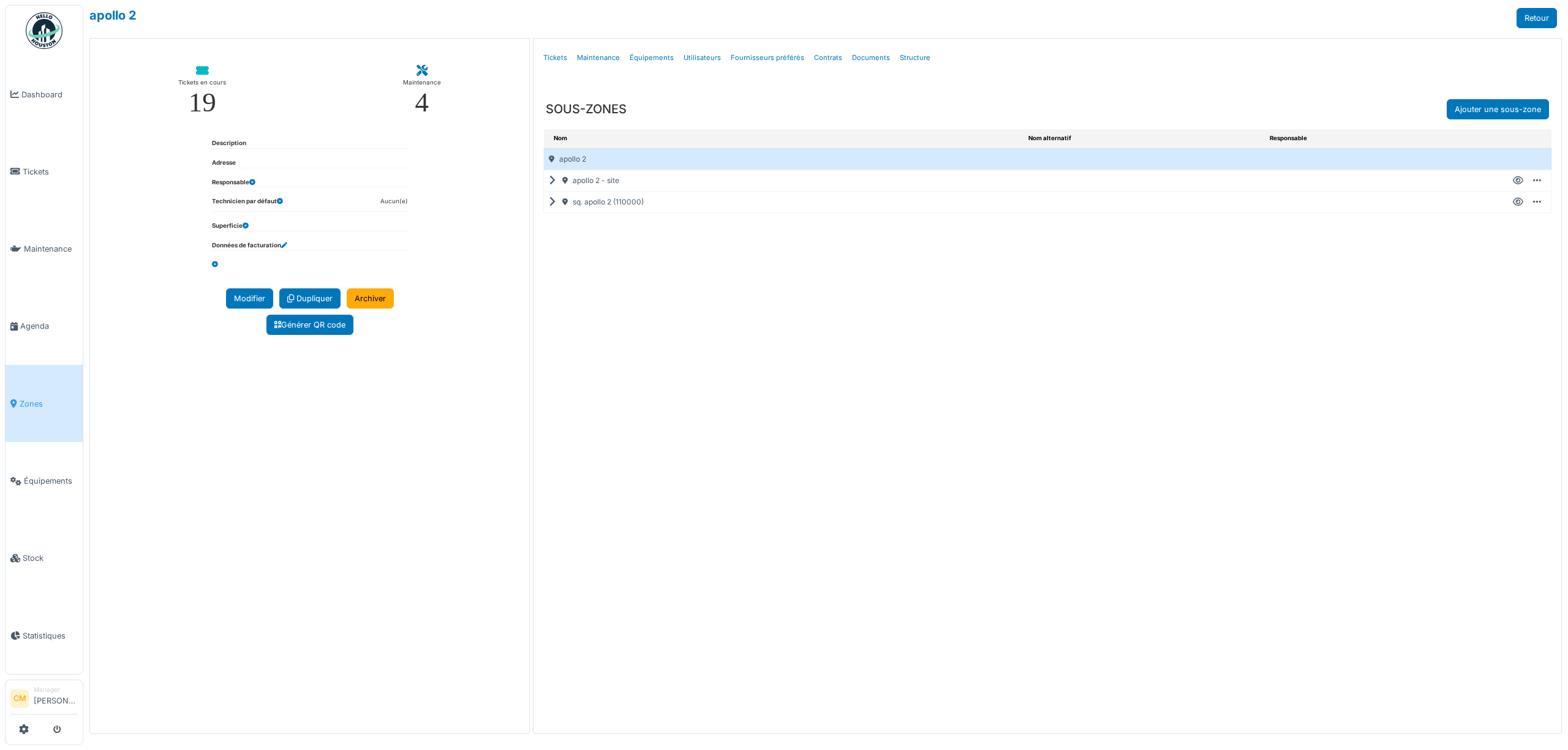
click at [557, 202] on div "sq. apollo 2 (110000)" at bounding box center [783, 202] width 480 height 21
click at [554, 203] on icon at bounding box center [554, 202] width 12 height 1
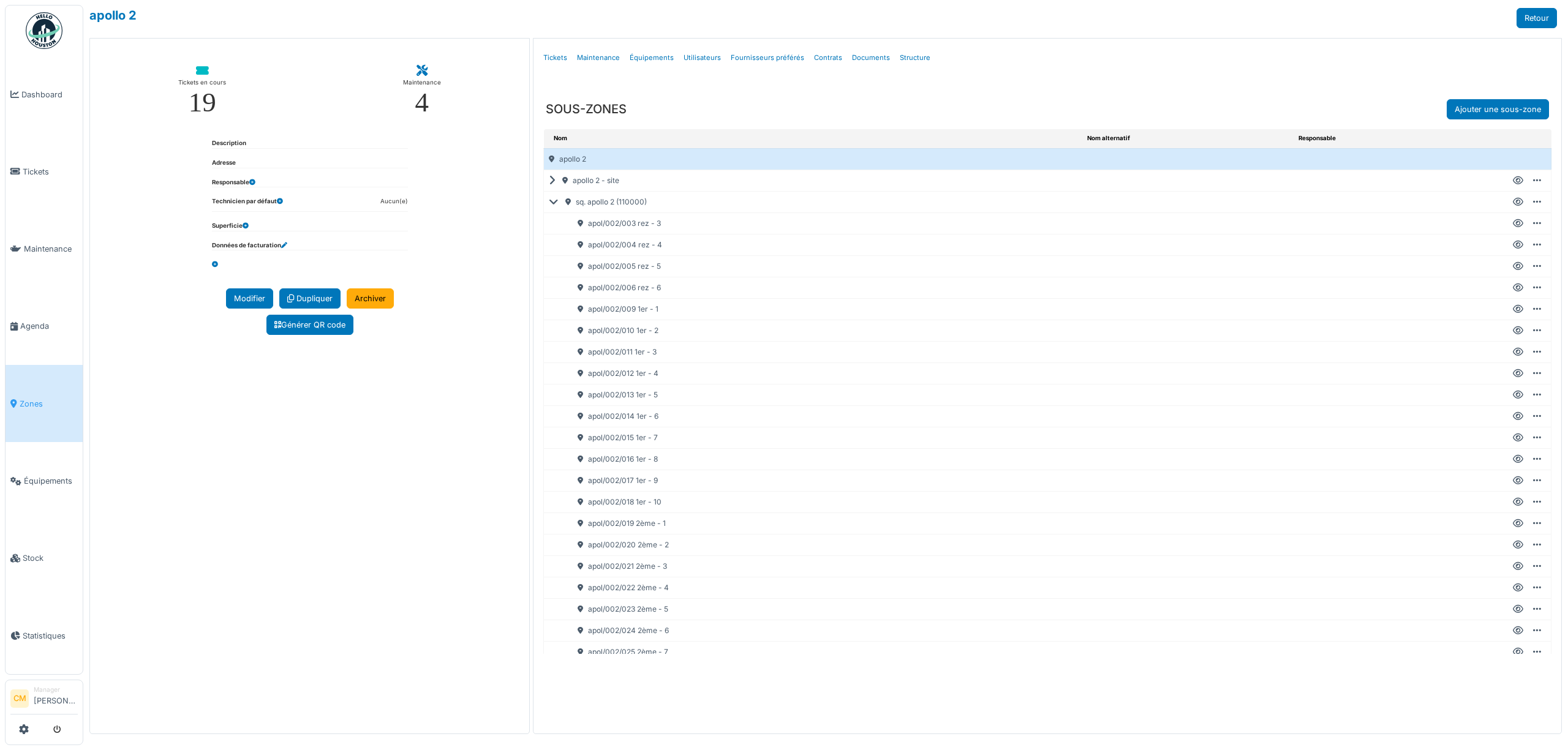
click at [1513, 396] on icon at bounding box center [1518, 395] width 11 height 1
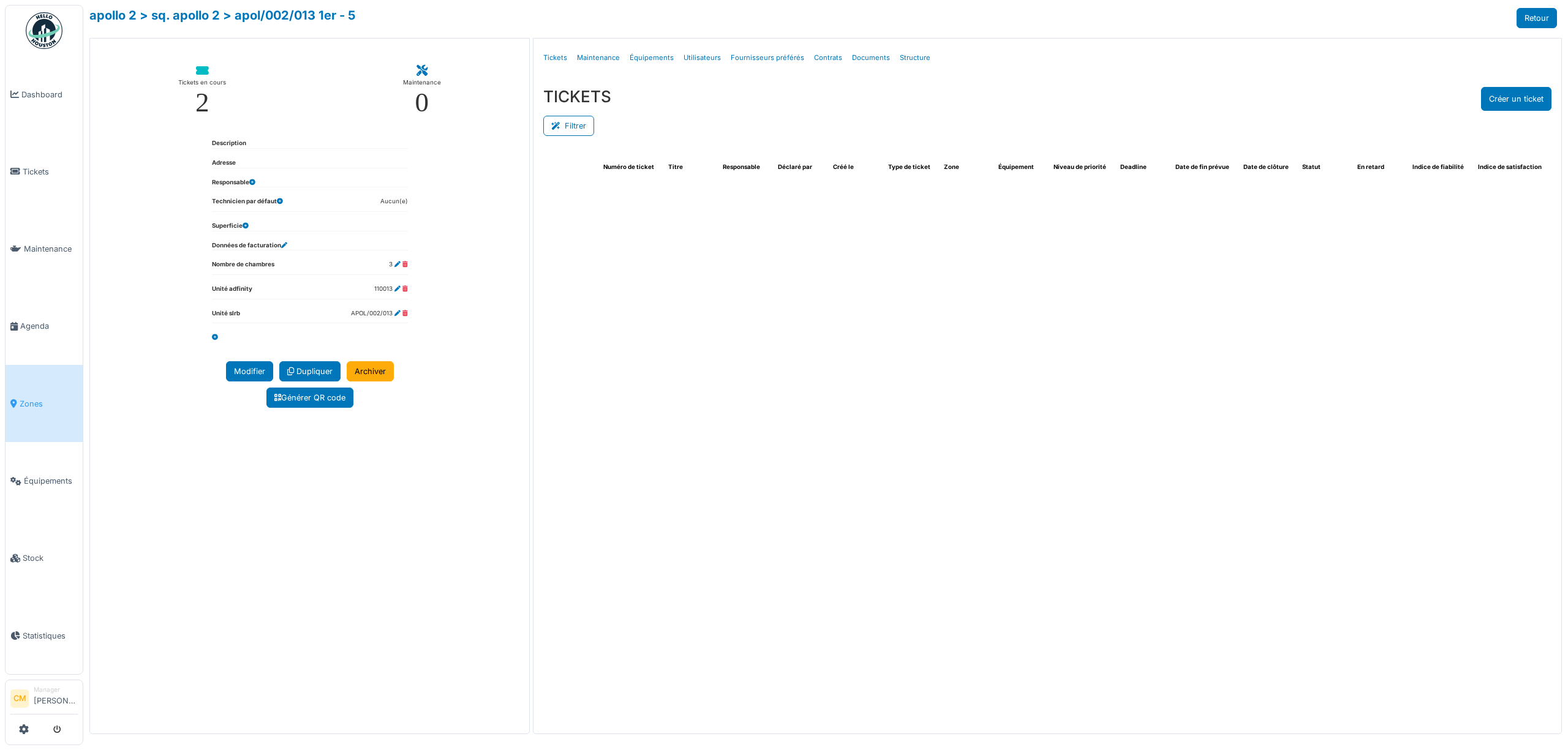
select select "***"
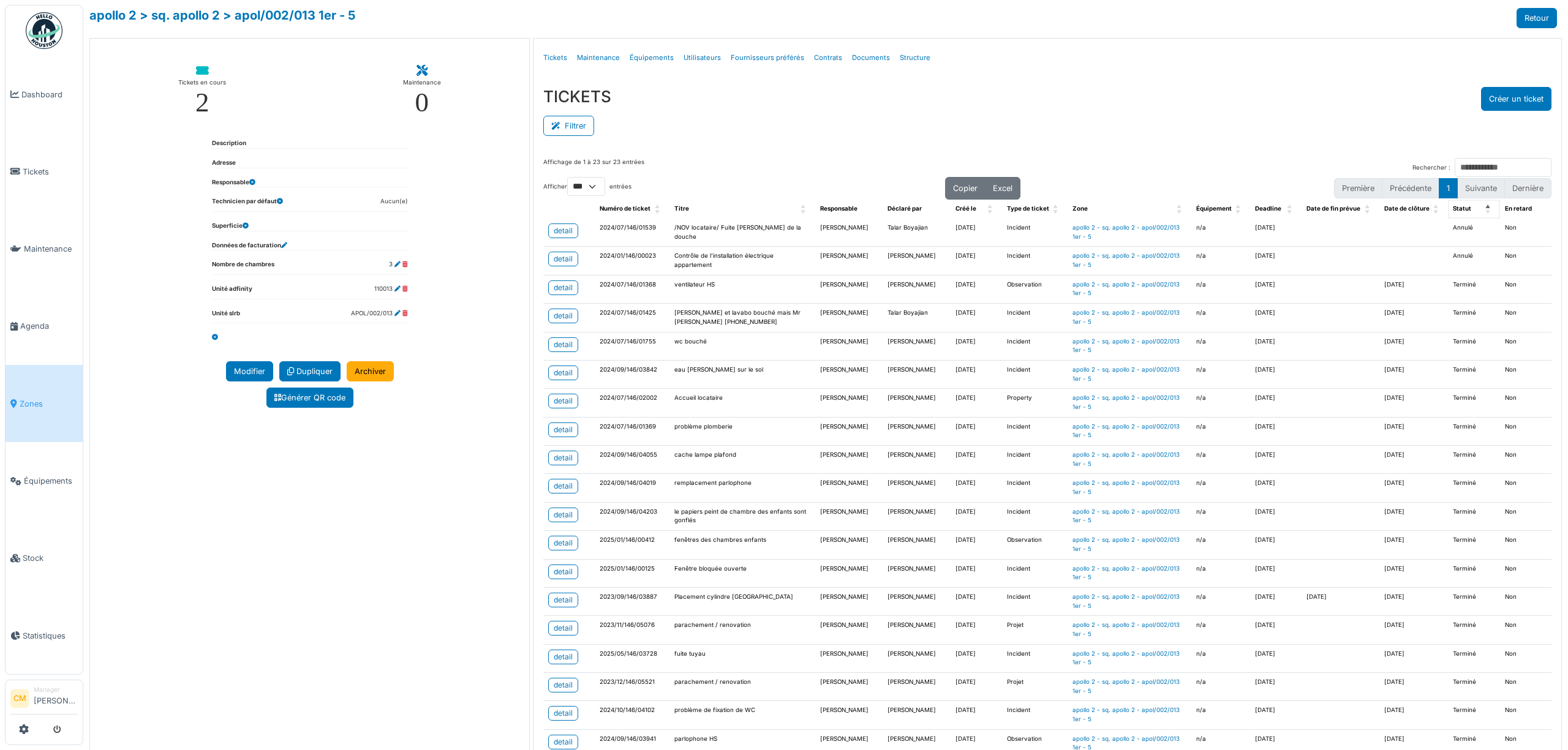
click at [1452, 209] on span "Statut" at bounding box center [1462, 208] width 18 height 7
click at [570, 229] on link "detail" at bounding box center [563, 230] width 30 height 15
click at [554, 258] on div "detail" at bounding box center [563, 259] width 19 height 11
click at [561, 319] on div "detail" at bounding box center [563, 316] width 19 height 11
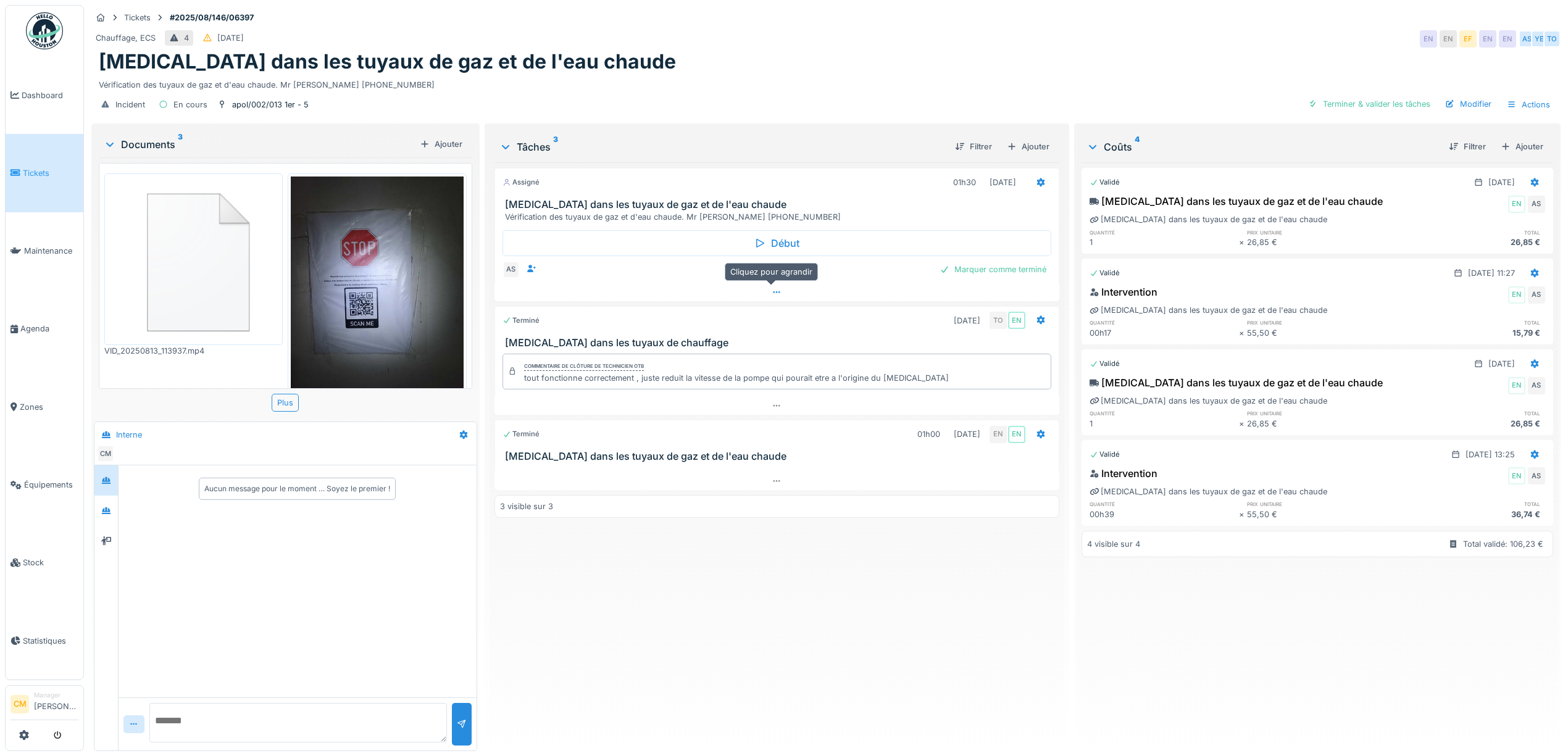
click at [775, 295] on icon at bounding box center [776, 292] width 10 height 8
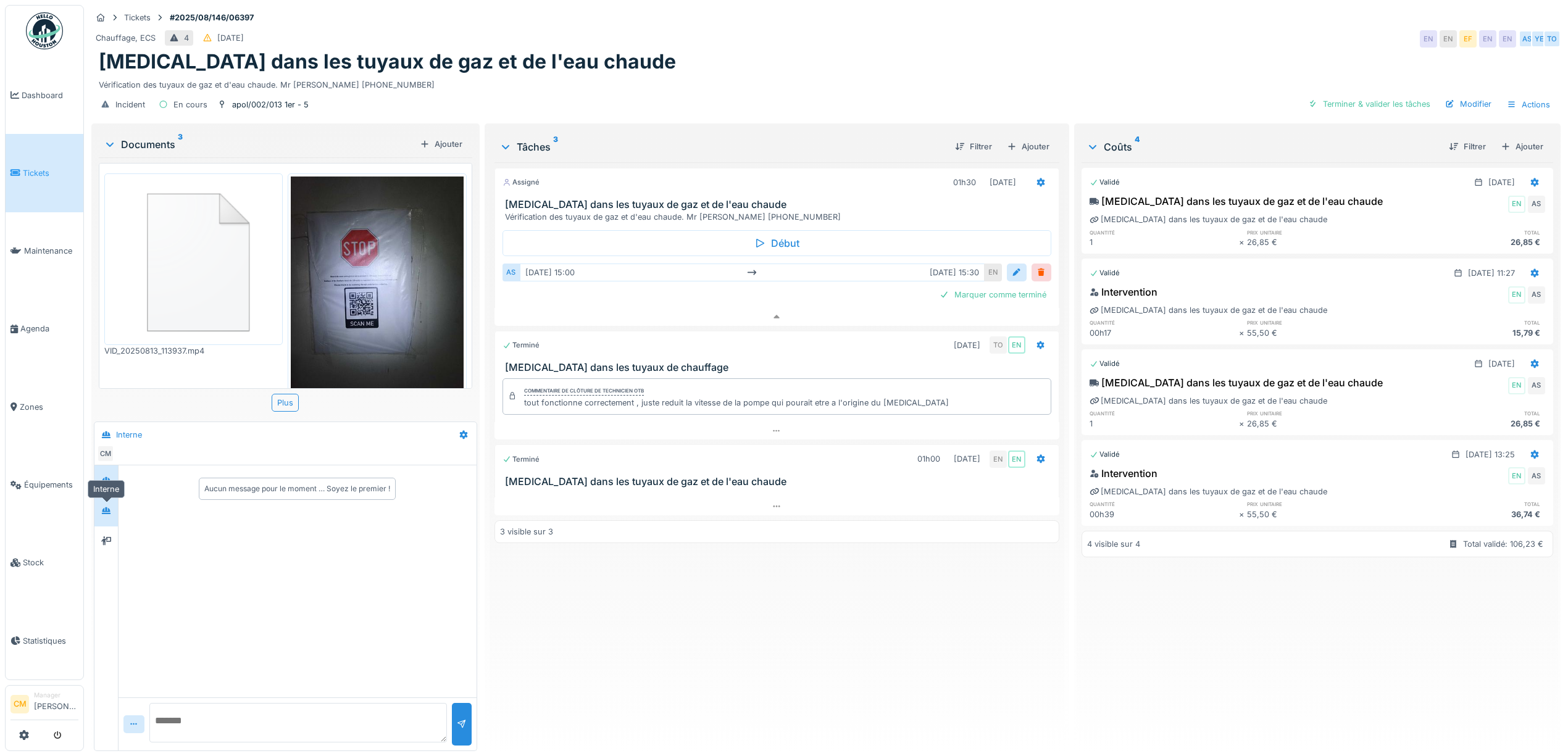
click at [102, 501] on div at bounding box center [106, 511] width 19 height 20
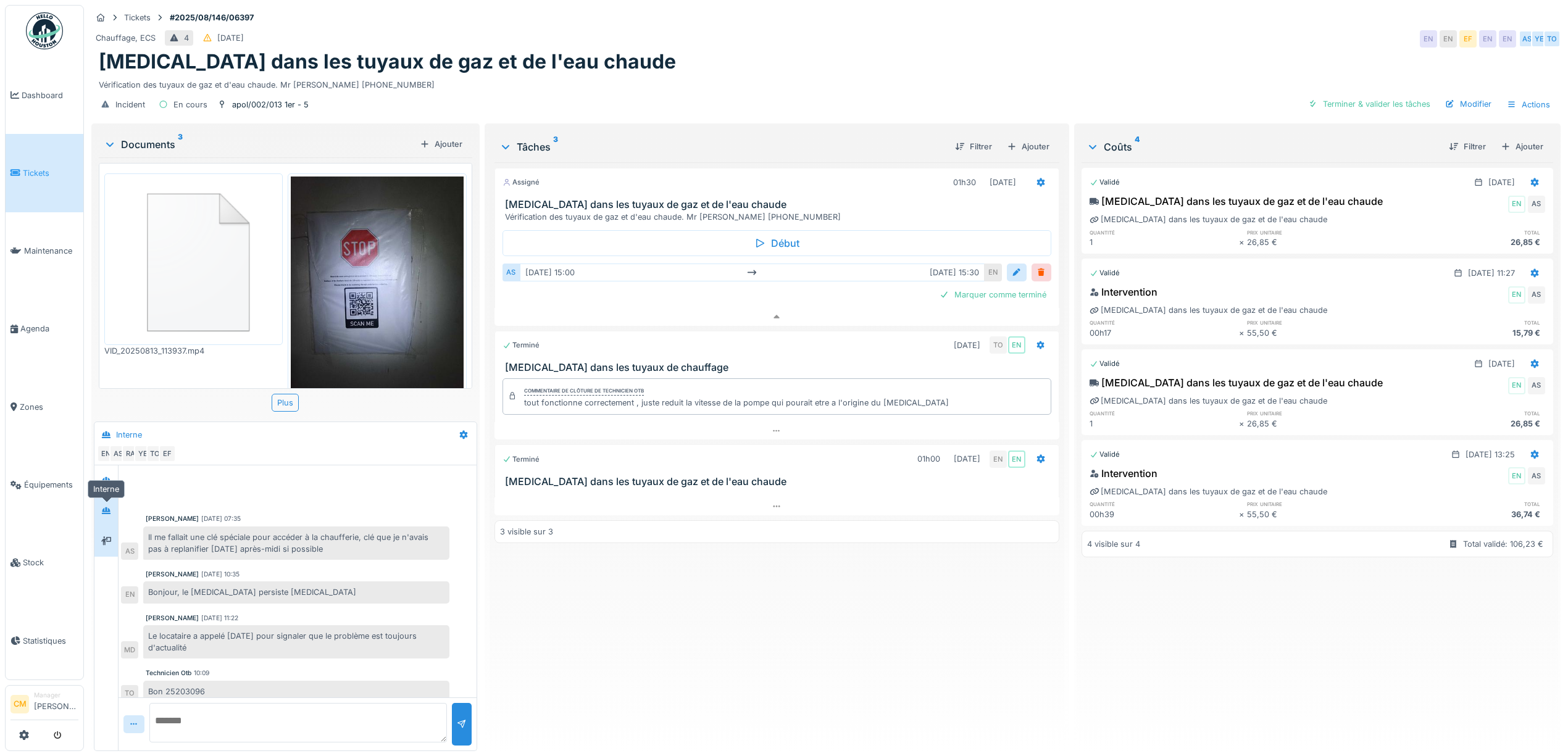
scroll to position [11, 0]
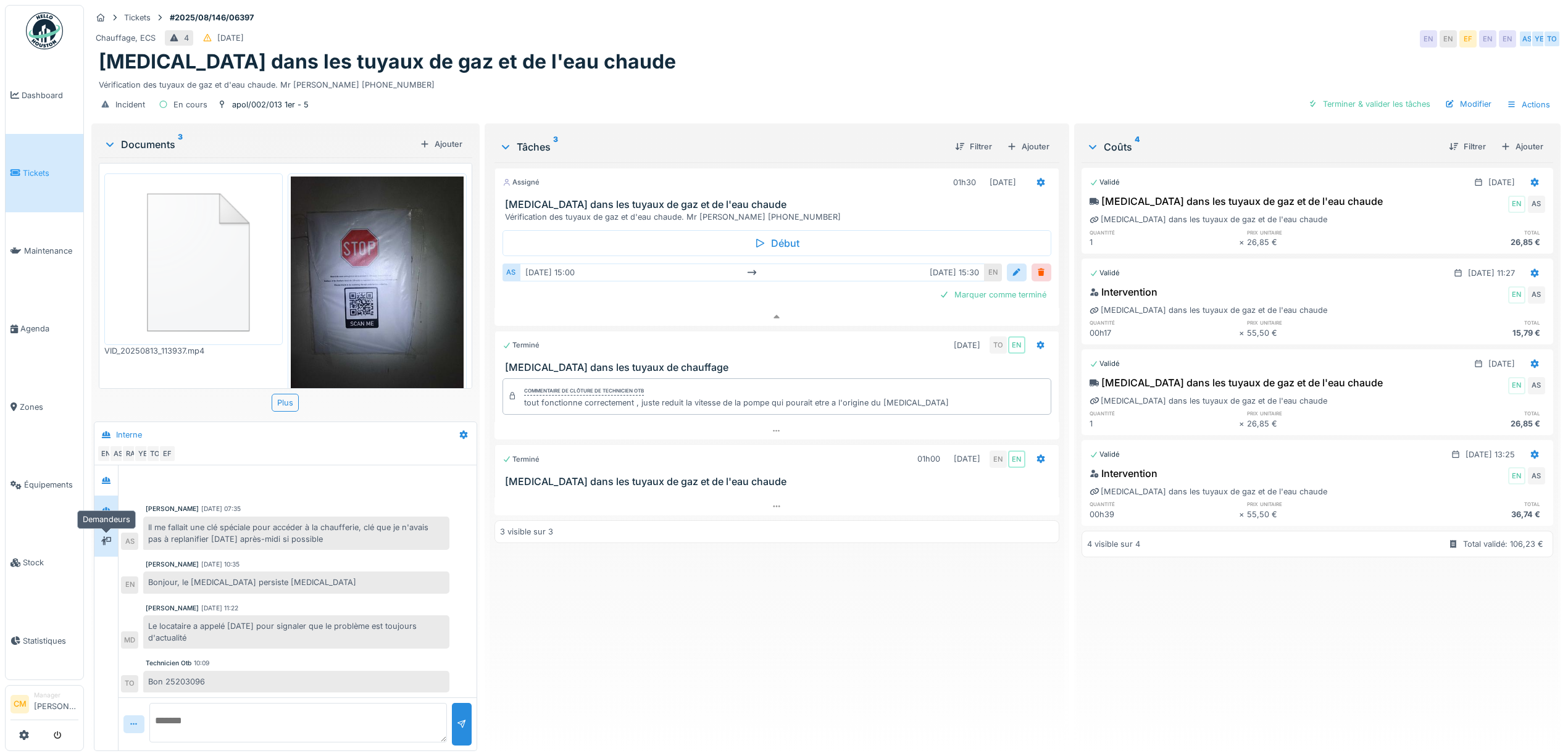
click at [105, 534] on div at bounding box center [106, 542] width 19 height 16
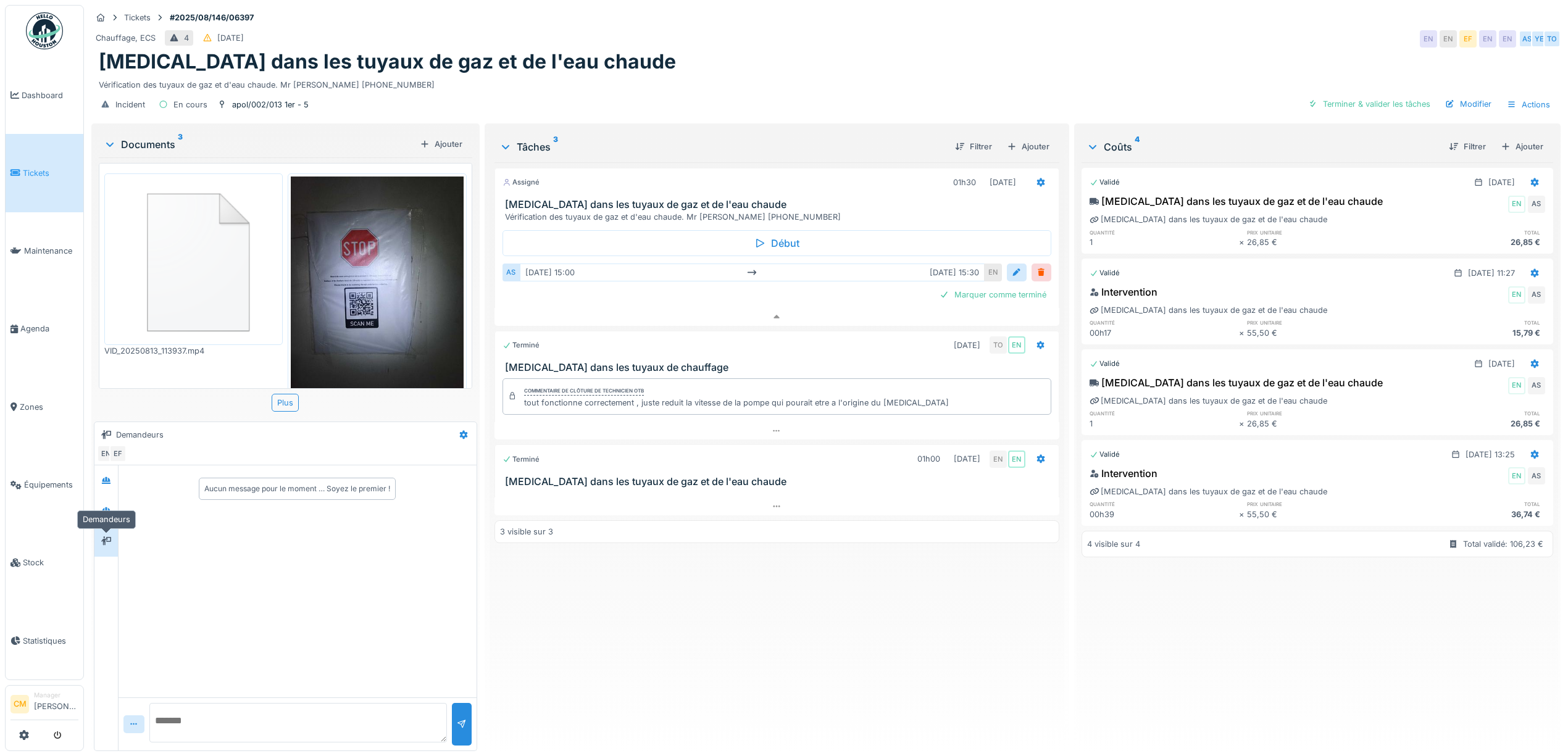
scroll to position [0, 0]
click at [107, 508] on icon at bounding box center [106, 511] width 9 height 7
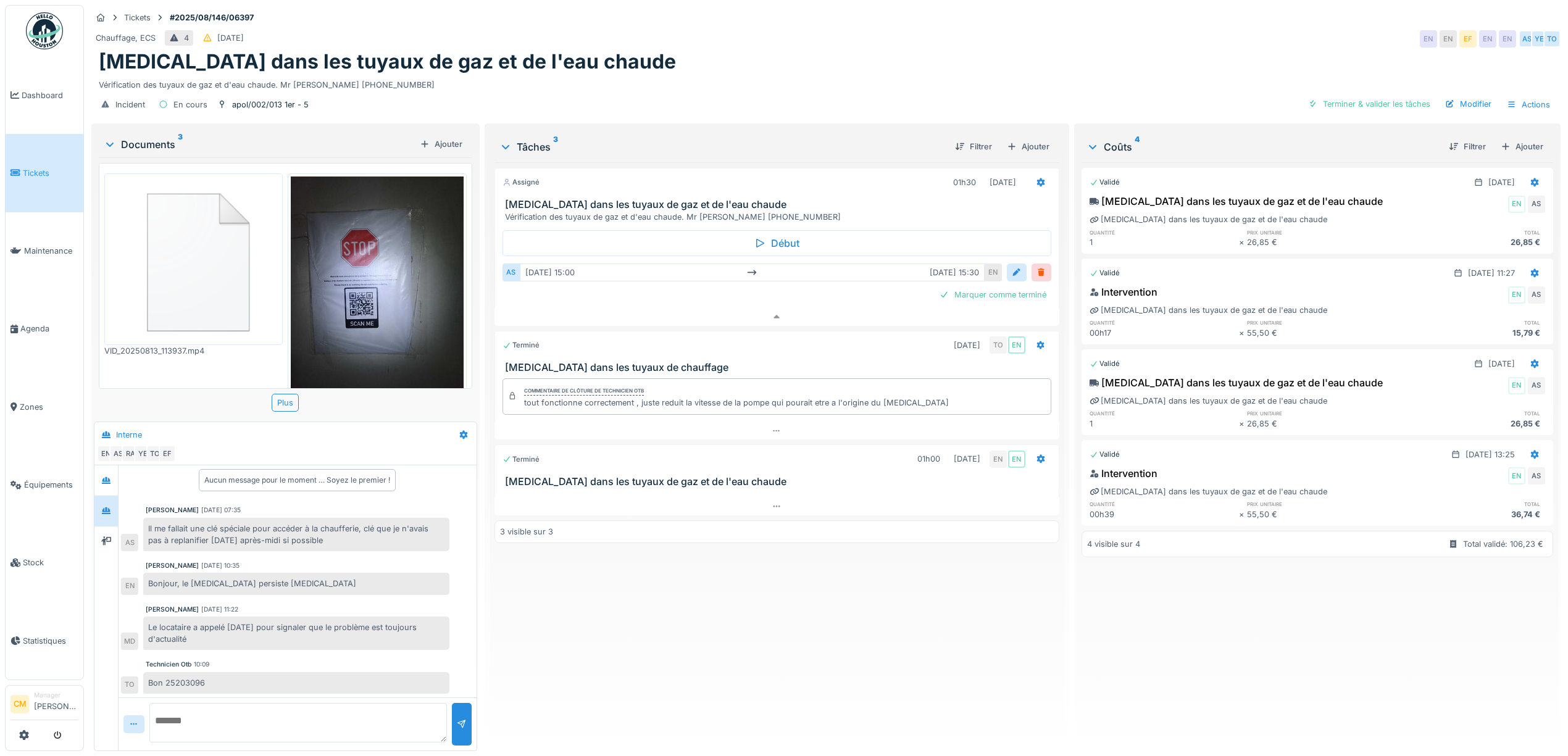
scroll to position [11, 0]
click at [104, 477] on icon at bounding box center [106, 480] width 9 height 7
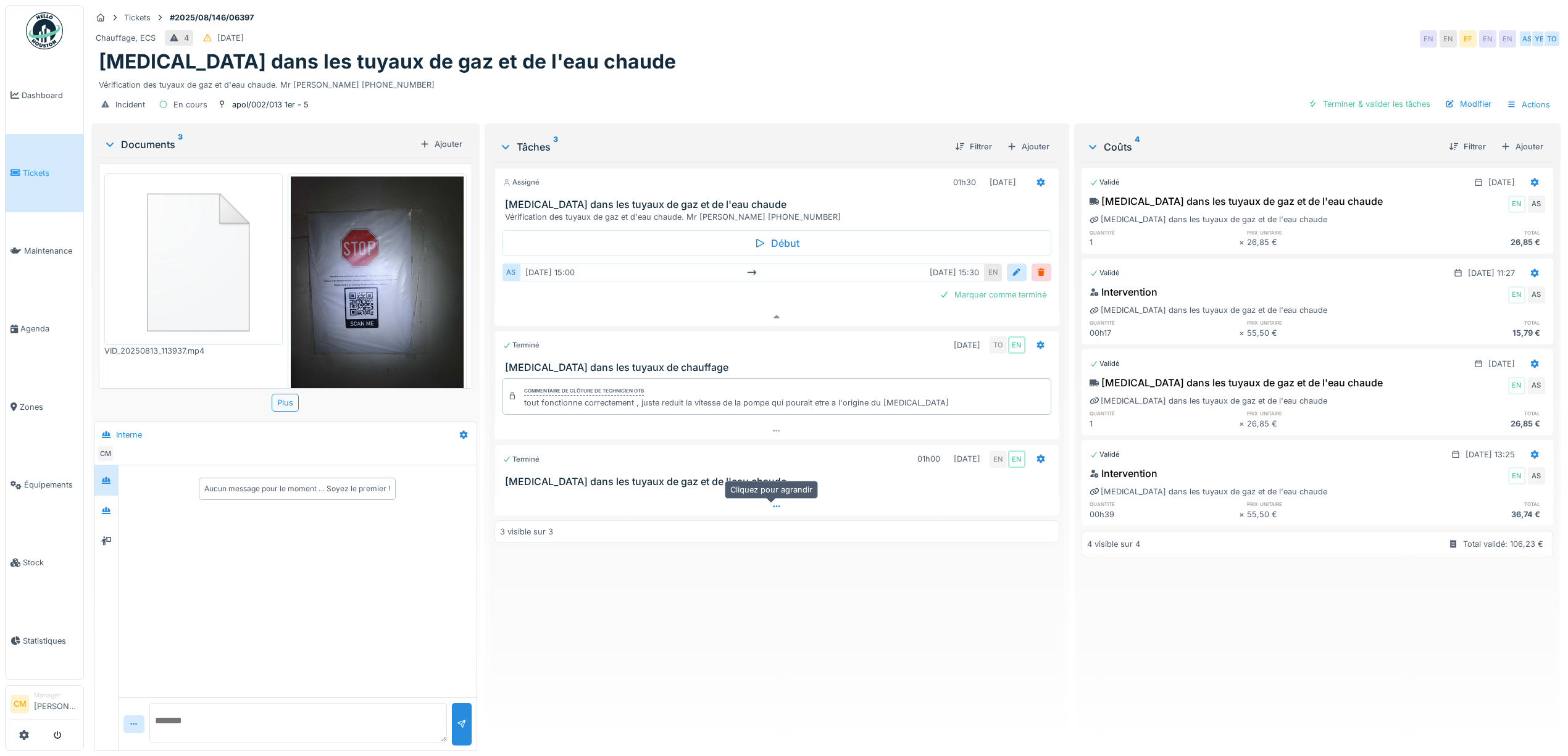
click at [773, 502] on icon at bounding box center [776, 506] width 10 height 8
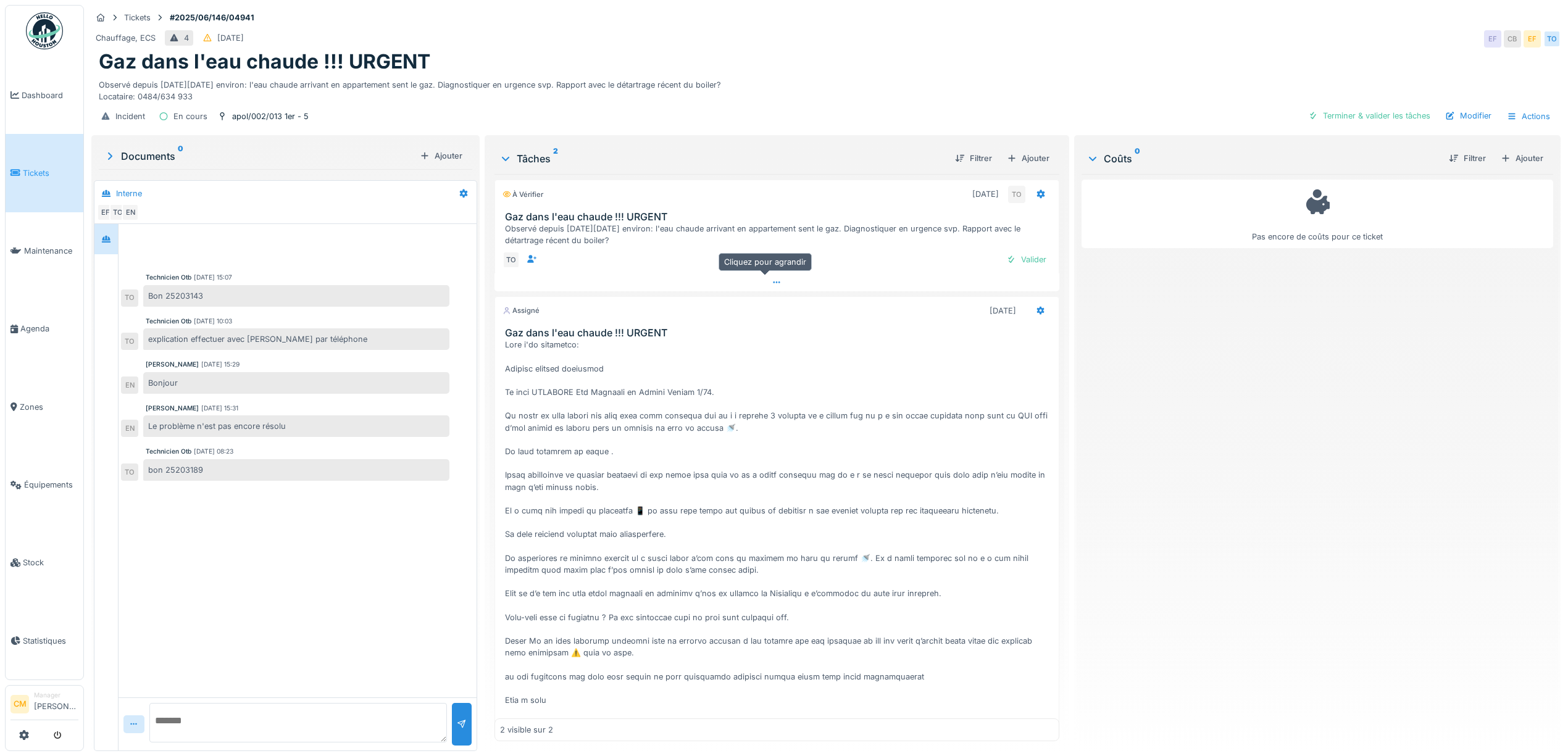
click at [772, 282] on icon at bounding box center [776, 283] width 10 height 8
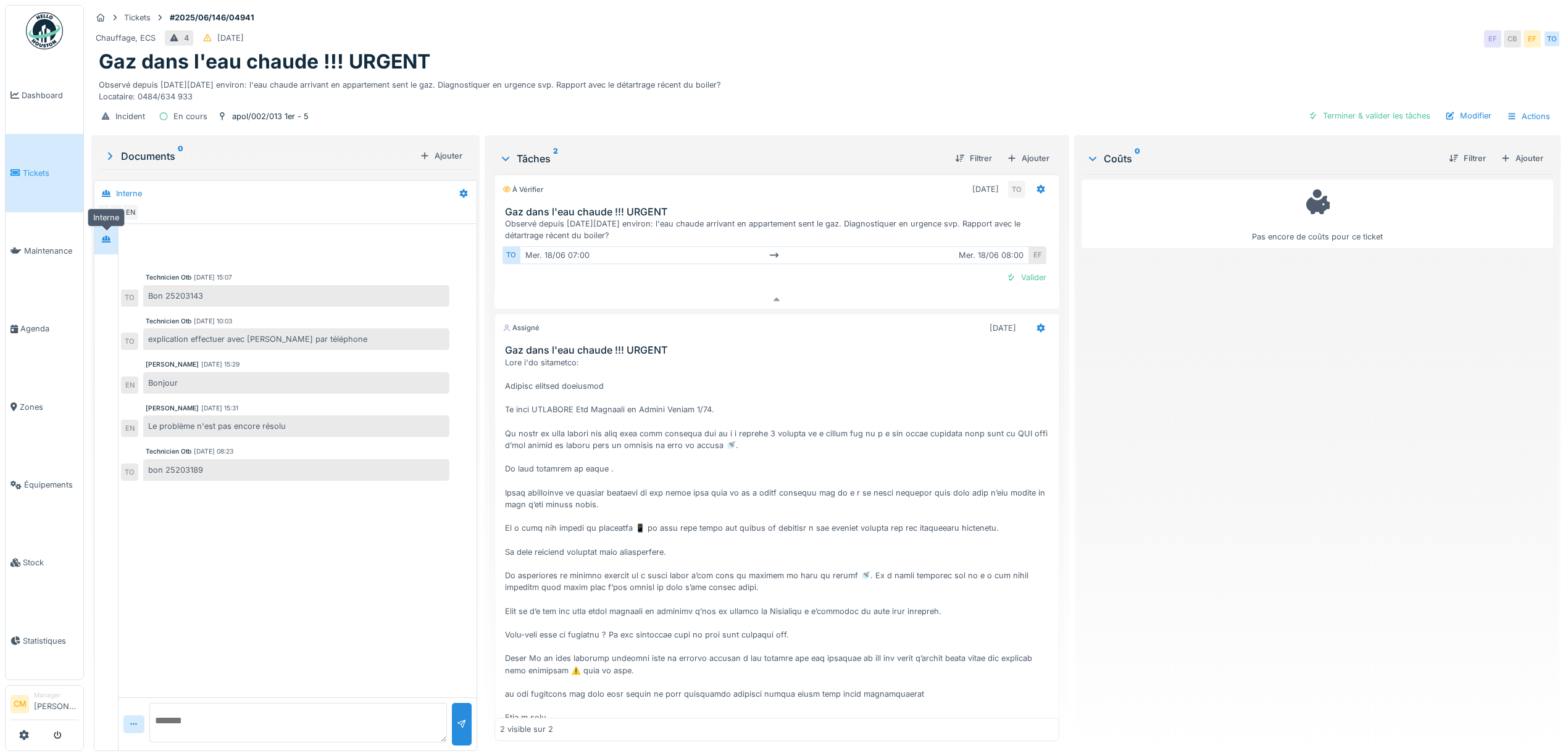
click at [106, 236] on icon at bounding box center [106, 239] width 9 height 7
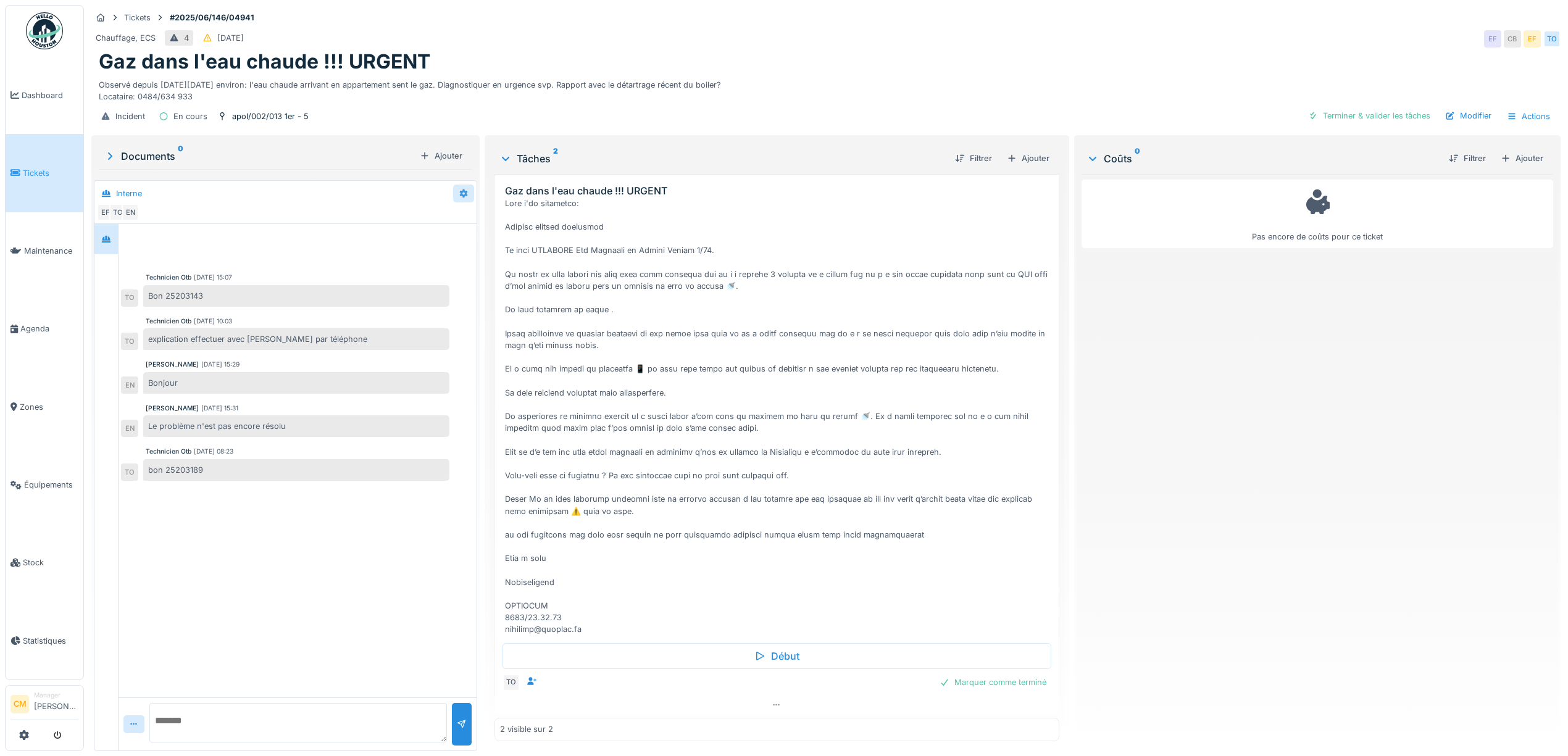
click at [459, 189] on icon at bounding box center [463, 193] width 10 height 8
click at [487, 231] on div "Créer une conversation" at bounding box center [509, 241] width 116 height 19
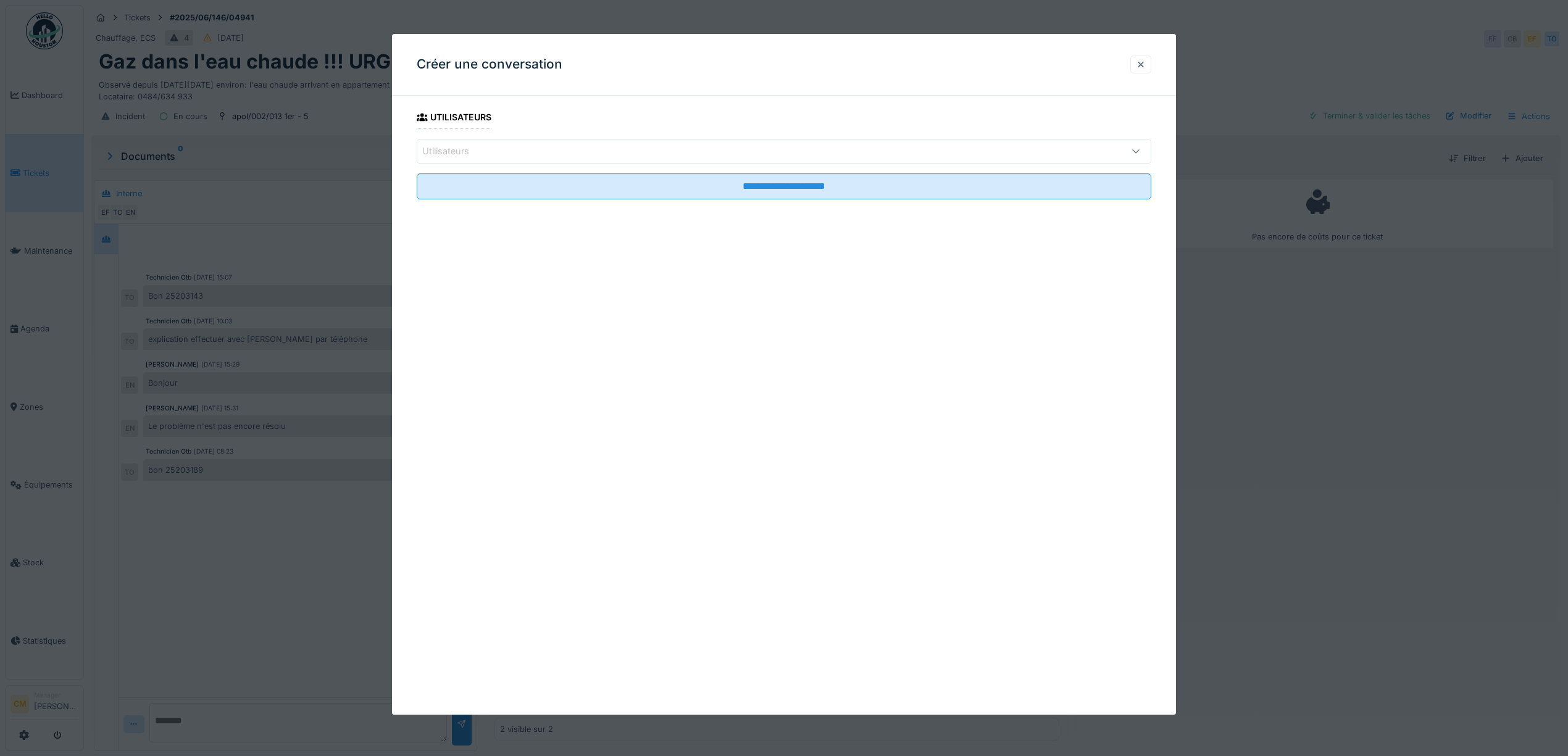
click at [463, 147] on div "Utilisateurs" at bounding box center [454, 151] width 64 height 13
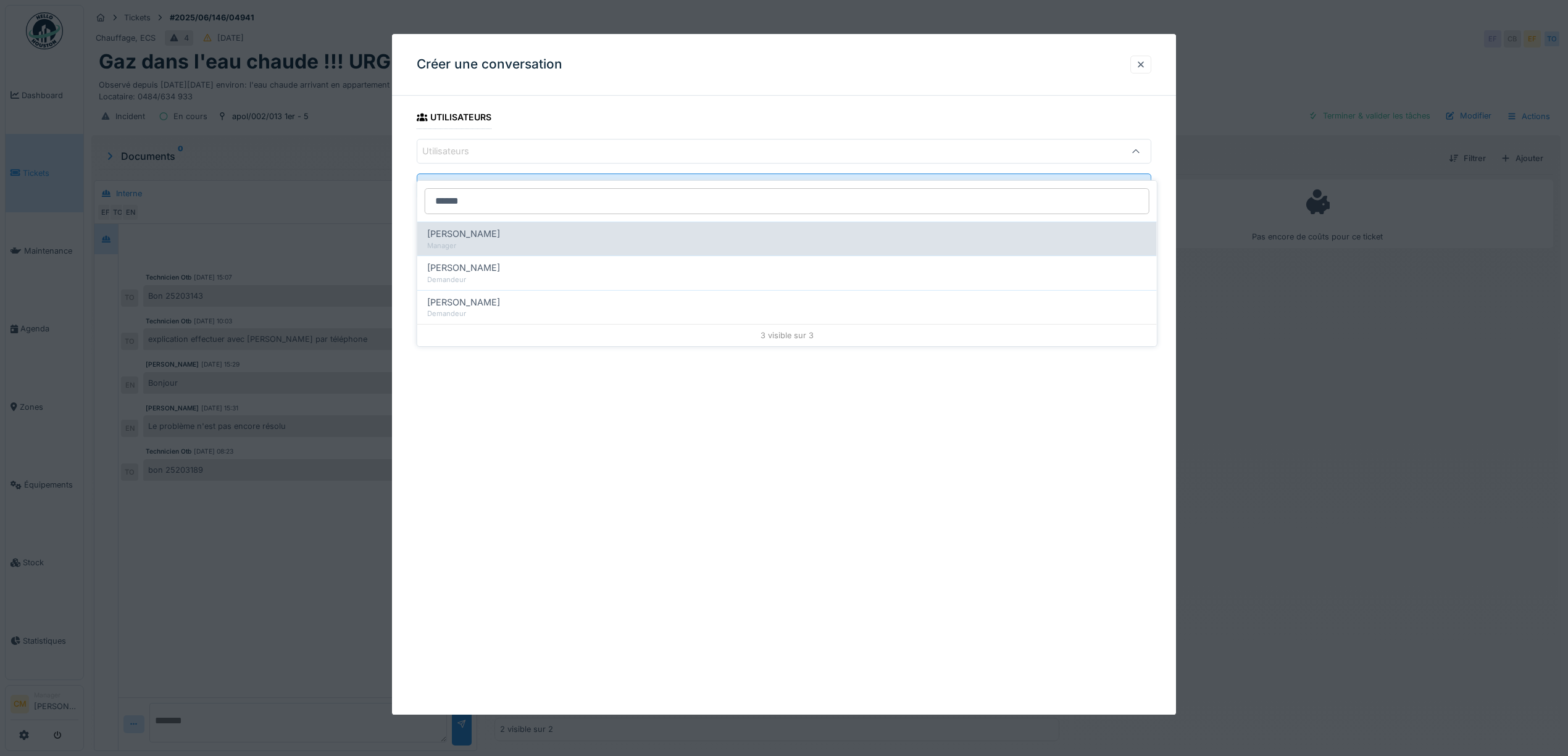
type input "******"
click at [473, 227] on span "Edmond Fayt" at bounding box center [463, 234] width 73 height 13
type input "****"
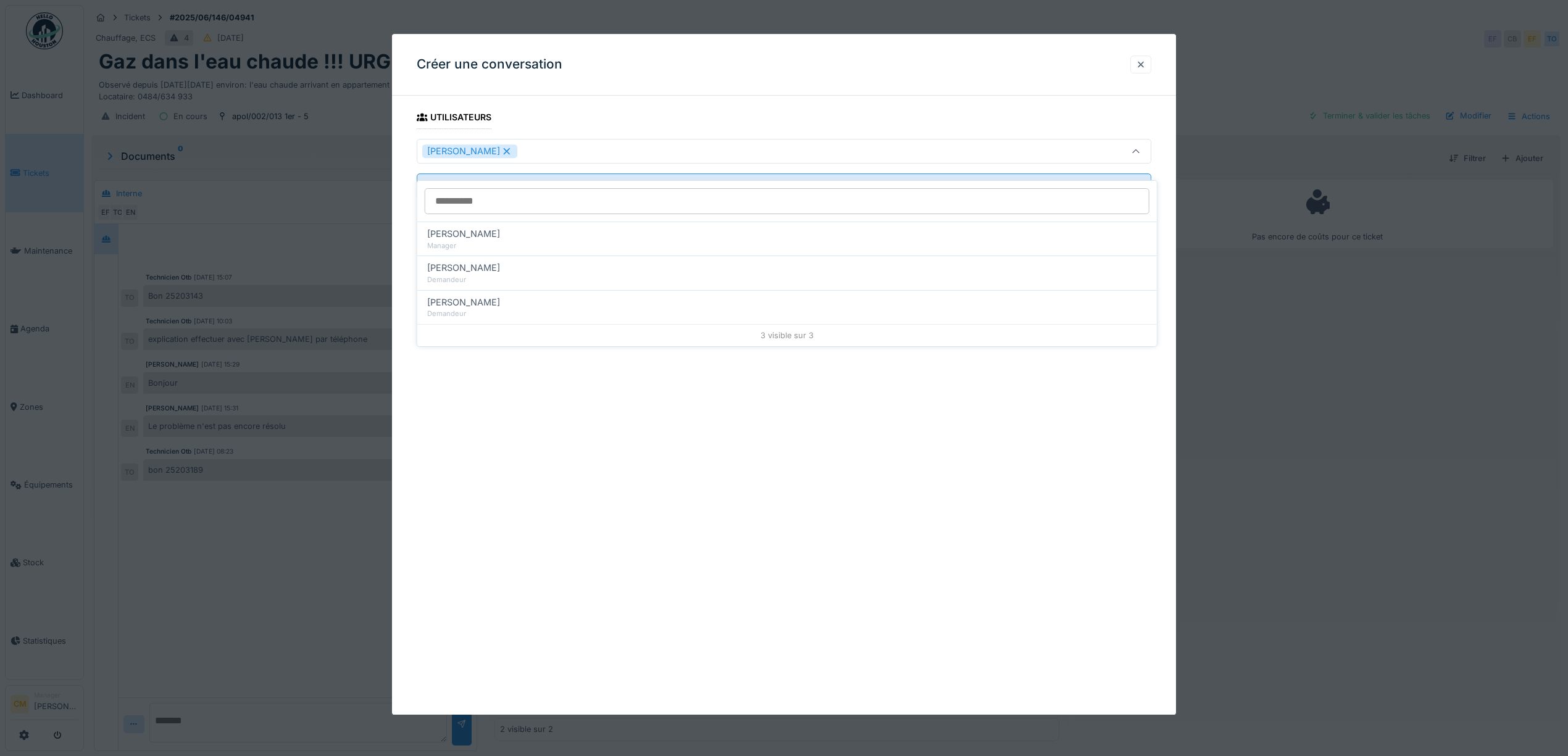
click at [537, 153] on div "Edmond Fayt" at bounding box center [743, 151] width 641 height 13
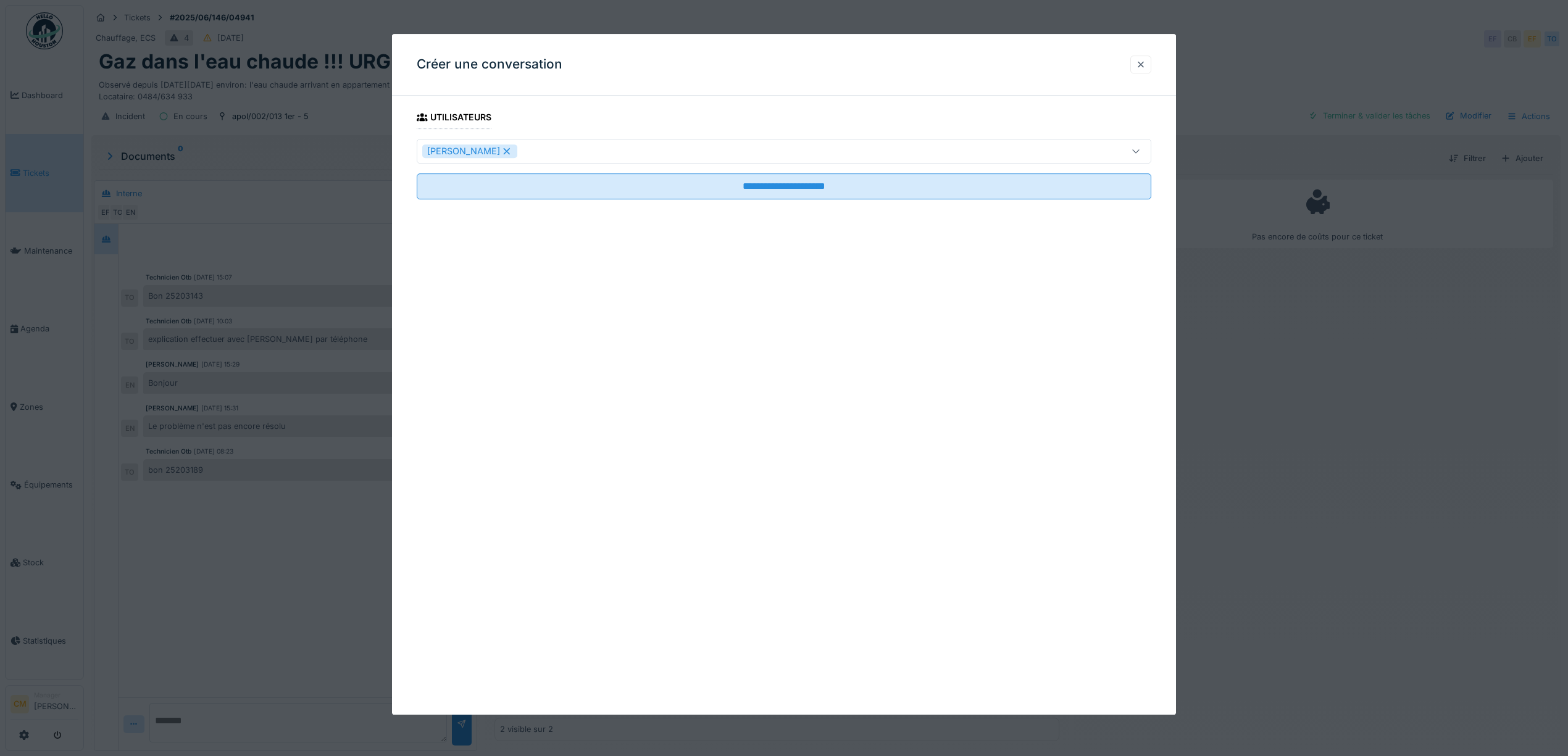
click at [568, 152] on div "Edmond Fayt" at bounding box center [743, 151] width 641 height 13
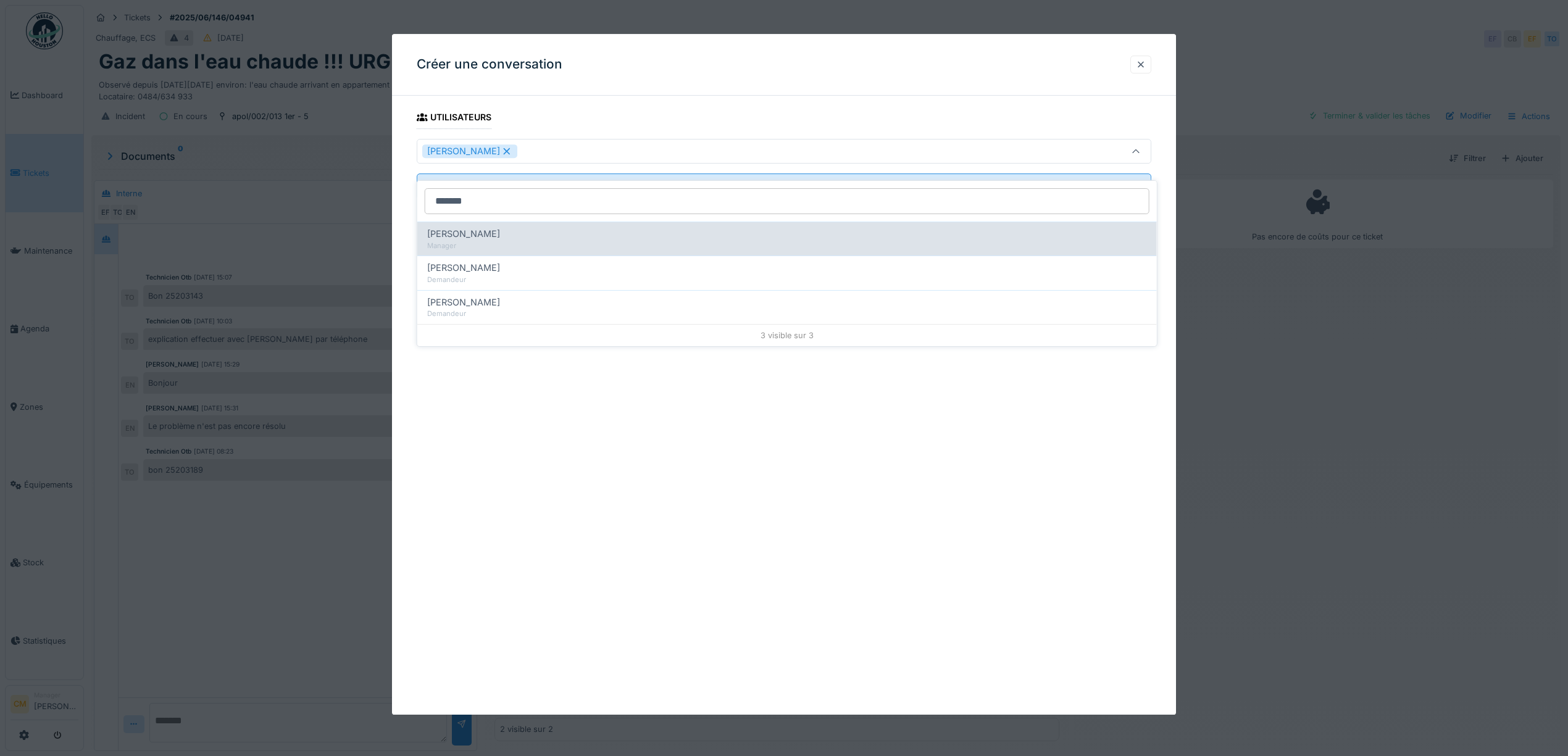
type input "*******"
click at [435, 227] on span "Olivier Hustin" at bounding box center [463, 234] width 73 height 13
type input "*********"
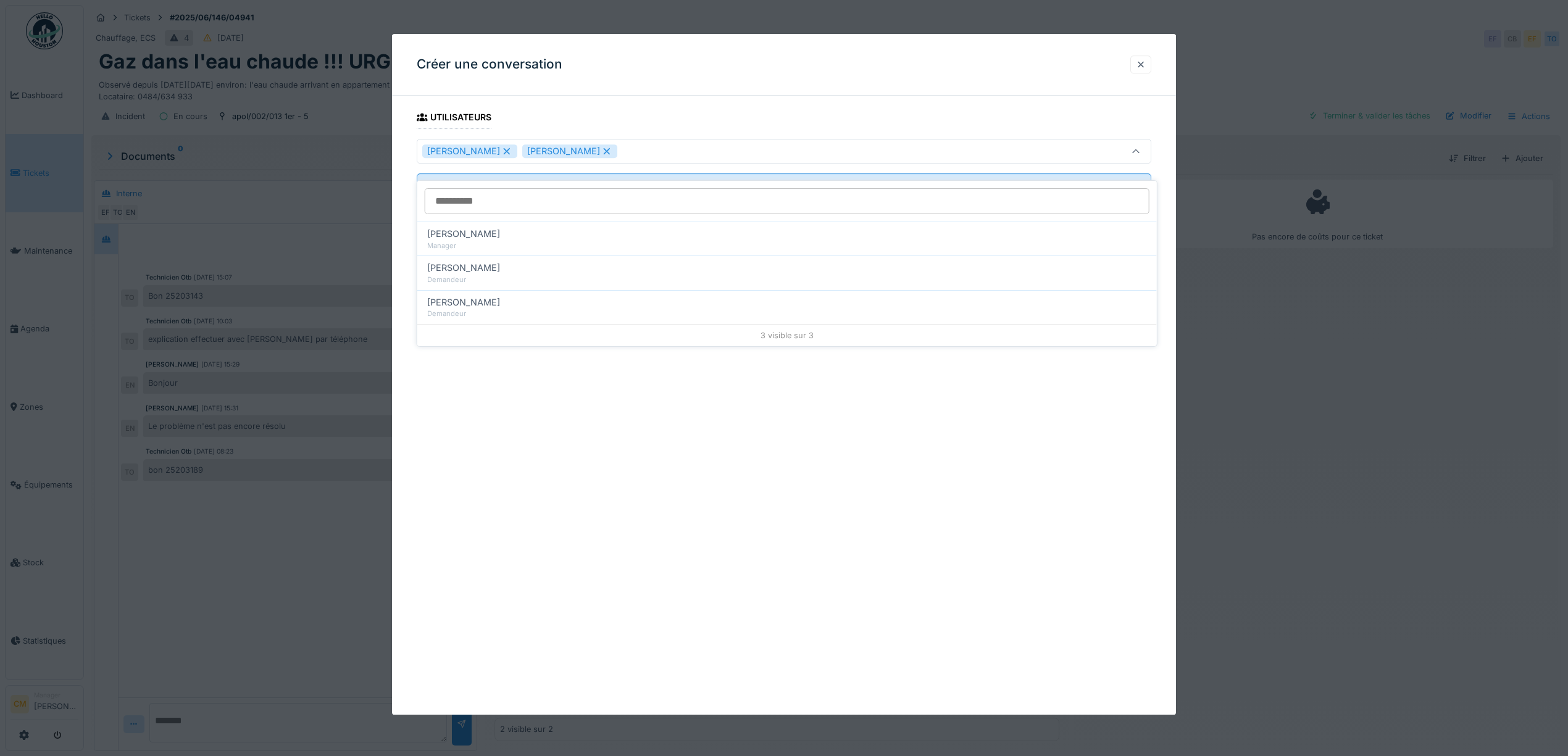
click at [667, 110] on fieldset "**********" at bounding box center [784, 158] width 734 height 104
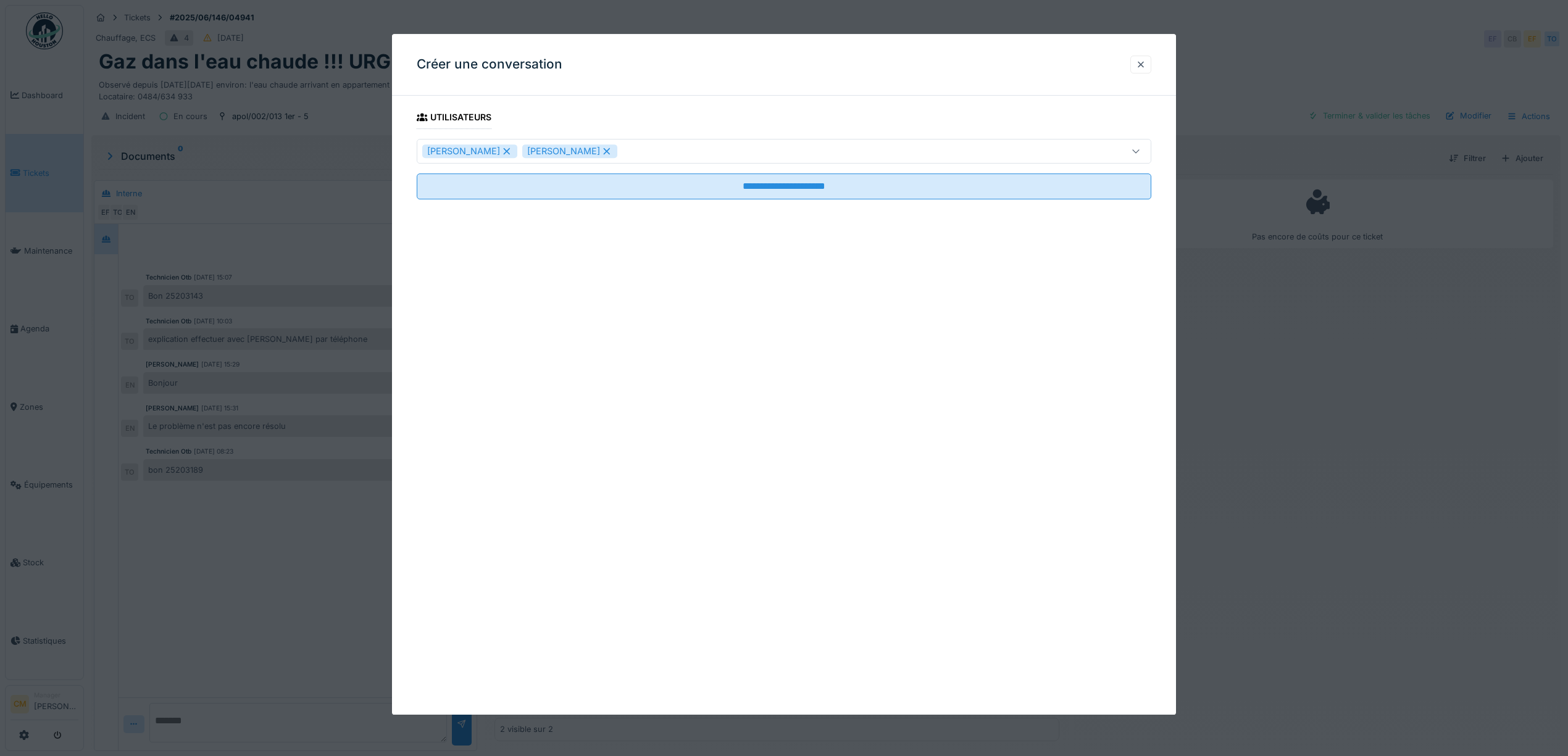
click at [692, 149] on div "Edmond Fayt Olivier Hustin" at bounding box center [743, 151] width 641 height 13
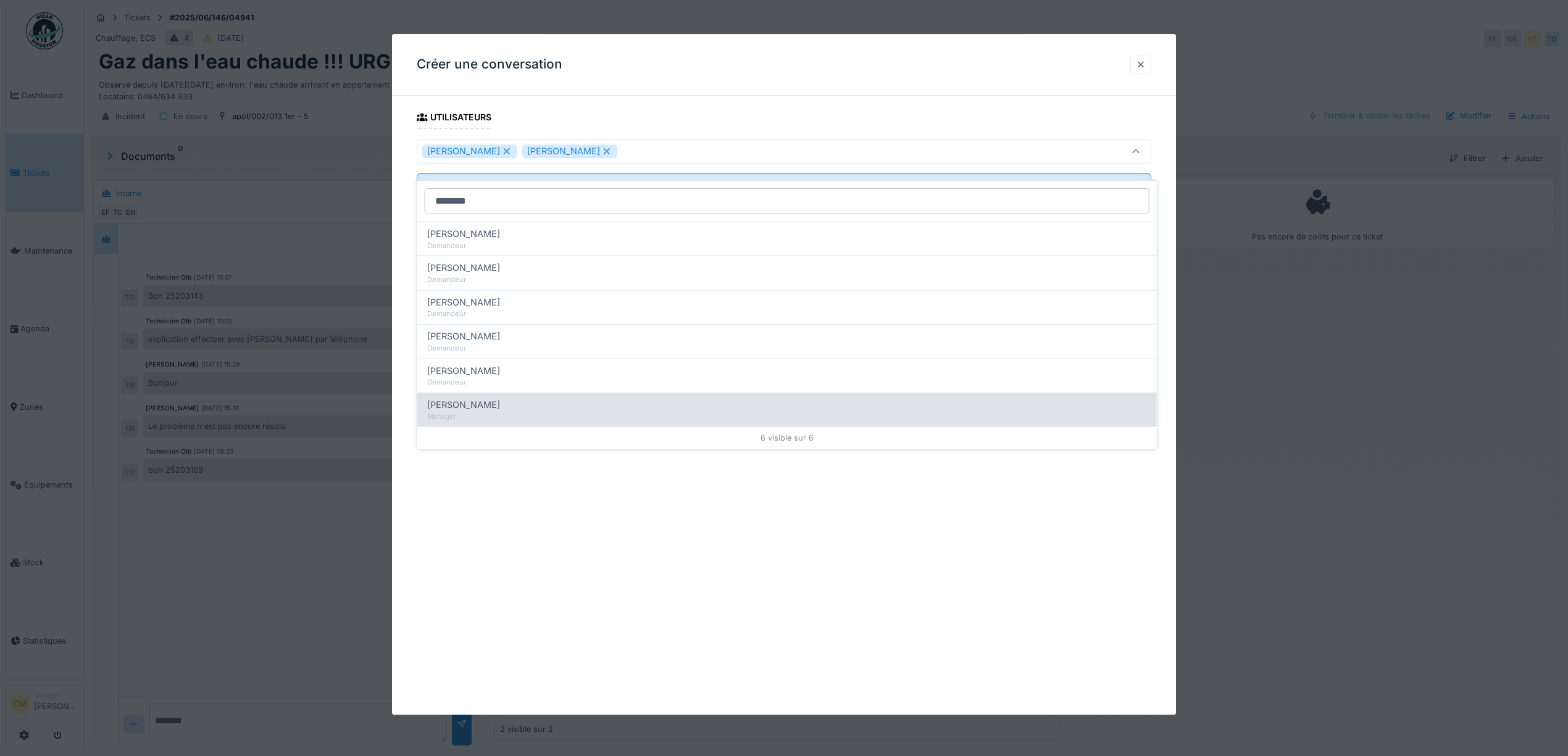
type input "********"
click at [500, 398] on span "Emmanuelle Ndomandji" at bounding box center [463, 404] width 73 height 13
type input "**********"
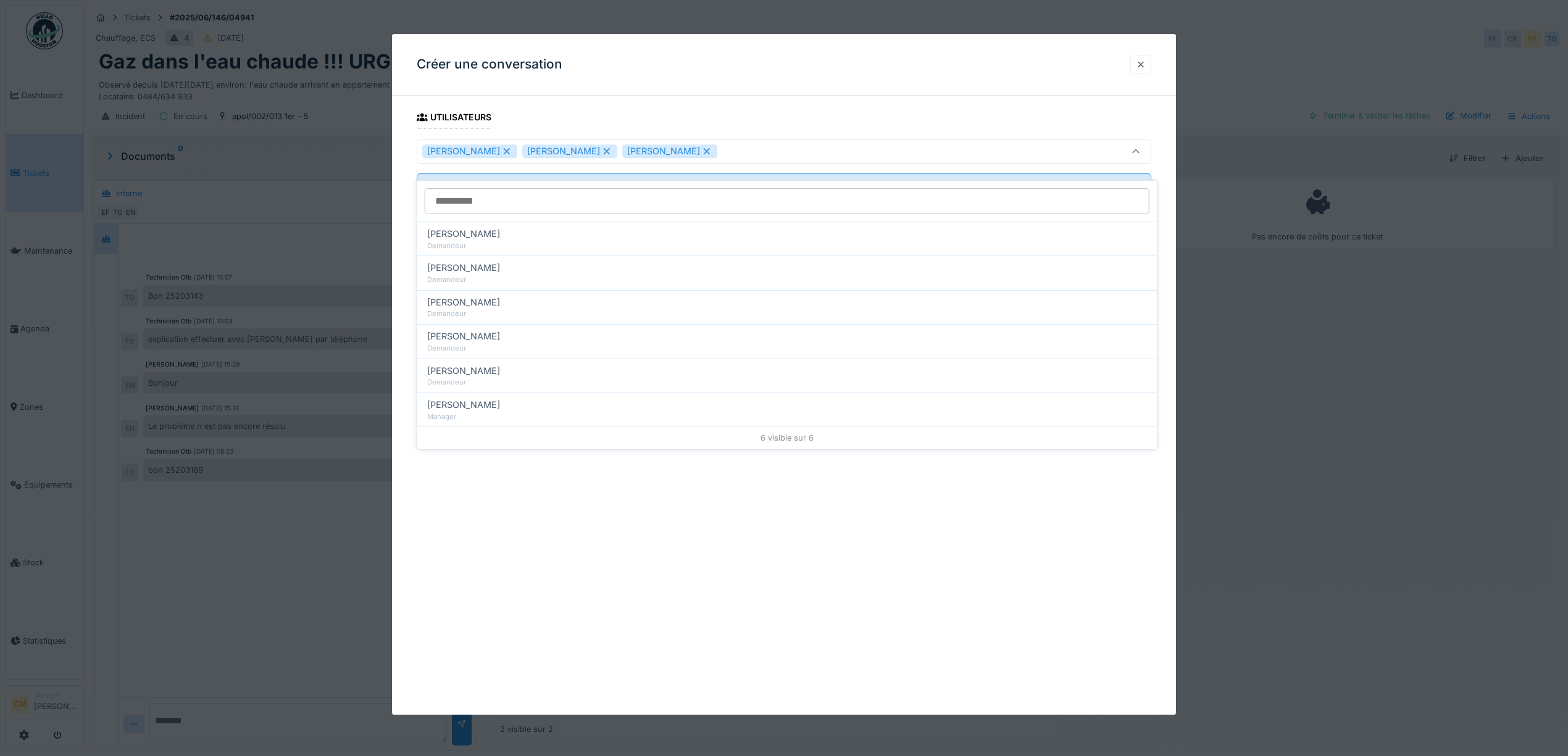
click at [818, 107] on fieldset "**********" at bounding box center [784, 158] width 734 height 104
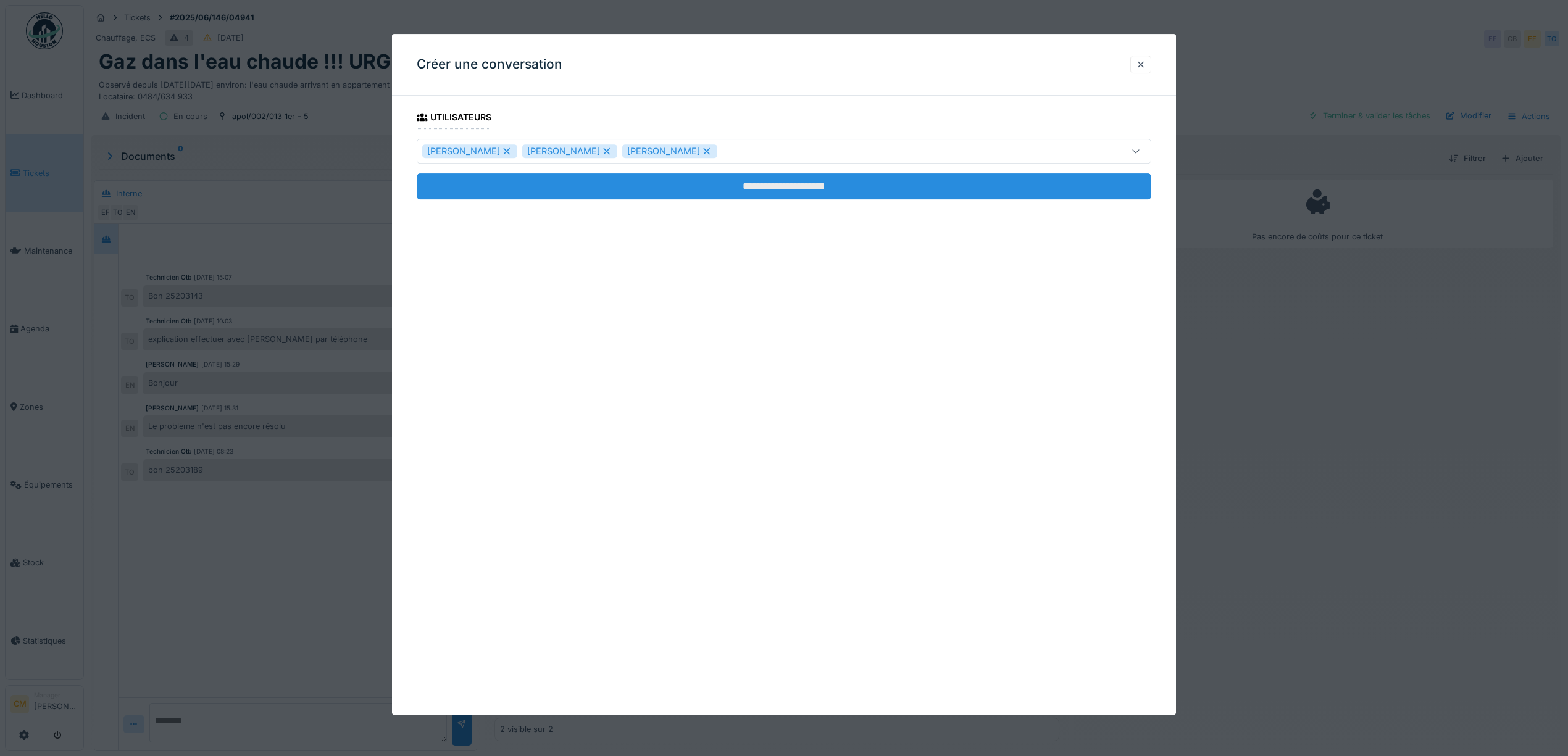
click at [816, 189] on input "**********" at bounding box center [784, 186] width 734 height 26
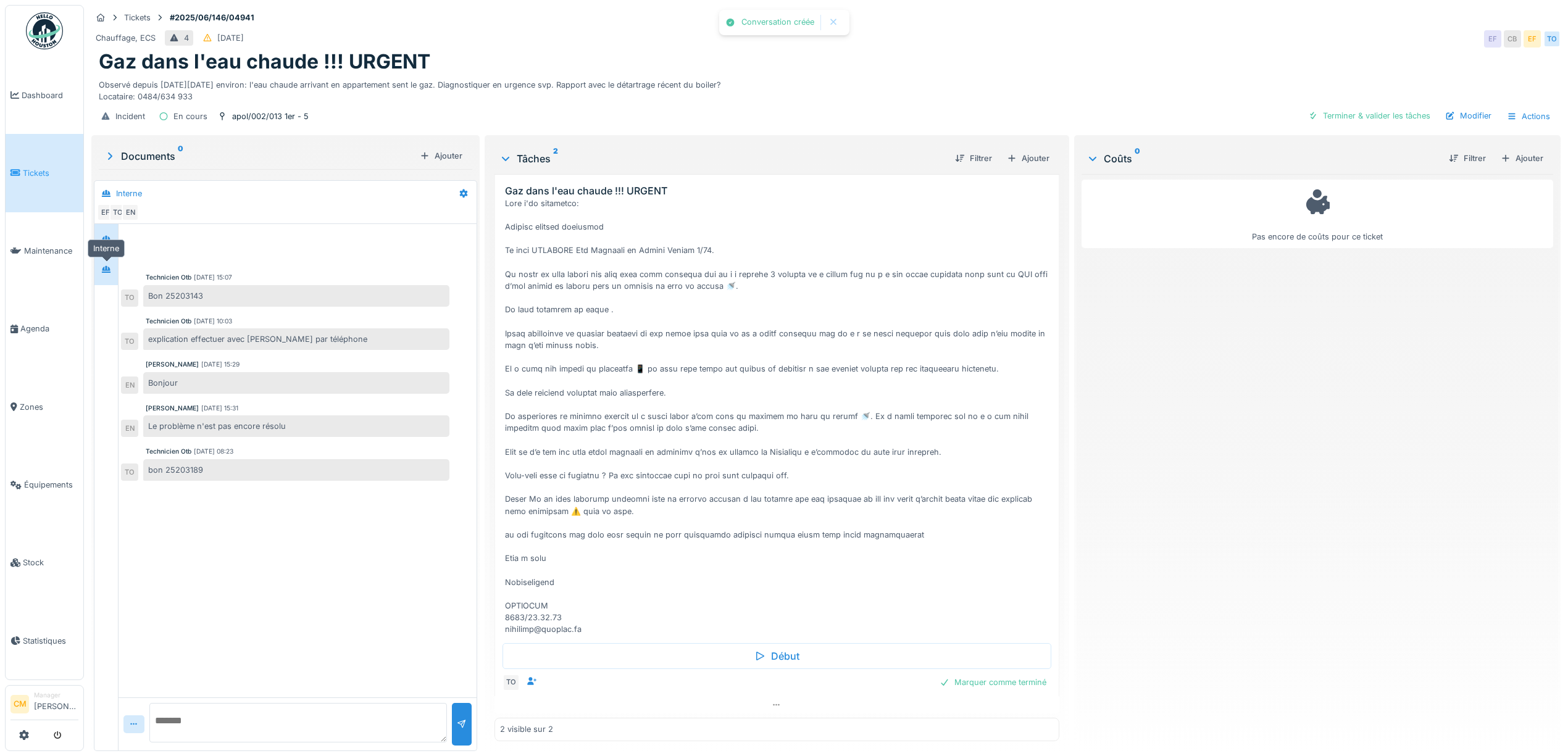
click at [106, 264] on div at bounding box center [106, 269] width 10 height 12
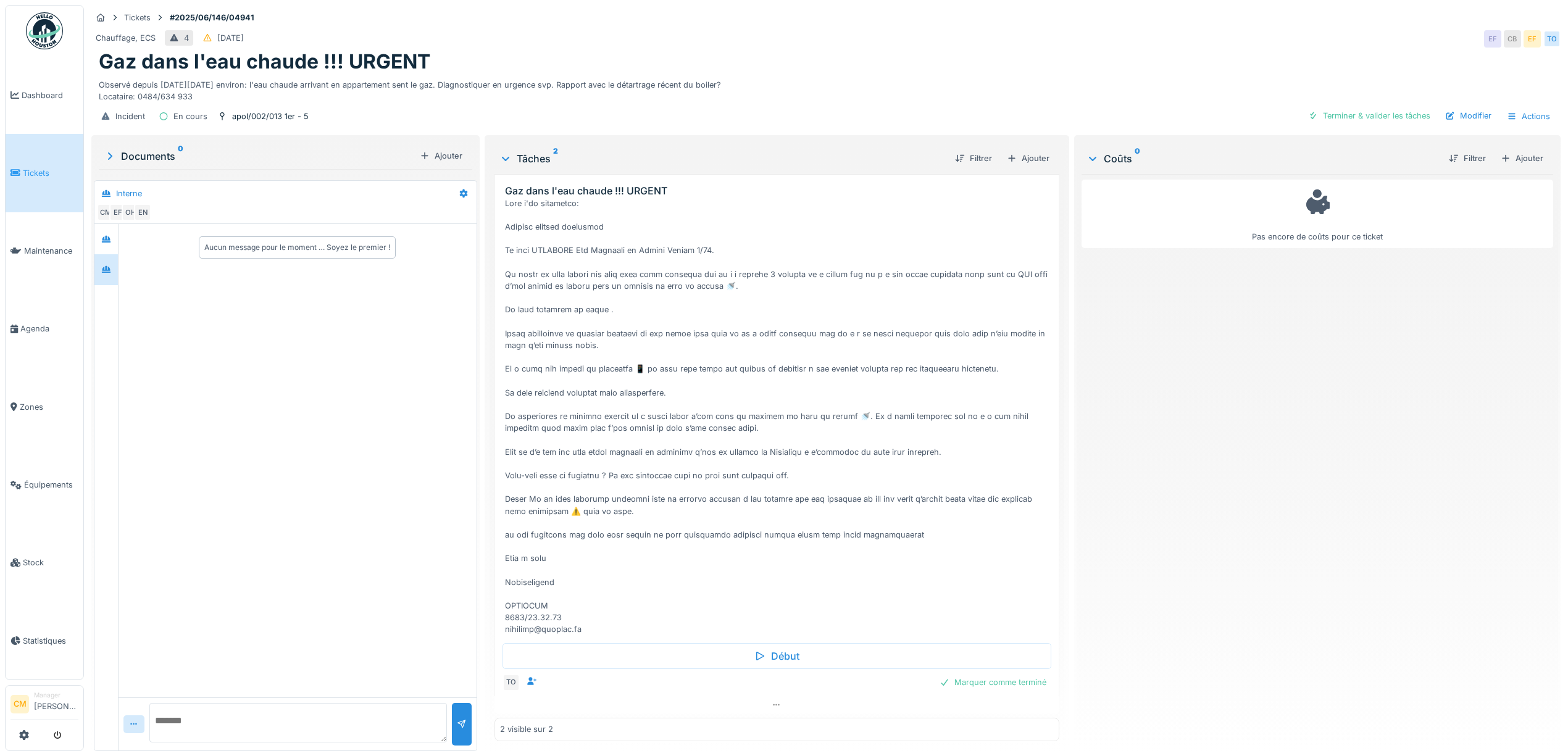
click at [173, 711] on textarea at bounding box center [297, 723] width 297 height 40
type textarea "**********"
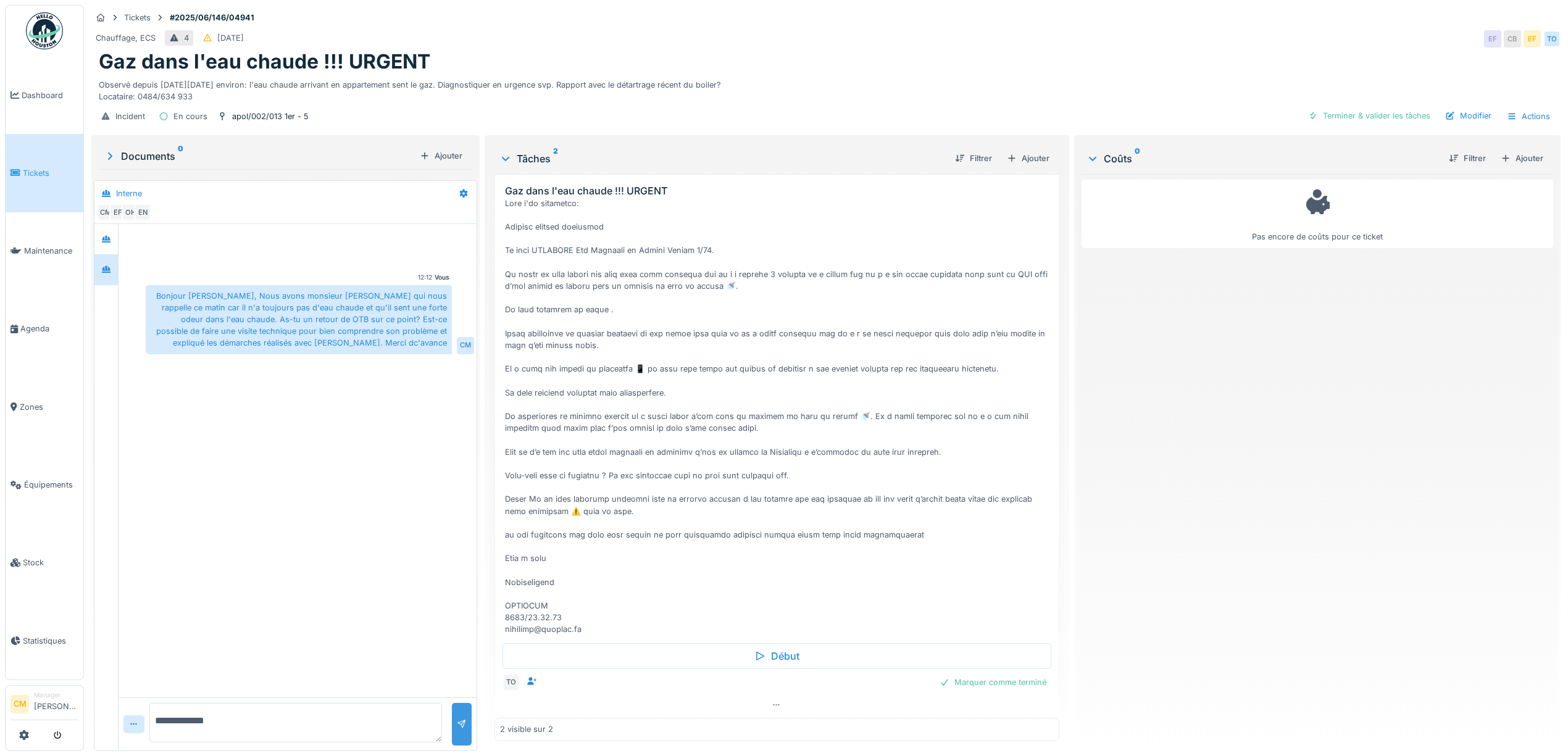
type textarea "**********"
click at [457, 719] on div at bounding box center [462, 724] width 10 height 12
